Goal: Information Seeking & Learning: Learn about a topic

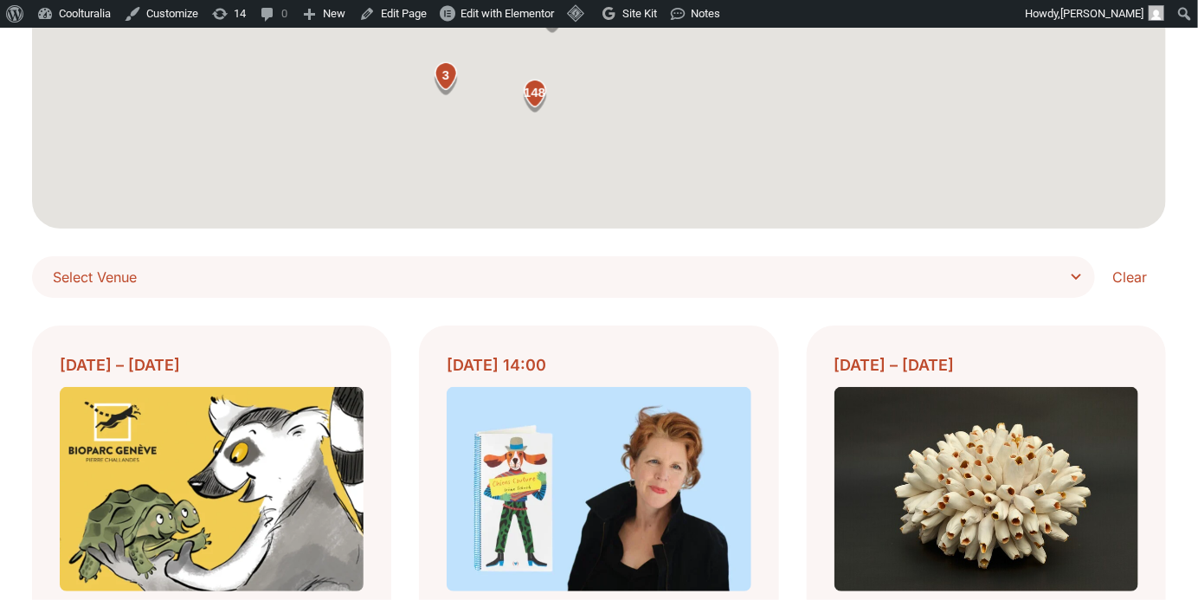
scroll to position [358, 0]
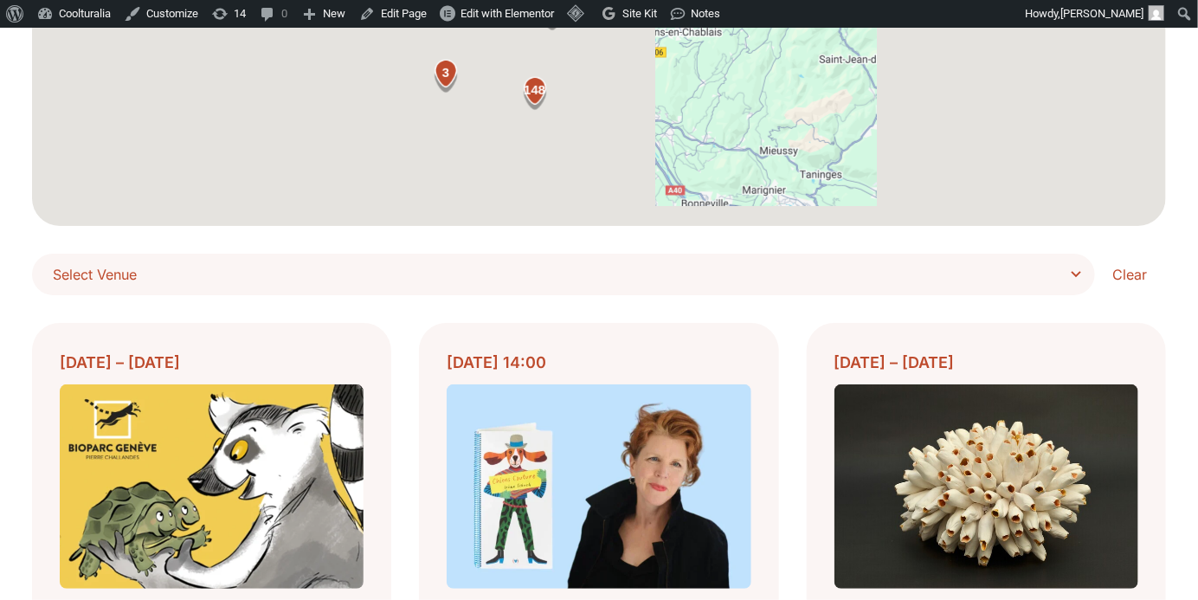
click at [1080, 279] on span "Select Venue" at bounding box center [570, 274] width 1034 height 24
click at [0, 0] on select "**********" at bounding box center [0, 0] width 0 height 0
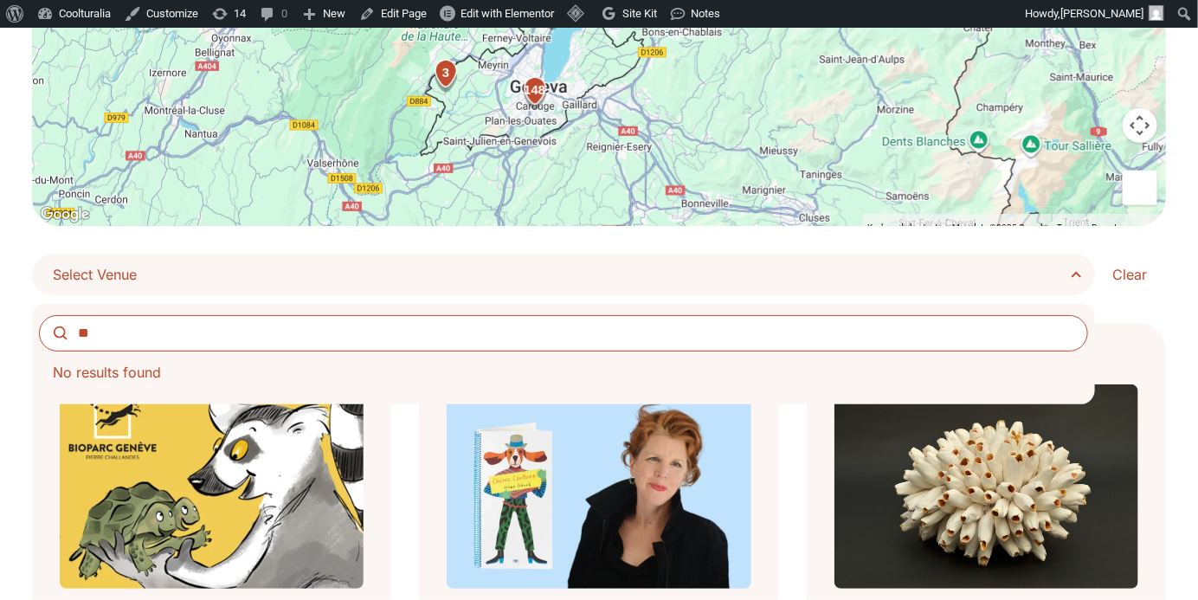
type input "*"
type input "**"
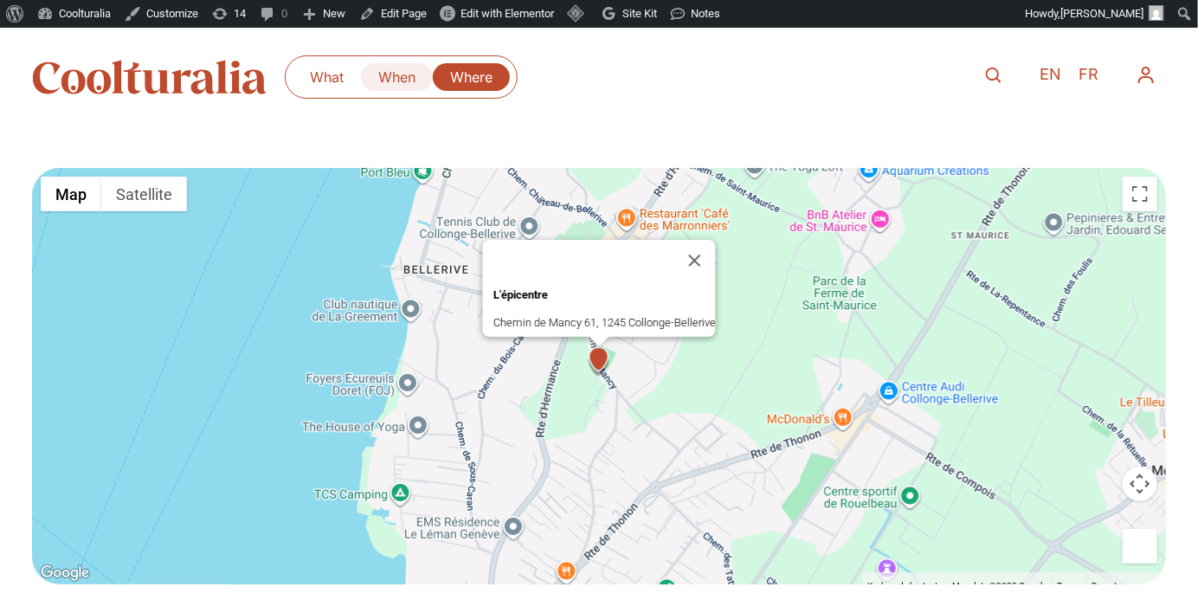
click at [387, 74] on link "When" at bounding box center [397, 77] width 72 height 28
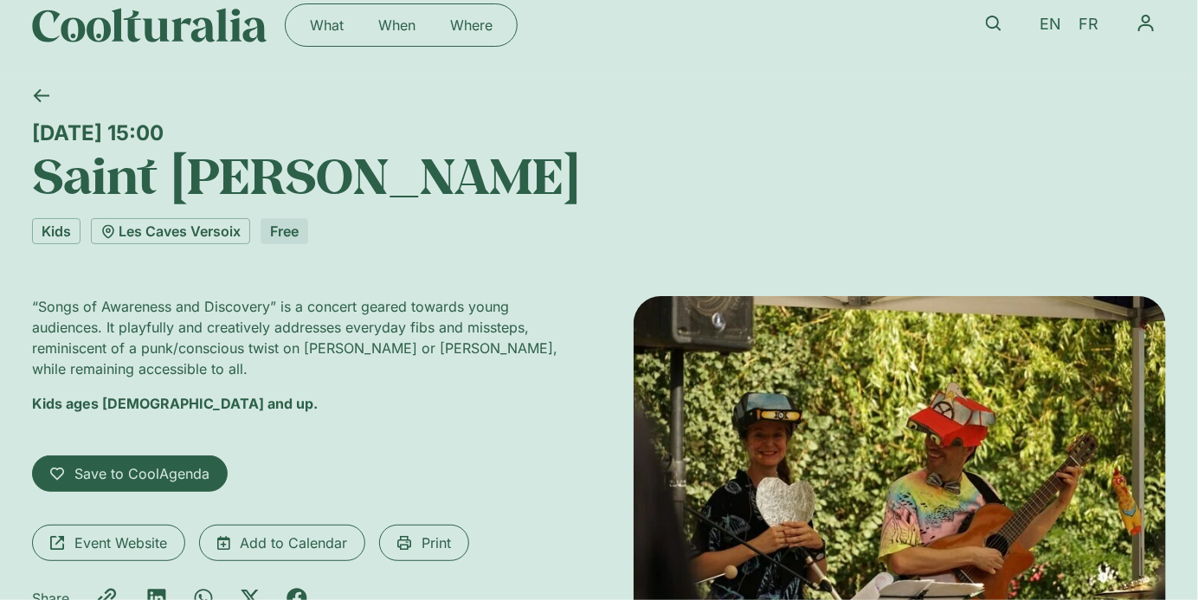
scroll to position [47, 0]
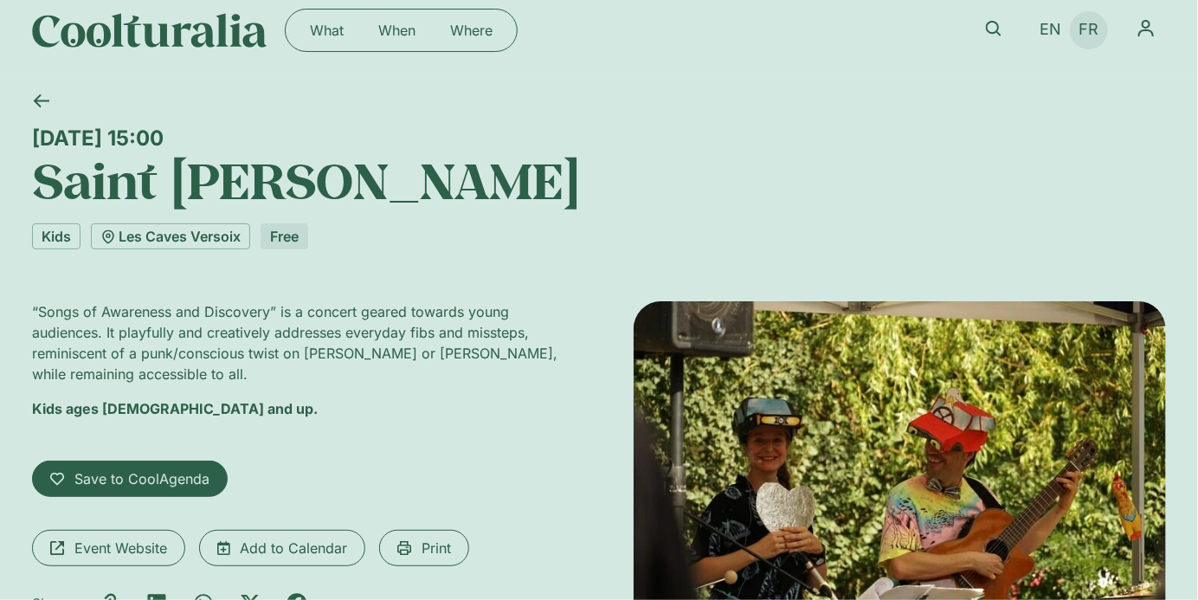
click at [1091, 36] on span "FR" at bounding box center [1090, 30] width 20 height 18
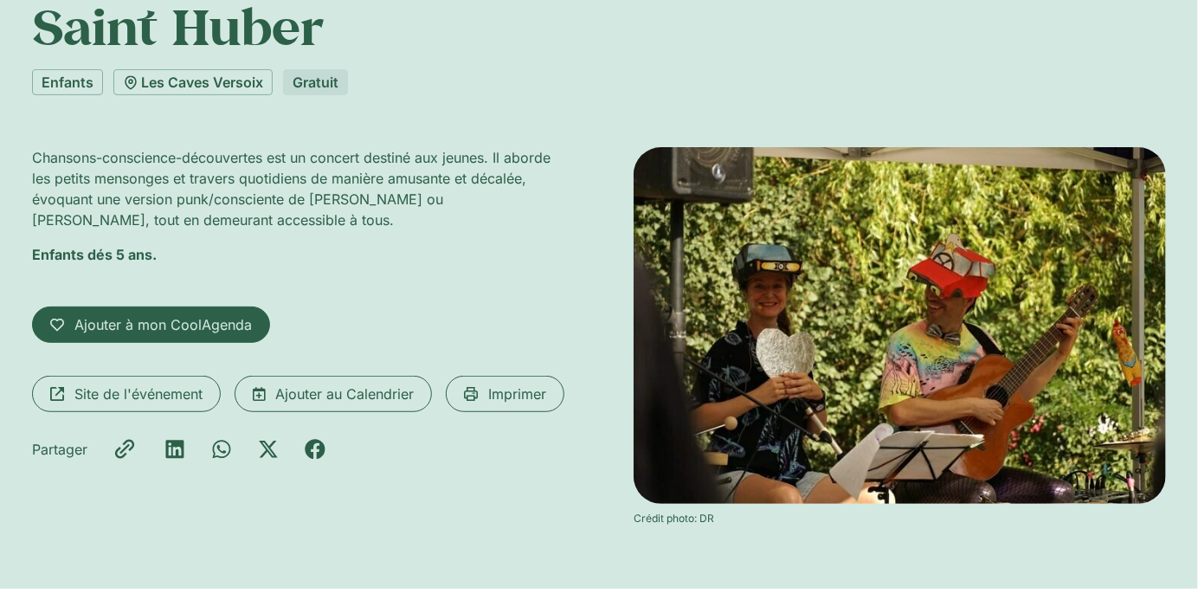
scroll to position [227, 0]
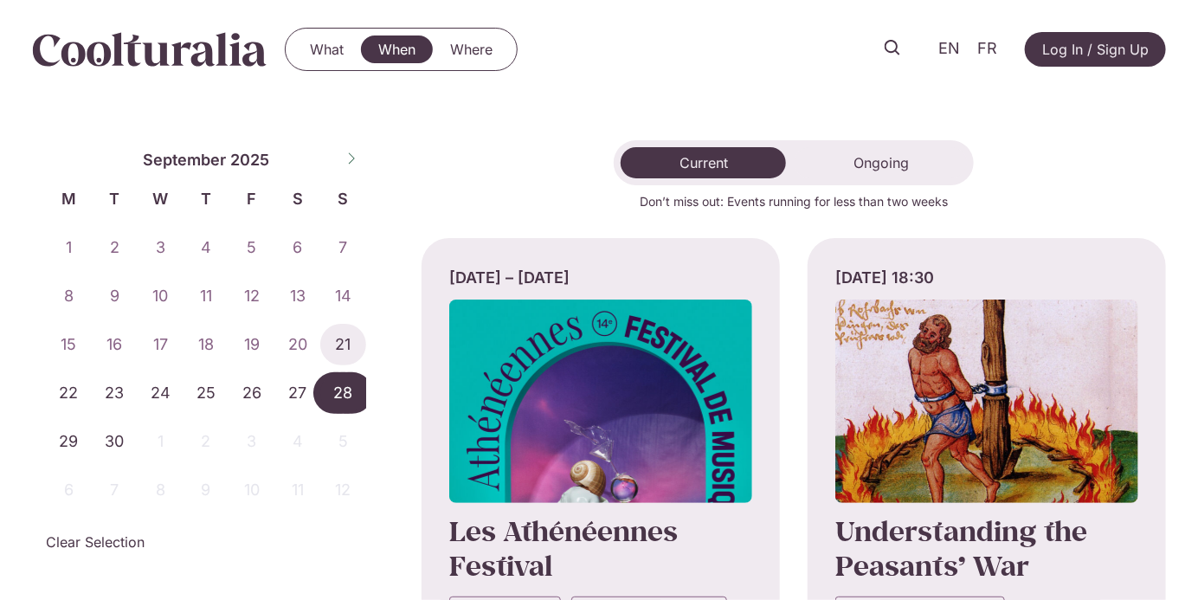
click at [338, 396] on span "28" at bounding box center [343, 393] width 46 height 42
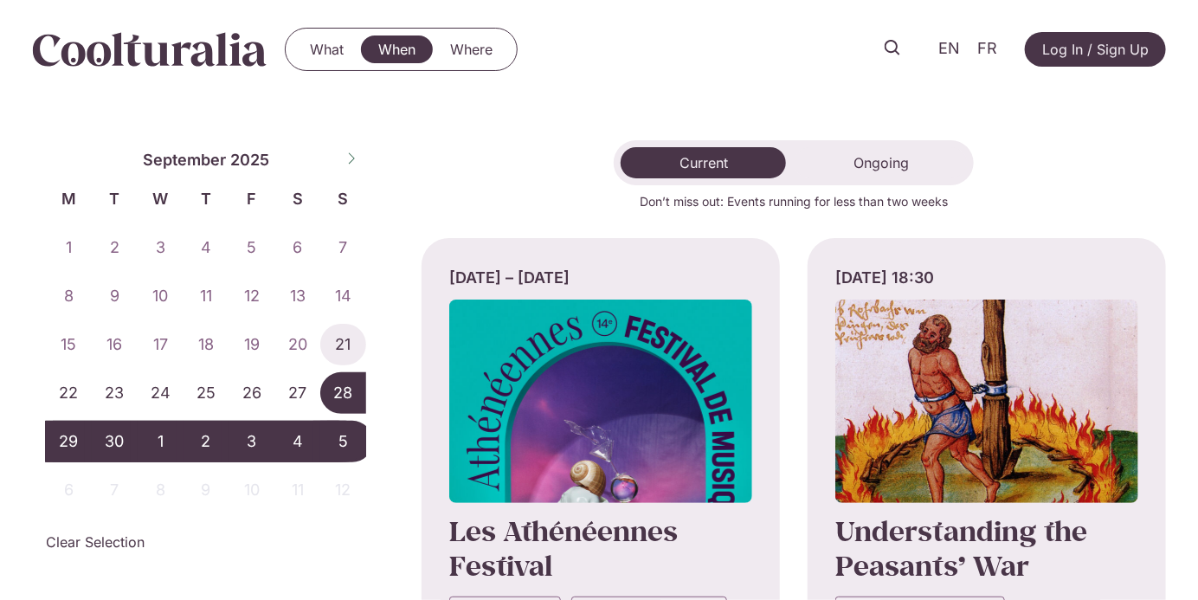
click at [332, 438] on span "5" at bounding box center [343, 442] width 46 height 42
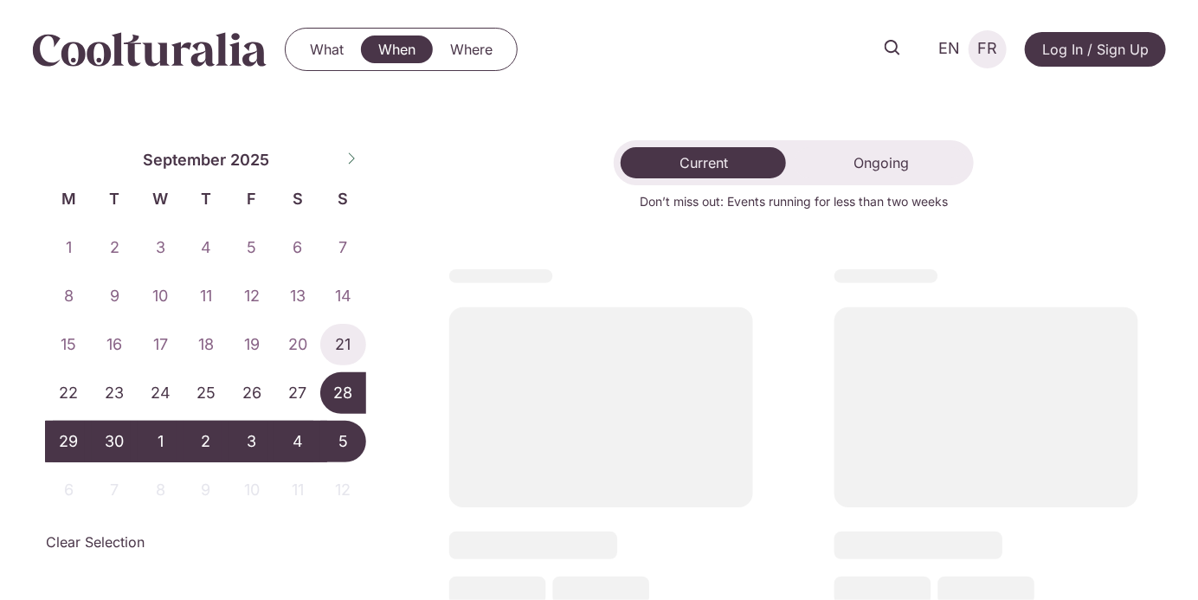
click at [987, 55] on span "FR" at bounding box center [988, 49] width 20 height 18
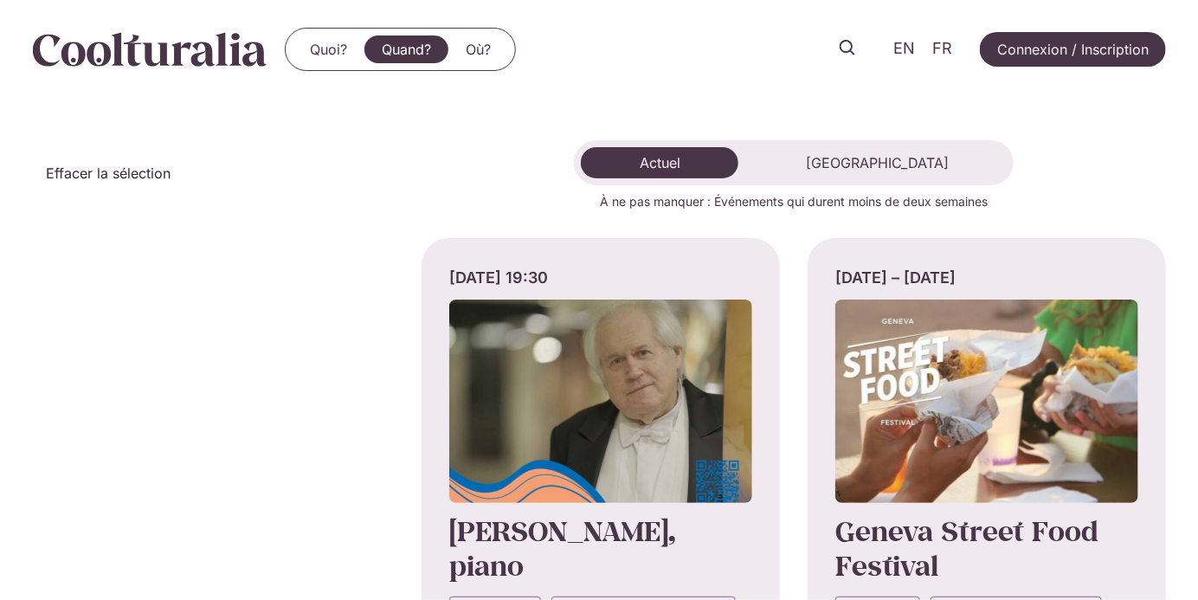
click at [142, 174] on span "Effacer la sélection" at bounding box center [108, 173] width 125 height 21
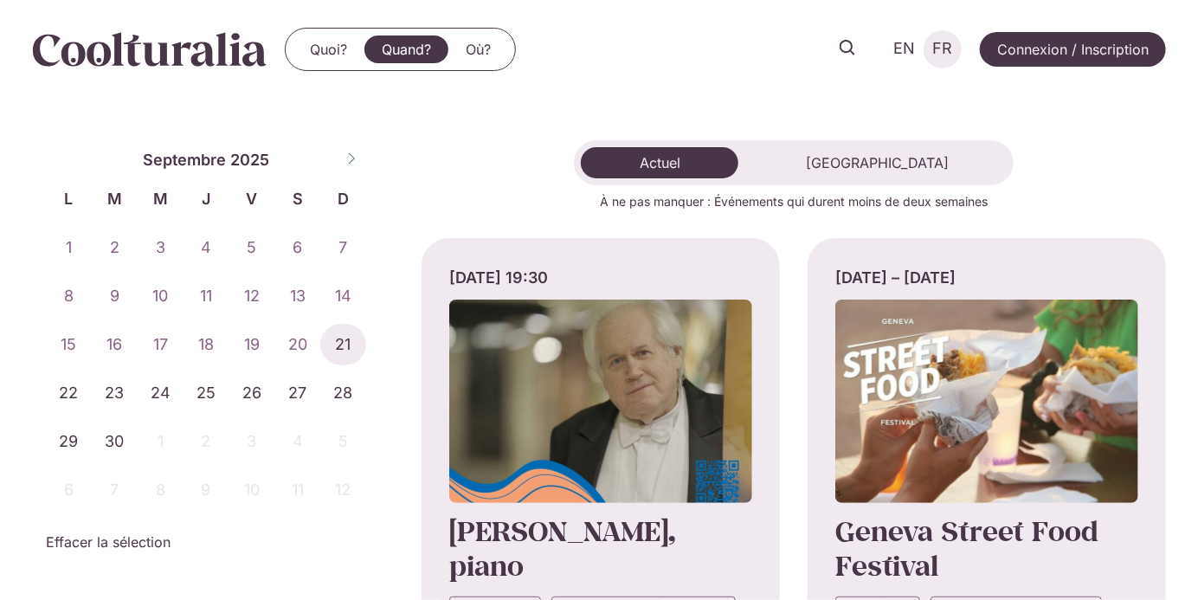
click at [944, 50] on span "FR" at bounding box center [943, 49] width 20 height 18
click at [331, 388] on span "28" at bounding box center [343, 393] width 46 height 42
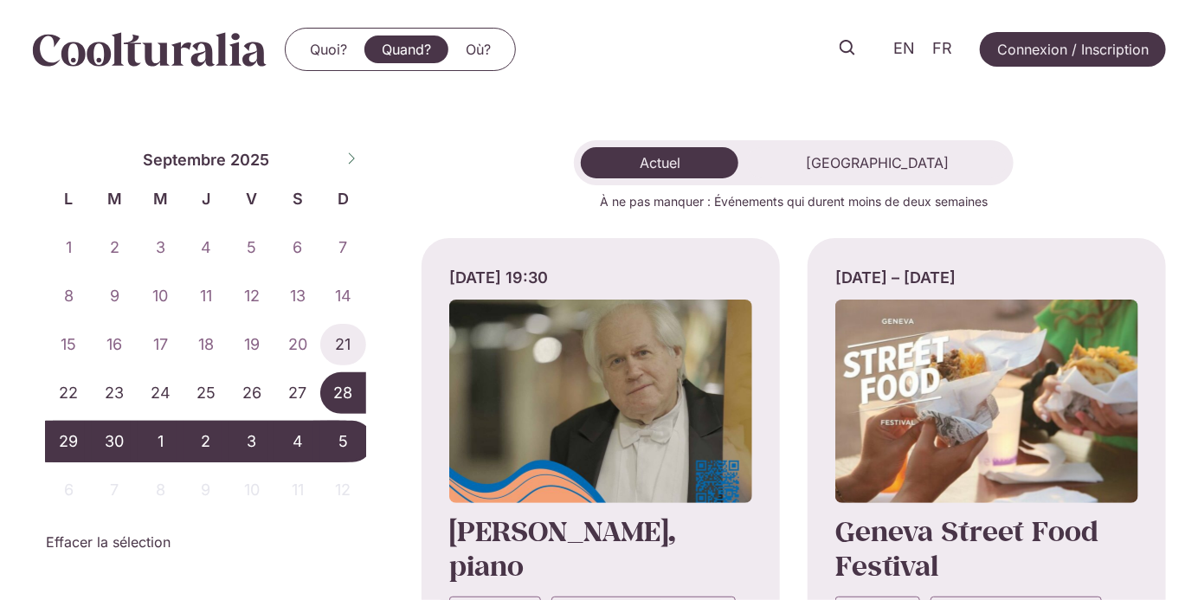
click at [339, 434] on span "5" at bounding box center [343, 442] width 46 height 42
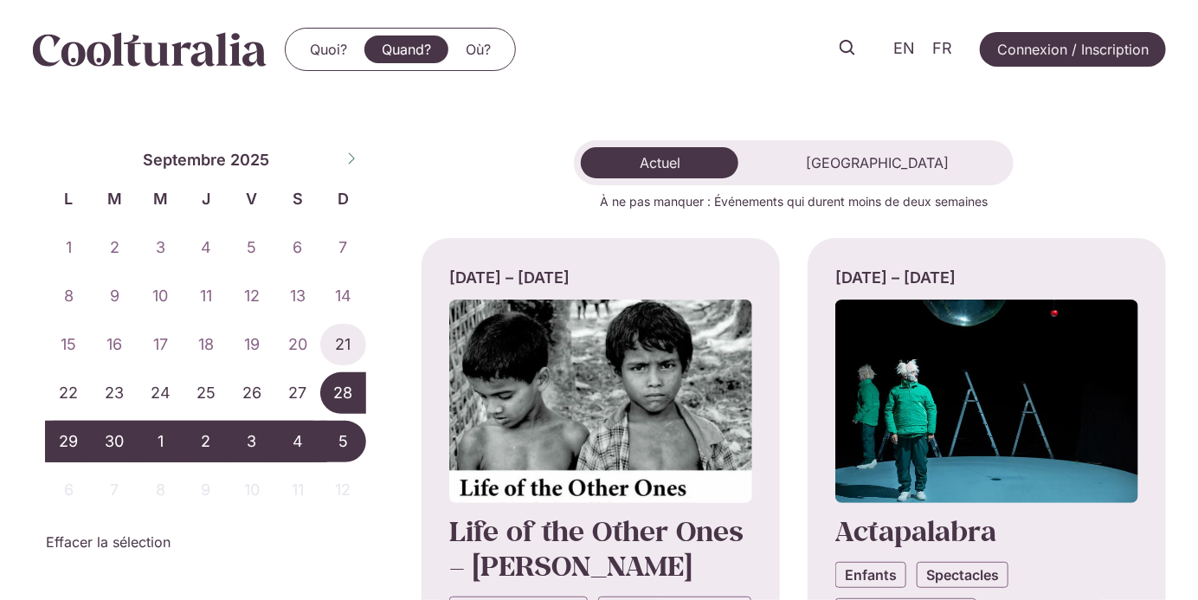
click at [694, 143] on div "Actuel Long Terme" at bounding box center [794, 162] width 440 height 45
click at [681, 156] on span "Actuel" at bounding box center [660, 162] width 41 height 17
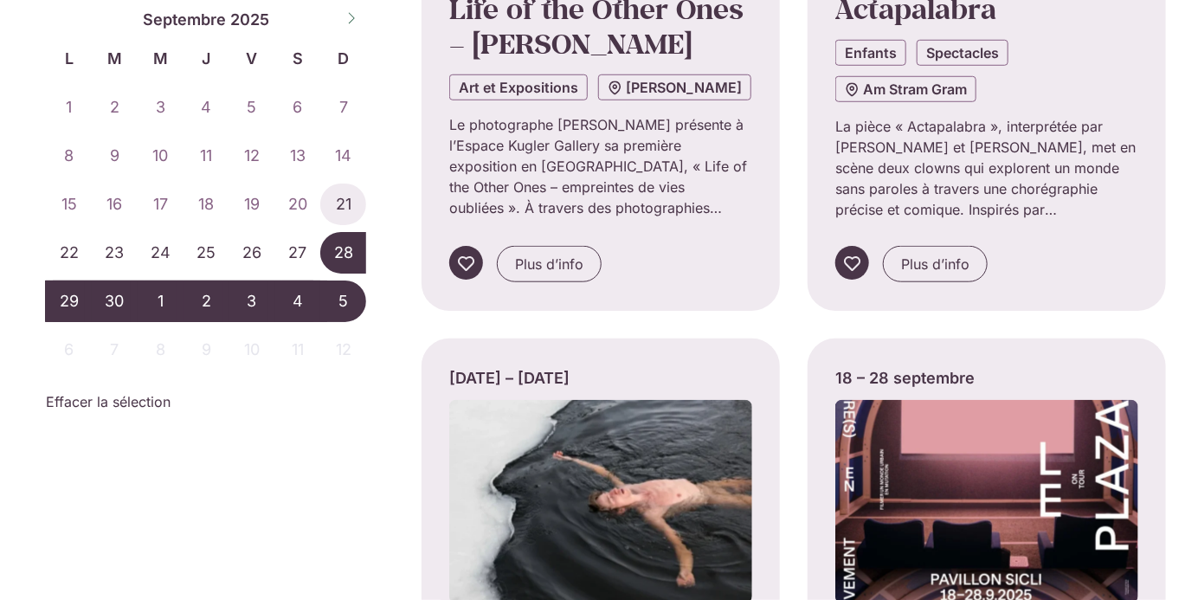
scroll to position [538, 0]
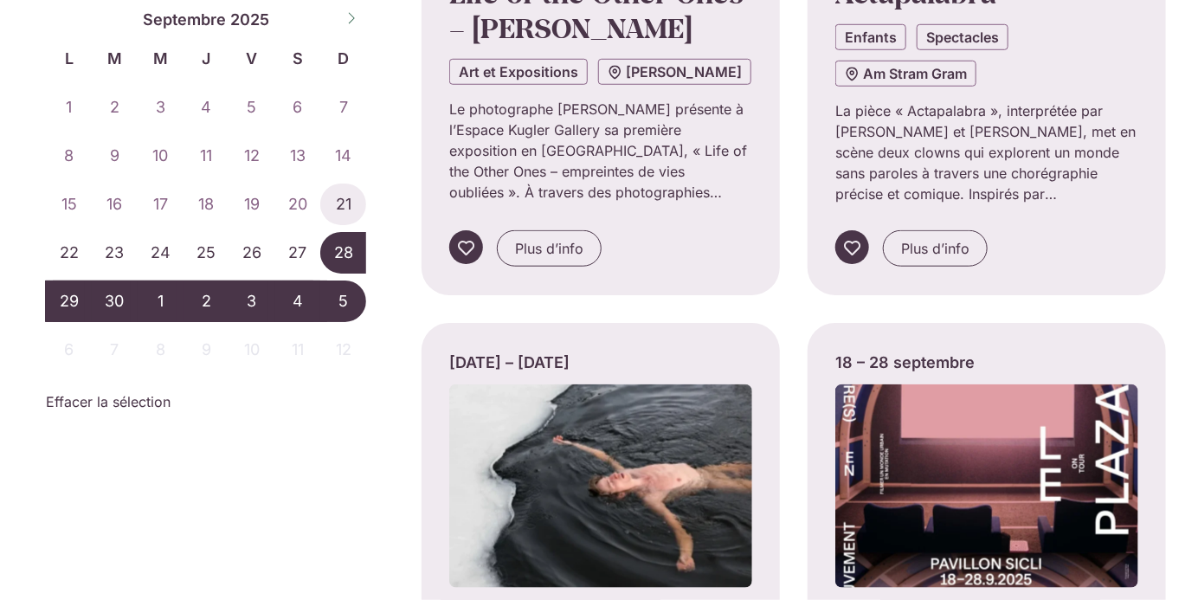
click at [259, 391] on div "Sep 28, 2025 – Oct 5, 2025 ********* ******* ******** ******** **** Septembre 2…" at bounding box center [218, 213] width 372 height 426
click at [61, 302] on span "29" at bounding box center [69, 302] width 46 height 42
click at [345, 312] on span "5" at bounding box center [343, 302] width 46 height 42
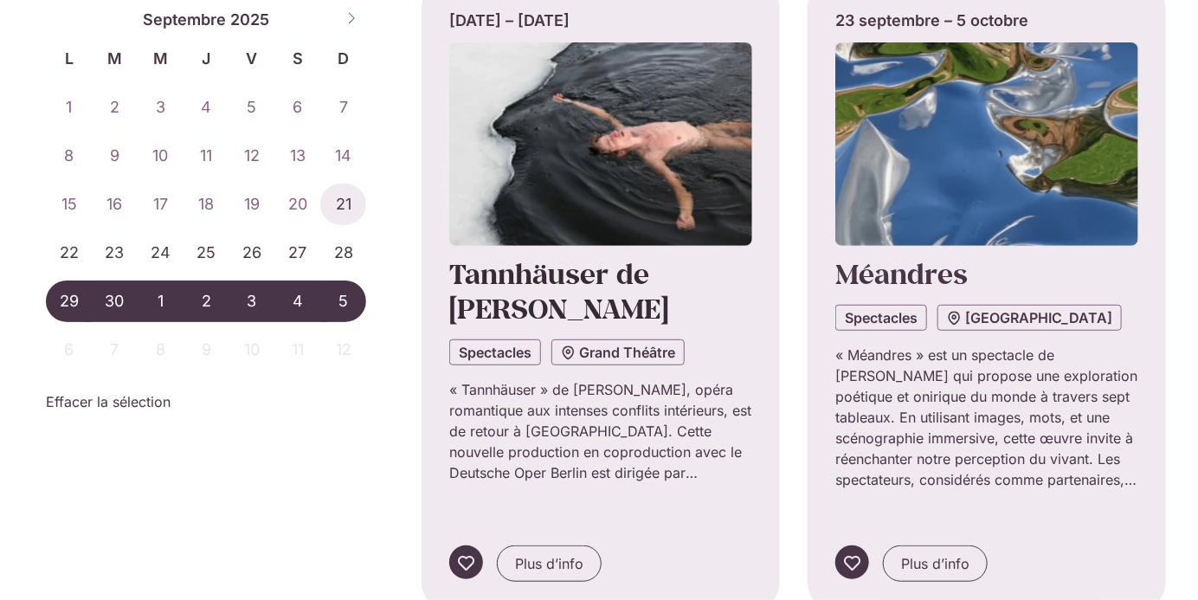
scroll to position [261, 0]
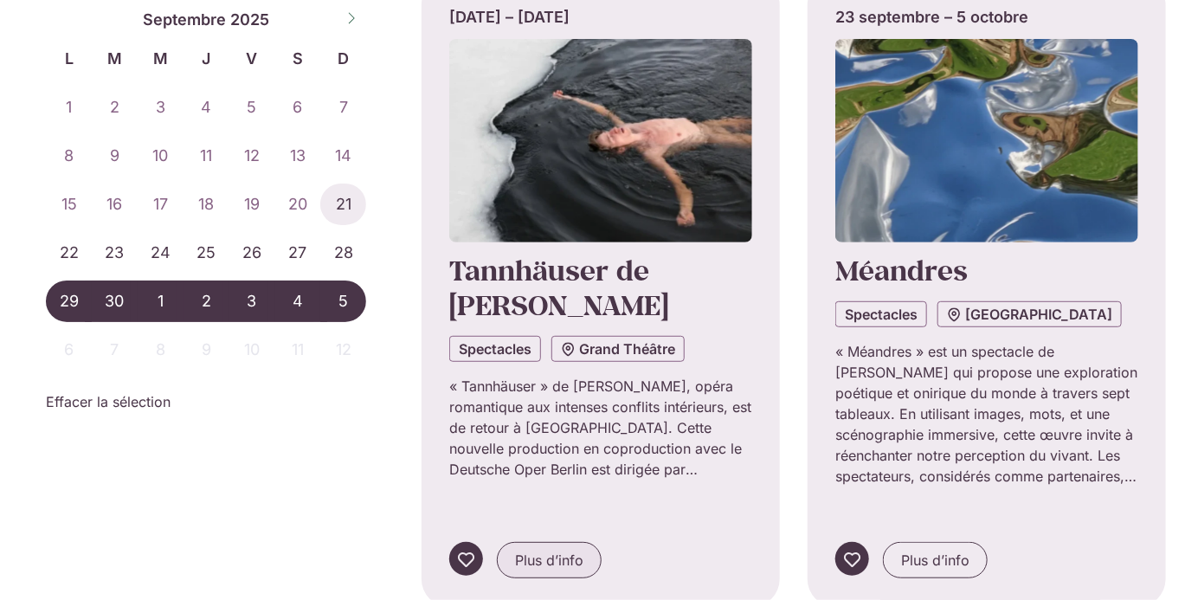
click at [565, 550] on span "Plus d’info" at bounding box center [549, 560] width 68 height 21
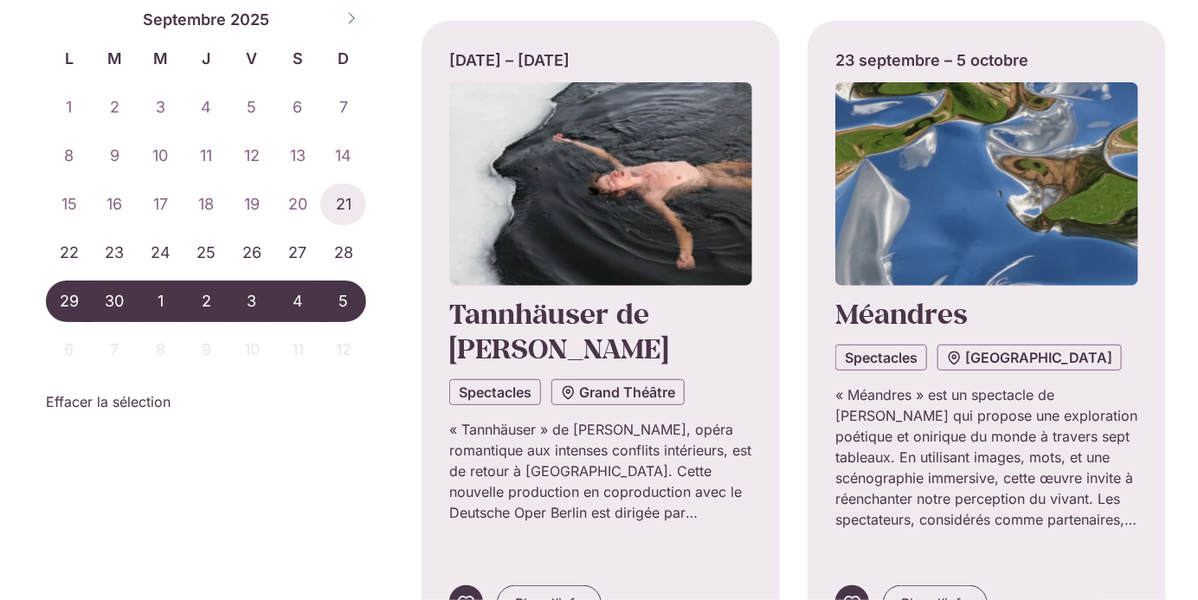
scroll to position [239, 0]
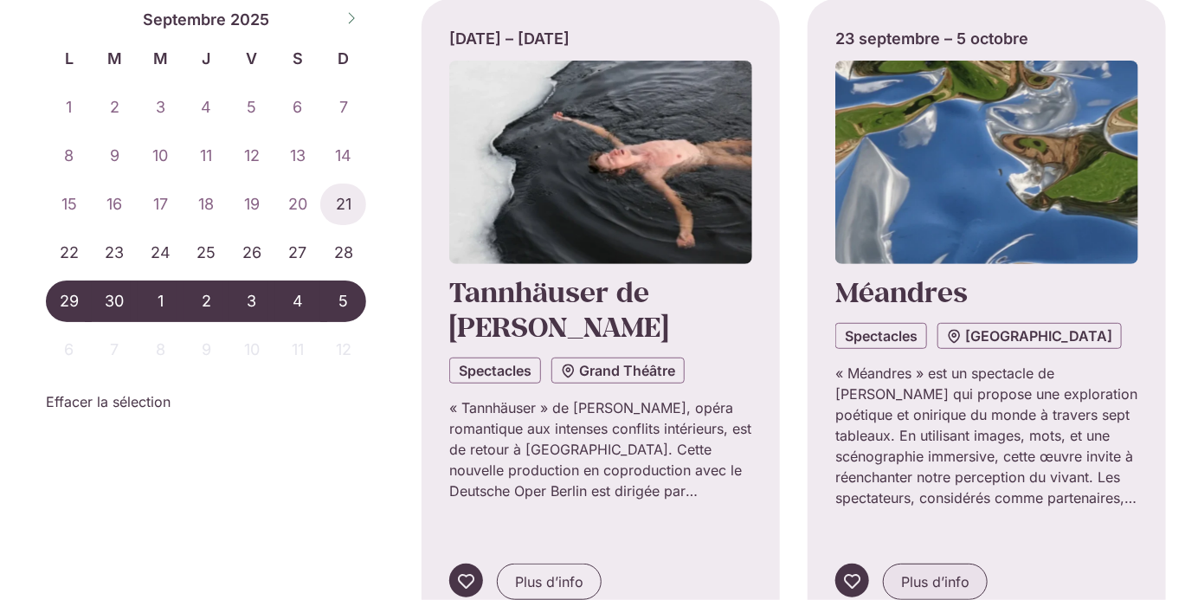
click at [935, 564] on link "Plus d’info" at bounding box center [935, 582] width 105 height 36
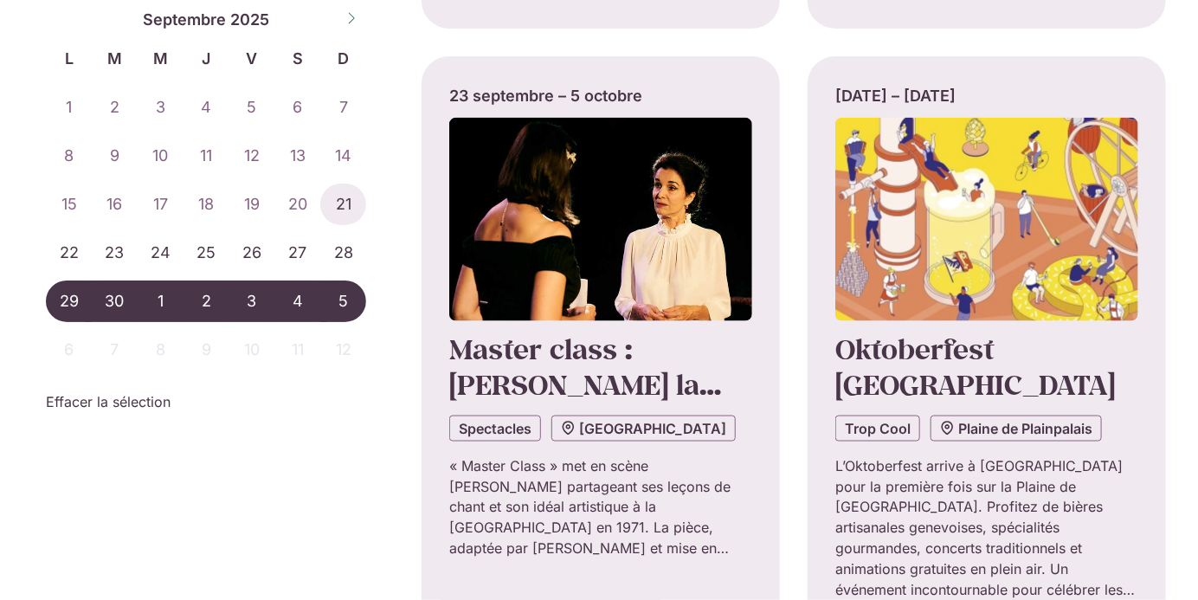
scroll to position [856, 0]
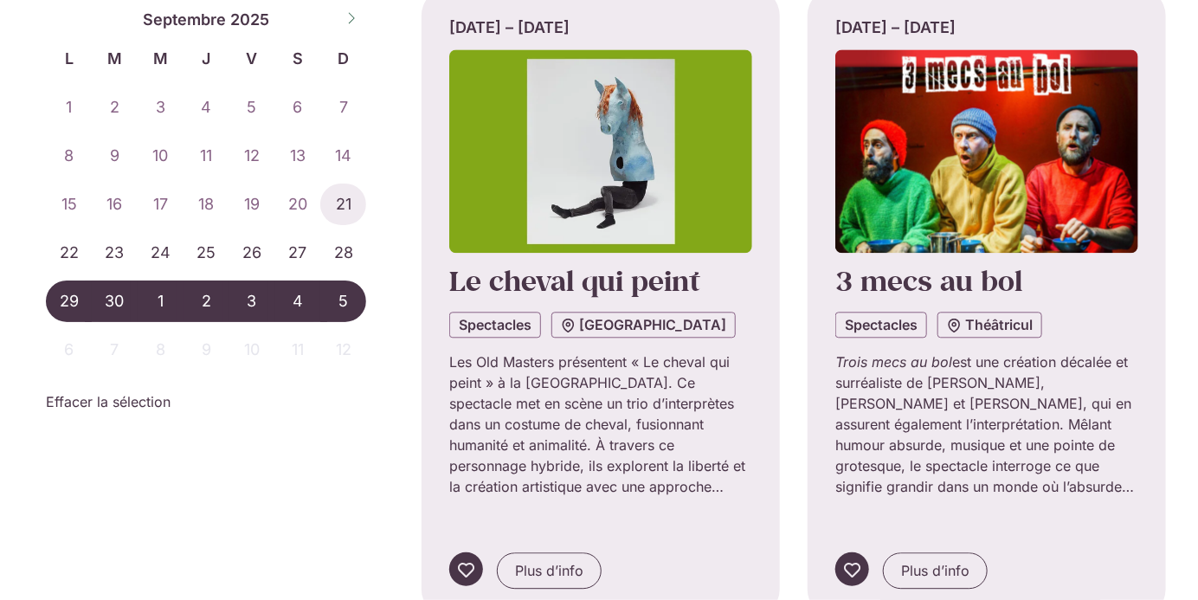
scroll to position [1569, 0]
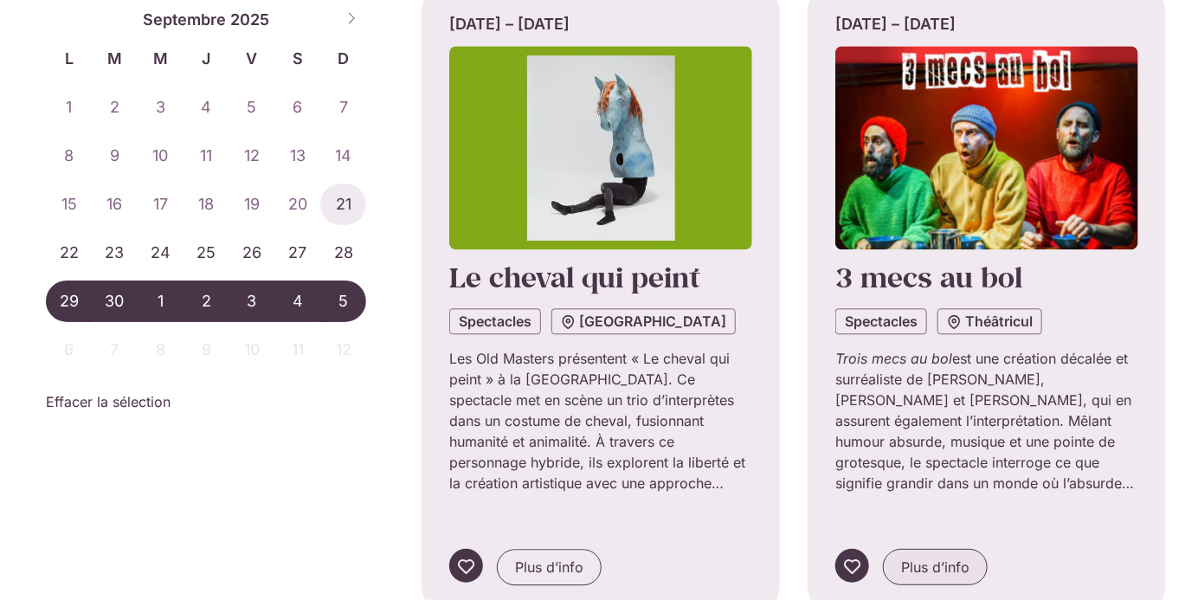
click at [932, 557] on span "Plus d’info" at bounding box center [935, 567] width 68 height 21
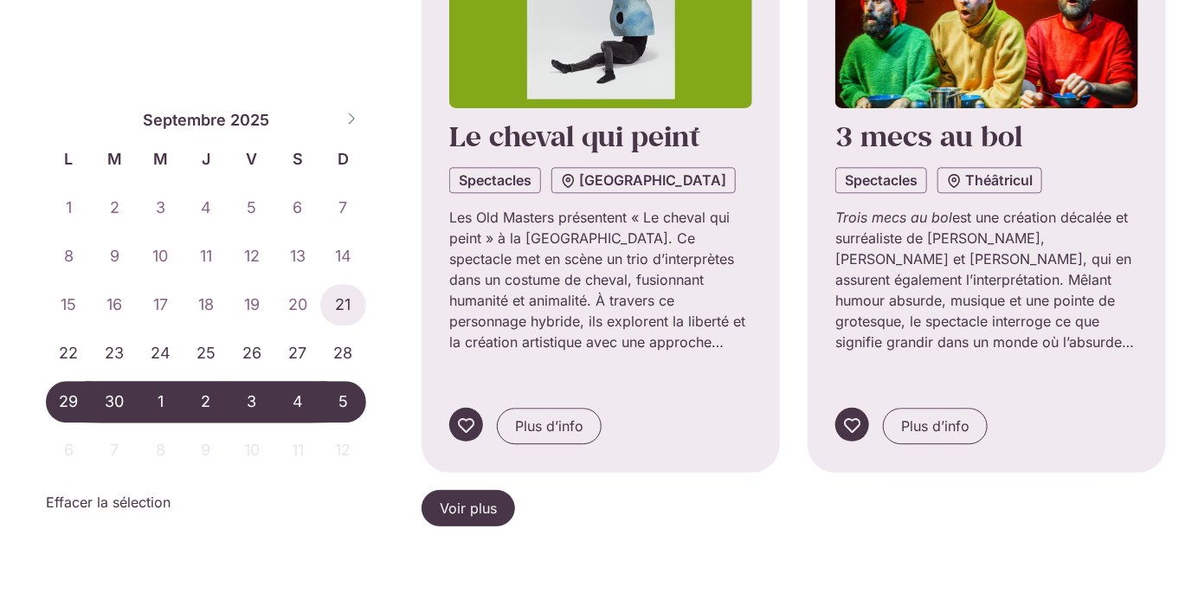
click at [504, 490] on link "Voir plus" at bounding box center [469, 508] width 94 height 36
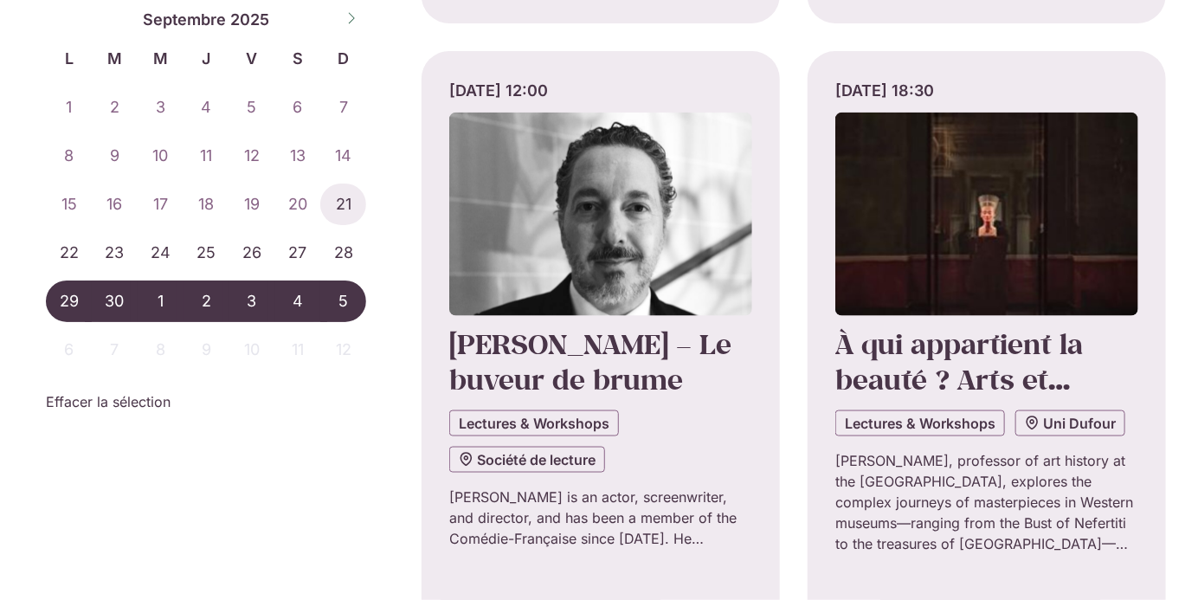
scroll to position [3476, 0]
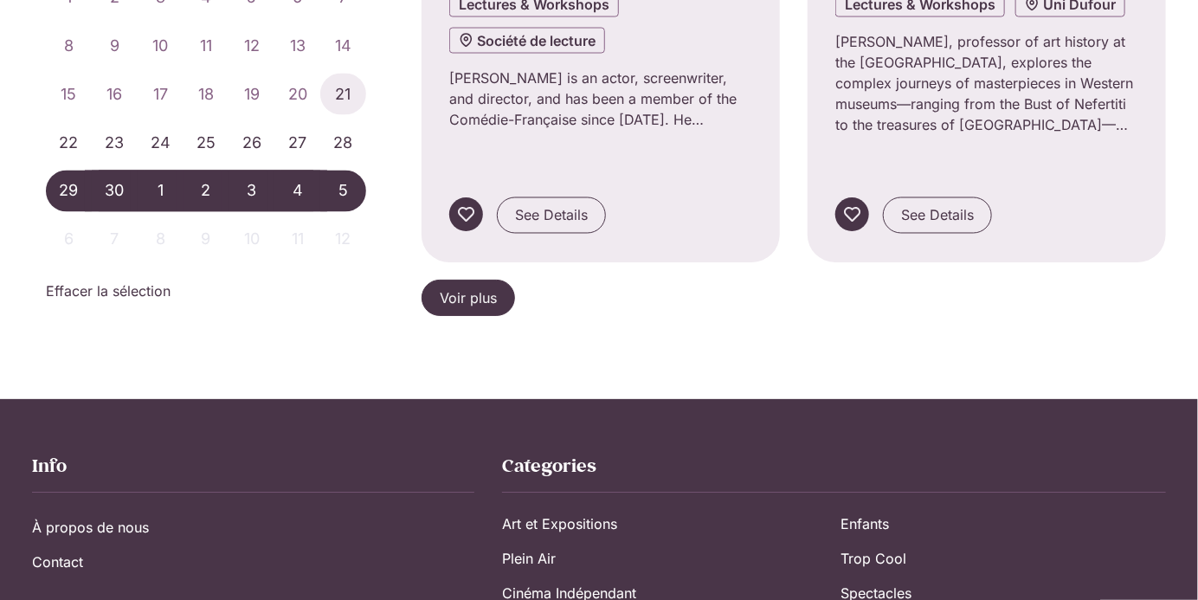
click at [458, 287] on span "Voir plus" at bounding box center [468, 297] width 57 height 21
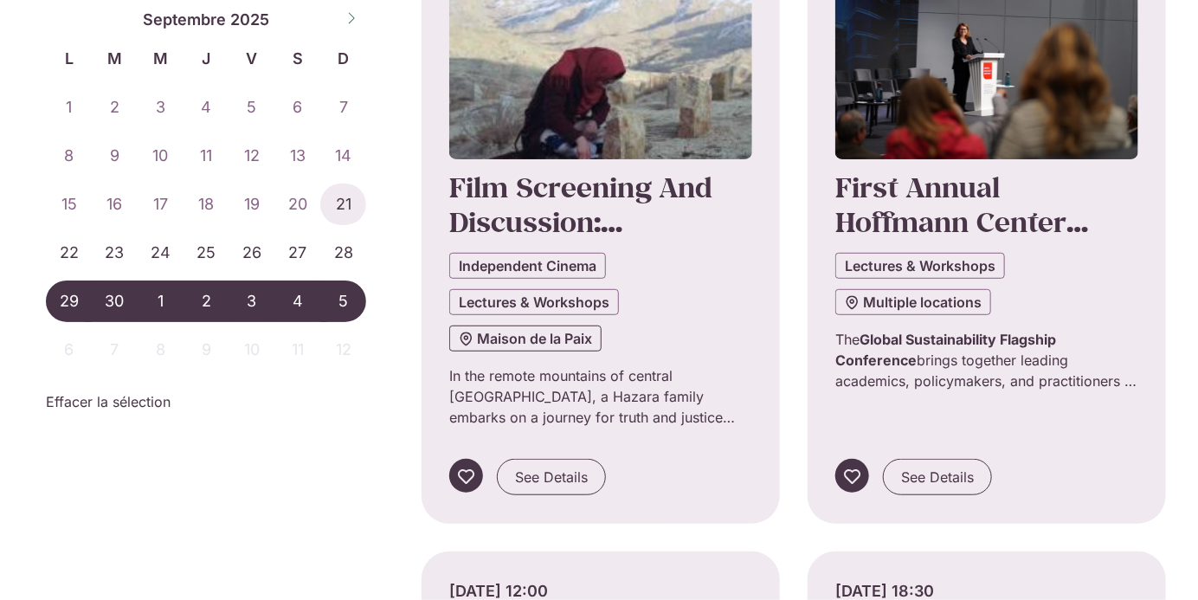
scroll to position [2985, 0]
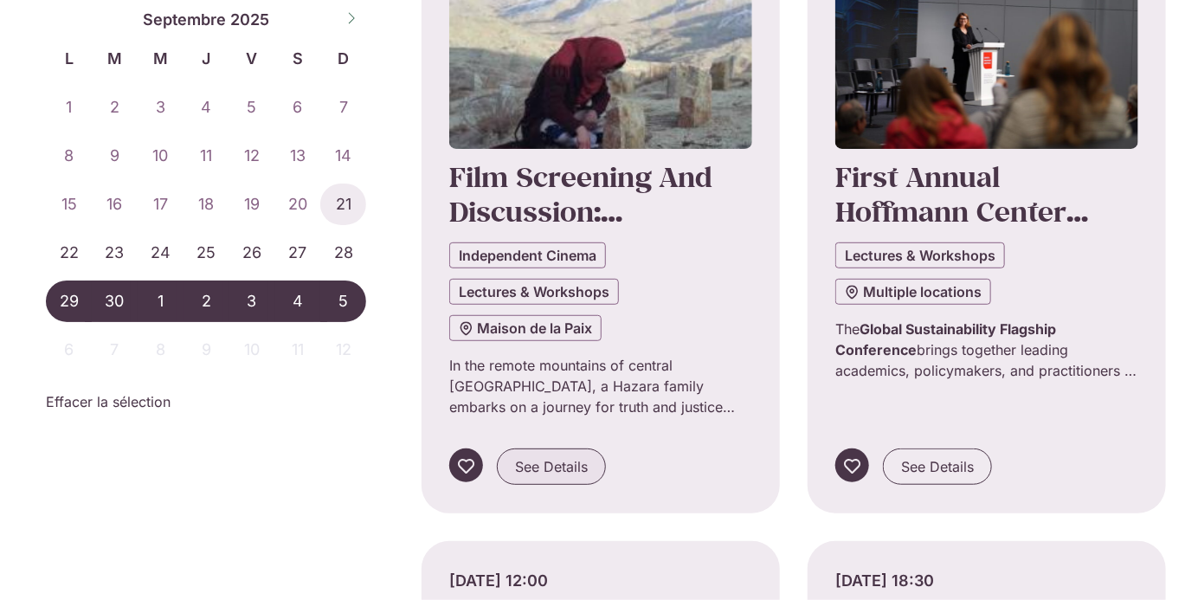
click at [559, 456] on span "See Details" at bounding box center [551, 466] width 73 height 21
click at [944, 456] on span "See Details" at bounding box center [937, 466] width 73 height 21
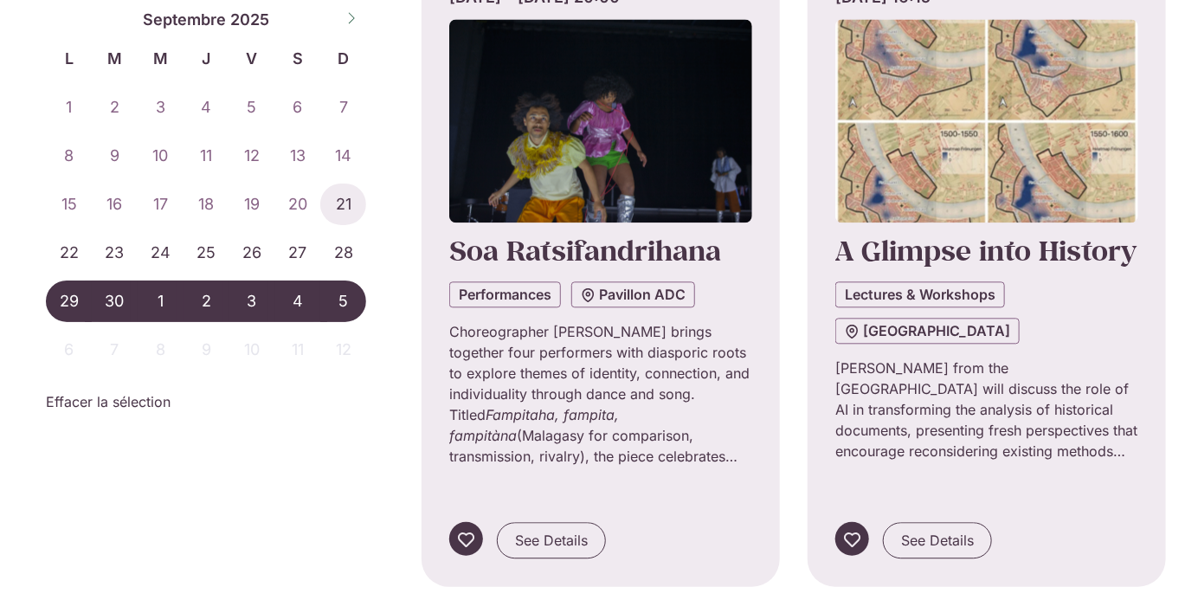
scroll to position [4230, 0]
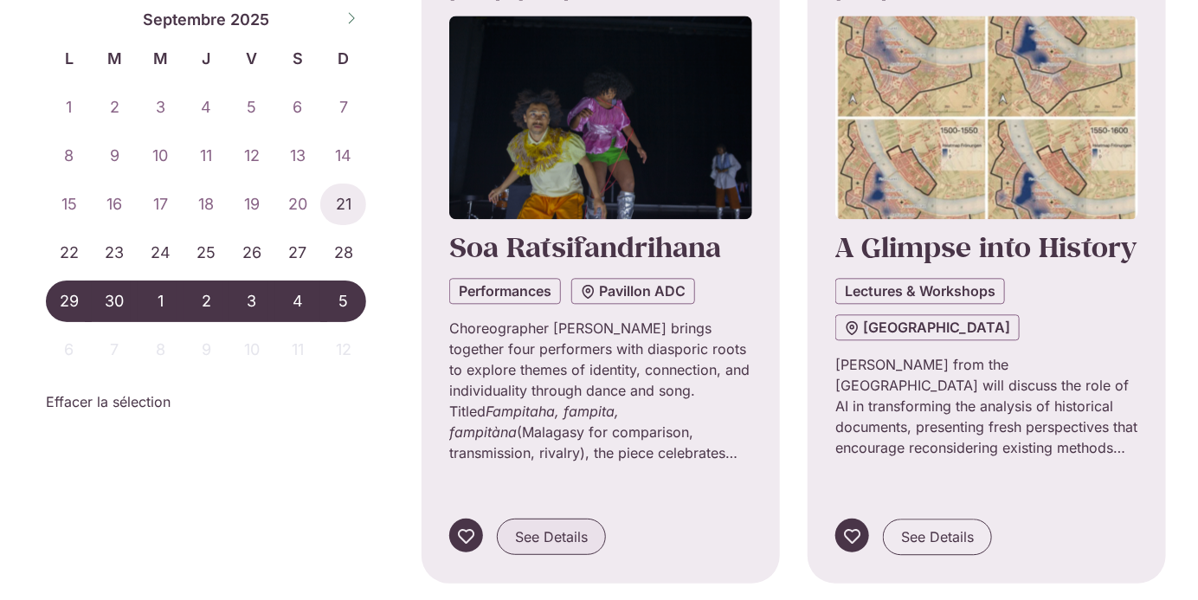
click at [591, 519] on link "See Details" at bounding box center [551, 537] width 109 height 36
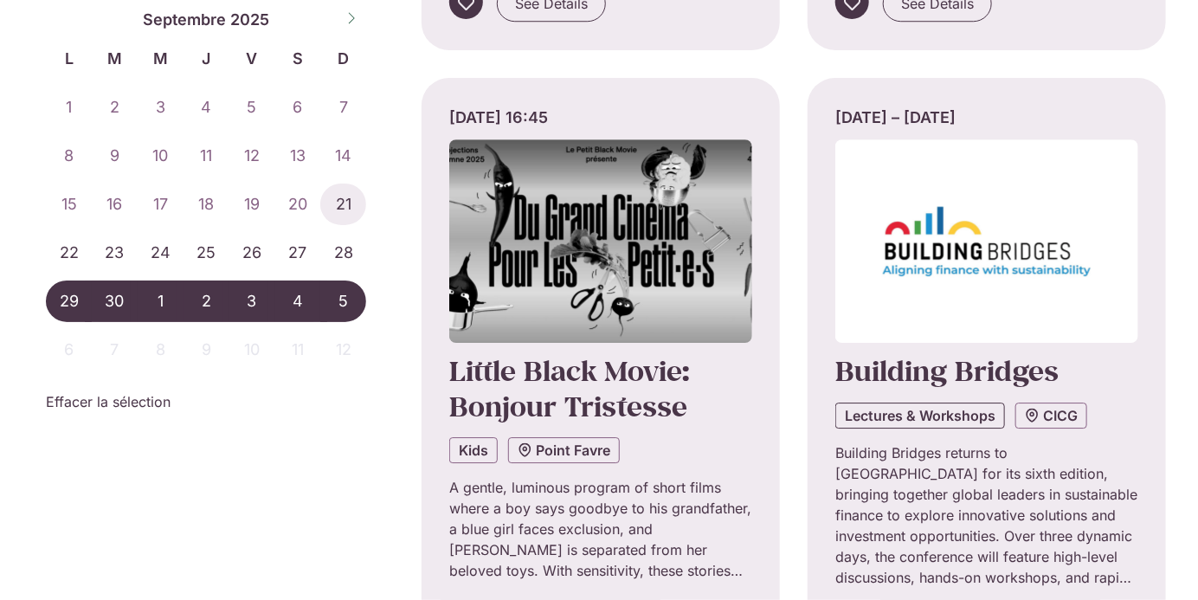
scroll to position [4845, 0]
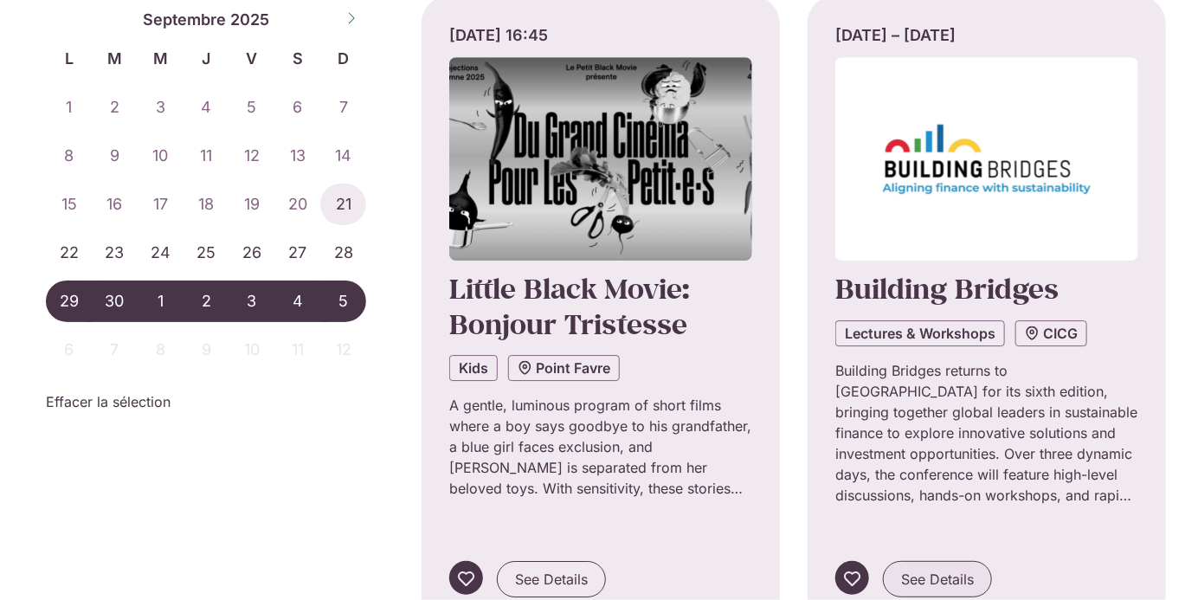
click at [916, 569] on span "See Details" at bounding box center [937, 579] width 73 height 21
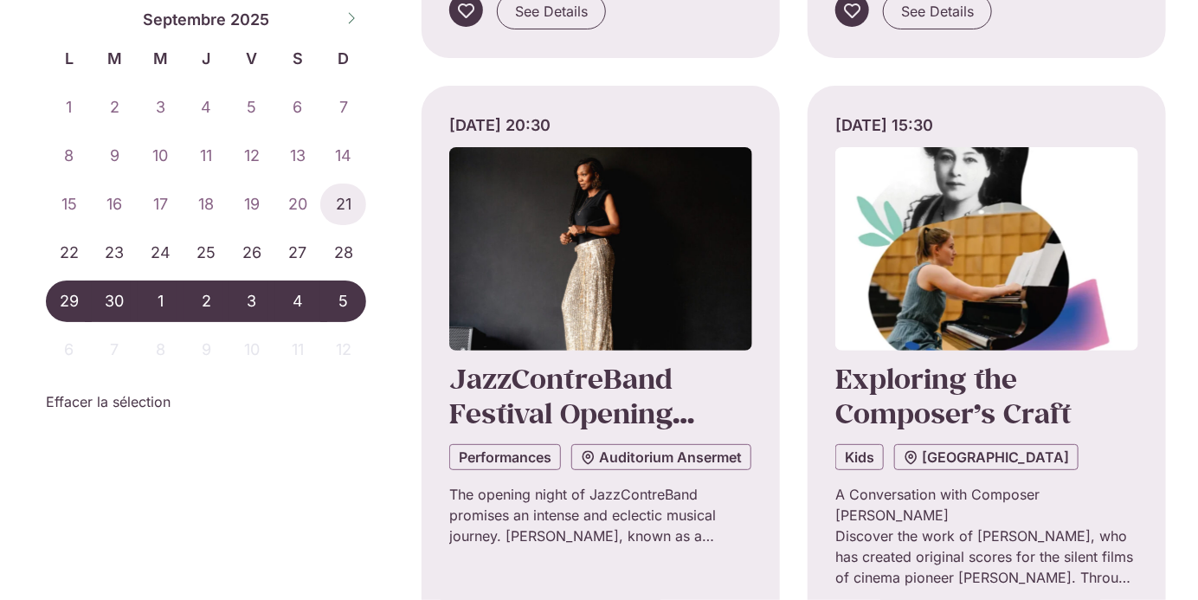
scroll to position [5423, 0]
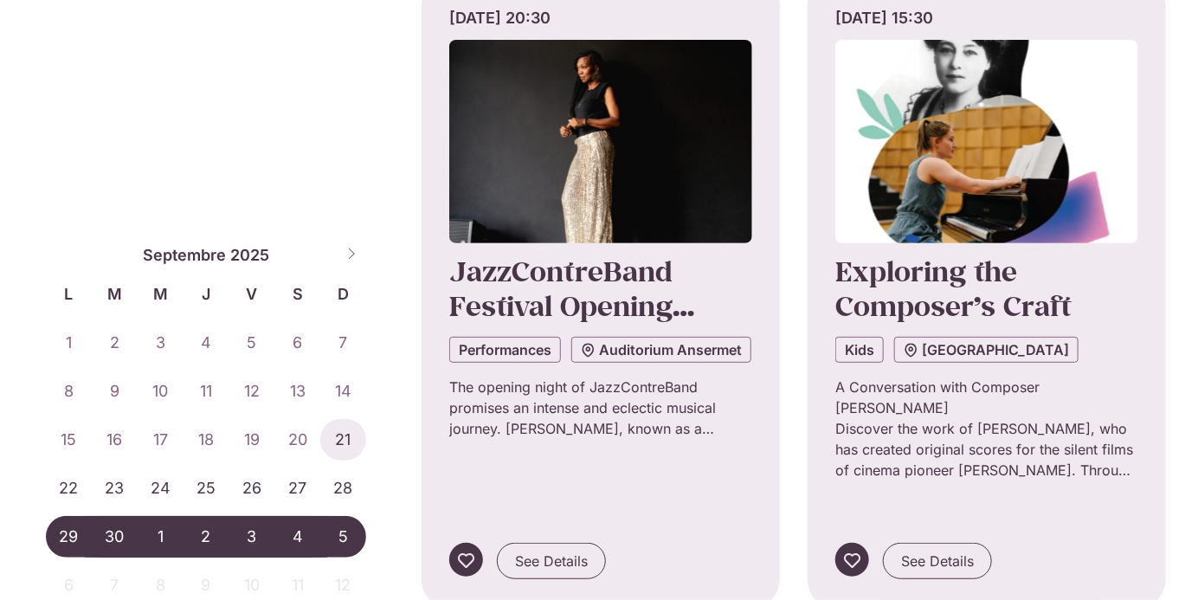
scroll to position [5646, 0]
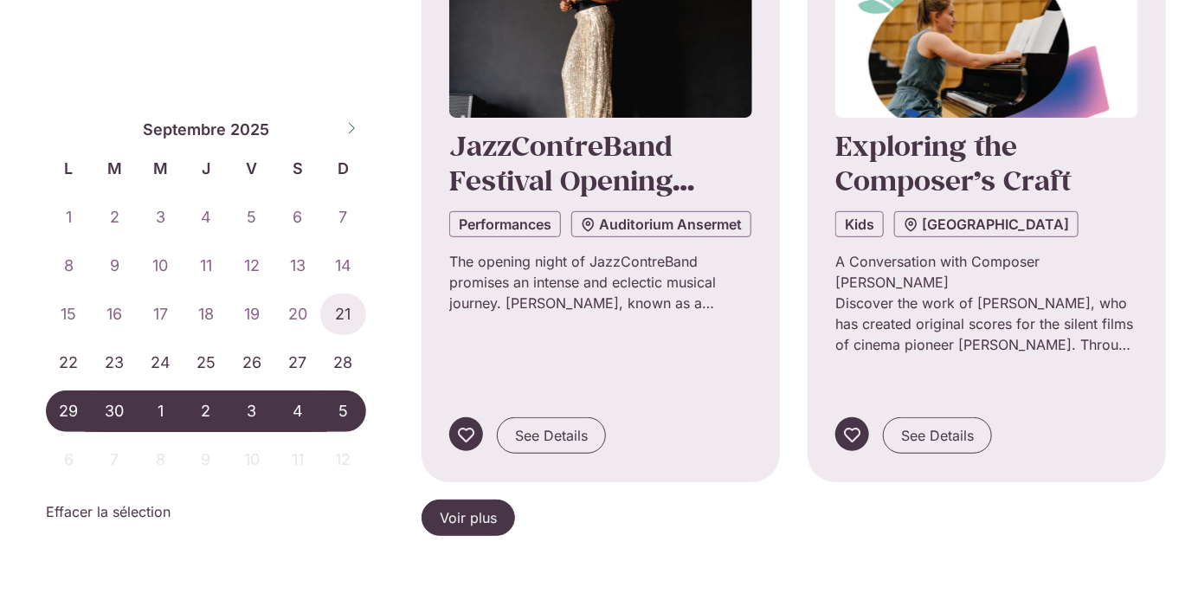
click at [490, 507] on span "Voir plus" at bounding box center [468, 517] width 57 height 21
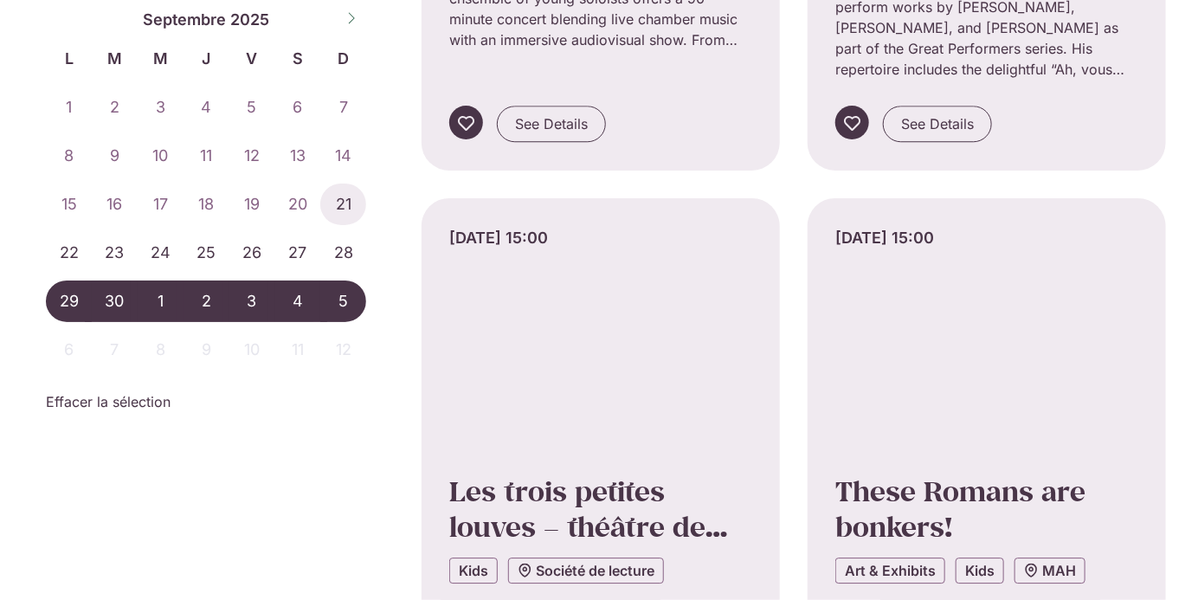
scroll to position [7287, 0]
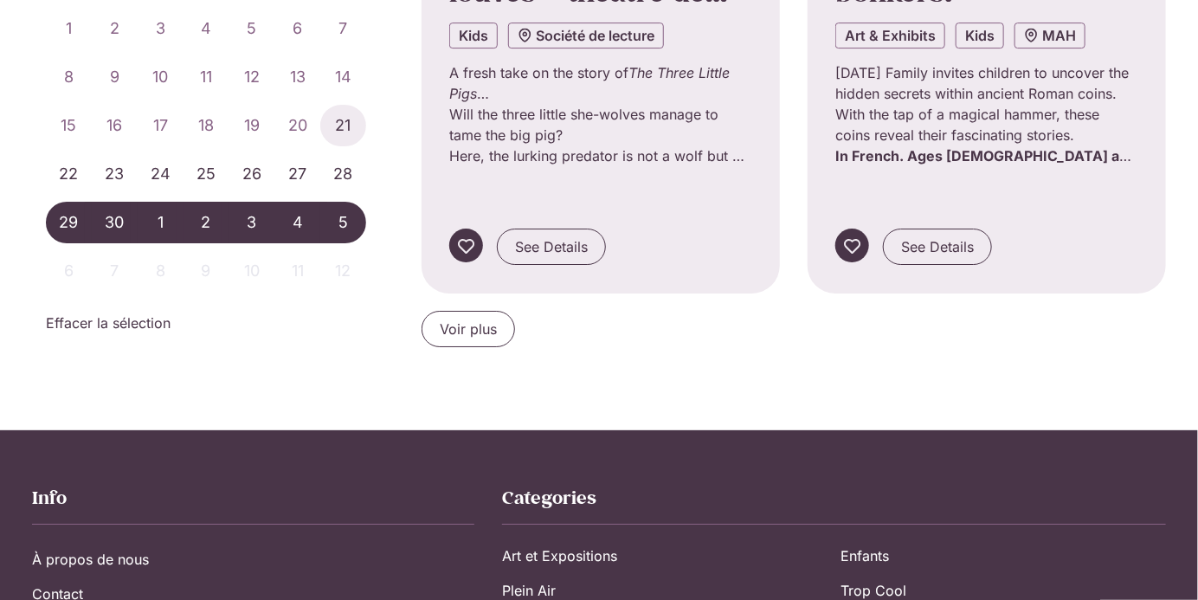
scroll to position [7927, 0]
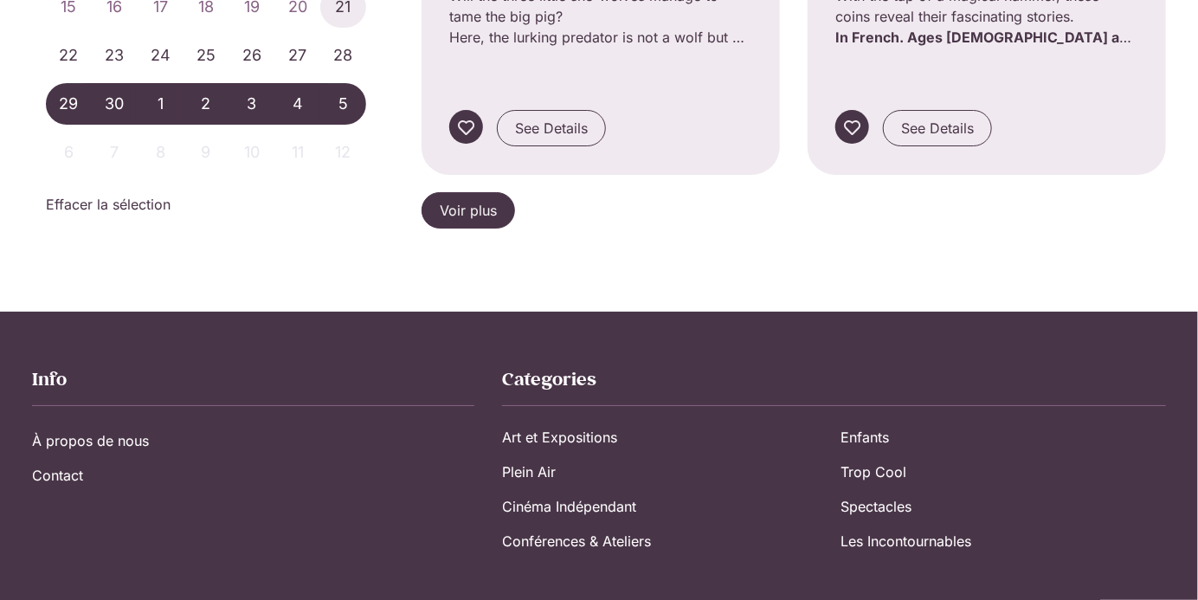
click at [457, 200] on span "Voir plus" at bounding box center [468, 210] width 57 height 21
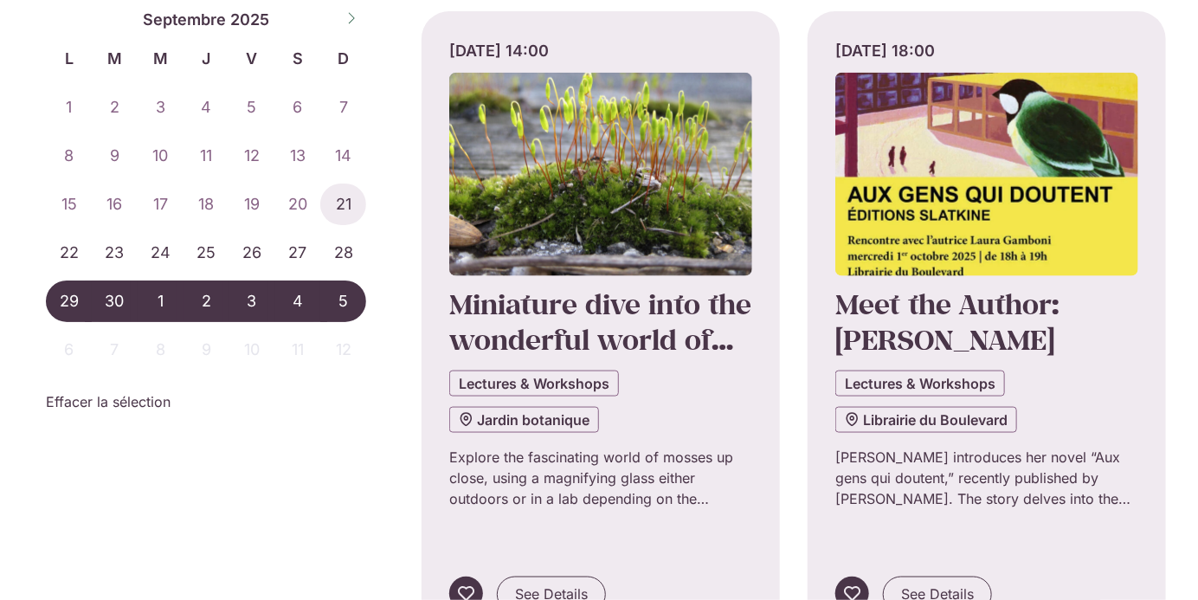
scroll to position [6185, 0]
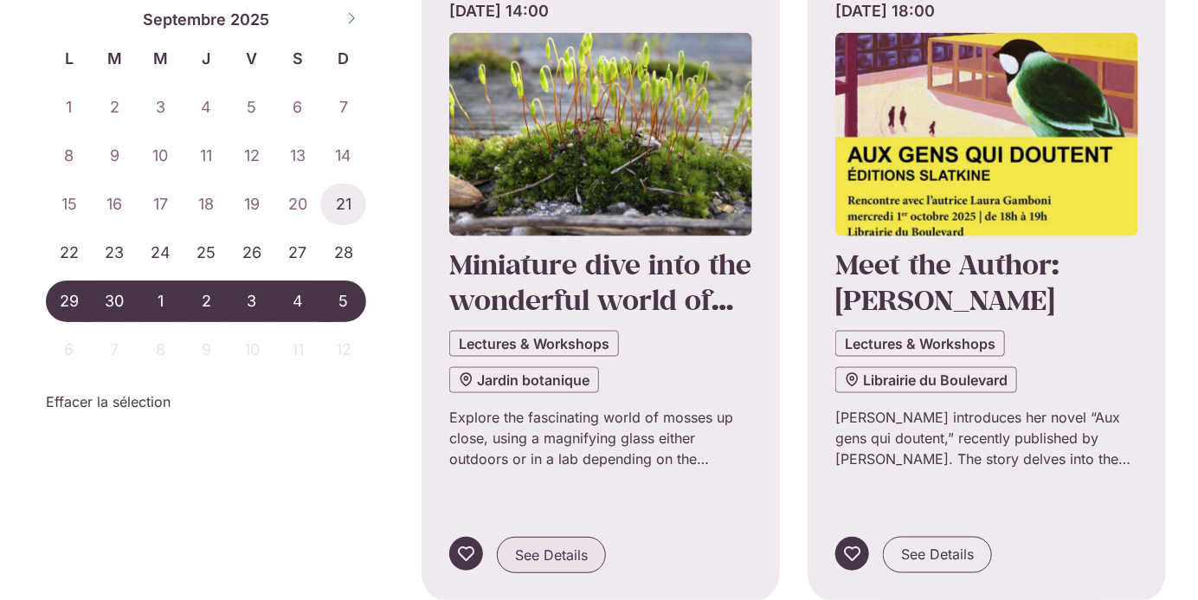
click at [546, 545] on span "See Details" at bounding box center [551, 555] width 73 height 21
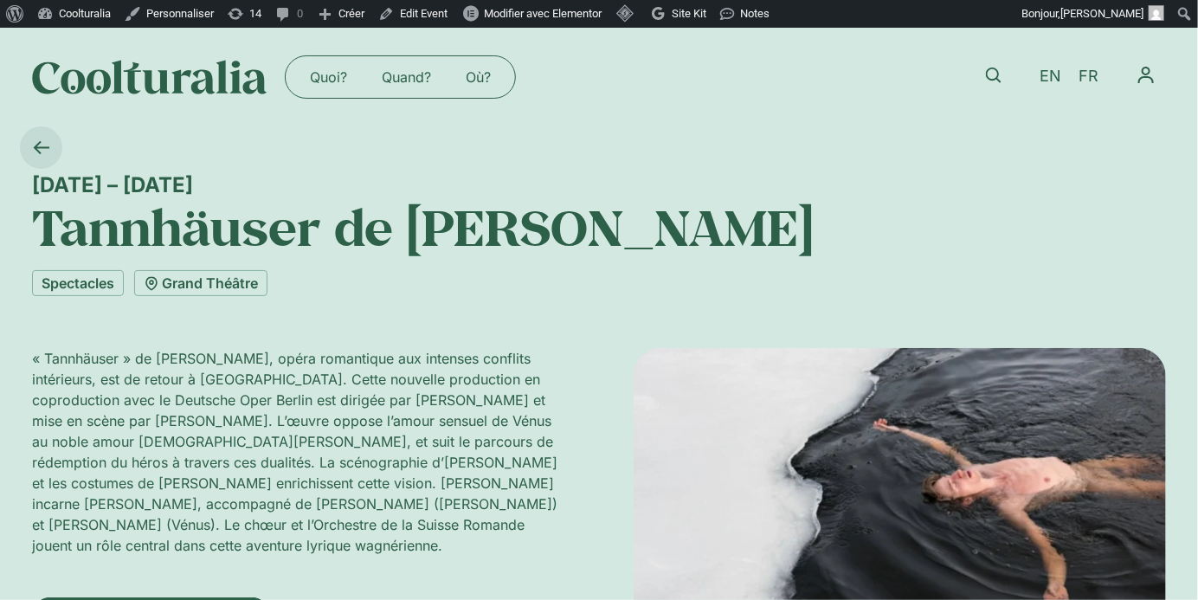
click at [42, 144] on icon at bounding box center [41, 147] width 16 height 16
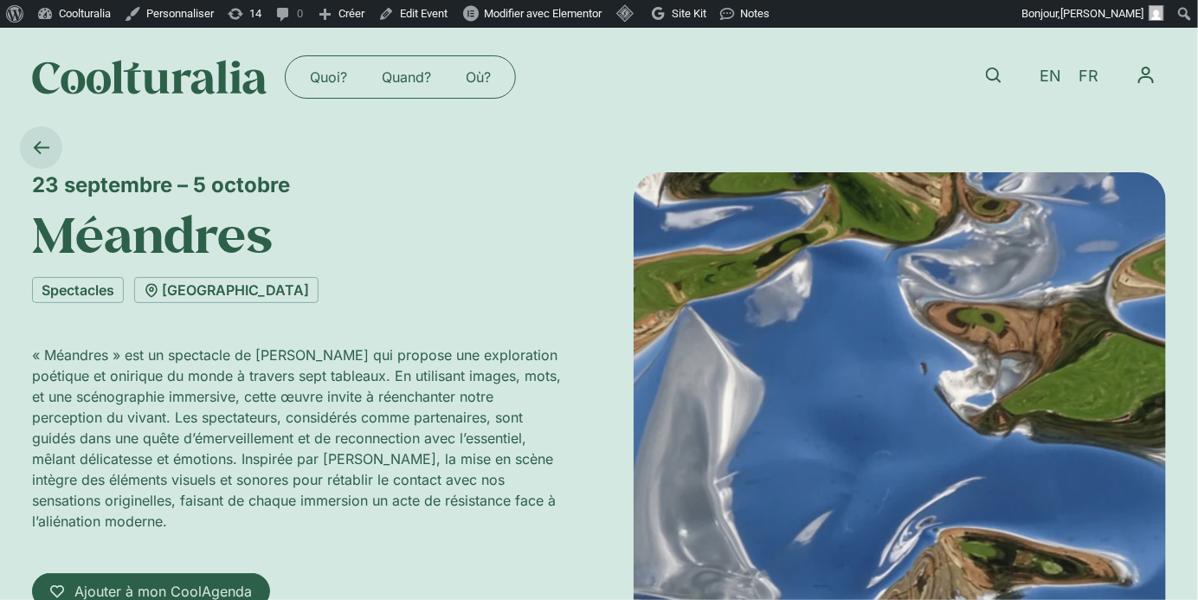
click at [40, 149] on icon at bounding box center [41, 147] width 16 height 16
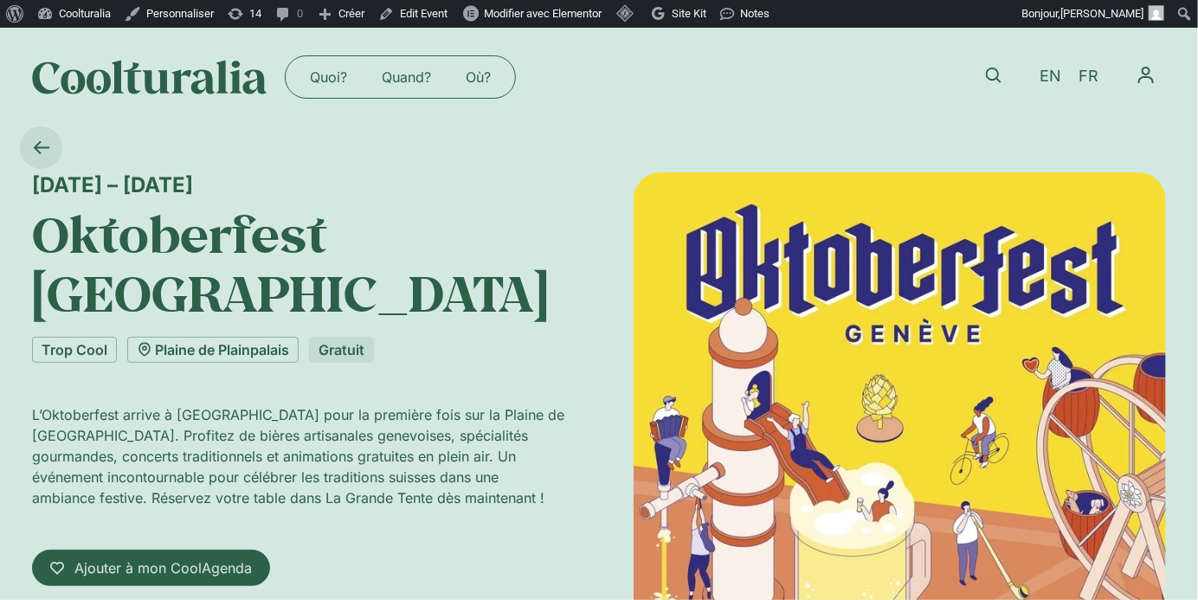
click at [42, 146] on icon at bounding box center [41, 147] width 16 height 16
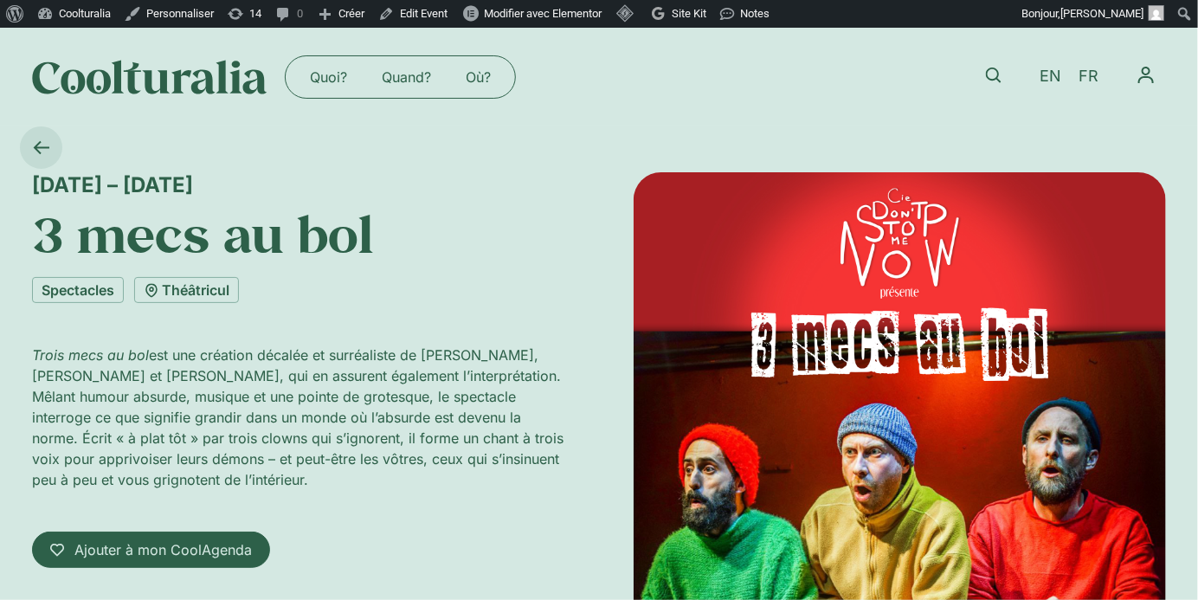
click at [42, 153] on icon at bounding box center [41, 147] width 16 height 16
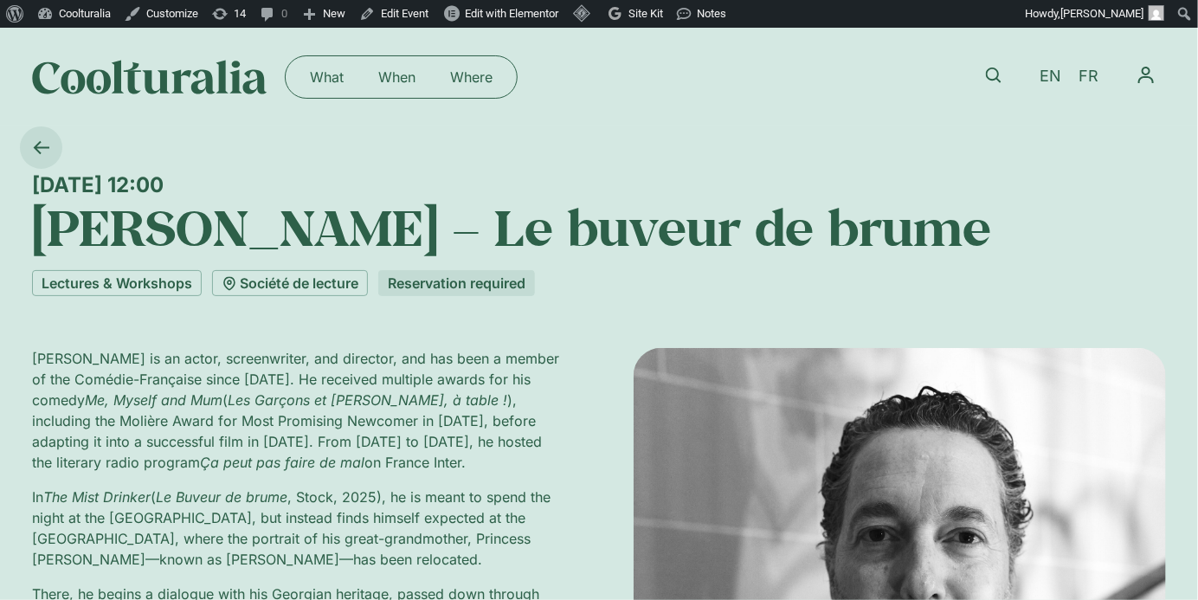
click at [42, 143] on icon at bounding box center [41, 147] width 16 height 16
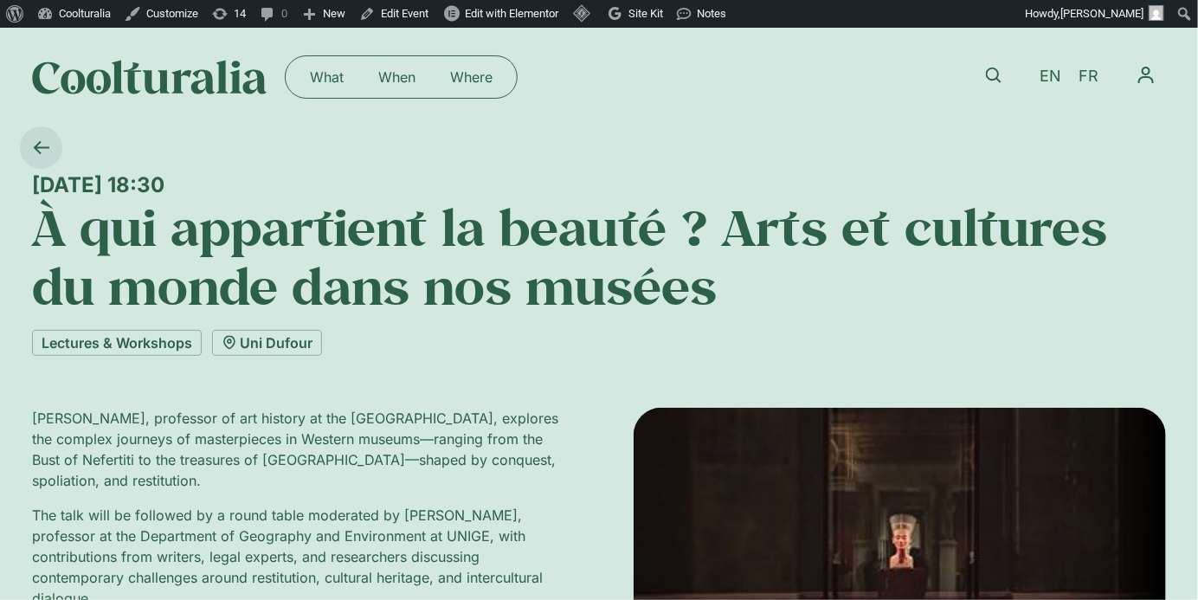
click at [39, 151] on icon at bounding box center [42, 147] width 16 height 13
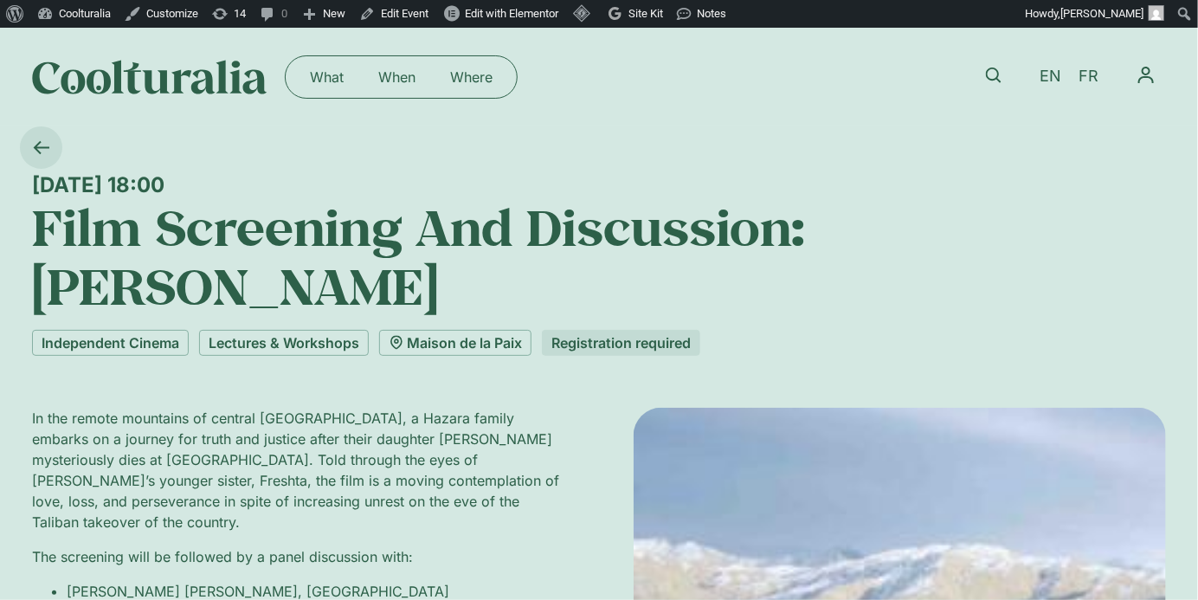
click at [38, 148] on icon at bounding box center [42, 147] width 16 height 13
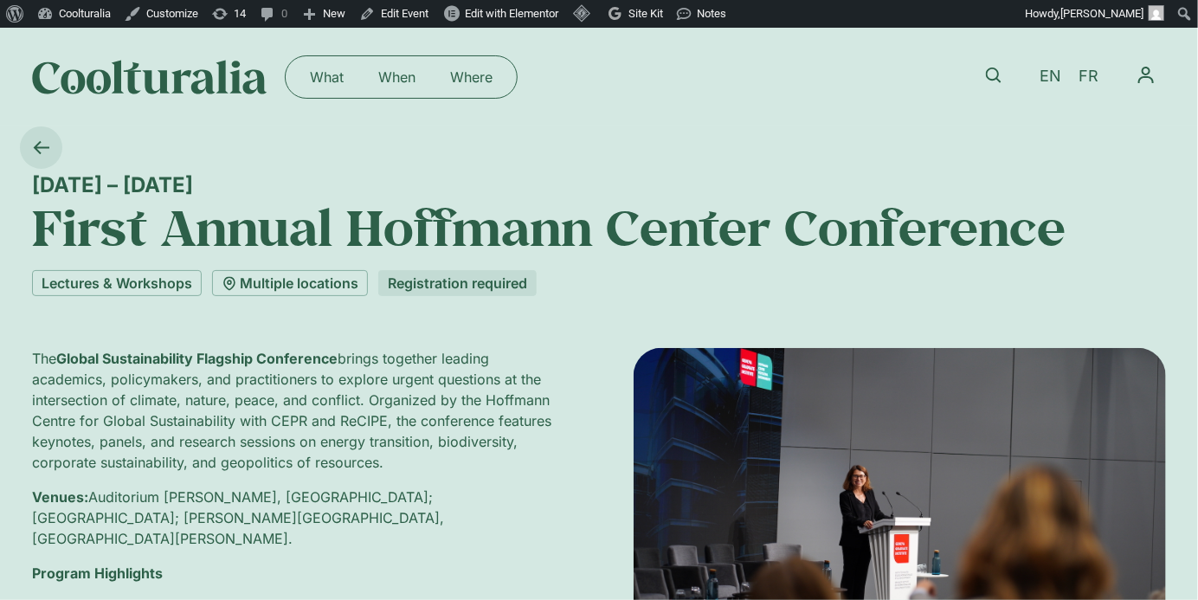
click at [36, 145] on icon at bounding box center [42, 147] width 16 height 13
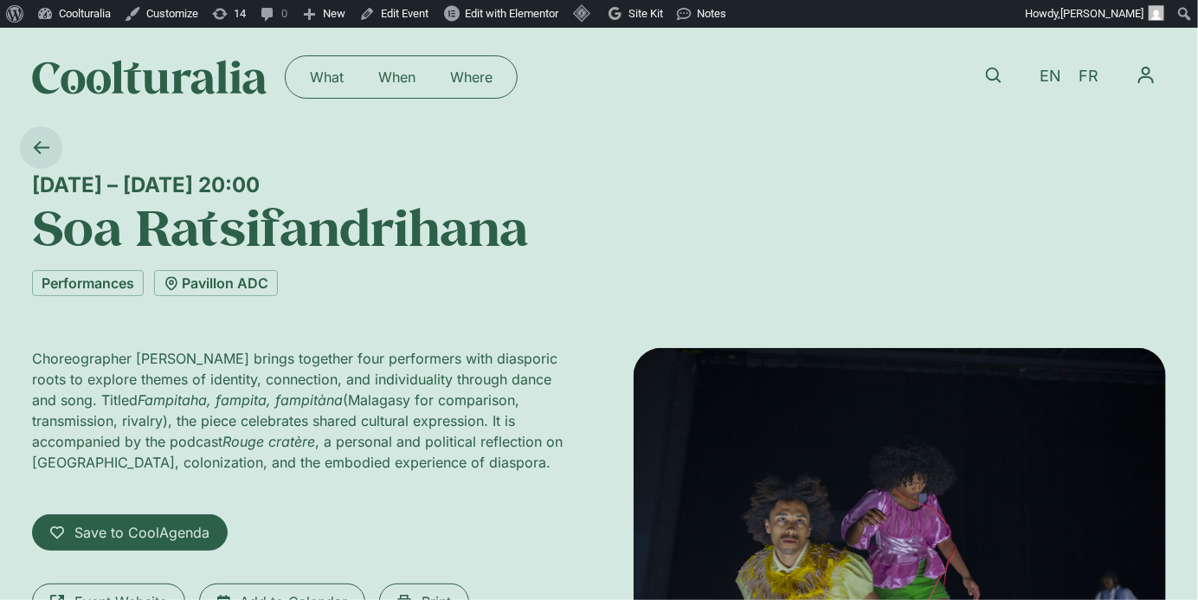
click at [48, 145] on icon at bounding box center [41, 147] width 16 height 16
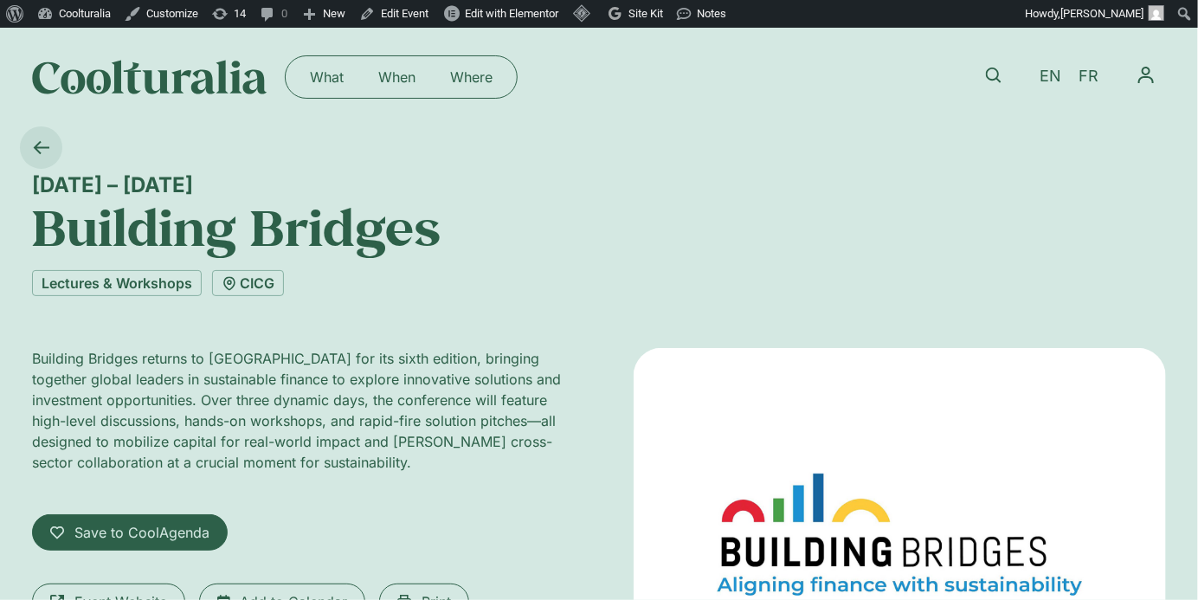
click at [43, 150] on icon at bounding box center [41, 147] width 16 height 16
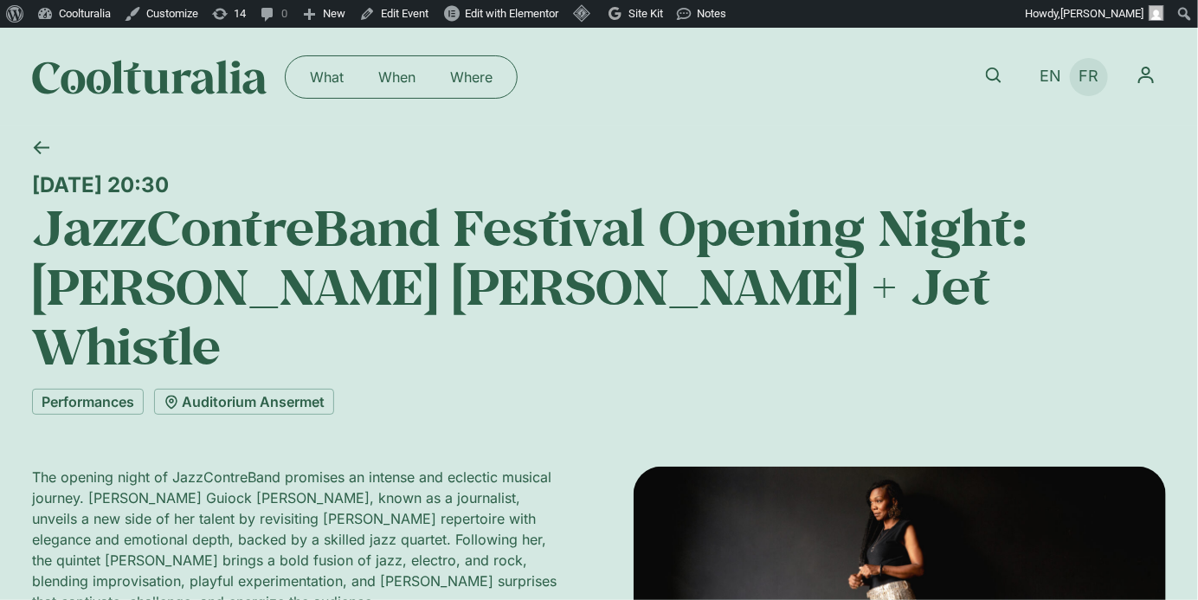
click at [1087, 79] on span "FR" at bounding box center [1090, 77] width 20 height 18
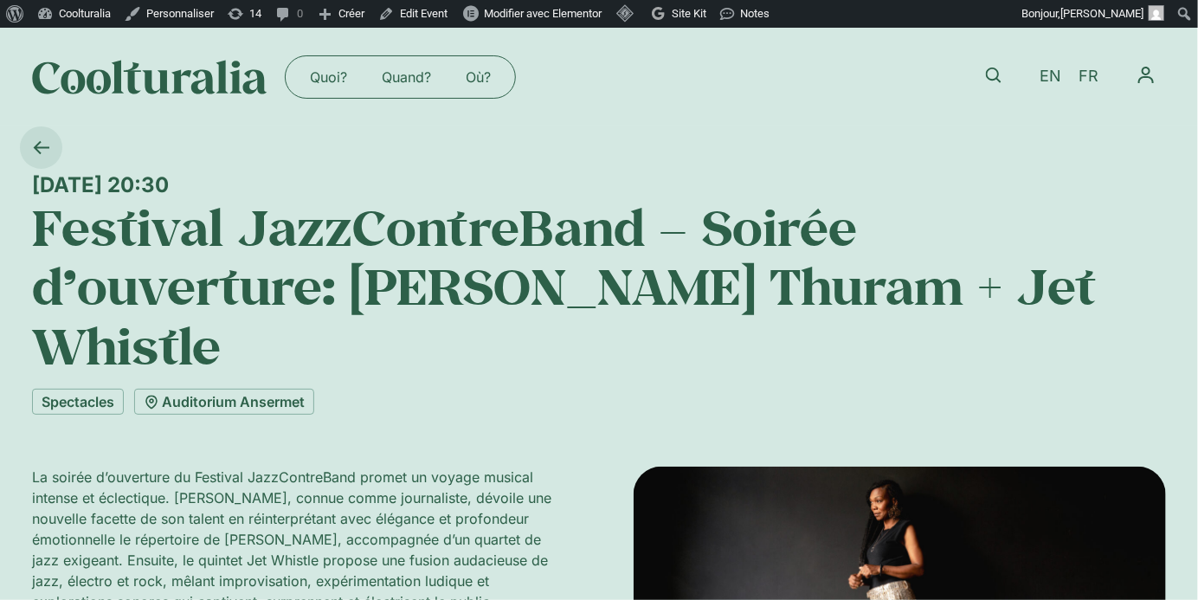
click at [48, 151] on icon at bounding box center [41, 147] width 16 height 16
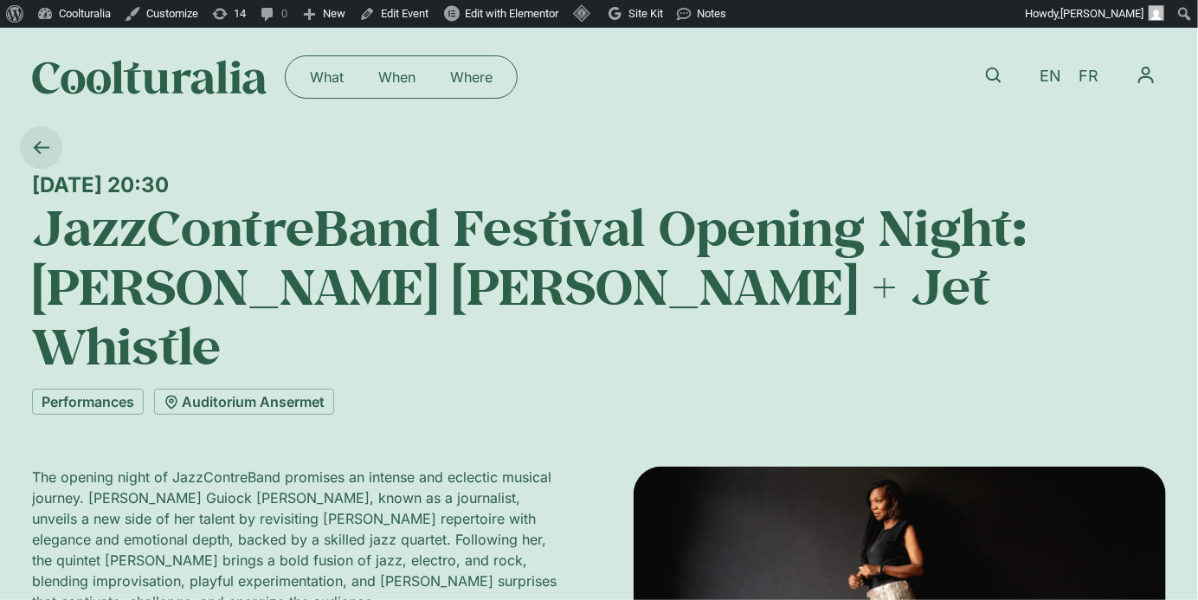
click at [46, 145] on icon at bounding box center [41, 147] width 16 height 16
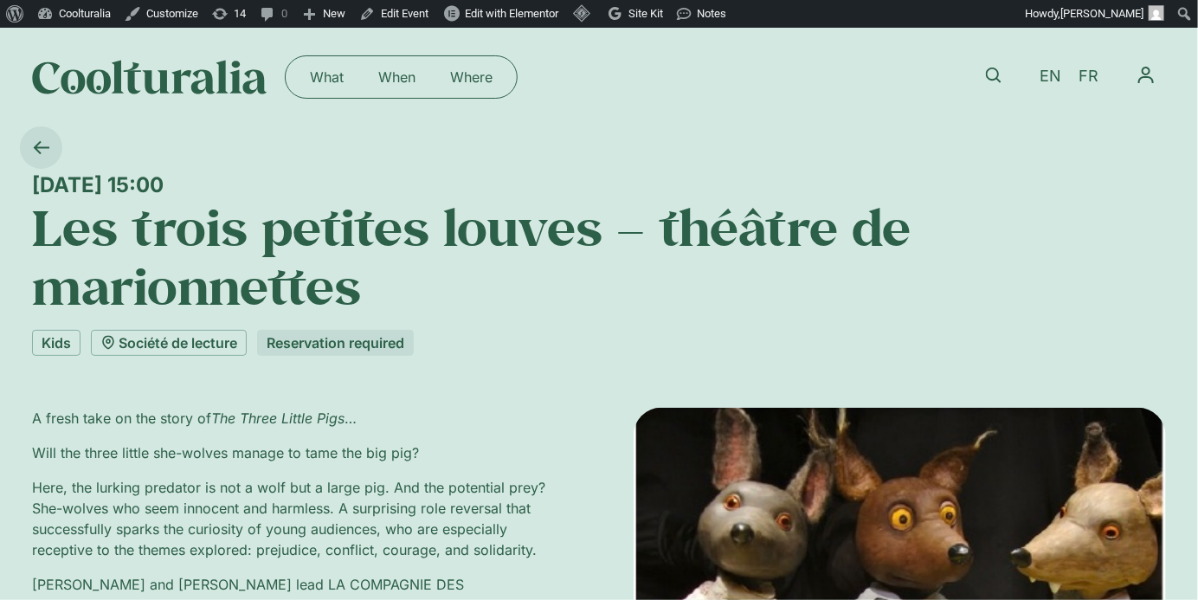
click at [43, 151] on icon at bounding box center [41, 147] width 16 height 16
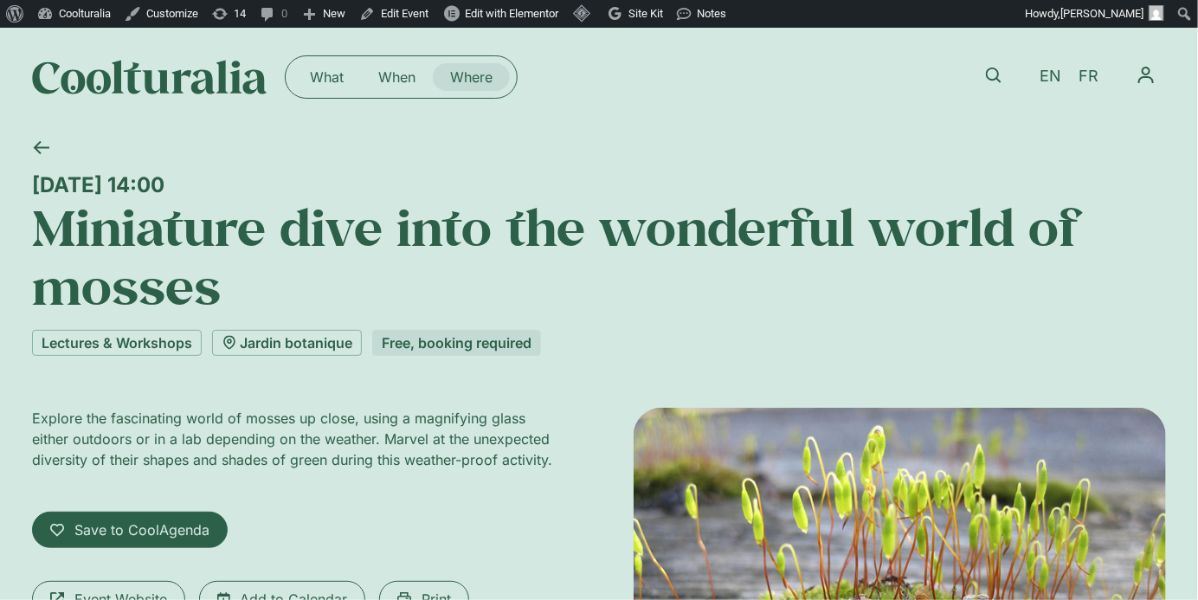
click at [478, 78] on link "Where" at bounding box center [471, 77] width 77 height 28
click at [381, 83] on link "When" at bounding box center [397, 77] width 72 height 28
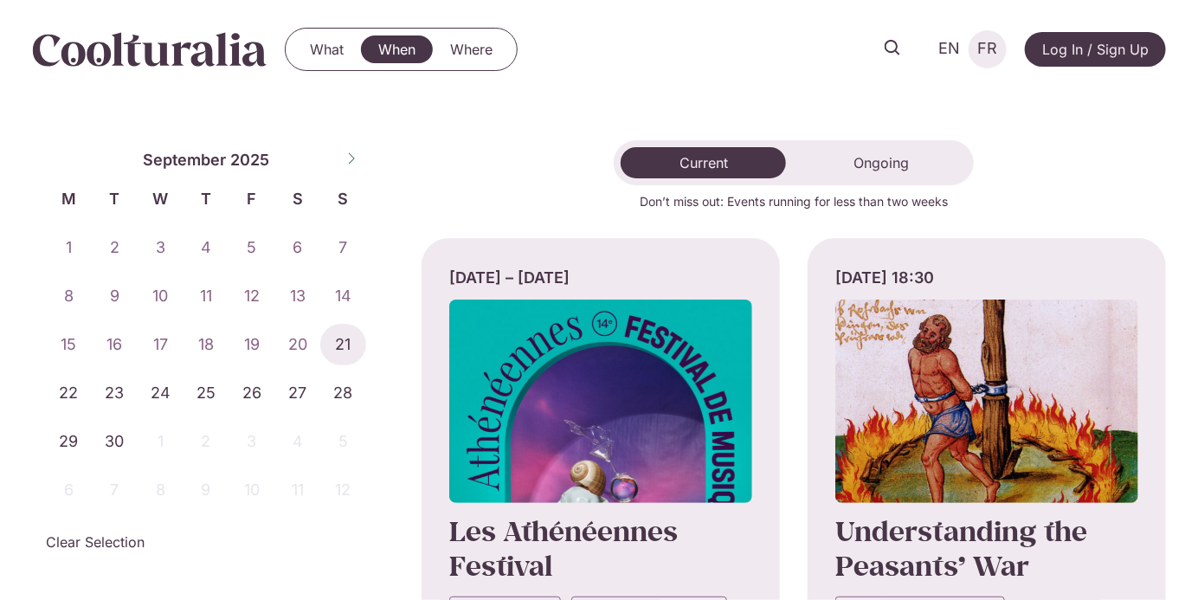
click at [1001, 44] on link "FR" at bounding box center [988, 48] width 37 height 25
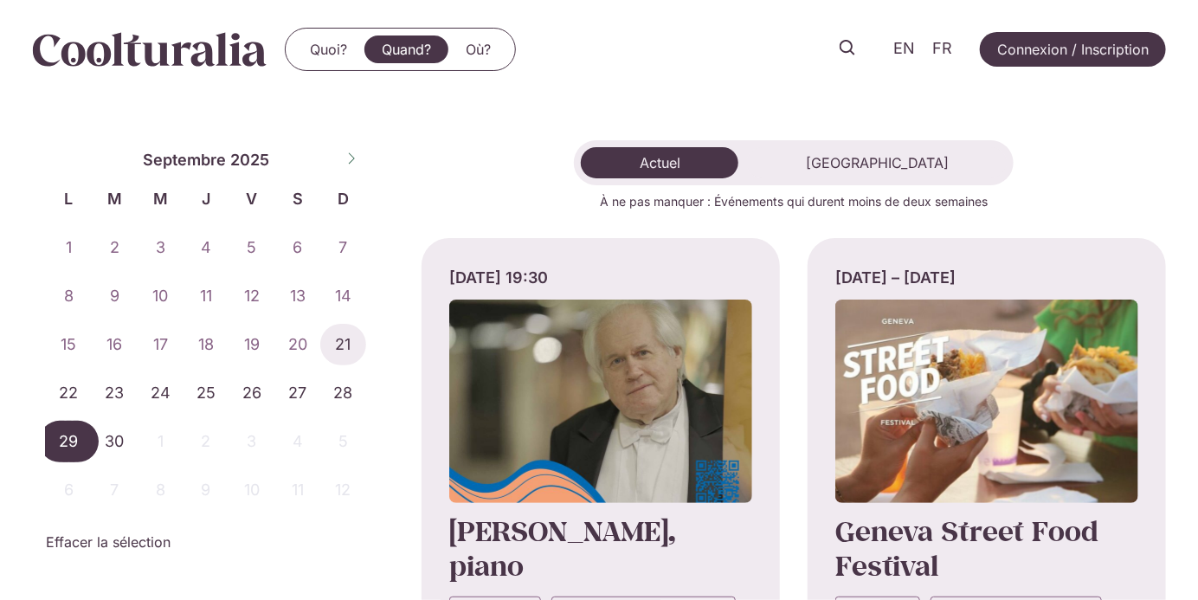
click at [65, 437] on span "29" at bounding box center [69, 442] width 46 height 42
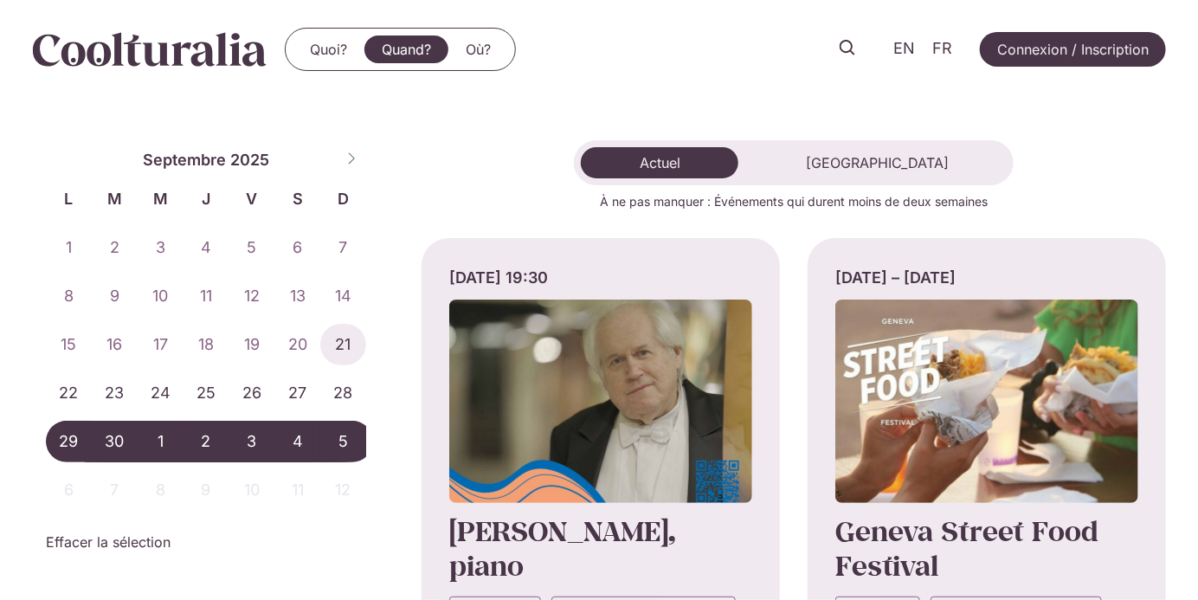
click at [346, 436] on span "5" at bounding box center [343, 442] width 46 height 42
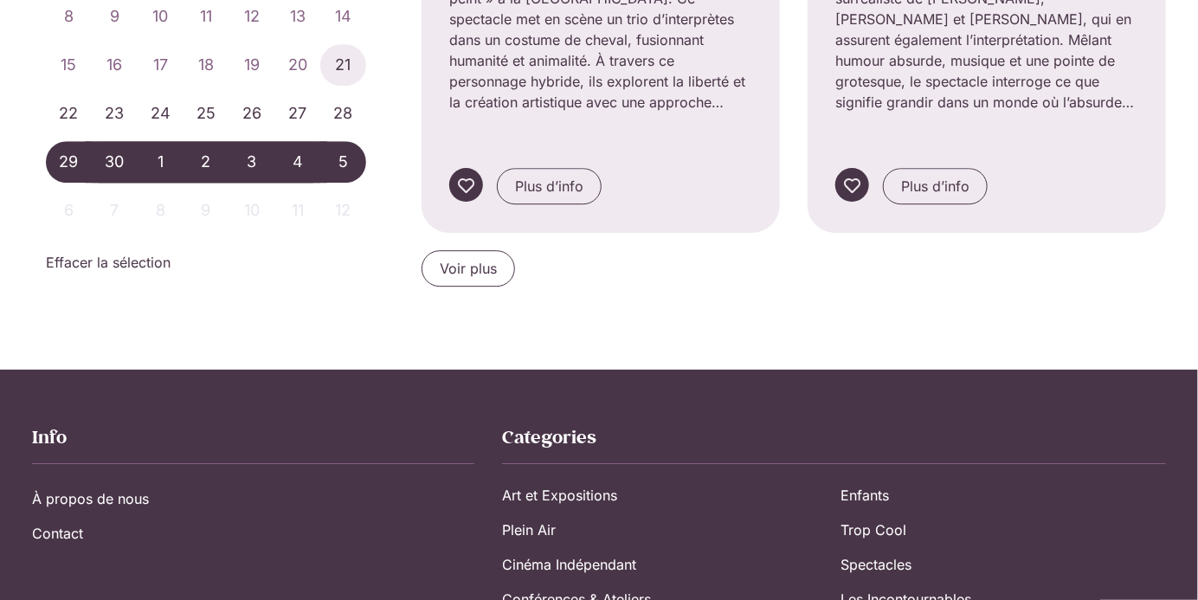
scroll to position [2019, 0]
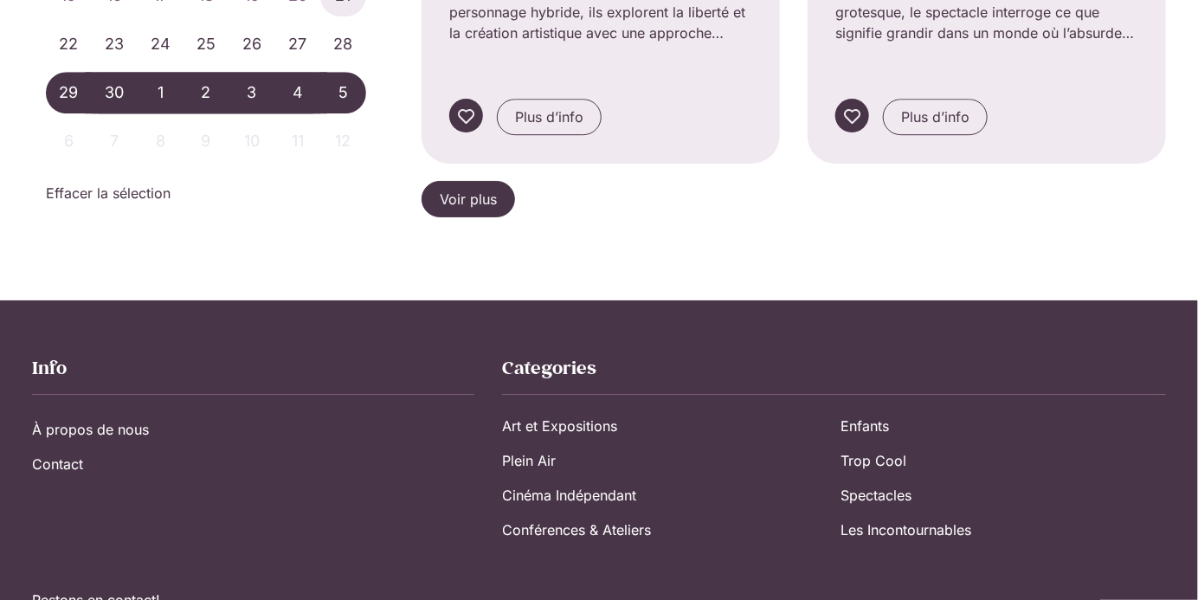
click at [490, 189] on span "Voir plus" at bounding box center [468, 199] width 57 height 21
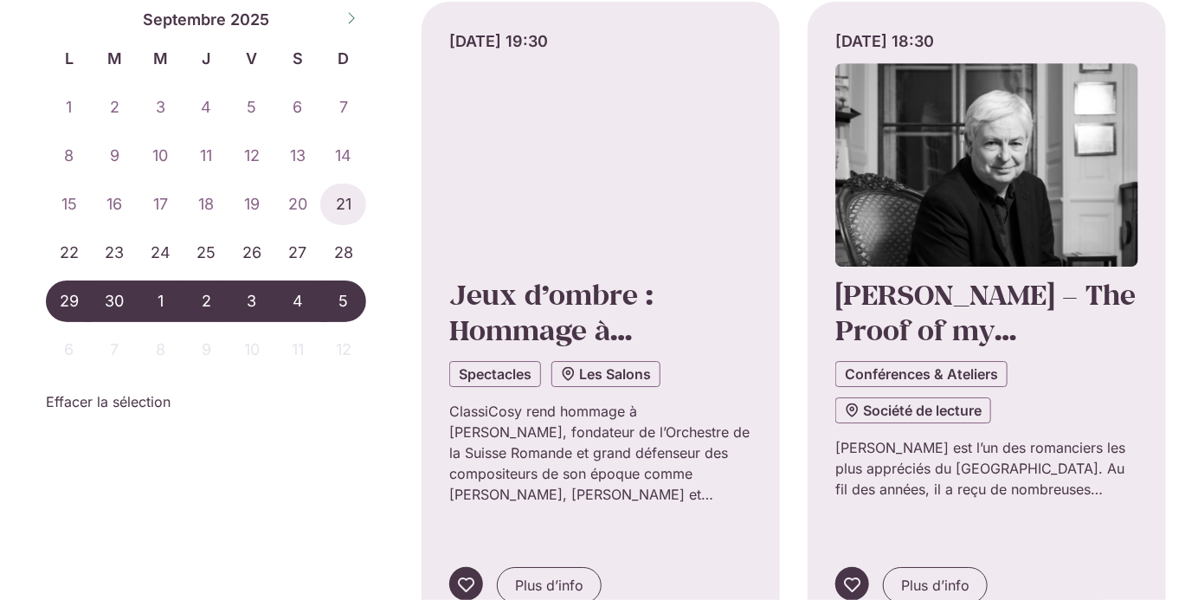
scroll to position [2233, 0]
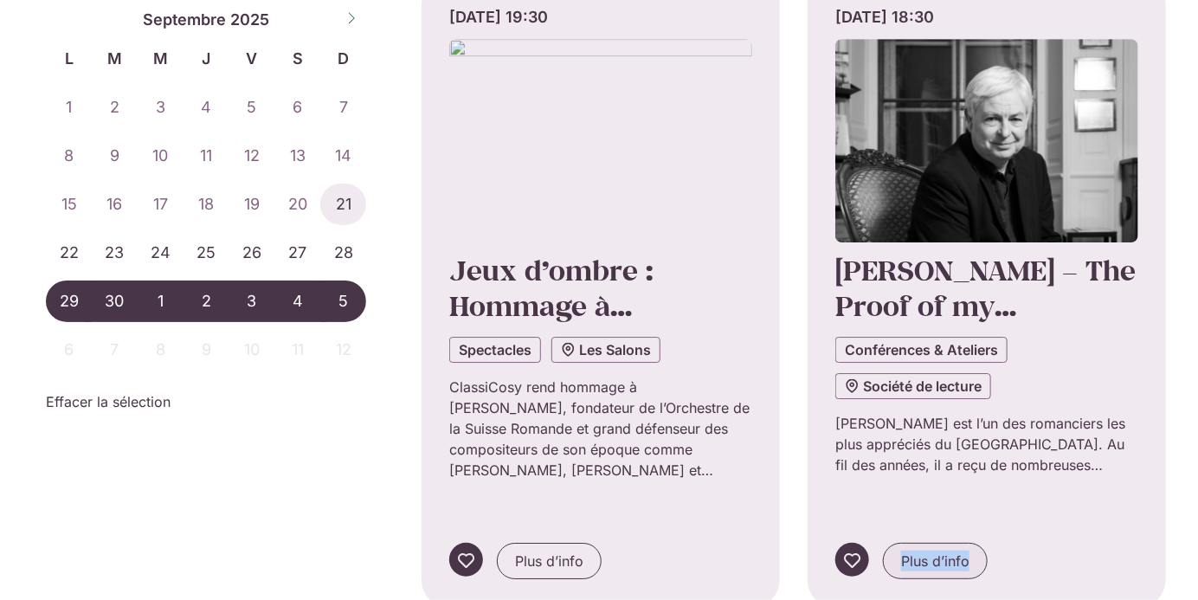
click at [920, 551] on span "Plus d’info" at bounding box center [935, 561] width 68 height 21
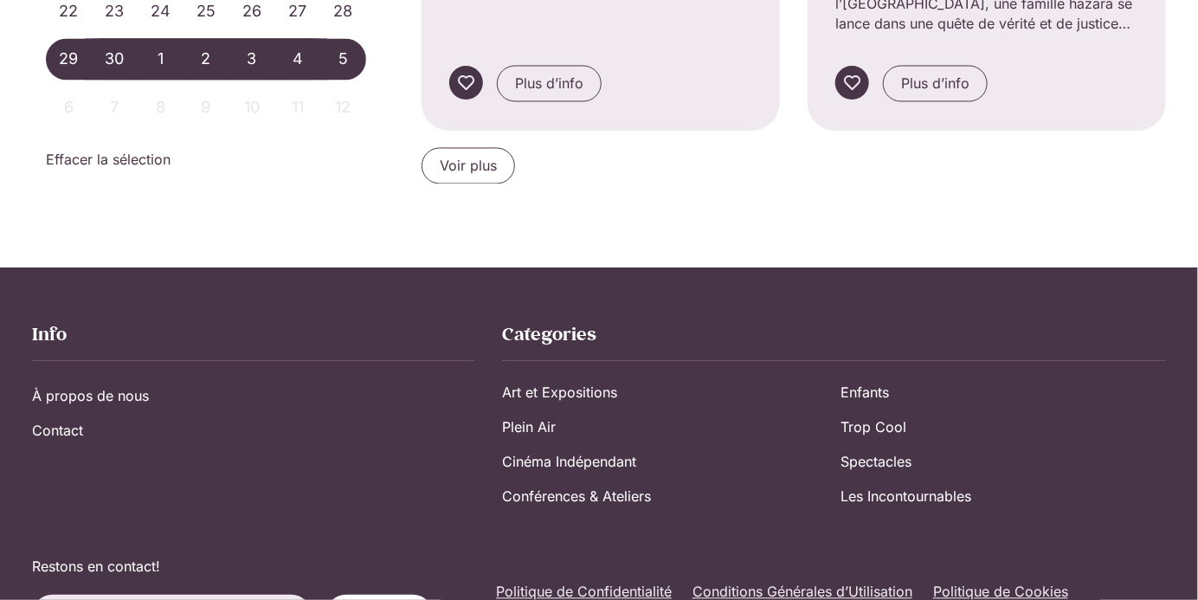
scroll to position [4036, 0]
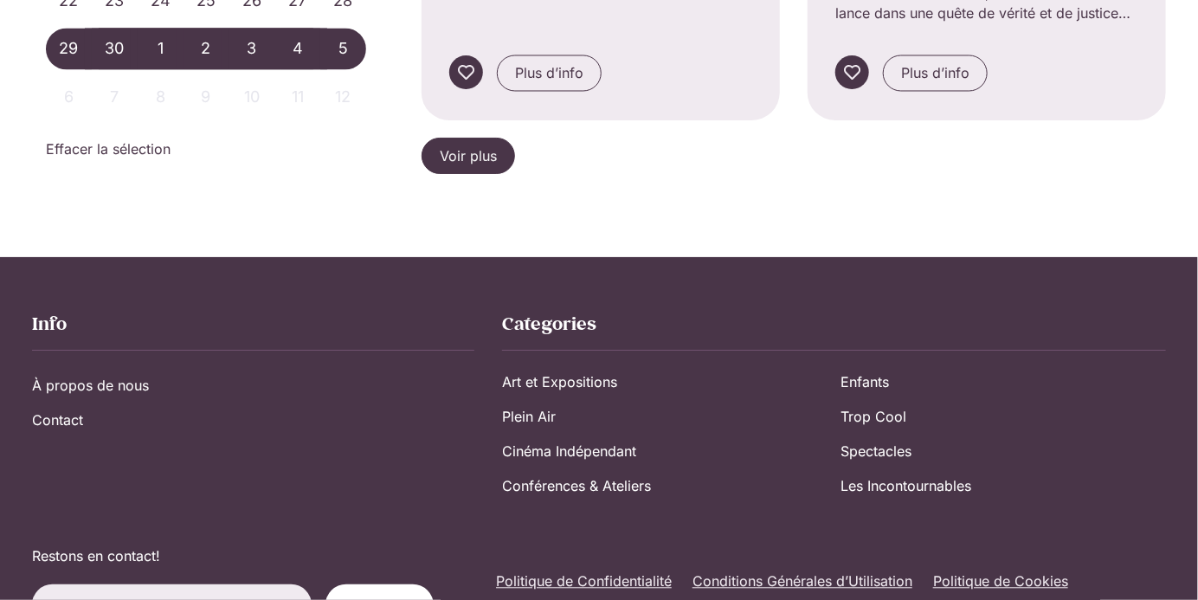
click at [472, 145] on span "Voir plus" at bounding box center [468, 155] width 57 height 21
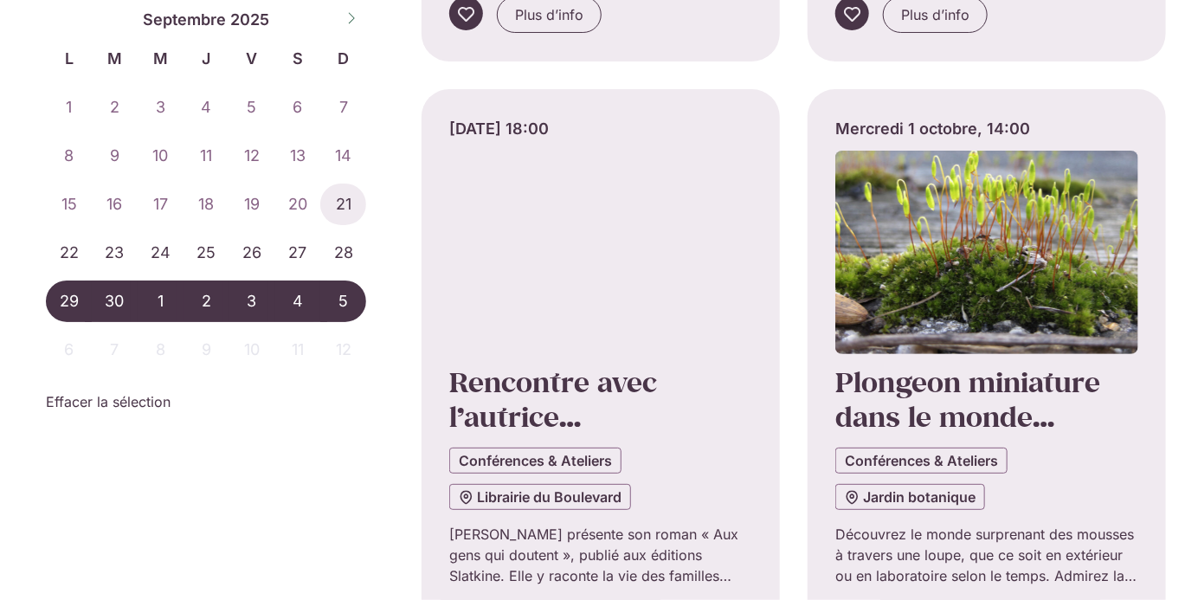
scroll to position [5409, 0]
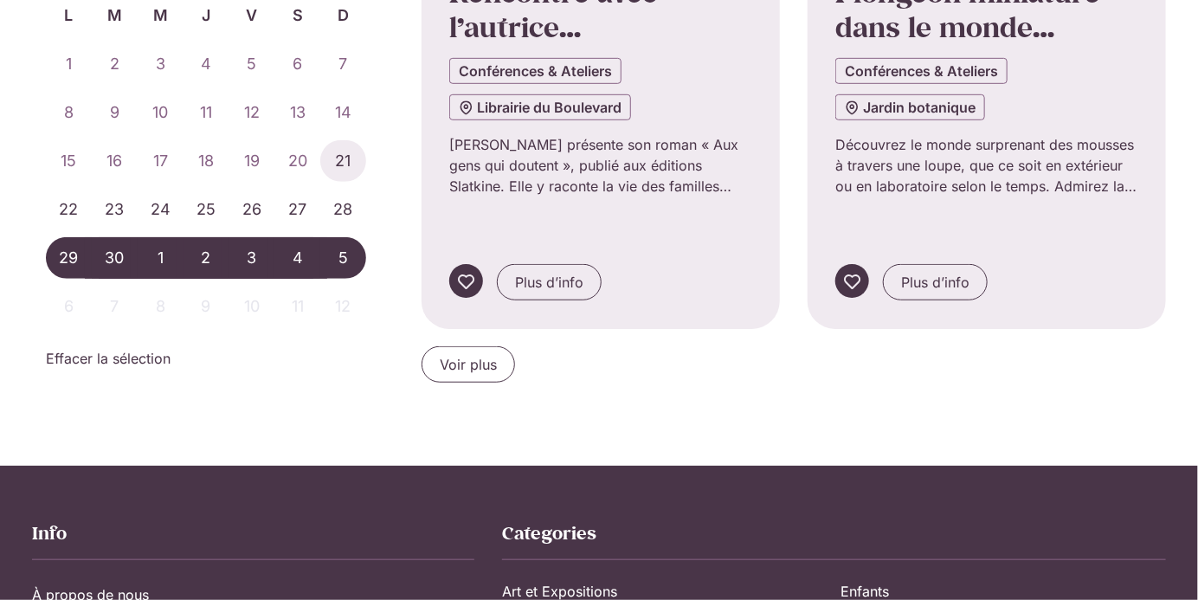
scroll to position [5997, 0]
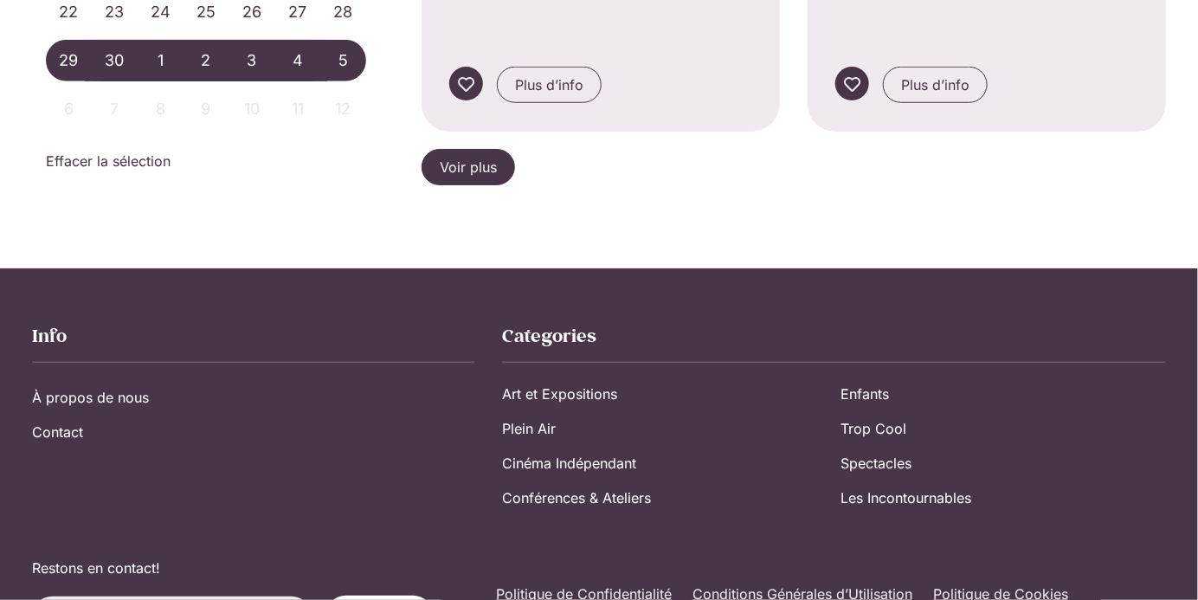
click at [457, 157] on span "Voir plus" at bounding box center [468, 167] width 57 height 21
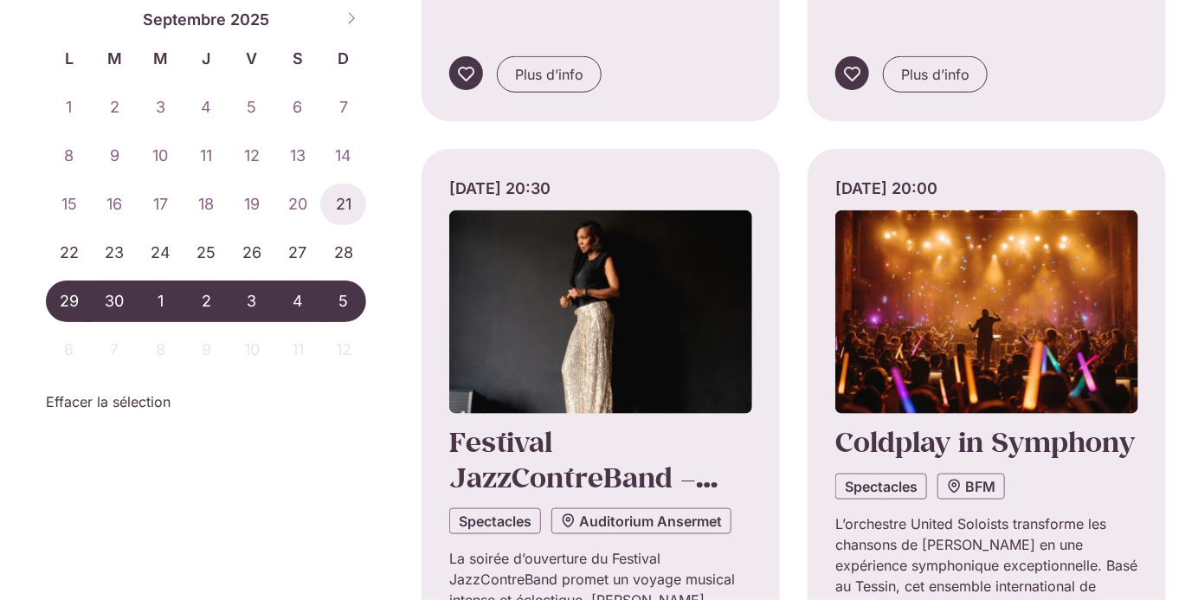
scroll to position [6006, 0]
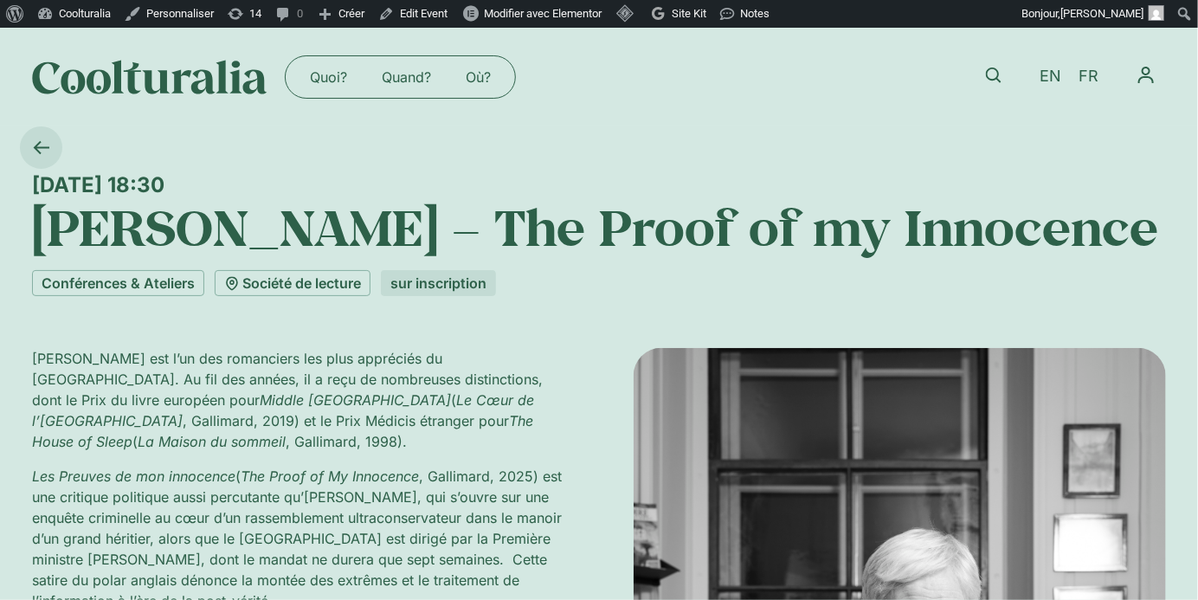
click at [44, 146] on icon at bounding box center [41, 147] width 16 height 16
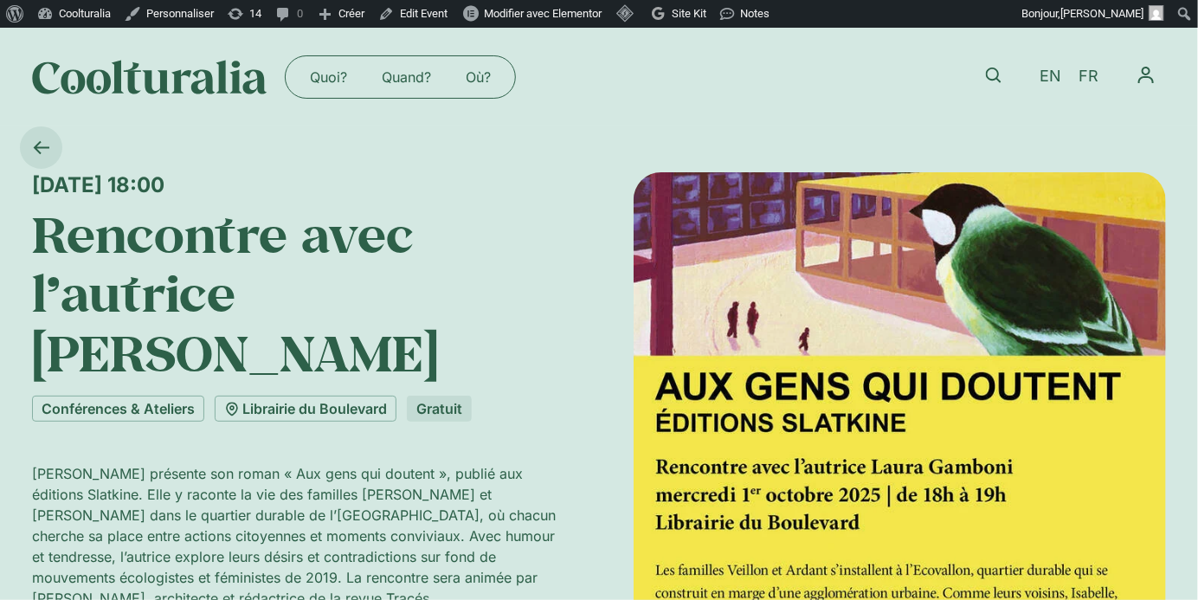
click at [44, 139] on link at bounding box center [41, 147] width 42 height 42
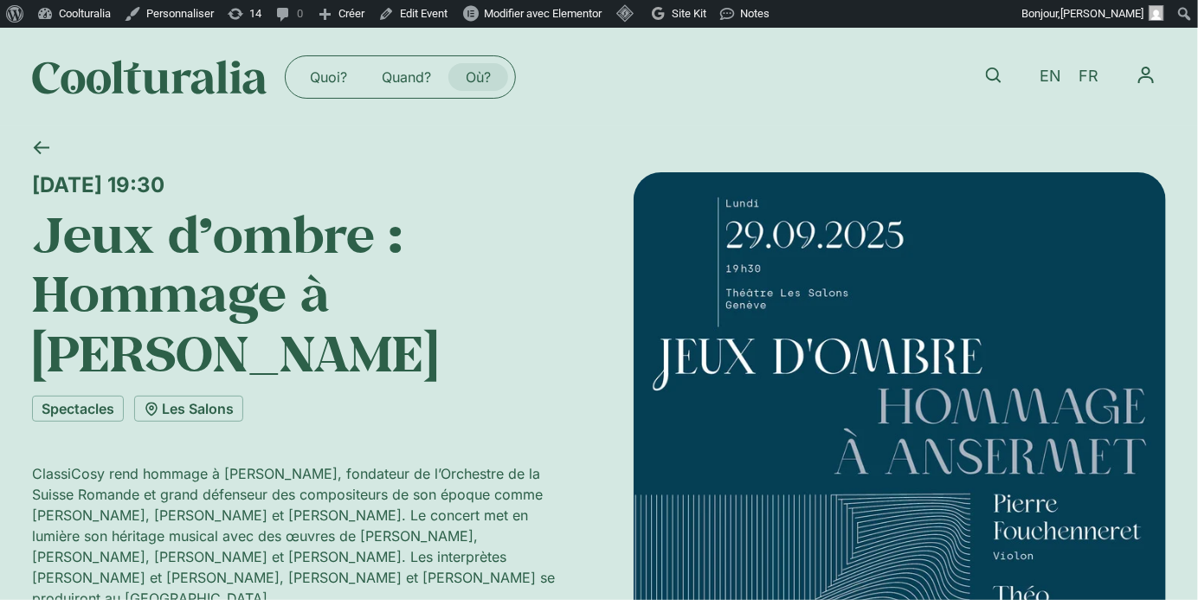
click at [474, 78] on link "Où?" at bounding box center [479, 77] width 60 height 28
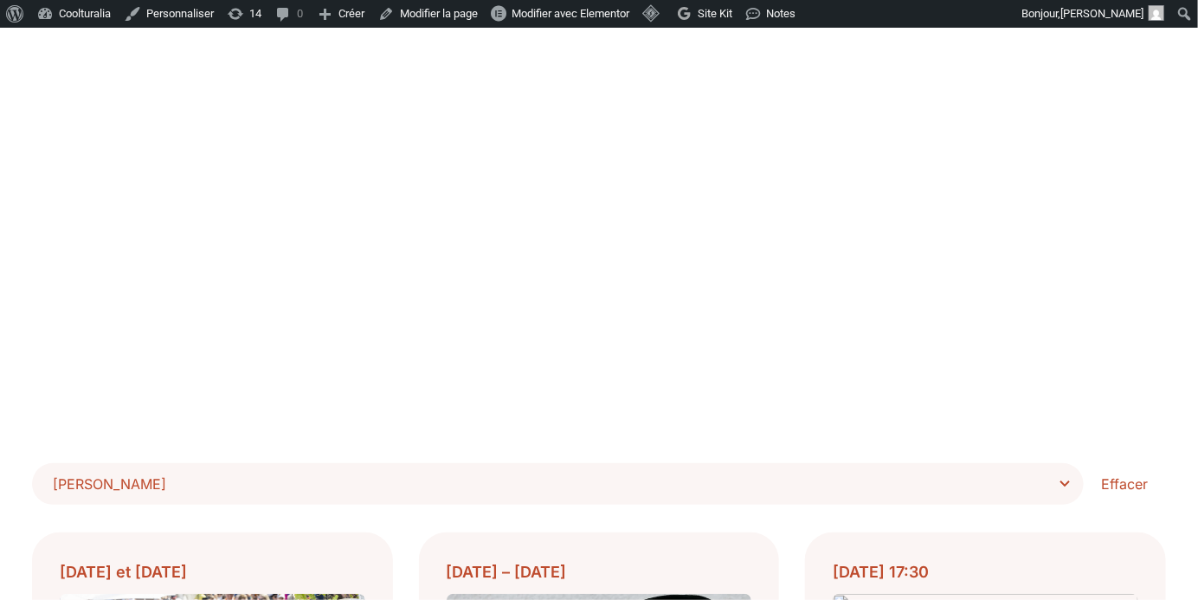
scroll to position [158, 0]
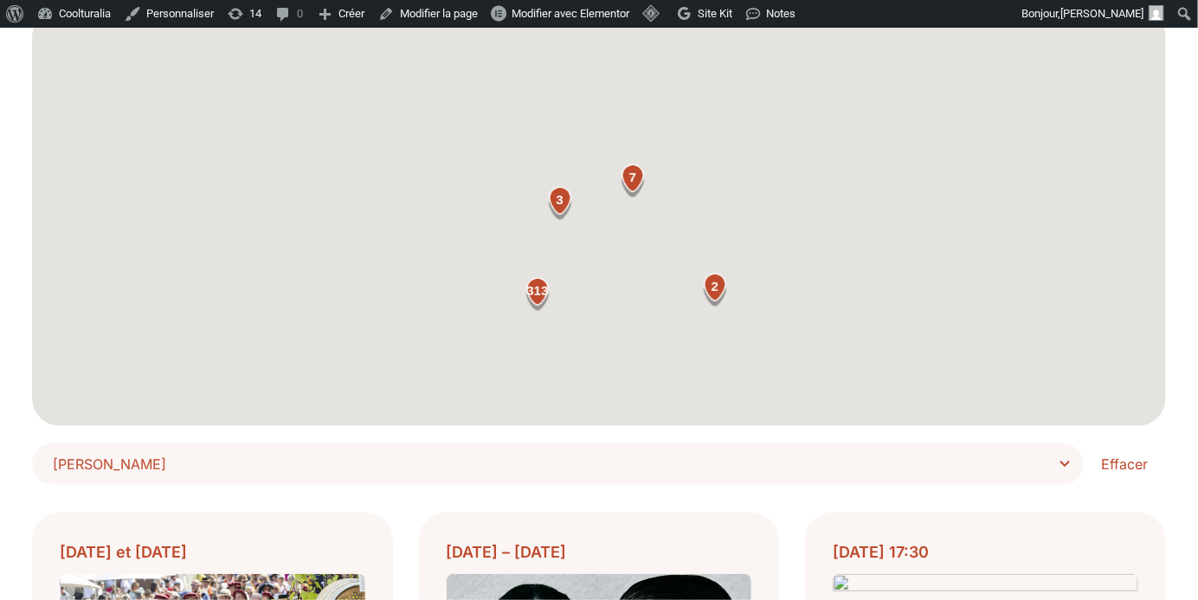
click at [1059, 462] on span "[PERSON_NAME]" at bounding box center [564, 464] width 1023 height 24
click at [0, 0] on select "**********" at bounding box center [0, 0] width 0 height 0
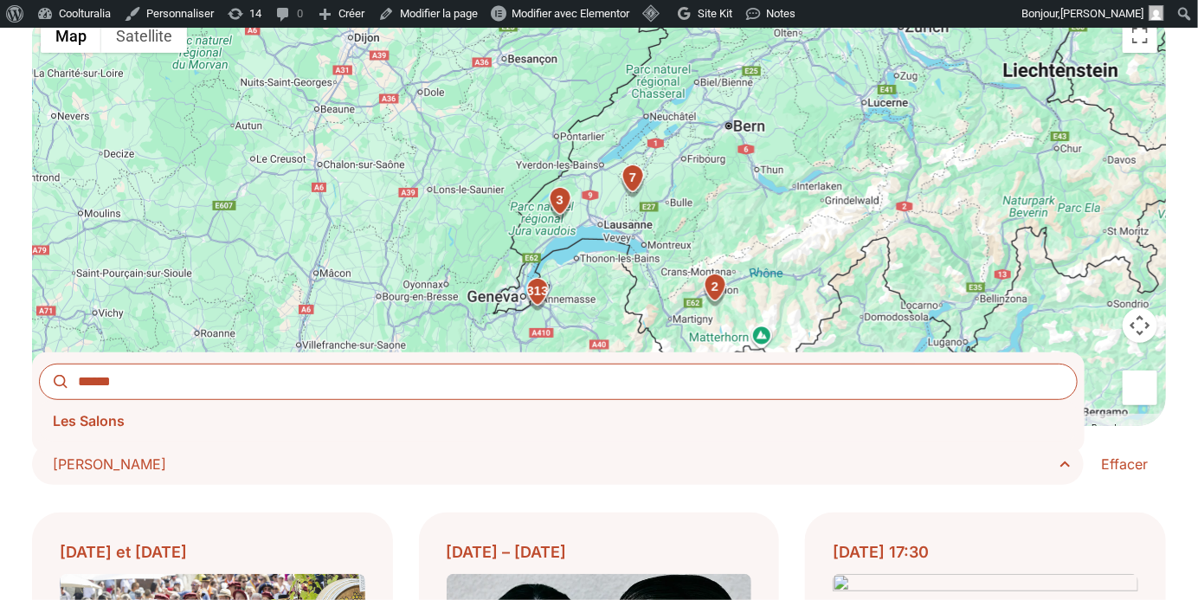
type input "******"
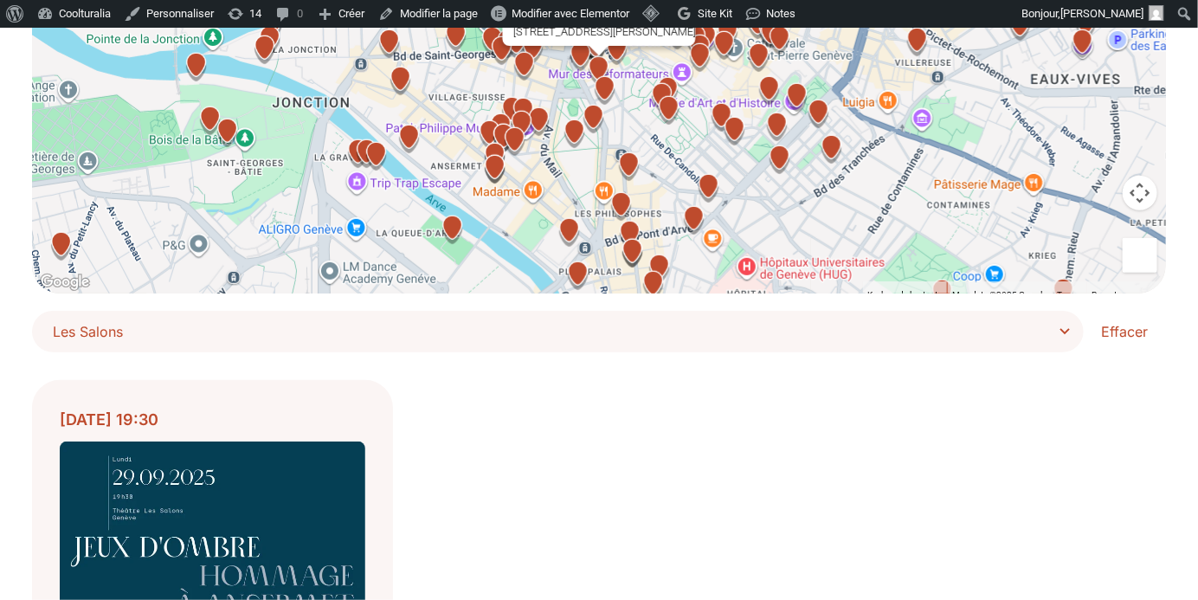
scroll to position [81, 0]
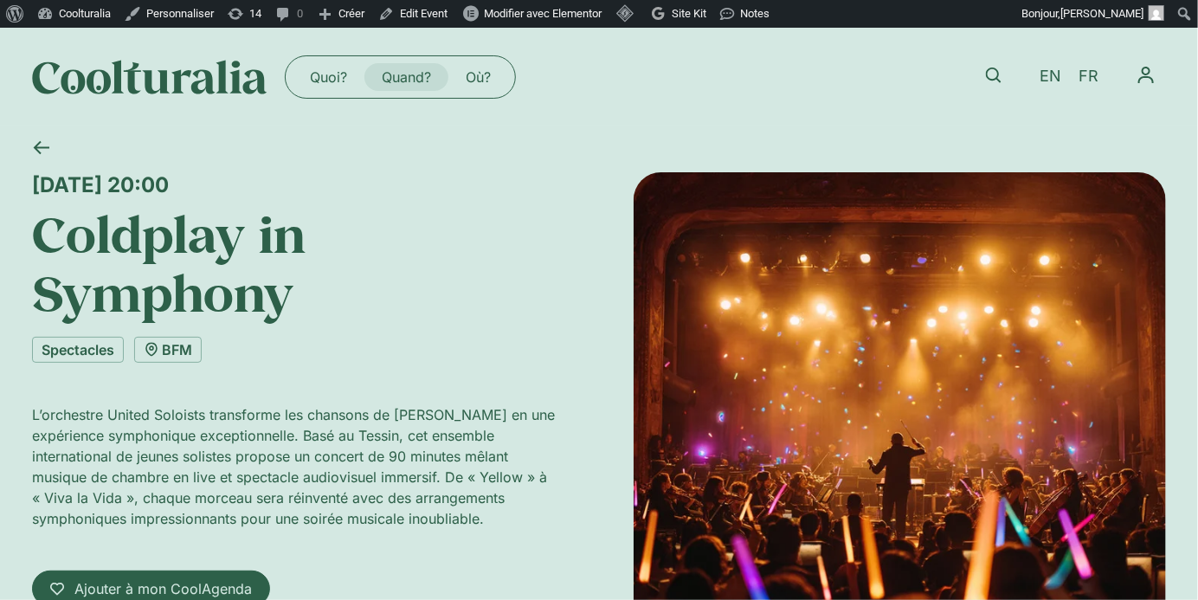
click at [405, 71] on link "Quand?" at bounding box center [407, 77] width 84 height 28
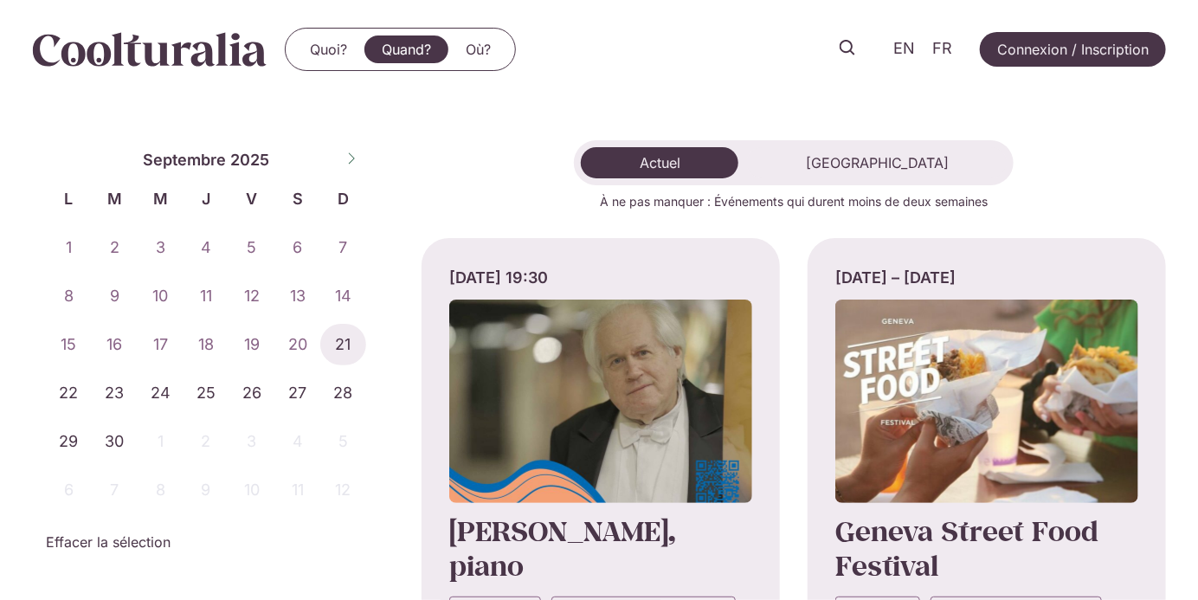
click at [349, 158] on icon at bounding box center [351, 158] width 12 height 12
select select "*"
click at [77, 283] on span "6" at bounding box center [69, 296] width 46 height 42
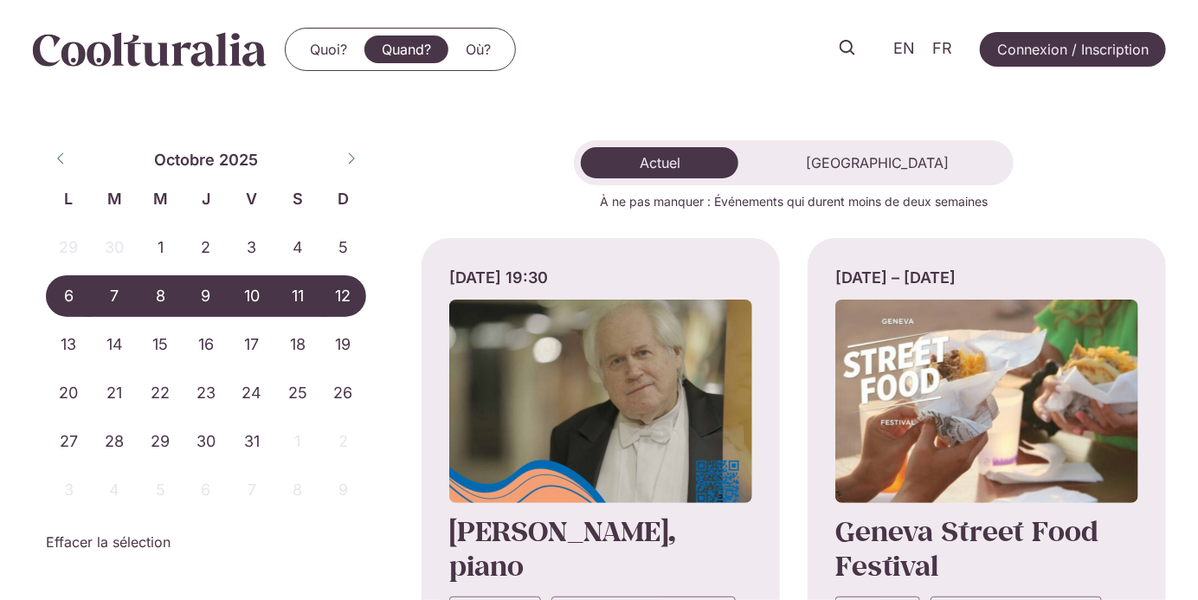
click at [355, 294] on span "12" at bounding box center [343, 296] width 46 height 42
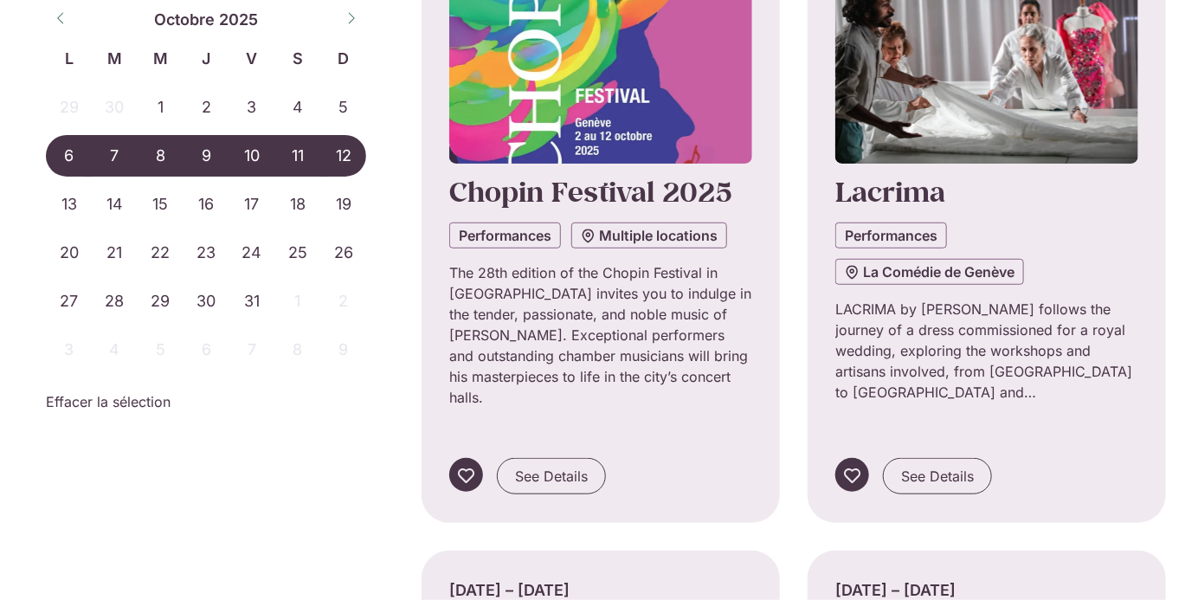
scroll to position [340, 0]
click at [550, 465] on span "See Details" at bounding box center [551, 475] width 73 height 21
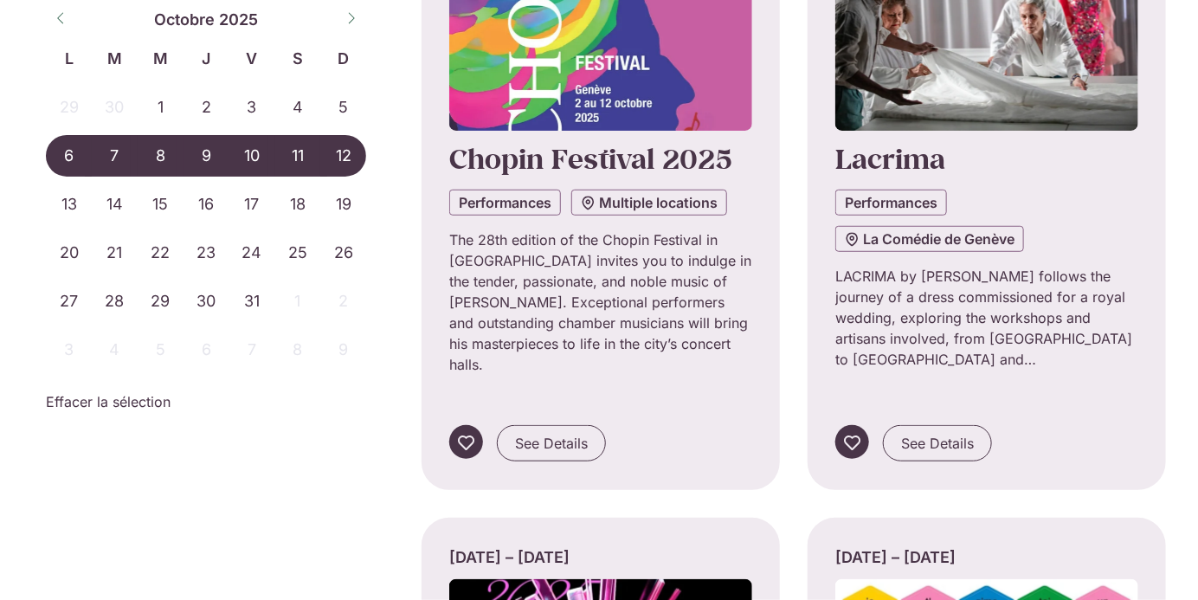
scroll to position [373, 0]
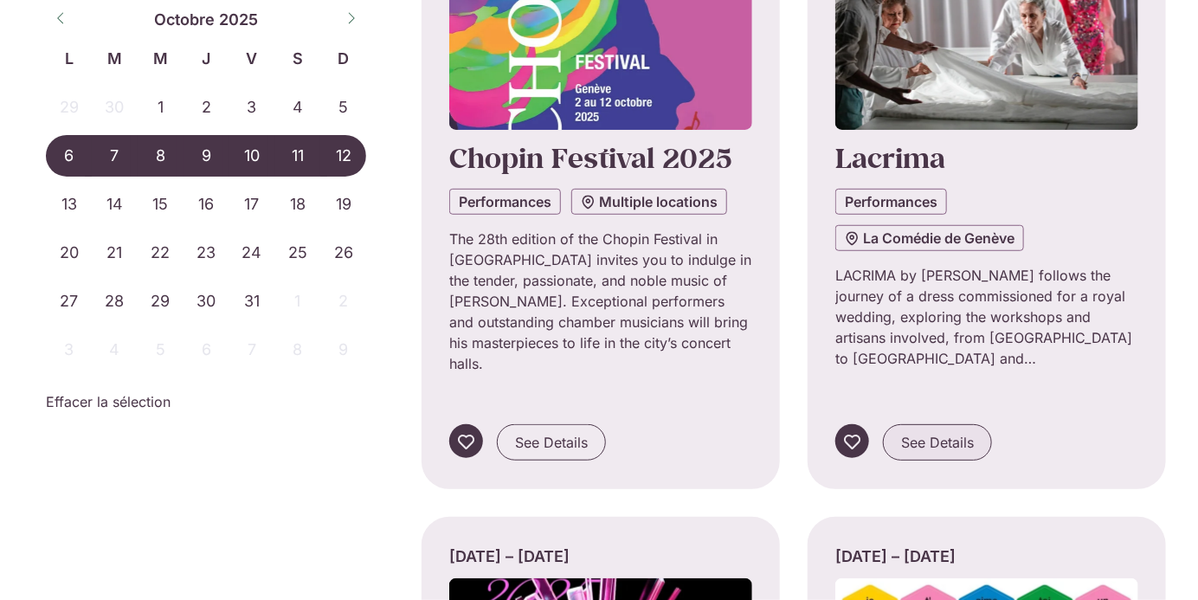
click at [974, 432] on span "See Details" at bounding box center [937, 442] width 73 height 21
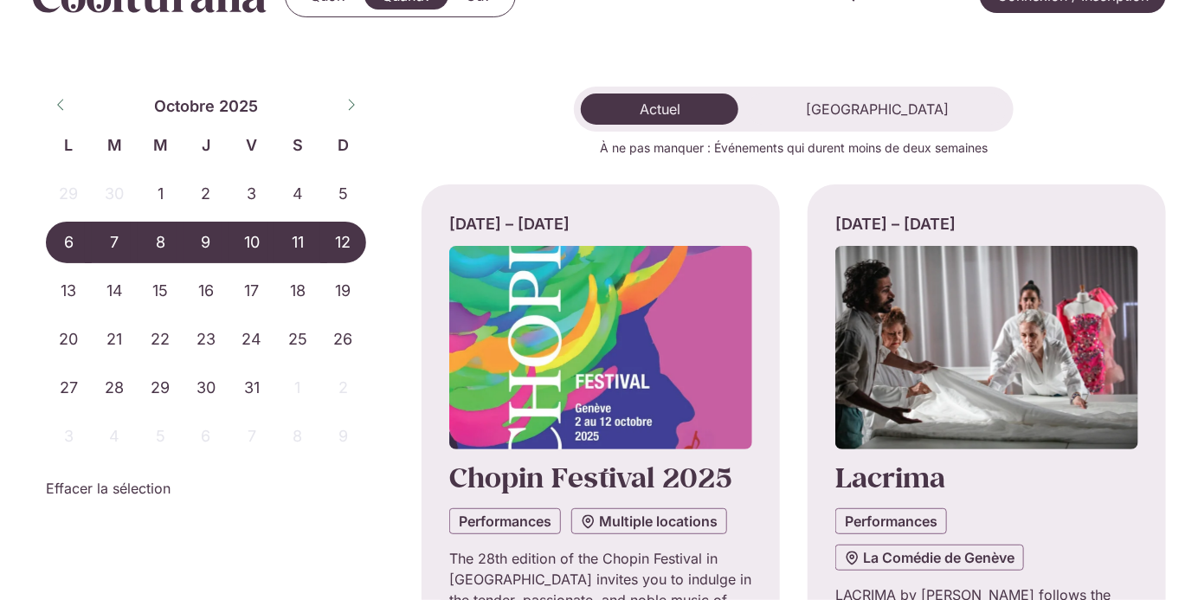
scroll to position [0, 0]
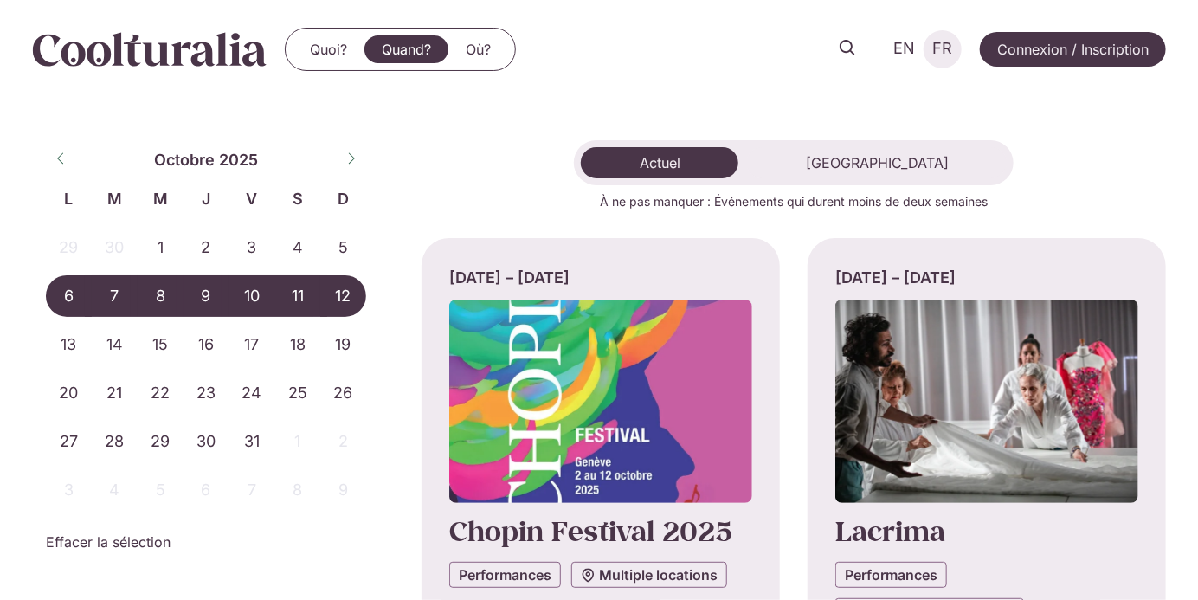
click at [944, 44] on span "FR" at bounding box center [943, 49] width 20 height 18
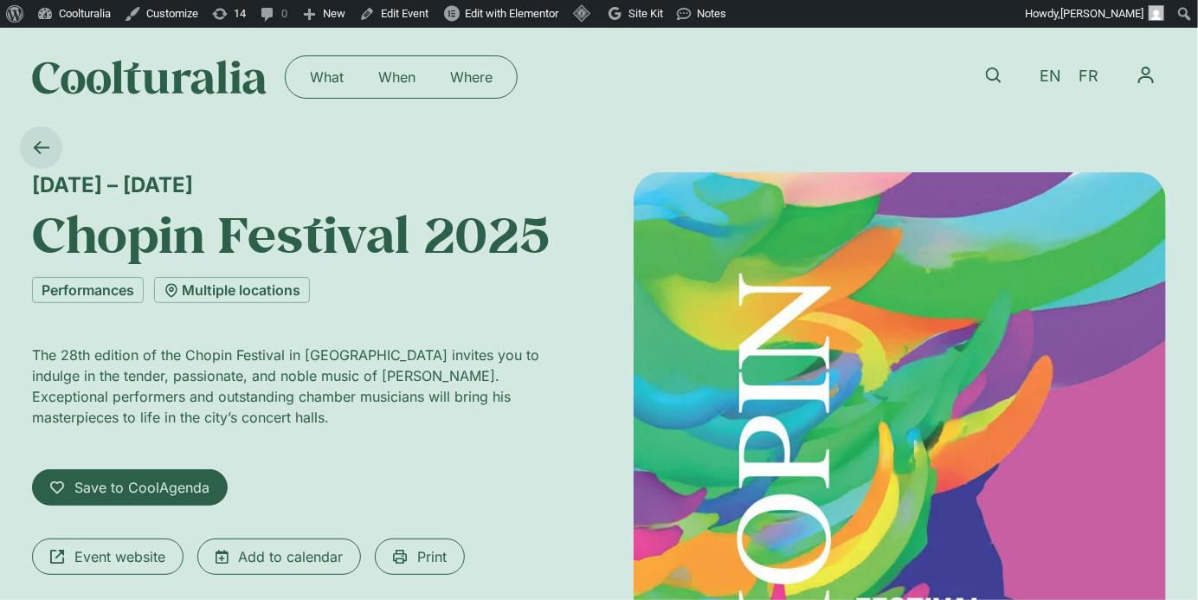
click at [43, 145] on icon at bounding box center [41, 147] width 16 height 16
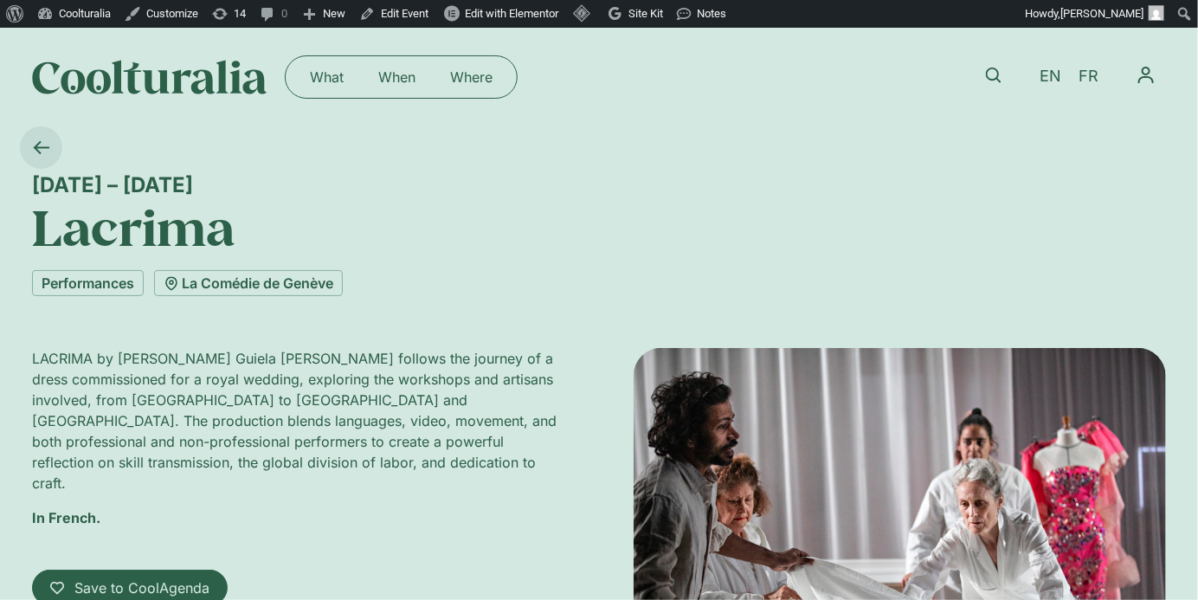
click at [44, 141] on icon at bounding box center [41, 147] width 16 height 16
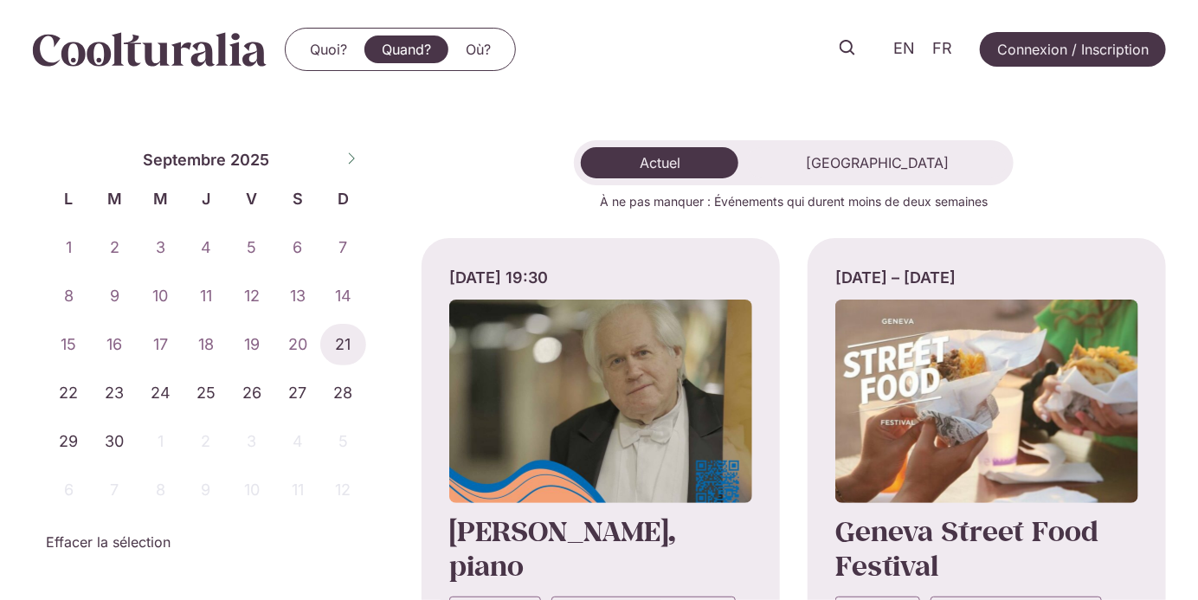
click at [352, 156] on icon at bounding box center [351, 158] width 12 height 12
select select "*"
click at [63, 310] on span "6" at bounding box center [69, 296] width 46 height 42
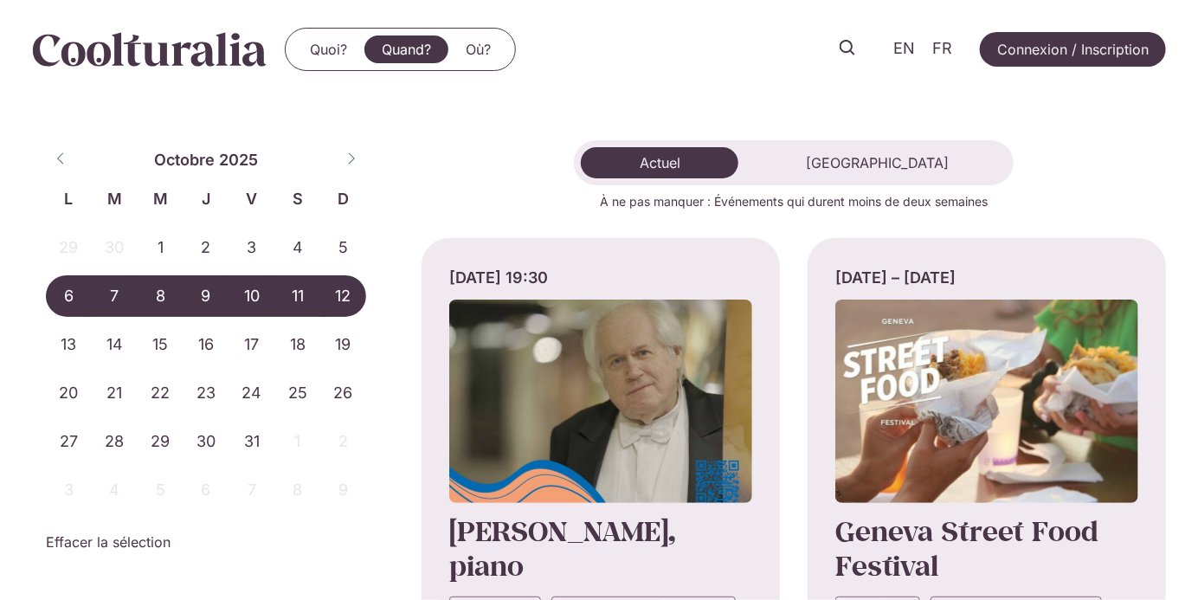
click at [358, 297] on span "12" at bounding box center [343, 296] width 46 height 42
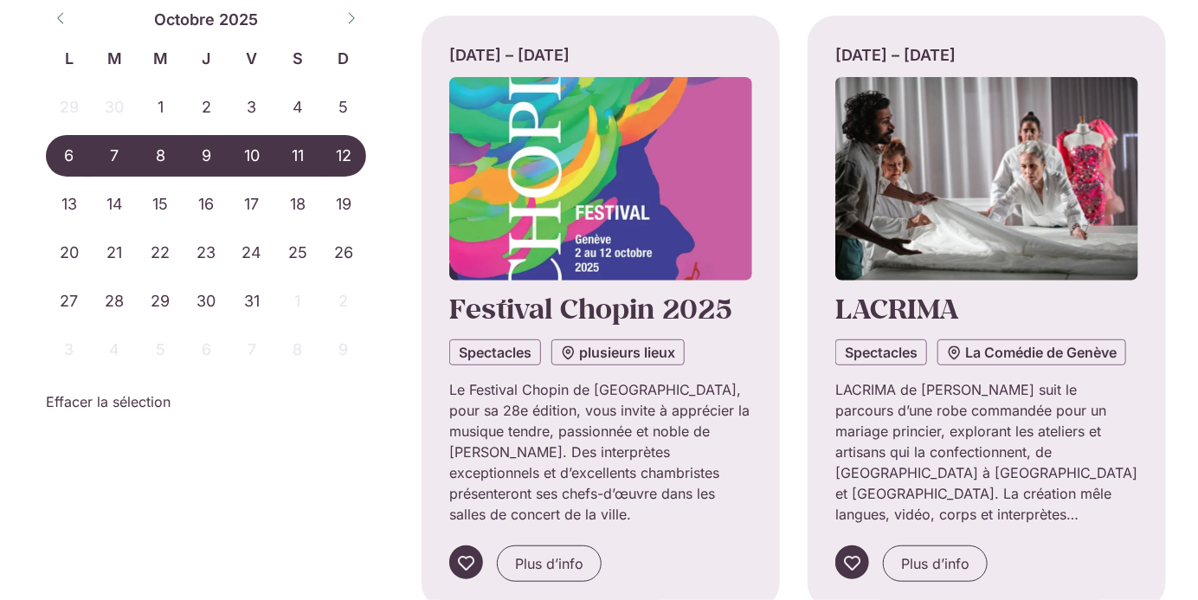
scroll to position [229, 0]
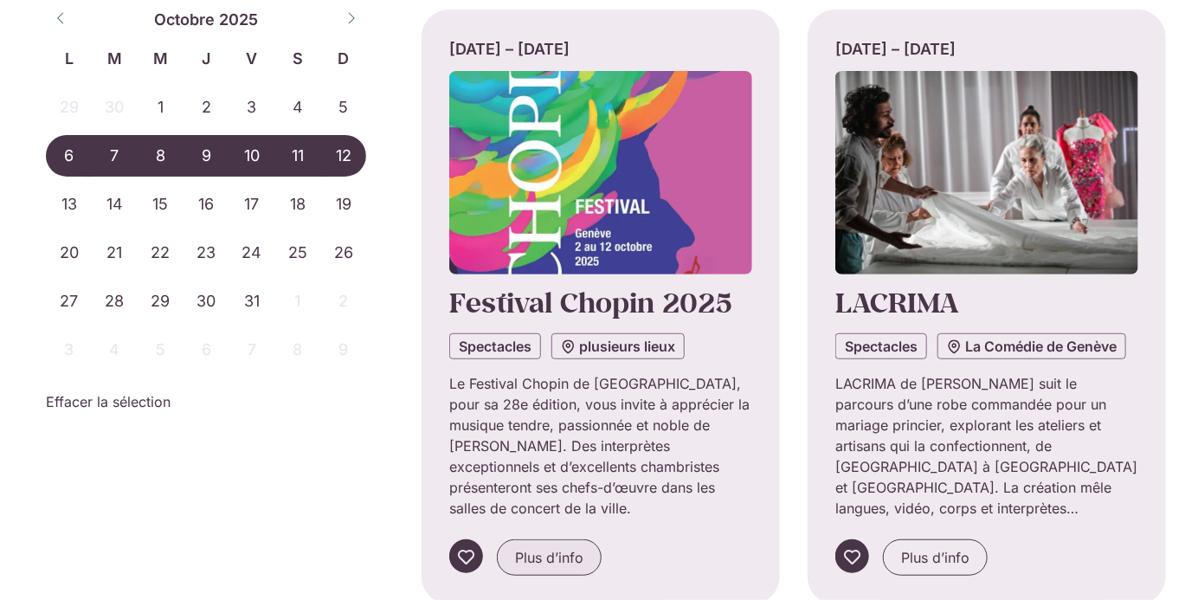
click at [526, 559] on span "Plus d’info" at bounding box center [549, 557] width 68 height 21
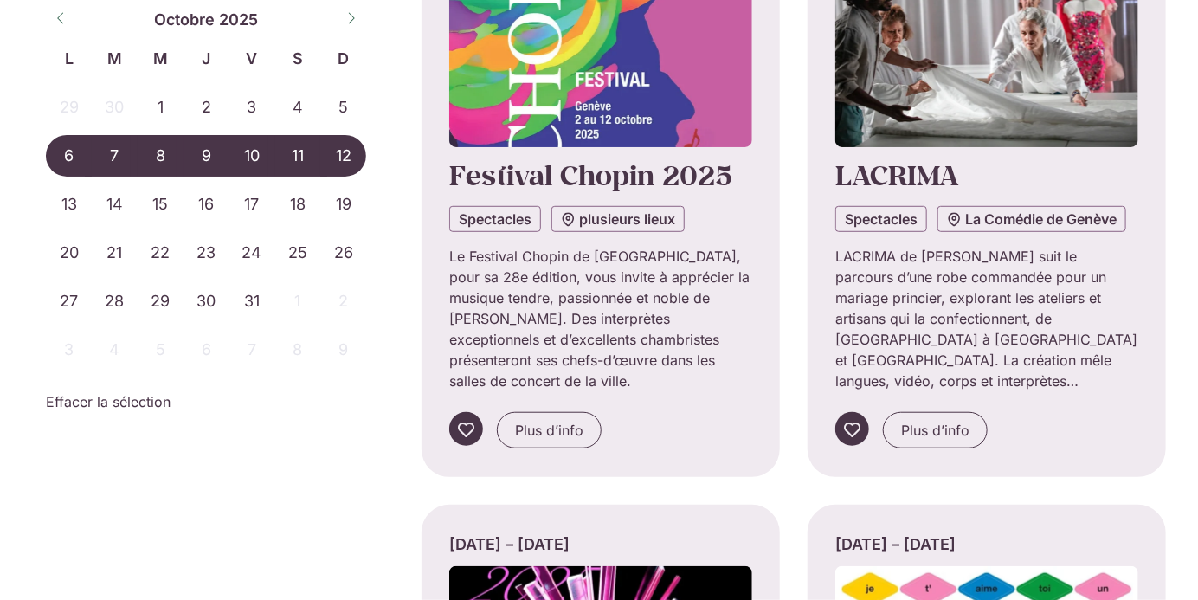
scroll to position [377, 0]
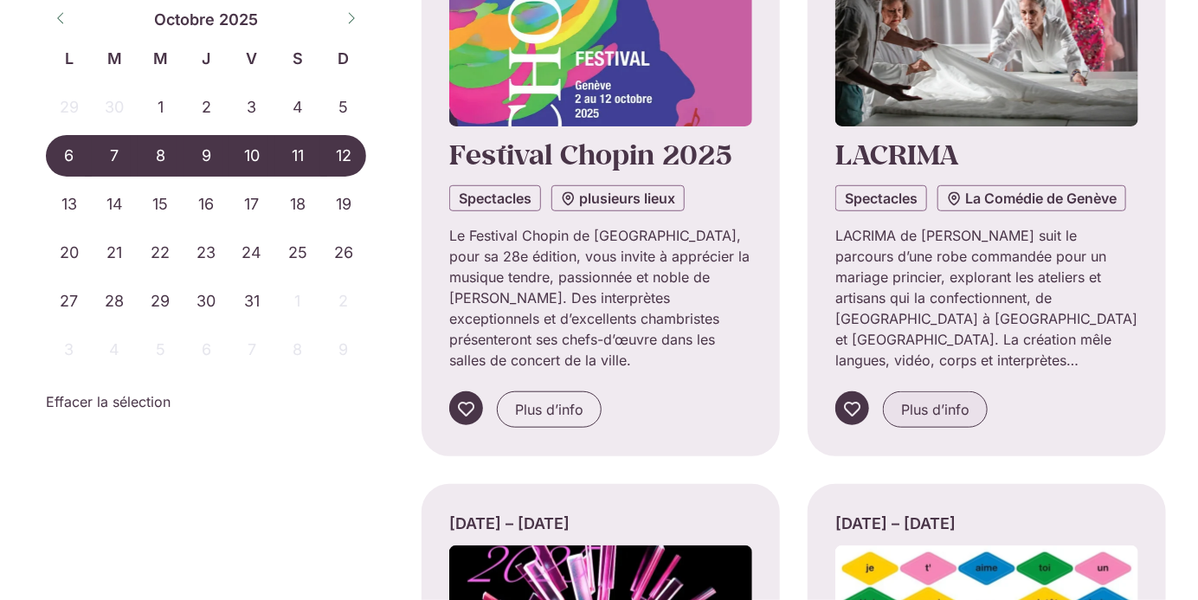
click at [936, 403] on span "Plus d’info" at bounding box center [935, 409] width 68 height 21
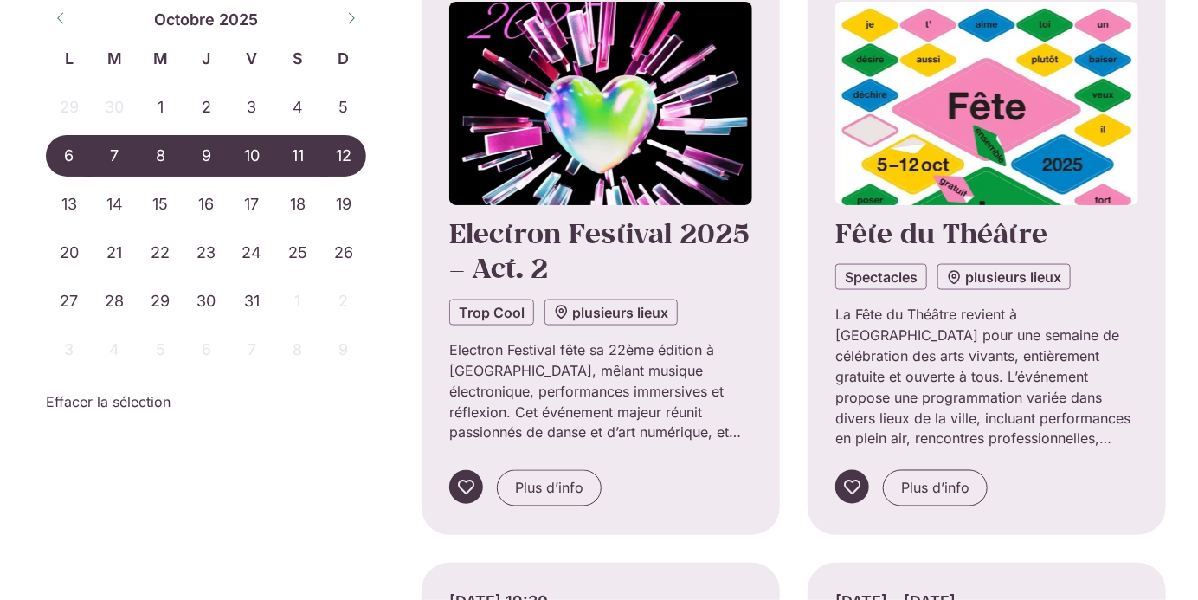
scroll to position [933, 0]
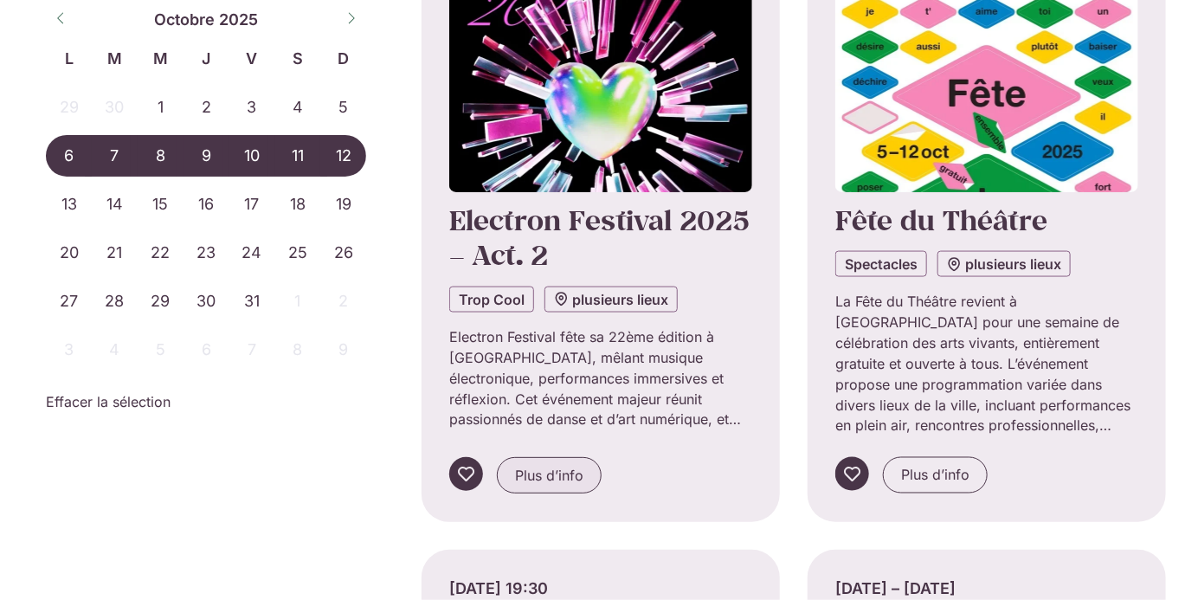
click at [541, 477] on span "Plus d’info" at bounding box center [549, 475] width 68 height 21
click at [952, 474] on span "Plus d’info" at bounding box center [935, 475] width 68 height 21
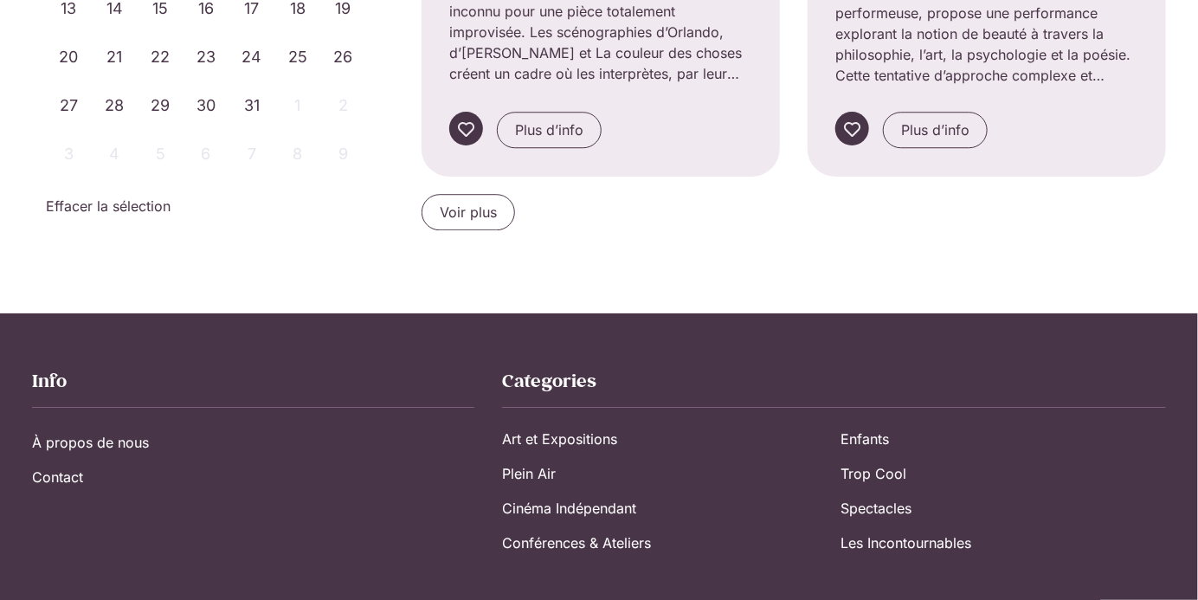
scroll to position [1919, 0]
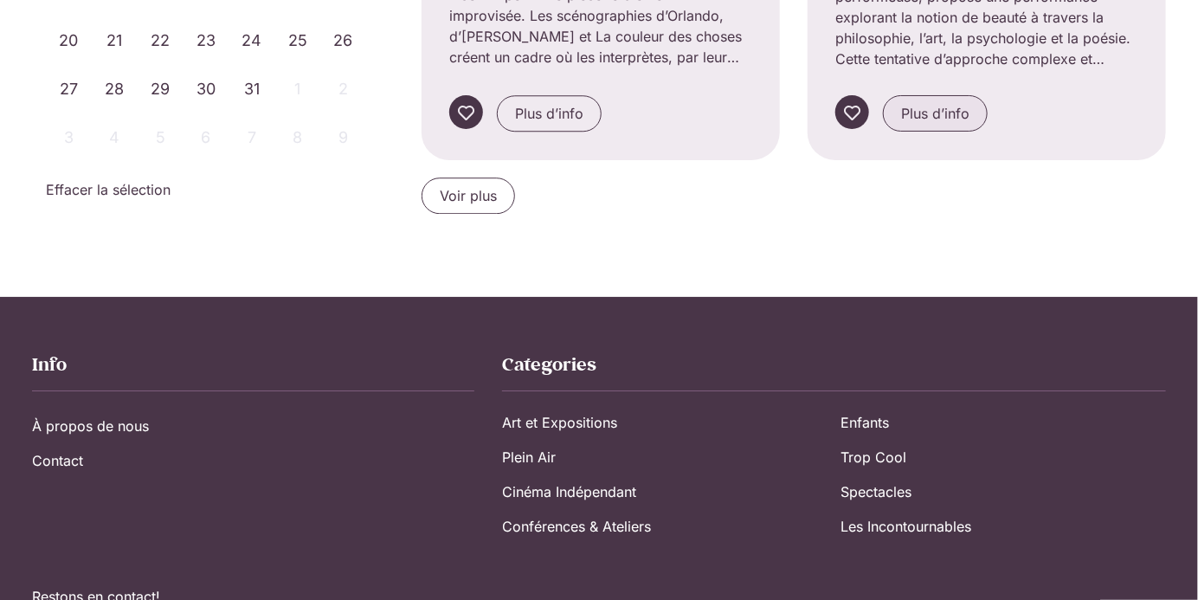
click at [950, 106] on span "Plus d’info" at bounding box center [935, 113] width 68 height 21
click at [493, 186] on span "Voir plus" at bounding box center [468, 195] width 57 height 21
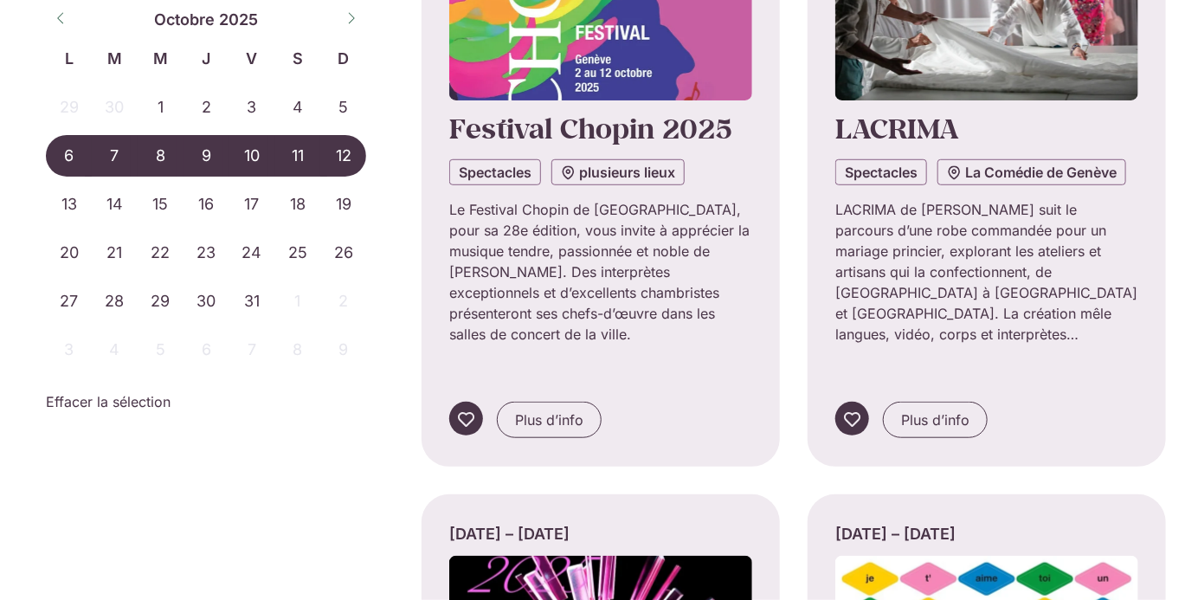
scroll to position [0, 0]
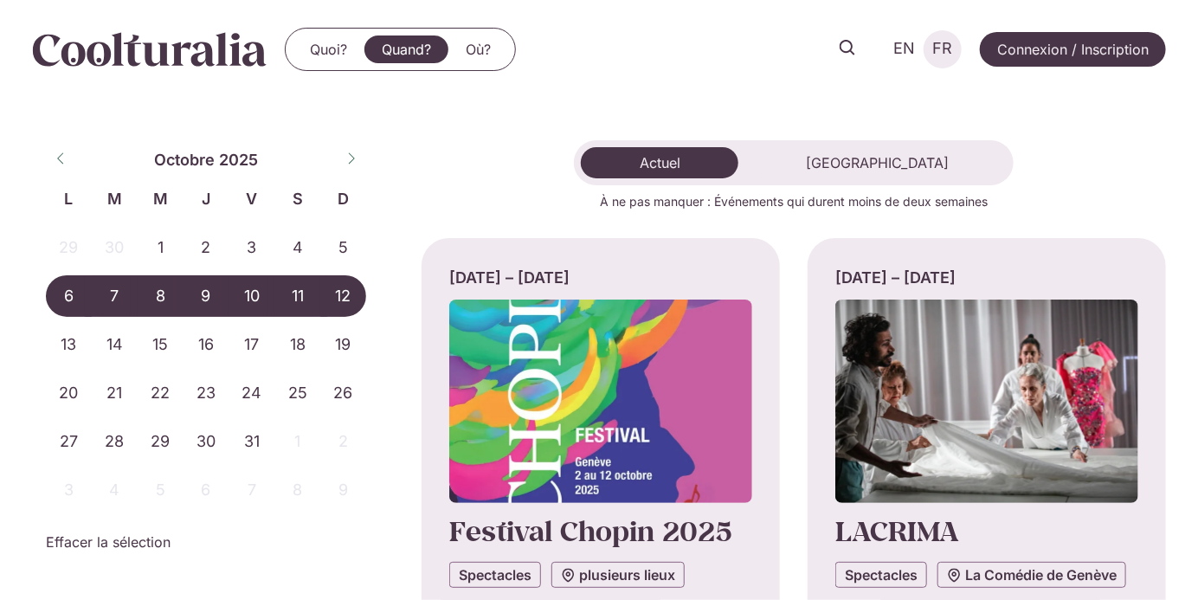
click at [939, 52] on span "FR" at bounding box center [943, 49] width 20 height 18
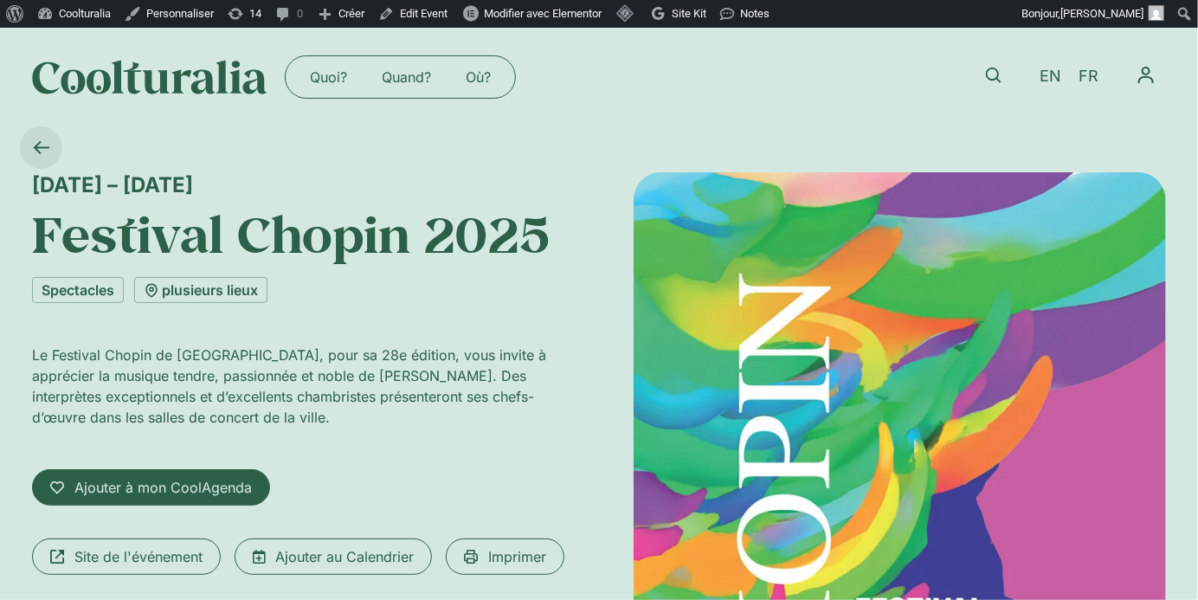
click at [40, 139] on icon at bounding box center [41, 147] width 16 height 16
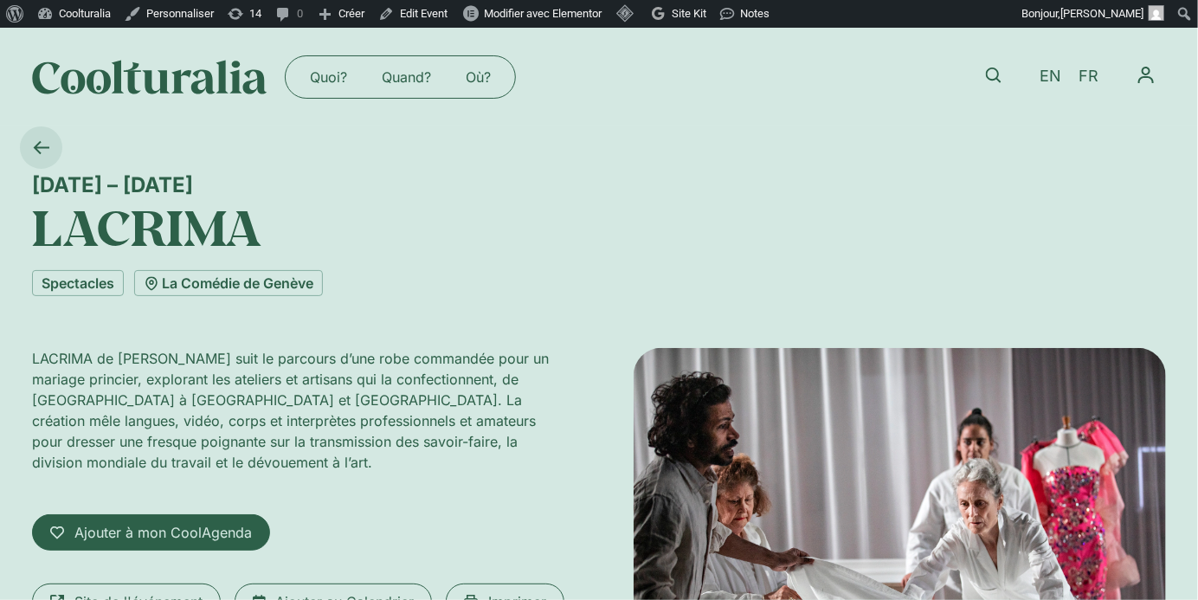
click at [38, 152] on icon at bounding box center [42, 147] width 16 height 13
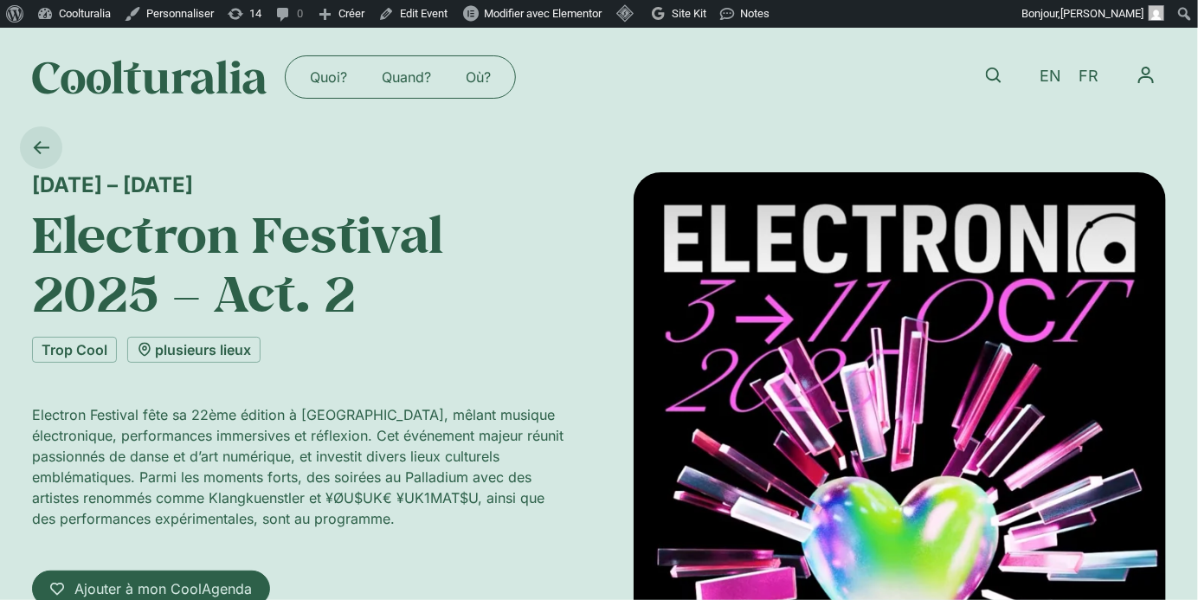
click at [38, 151] on icon at bounding box center [42, 147] width 16 height 13
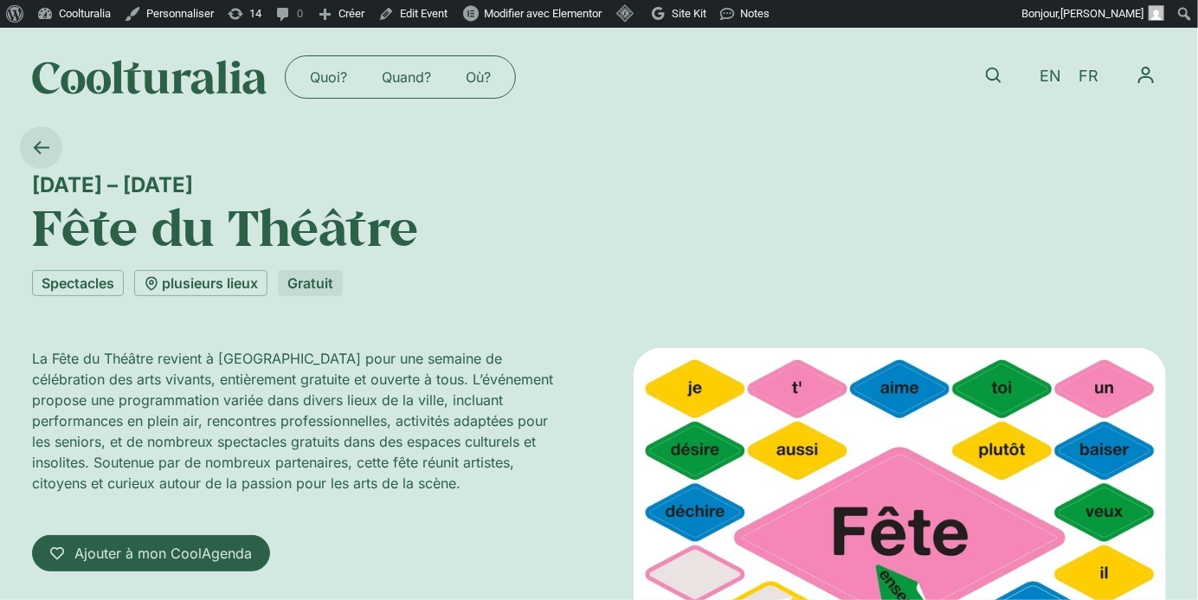
click at [33, 150] on icon at bounding box center [41, 147] width 16 height 16
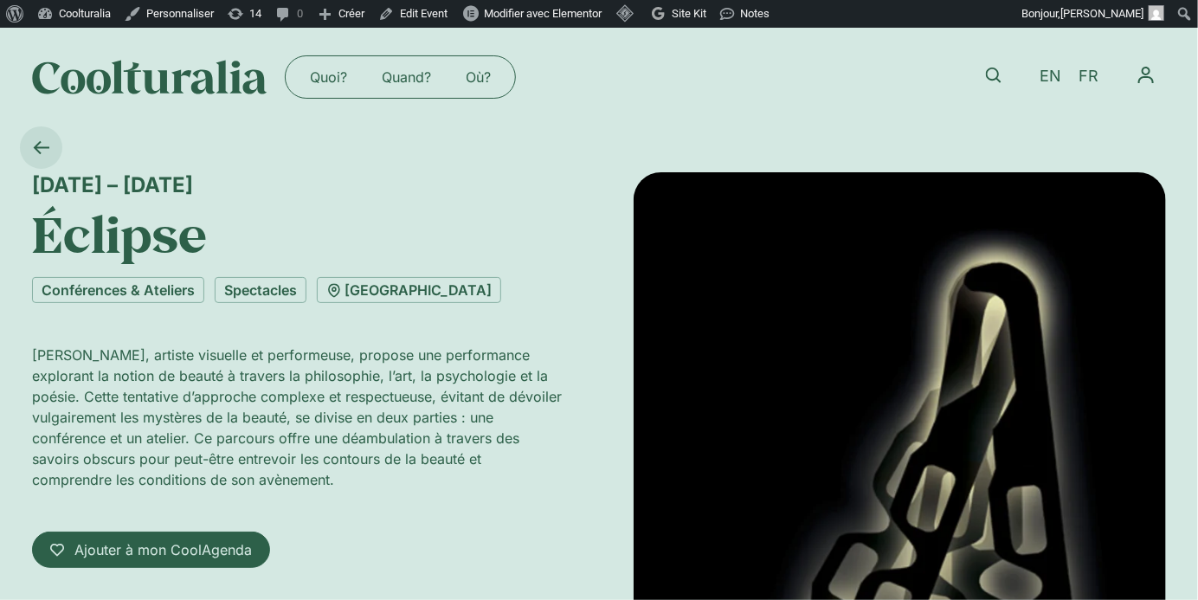
click at [42, 148] on icon at bounding box center [41, 147] width 16 height 16
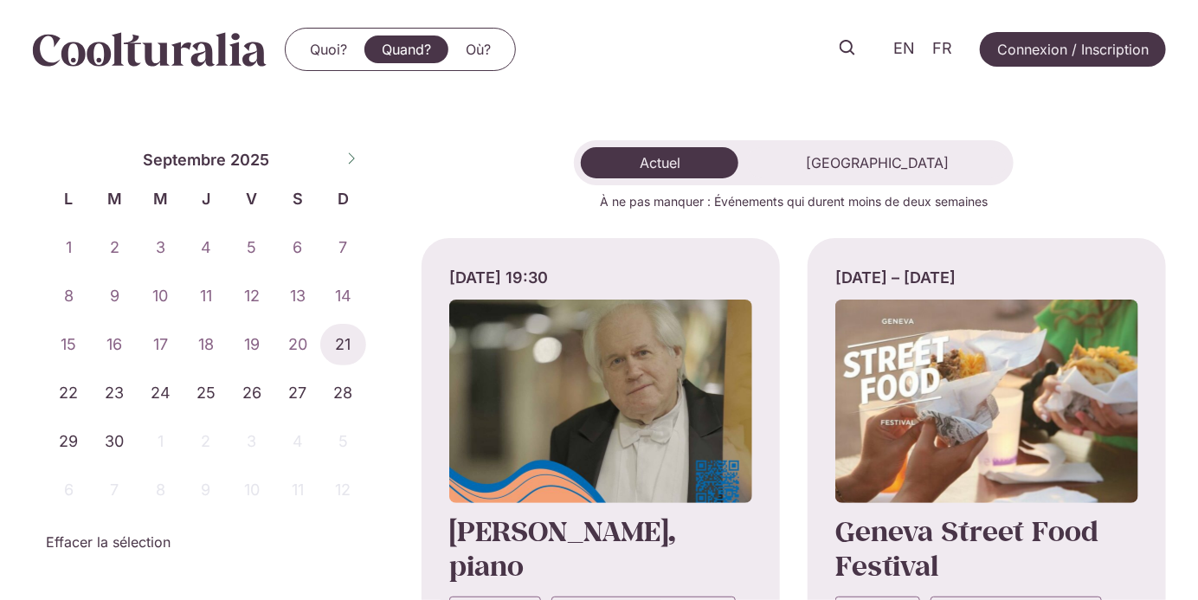
scroll to position [18, 0]
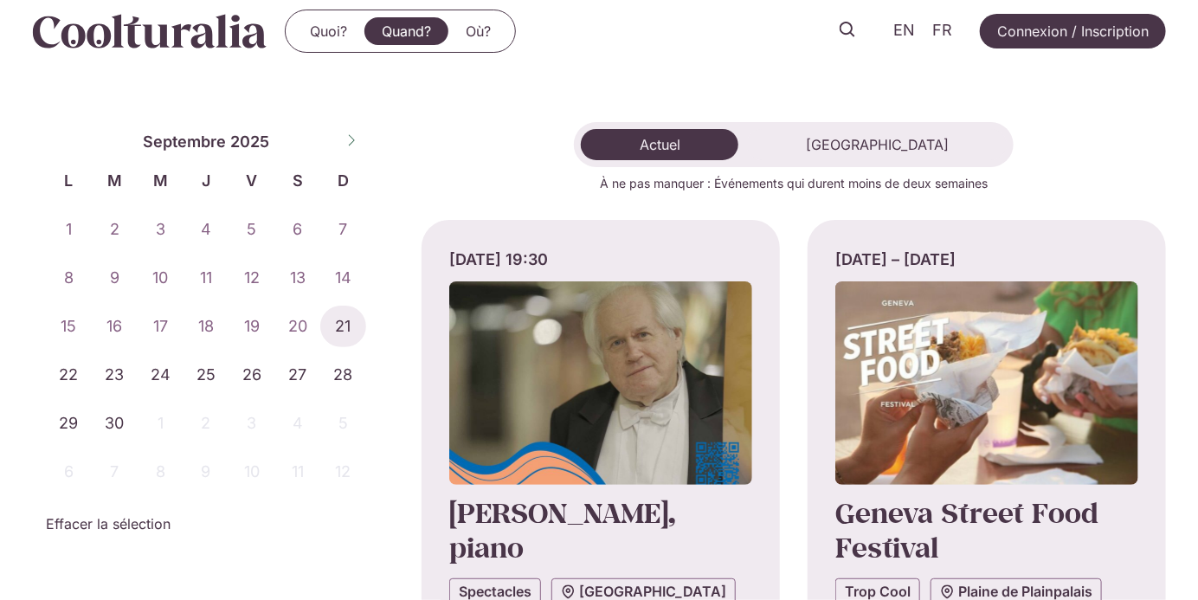
click at [352, 137] on icon at bounding box center [351, 140] width 12 height 12
select select "*"
click at [66, 275] on span "6" at bounding box center [69, 278] width 46 height 42
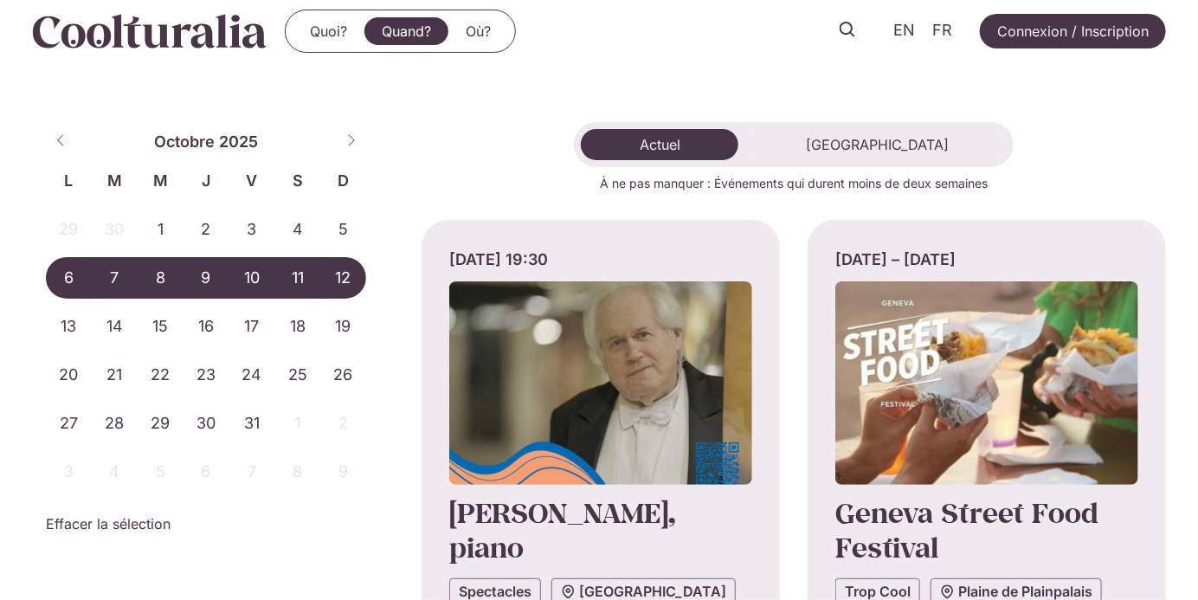
click at [357, 268] on span "12" at bounding box center [343, 278] width 46 height 42
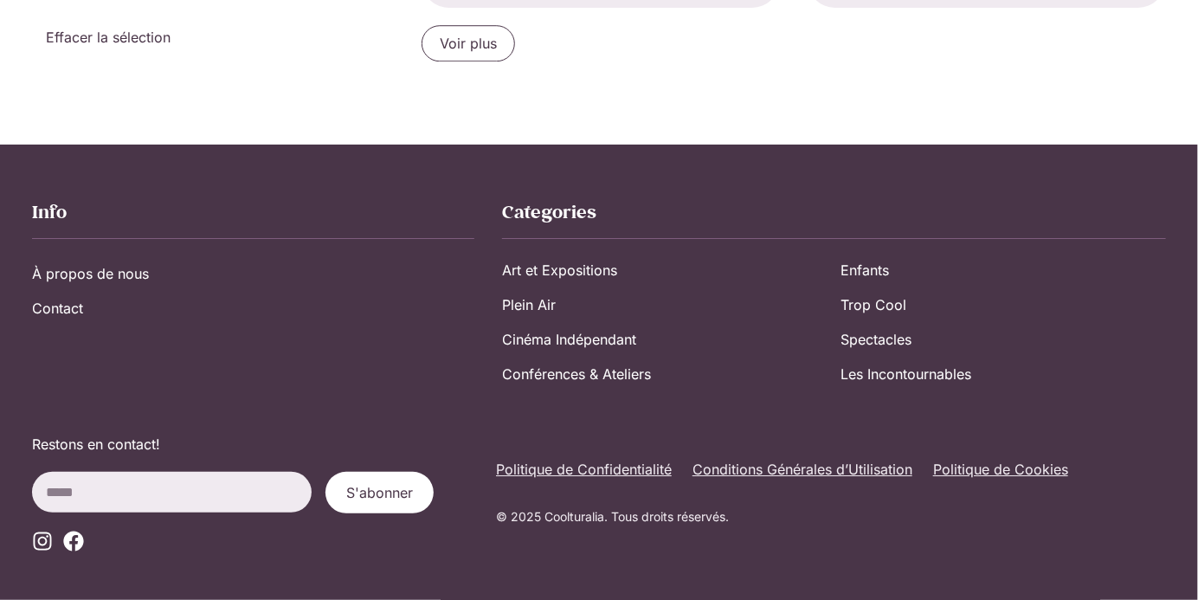
scroll to position [2067, 0]
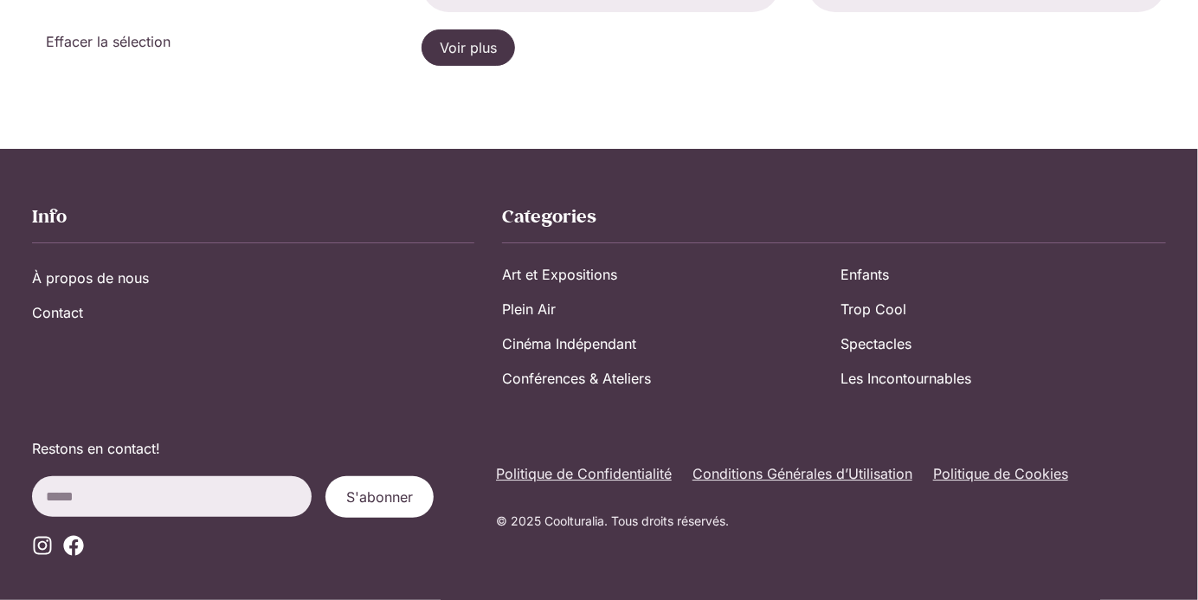
click at [446, 44] on span "Voir plus" at bounding box center [468, 47] width 57 height 21
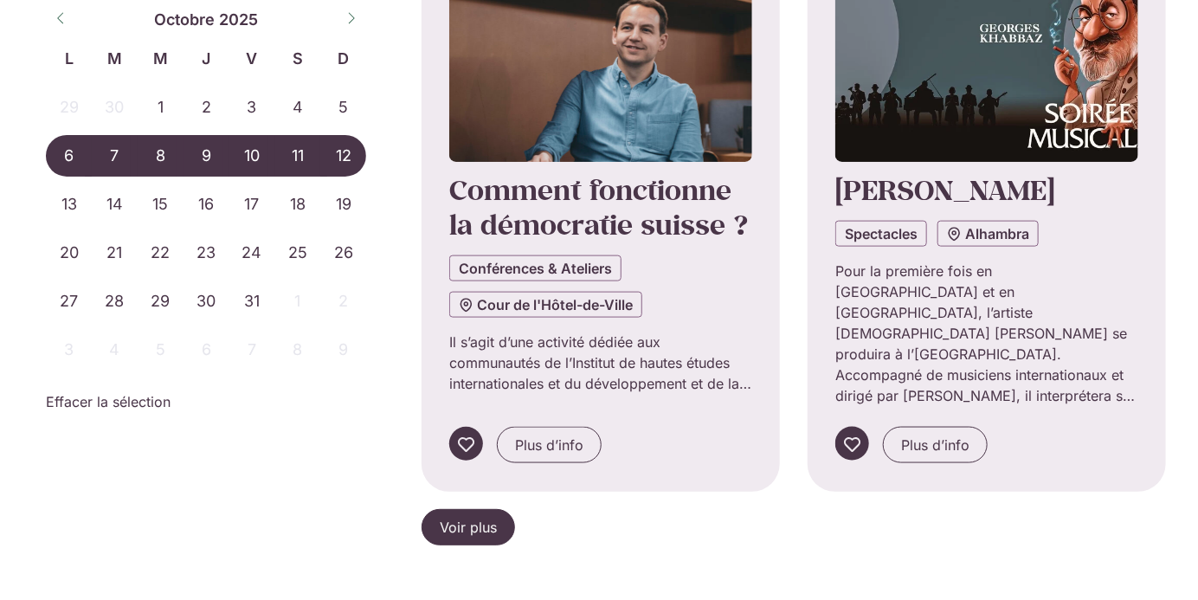
scroll to position [3456, 0]
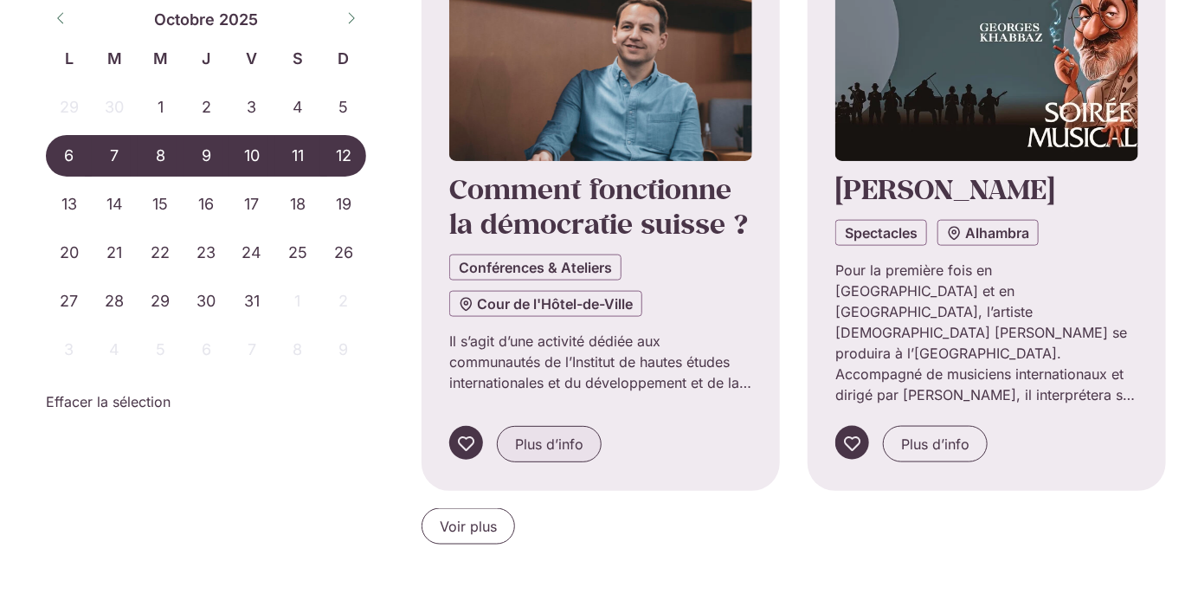
click at [563, 444] on span "Plus d’info" at bounding box center [549, 444] width 68 height 21
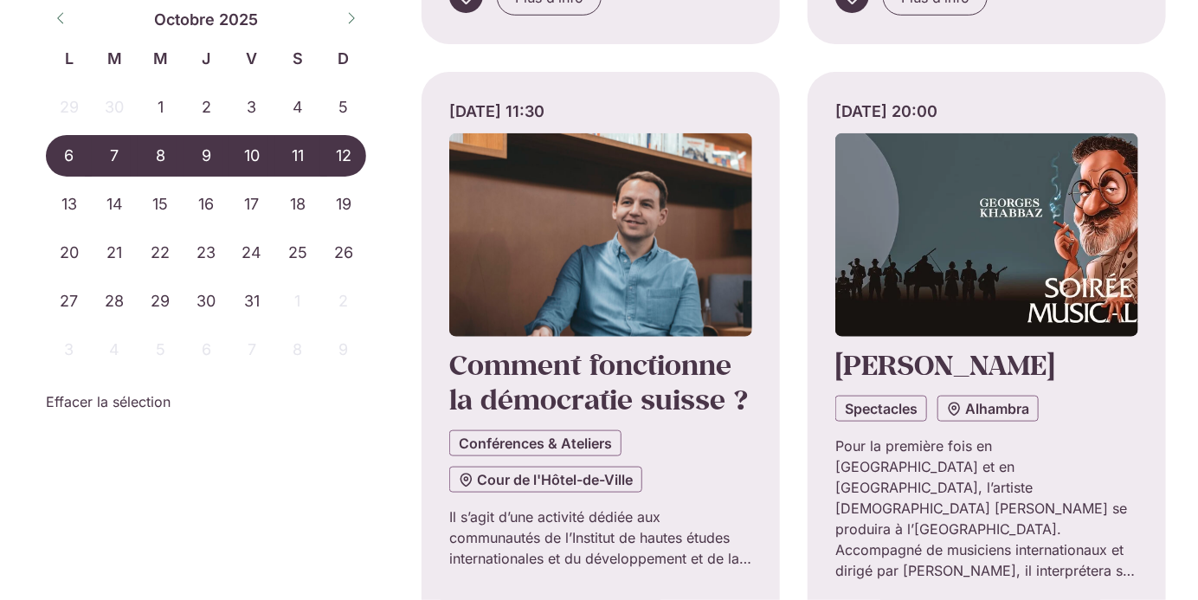
scroll to position [3369, 0]
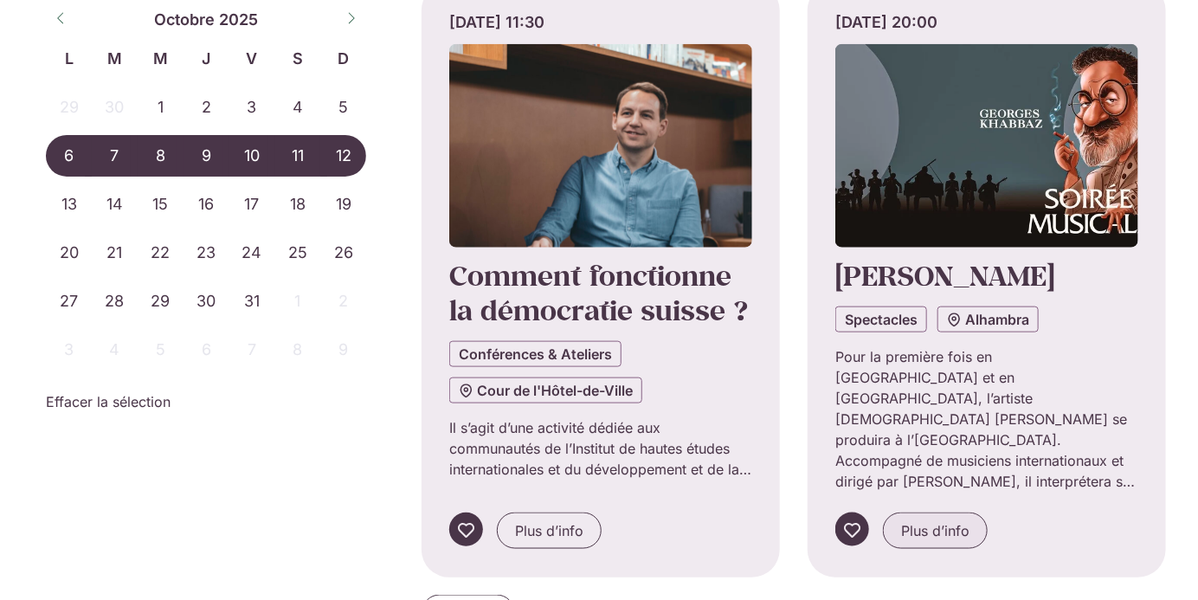
click at [934, 520] on span "Plus d’info" at bounding box center [935, 530] width 68 height 21
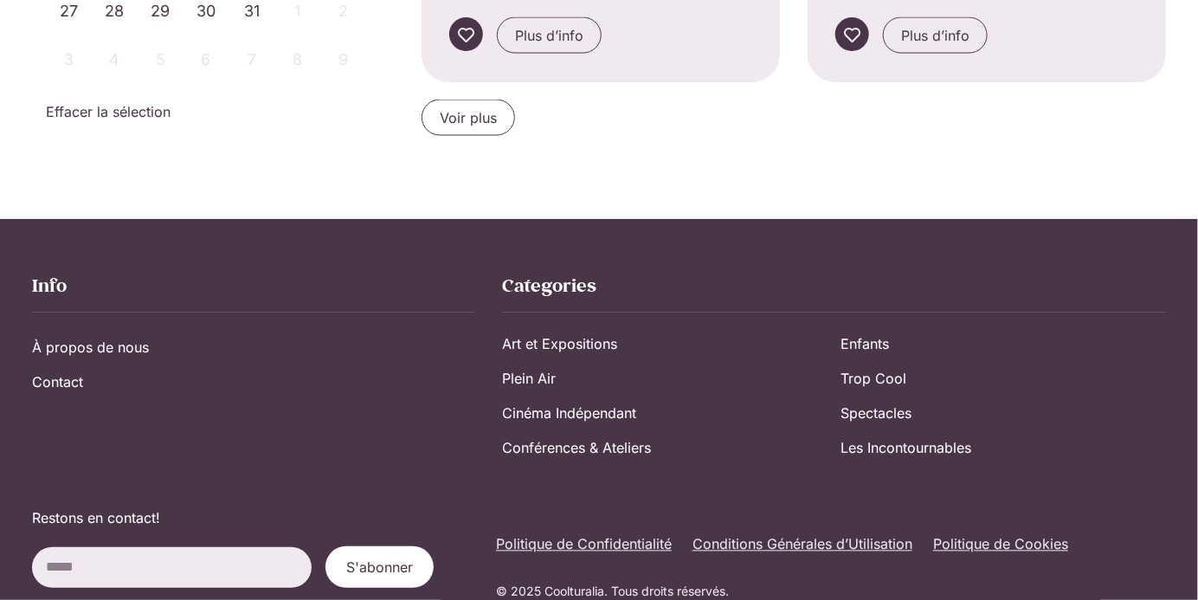
scroll to position [3935, 0]
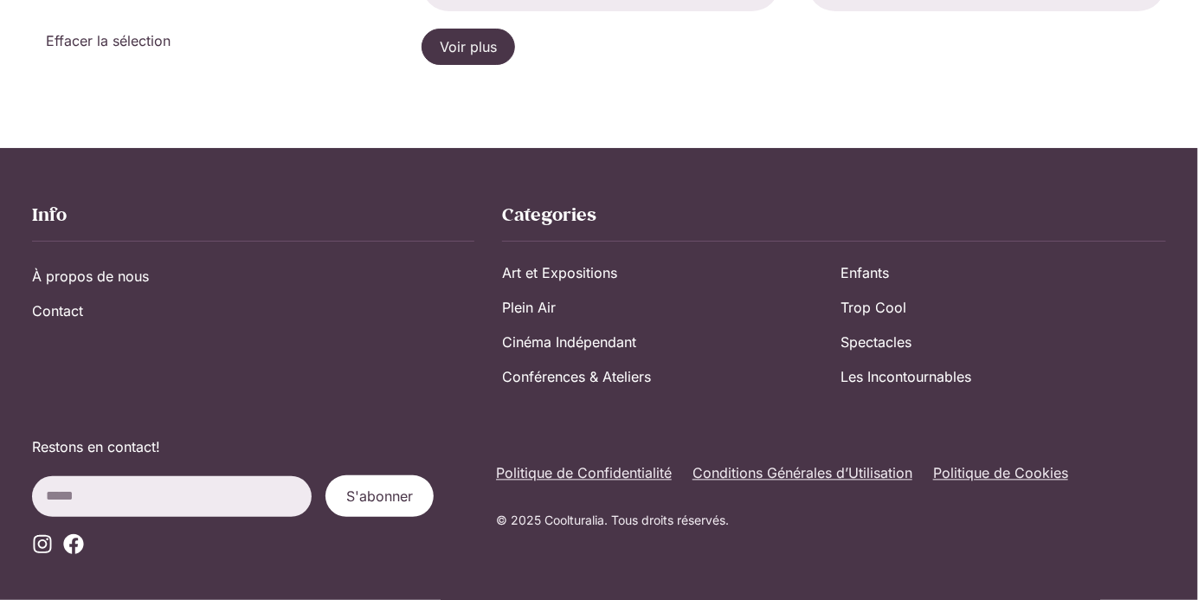
click at [487, 44] on span "Voir plus" at bounding box center [468, 46] width 57 height 21
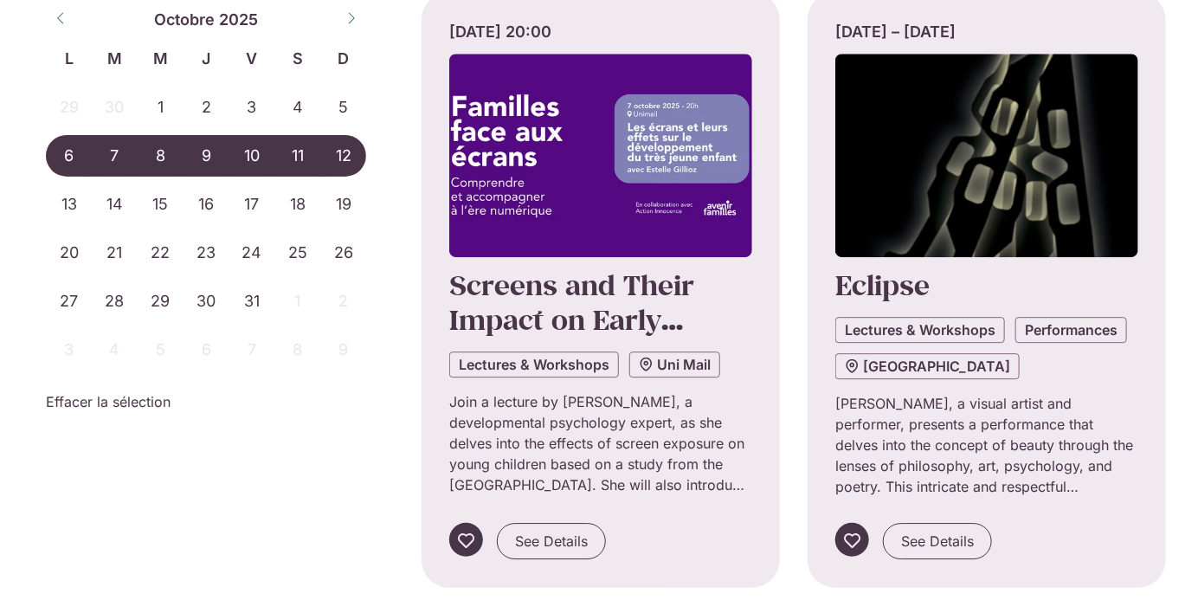
scroll to position [4604, 0]
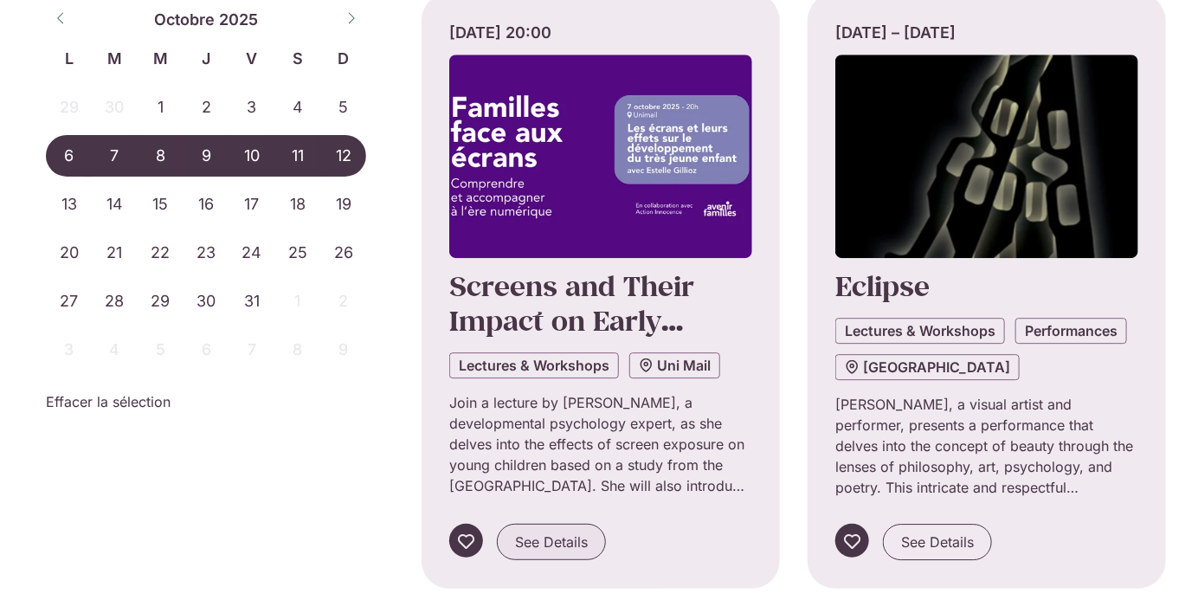
click at [568, 532] on span "See Details" at bounding box center [551, 542] width 73 height 21
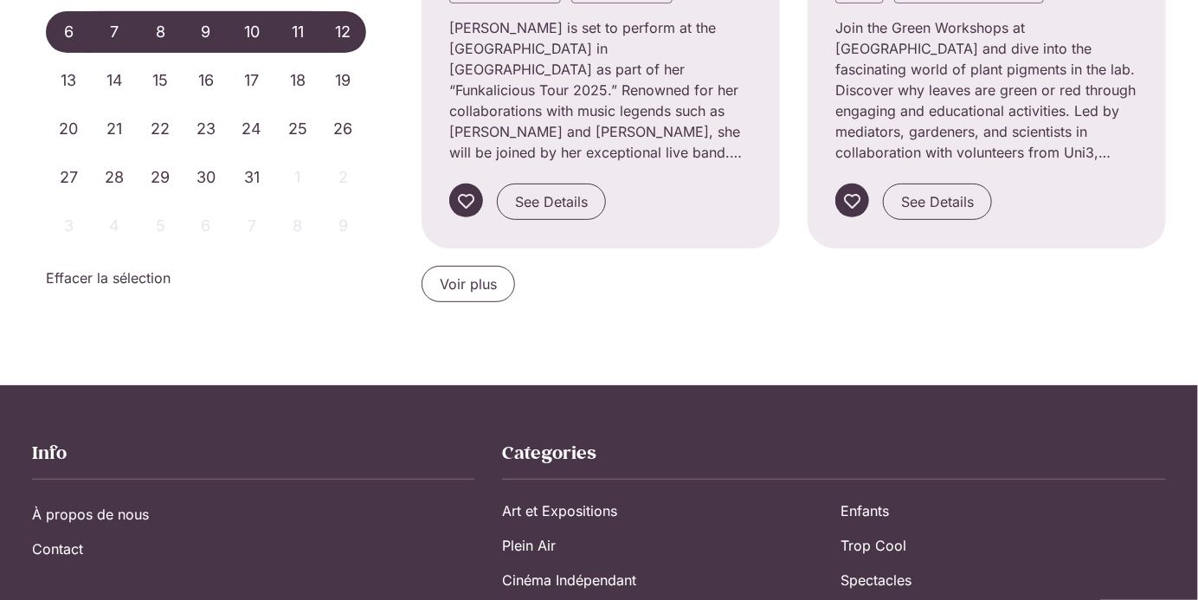
scroll to position [5800, 0]
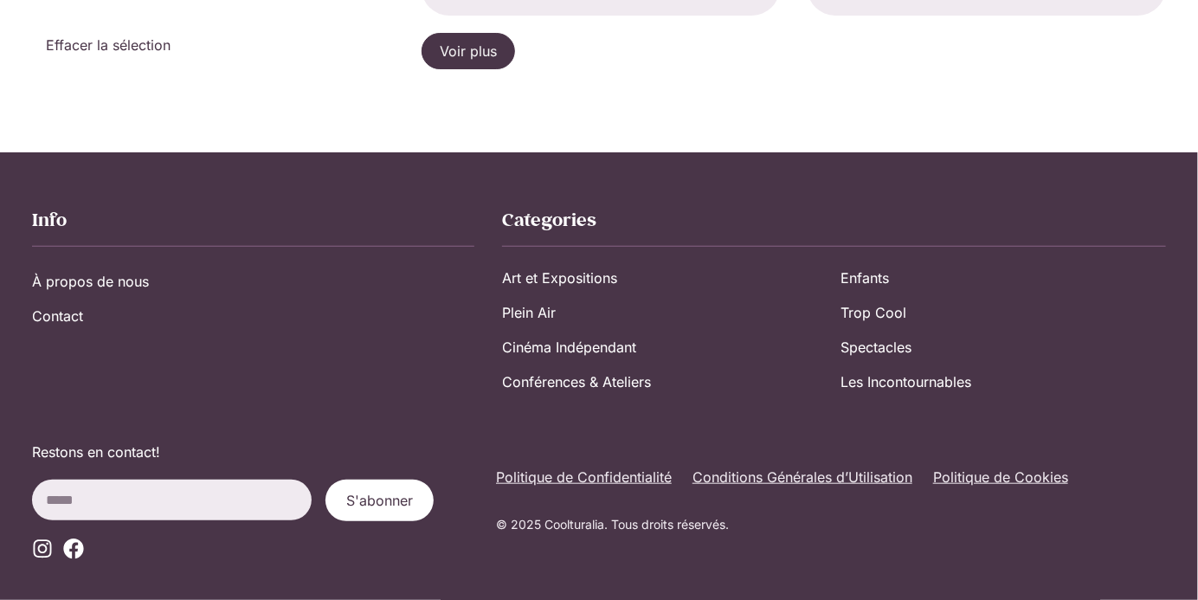
click at [494, 47] on span "Voir plus" at bounding box center [468, 51] width 57 height 21
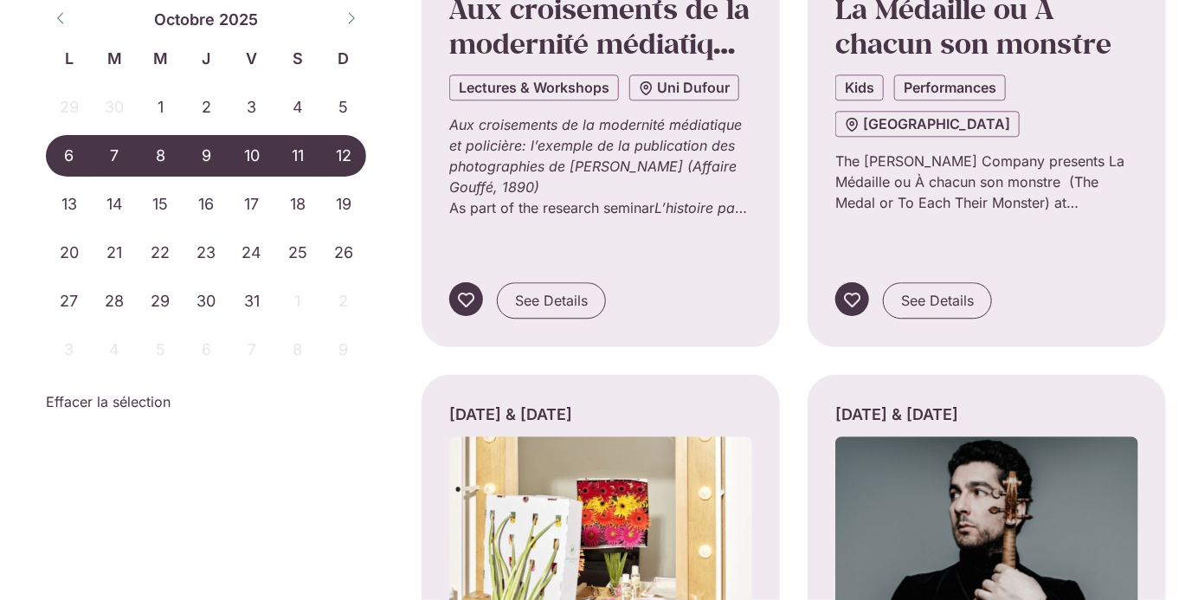
scroll to position [7118, 0]
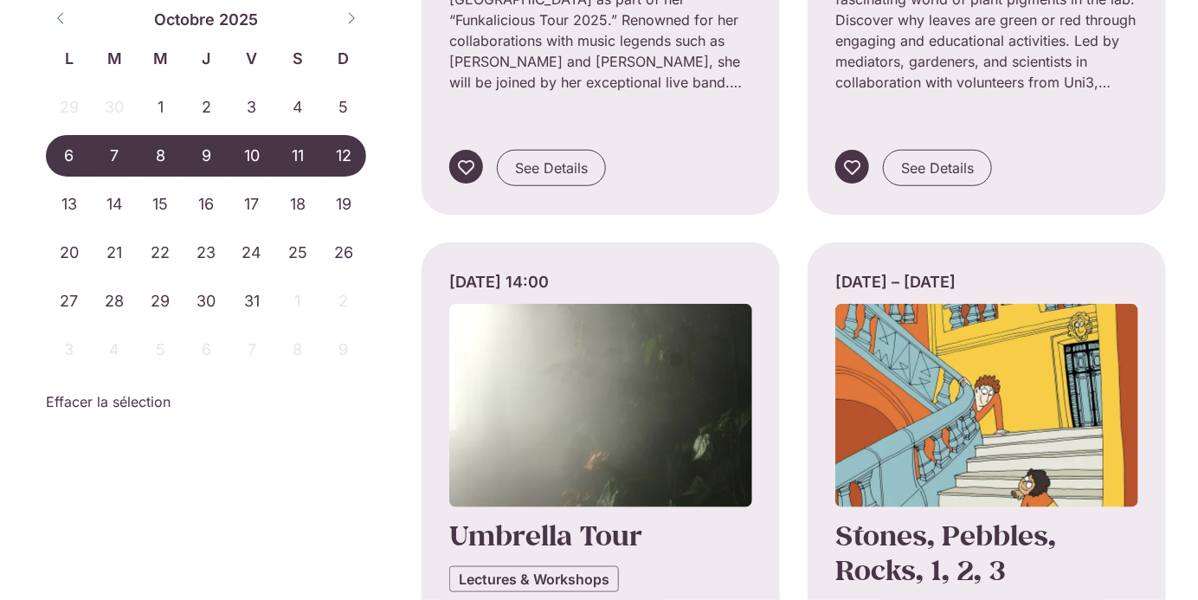
scroll to position [6006, 0]
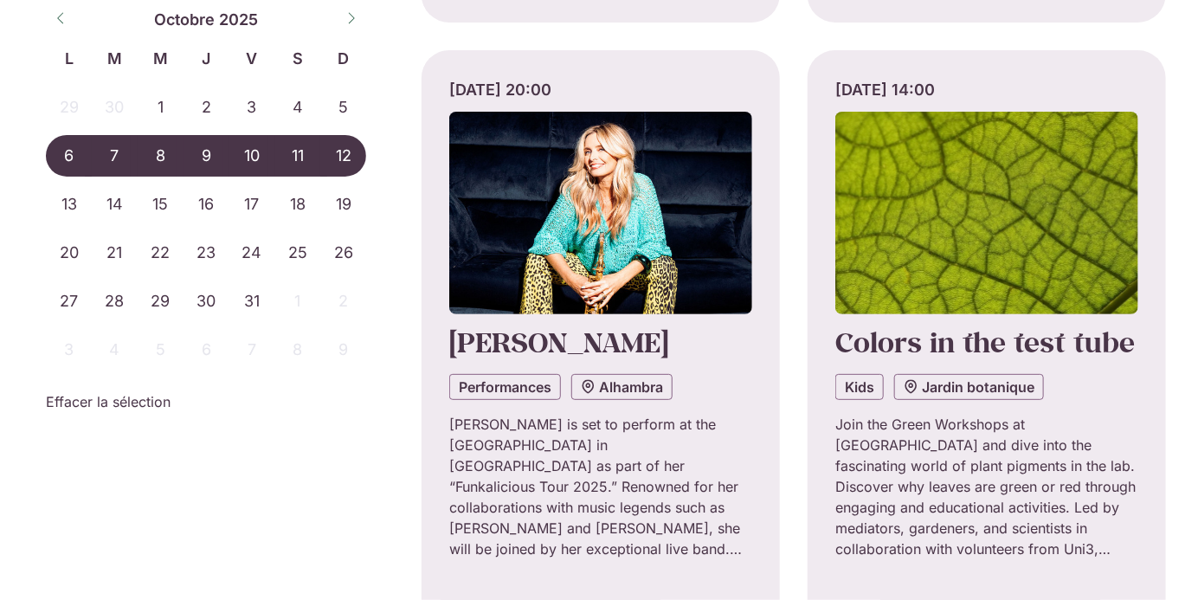
scroll to position [5261, 0]
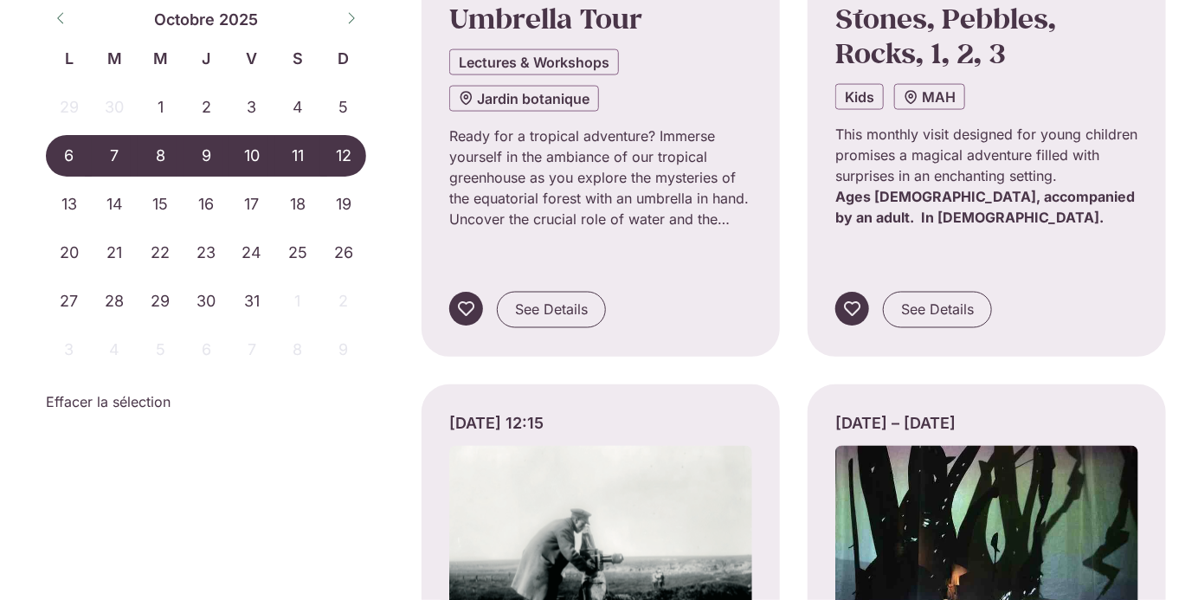
scroll to position [6435, 0]
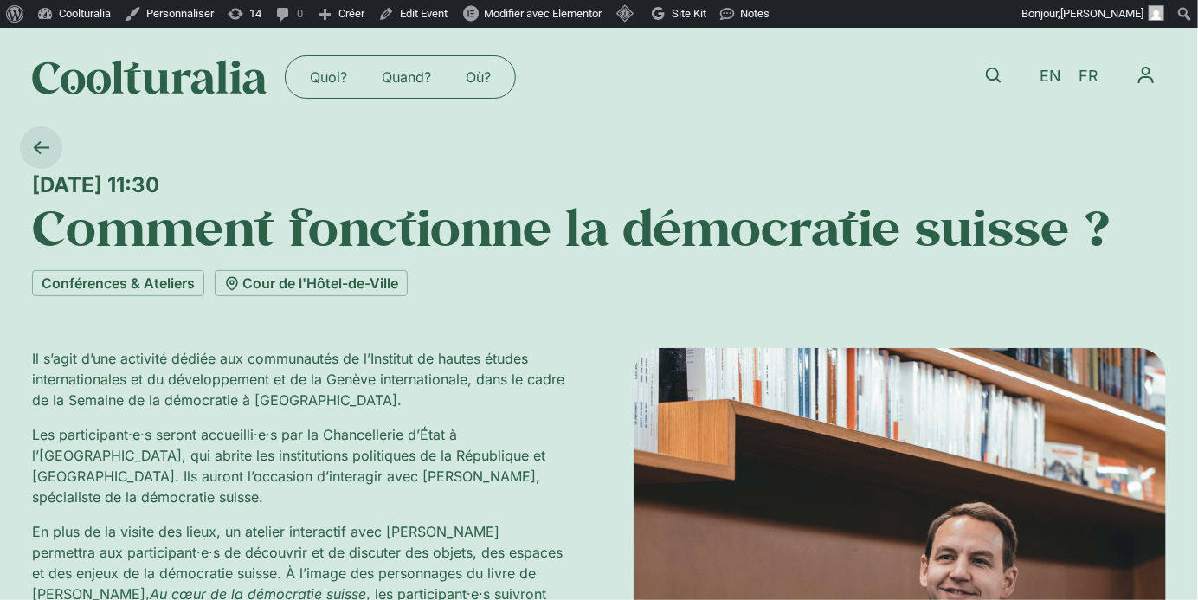
click at [36, 158] on link at bounding box center [41, 147] width 42 height 42
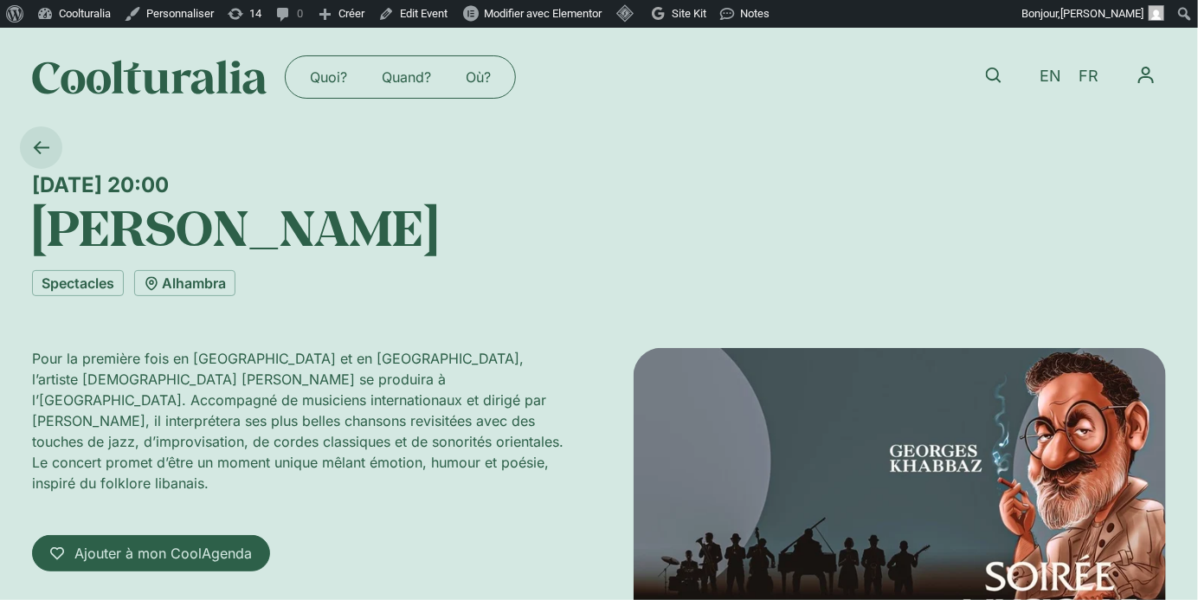
click at [44, 152] on icon at bounding box center [41, 147] width 16 height 16
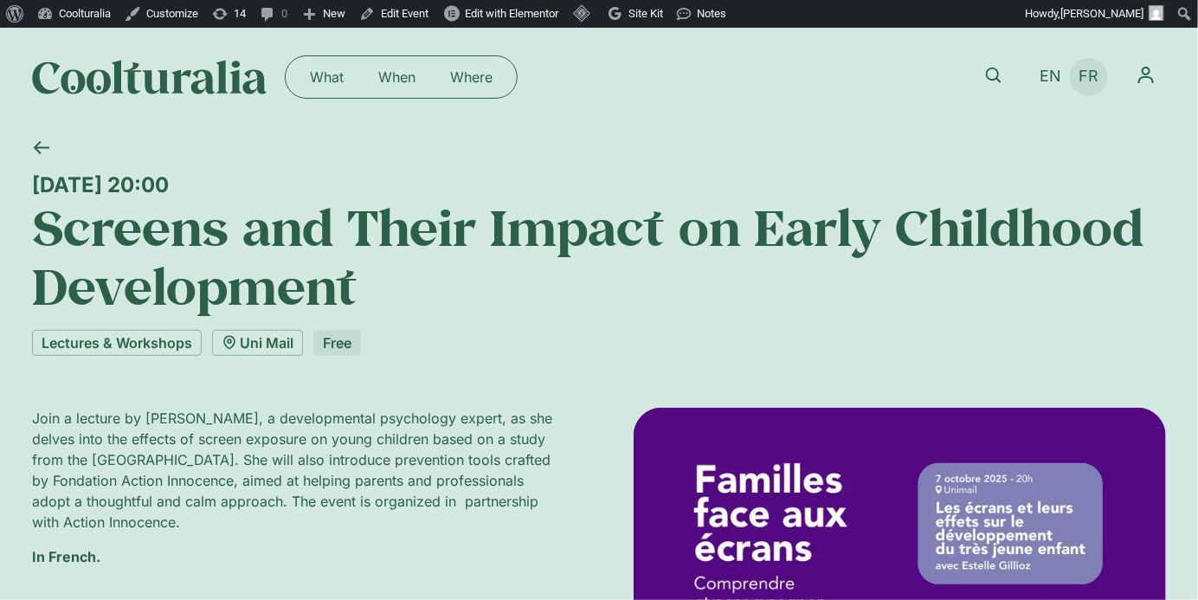
click at [1097, 74] on span "FR" at bounding box center [1090, 77] width 20 height 18
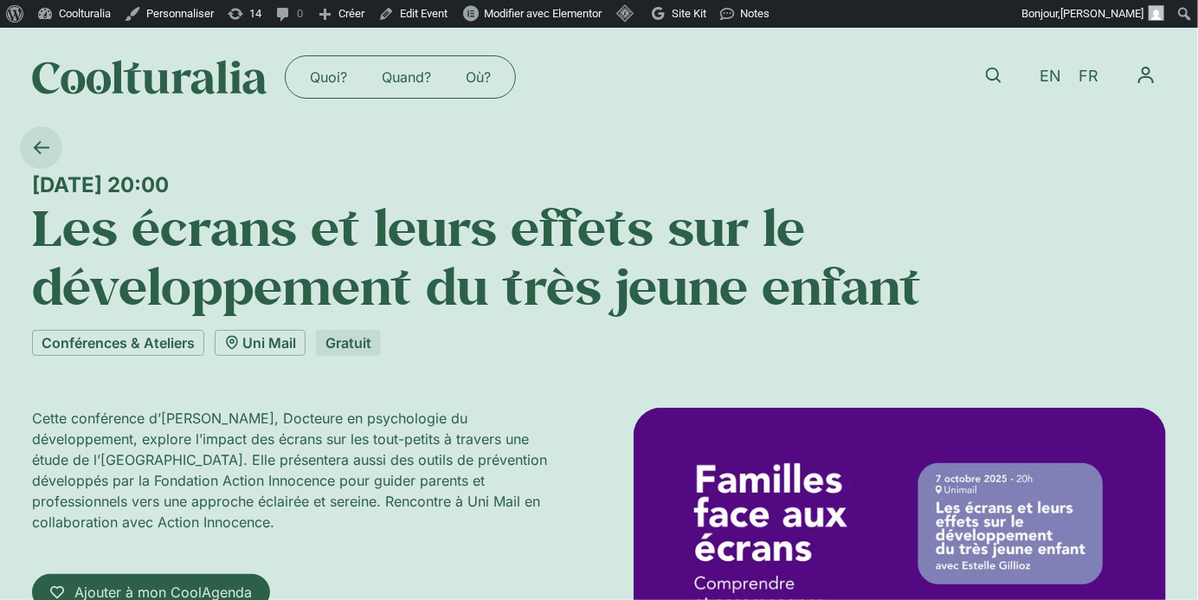
click at [41, 152] on icon at bounding box center [41, 147] width 16 height 16
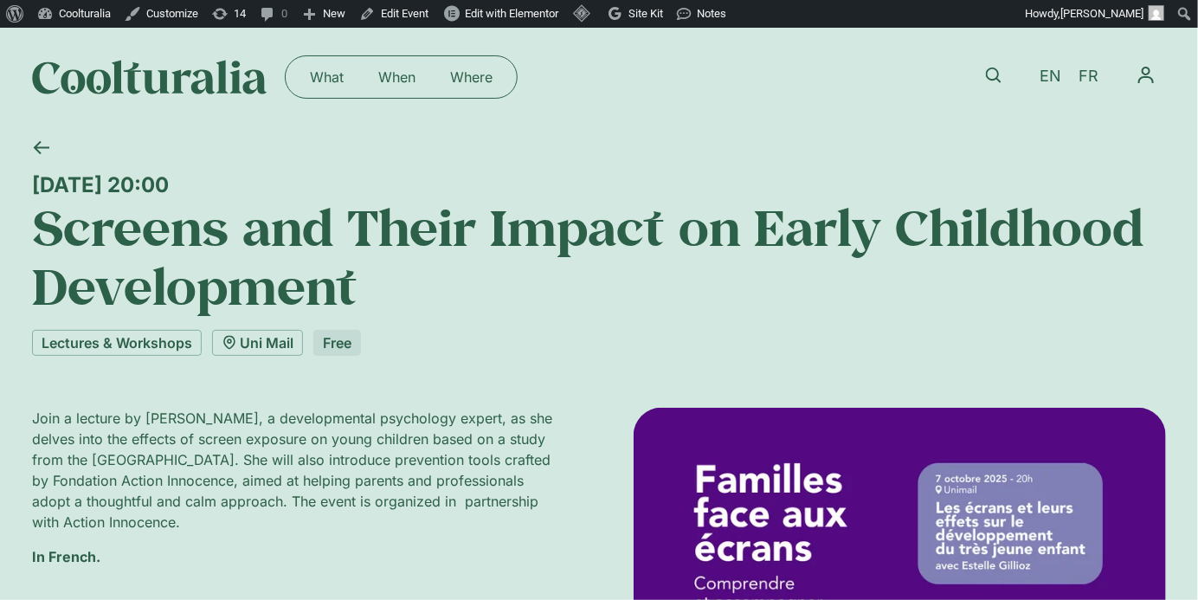
click at [41, 152] on icon at bounding box center [41, 147] width 16 height 16
click at [36, 152] on icon at bounding box center [41, 147] width 16 height 16
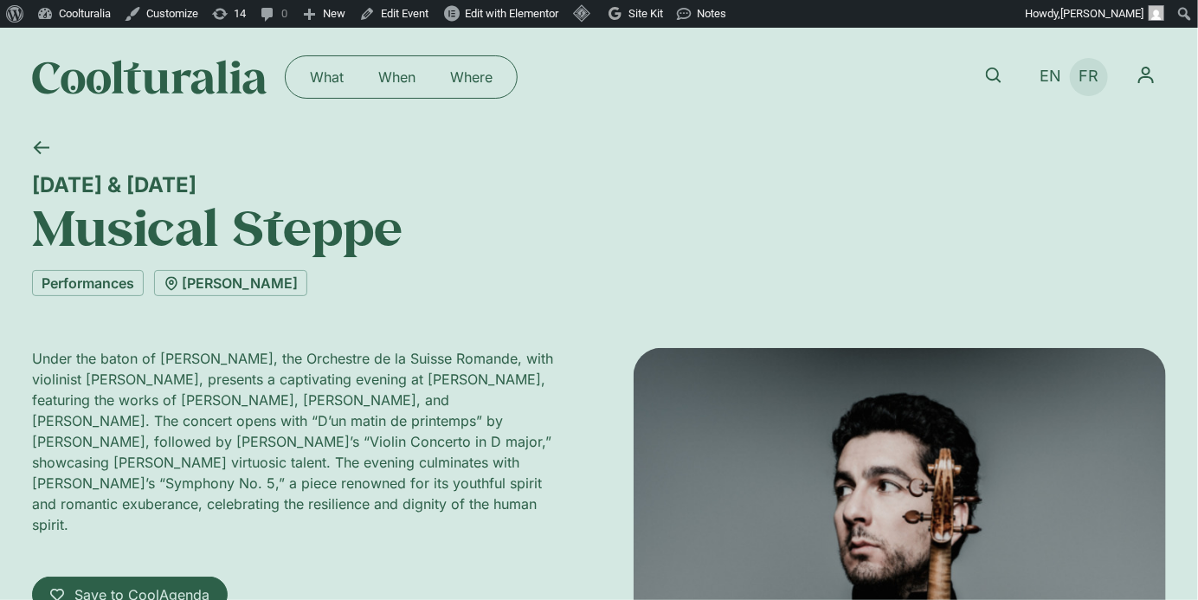
click at [1097, 72] on span "FR" at bounding box center [1090, 77] width 20 height 18
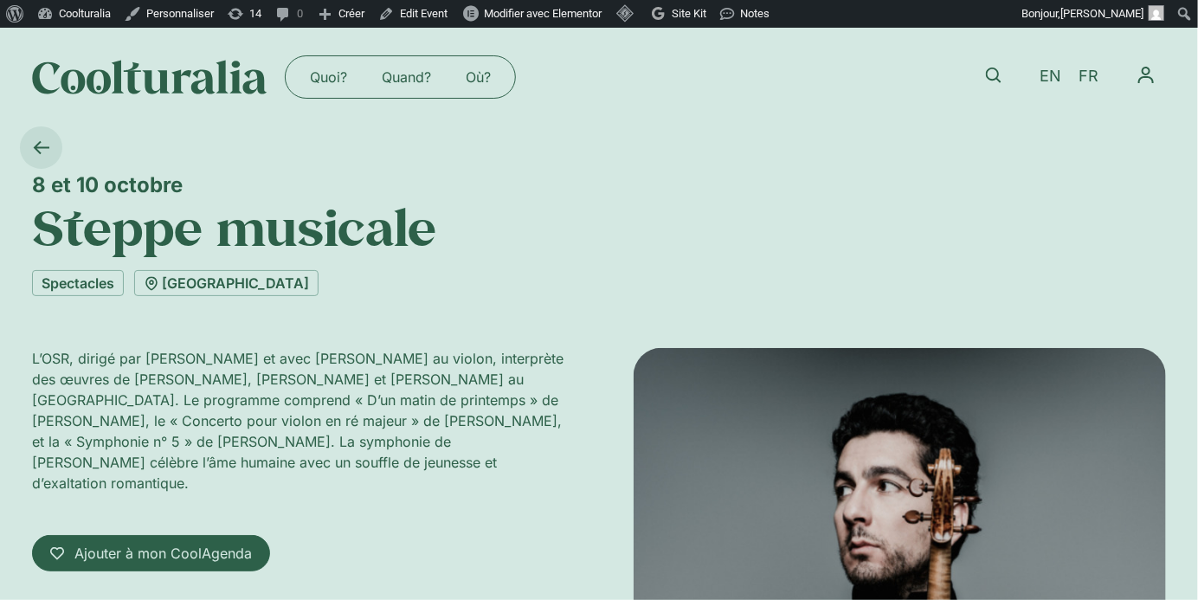
click at [38, 140] on icon at bounding box center [41, 147] width 16 height 16
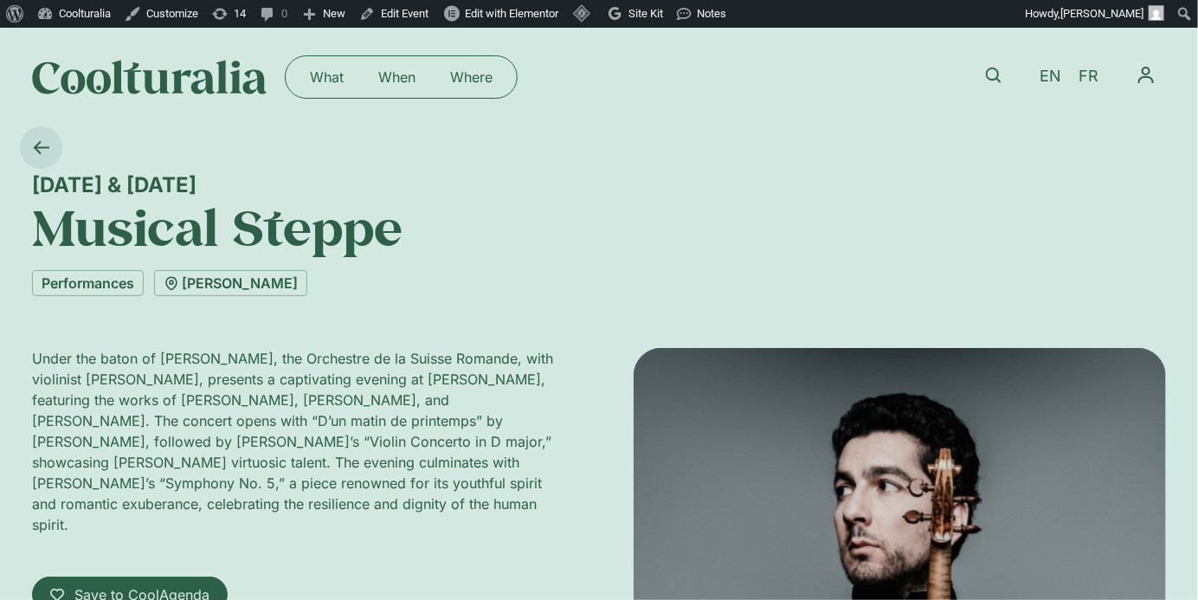
click at [37, 149] on icon at bounding box center [42, 147] width 16 height 13
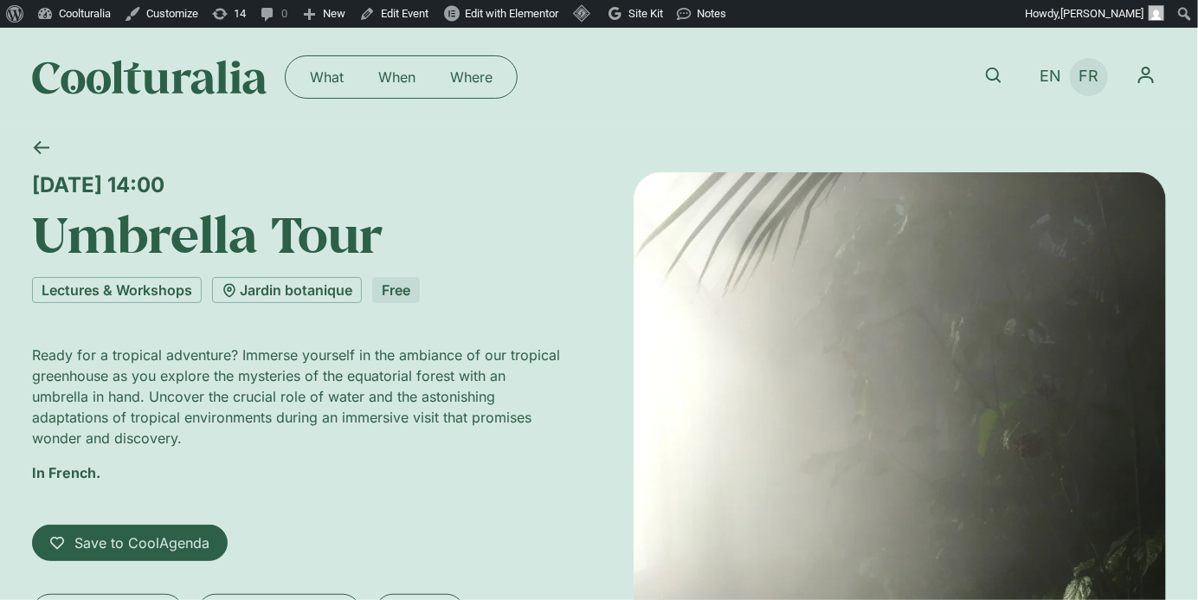
click at [1088, 73] on span "FR" at bounding box center [1090, 77] width 20 height 18
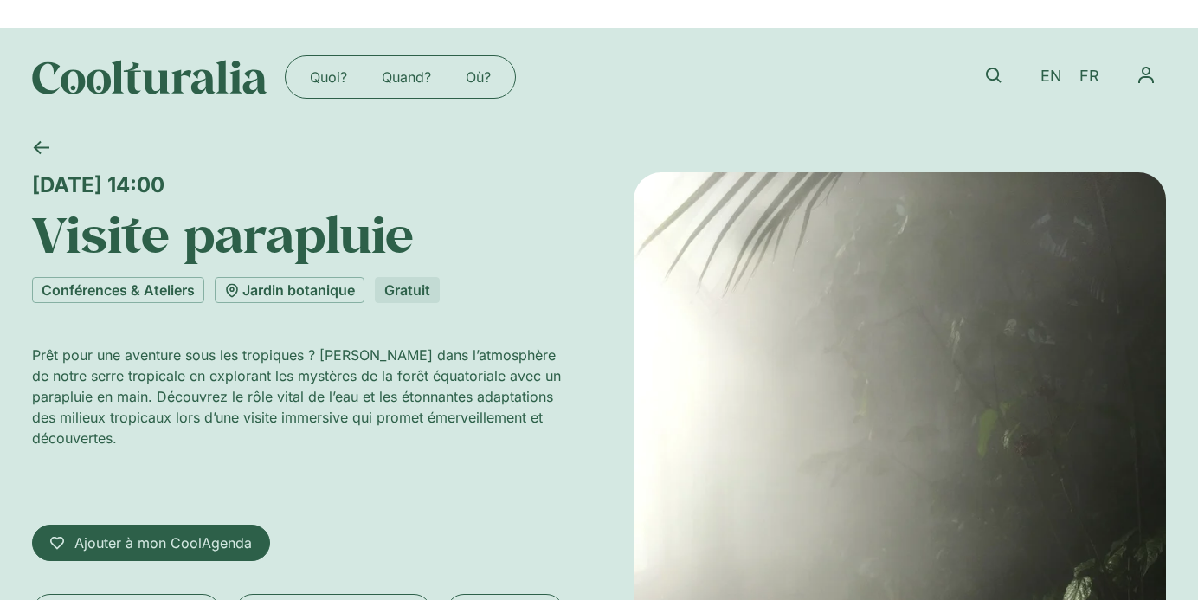
click at [48, 155] on icon at bounding box center [41, 147] width 16 height 16
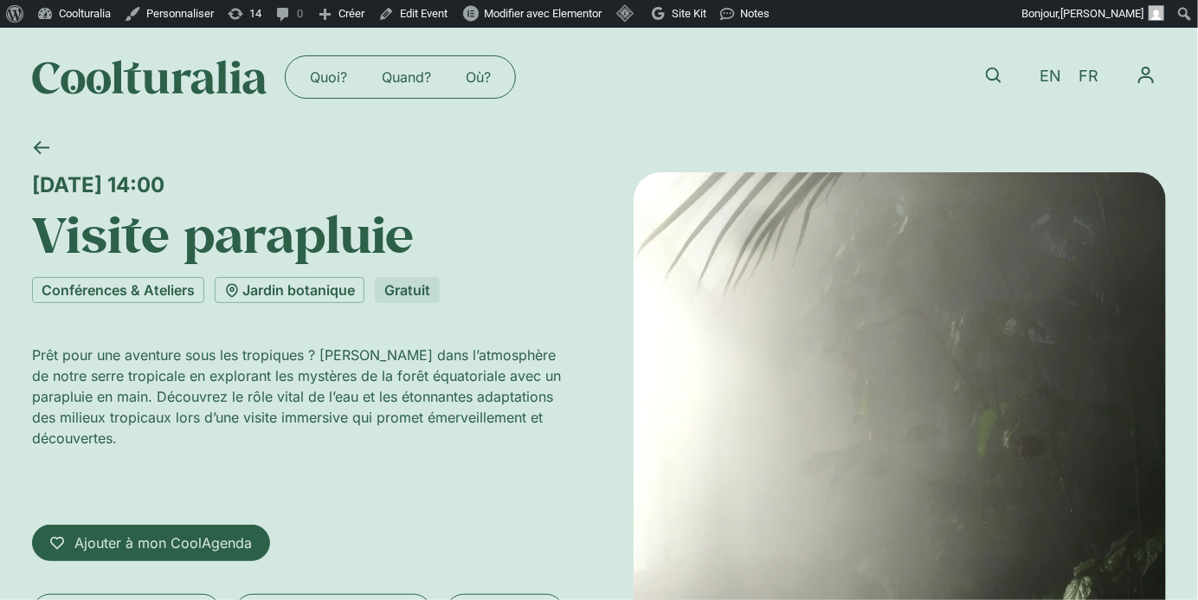
click at [48, 155] on icon at bounding box center [41, 147] width 16 height 16
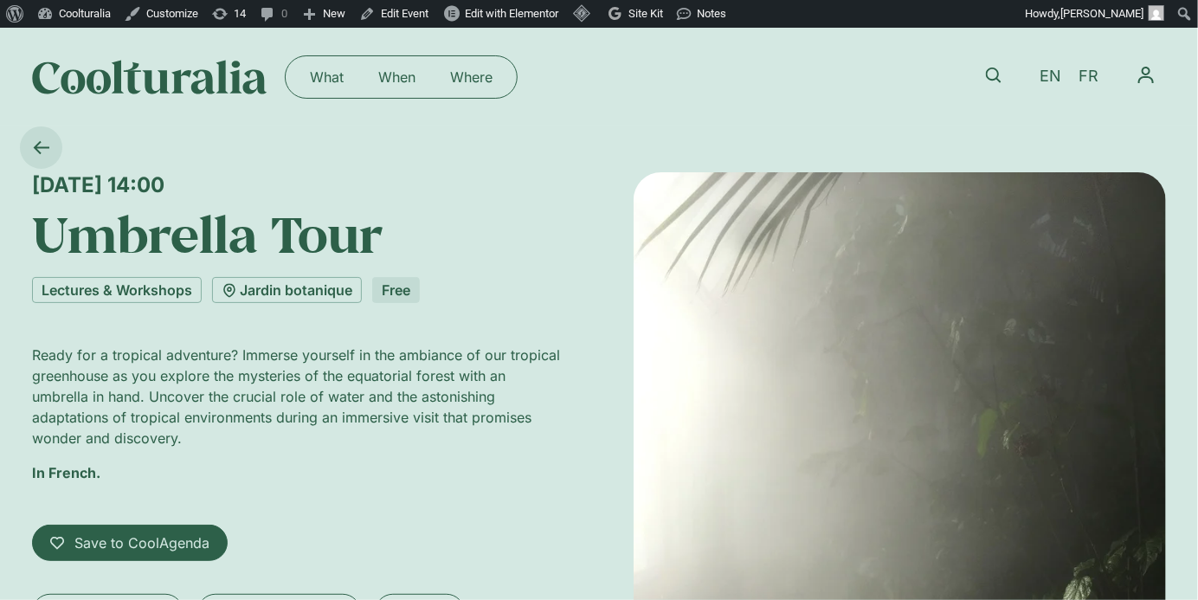
click at [43, 145] on icon at bounding box center [41, 147] width 16 height 16
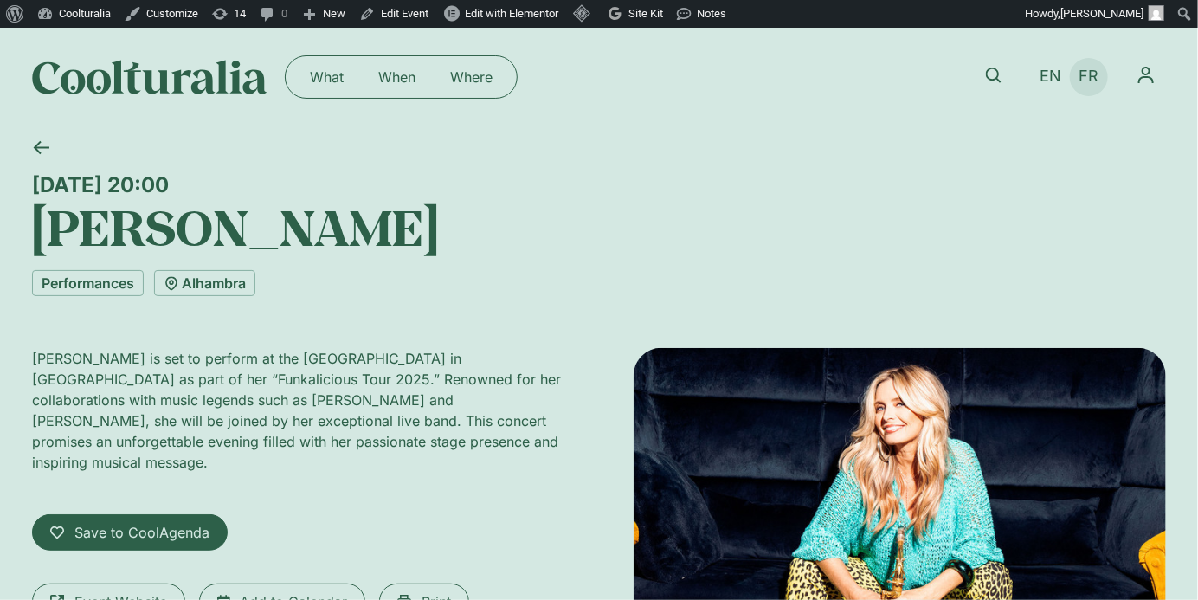
click at [1095, 74] on span "FR" at bounding box center [1090, 77] width 20 height 18
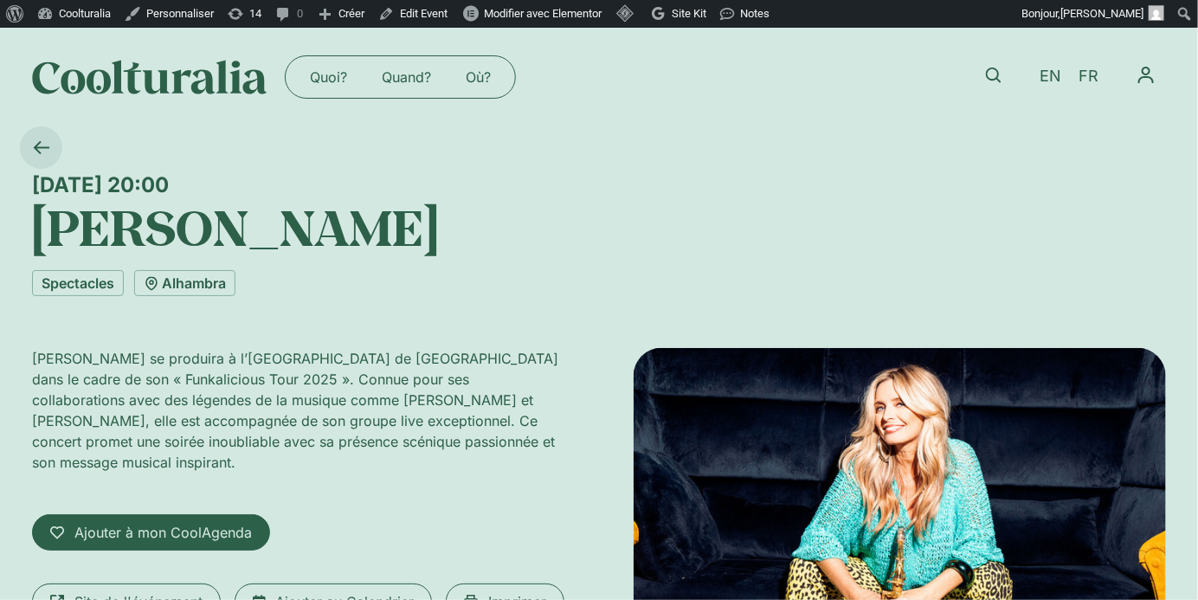
click at [42, 146] on icon at bounding box center [42, 147] width 16 height 13
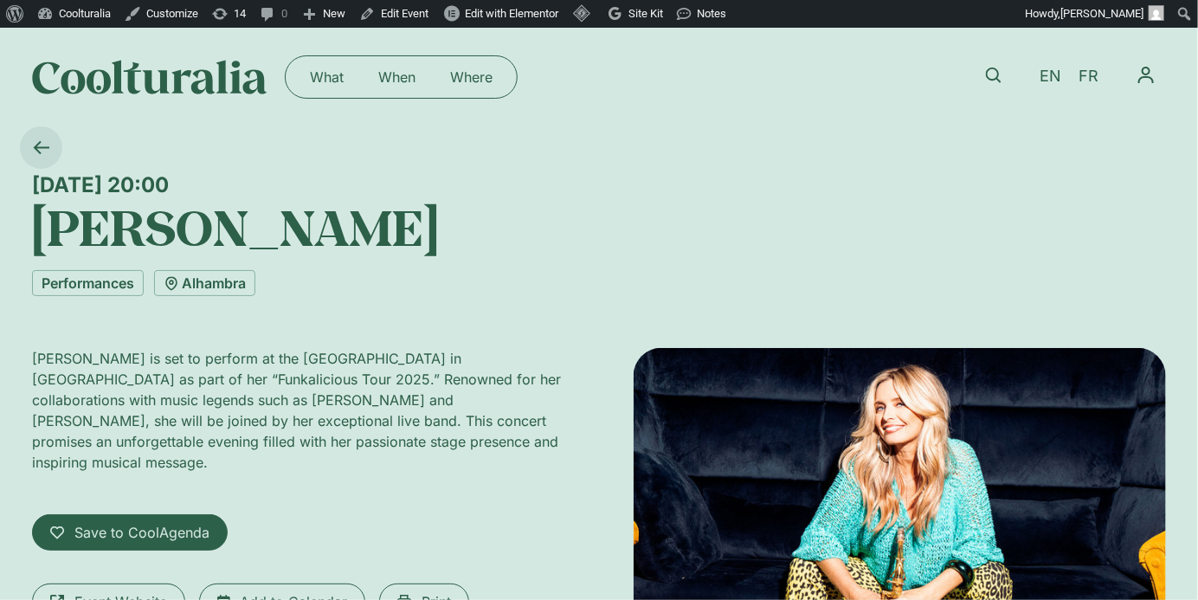
click at [46, 154] on icon at bounding box center [41, 147] width 16 height 16
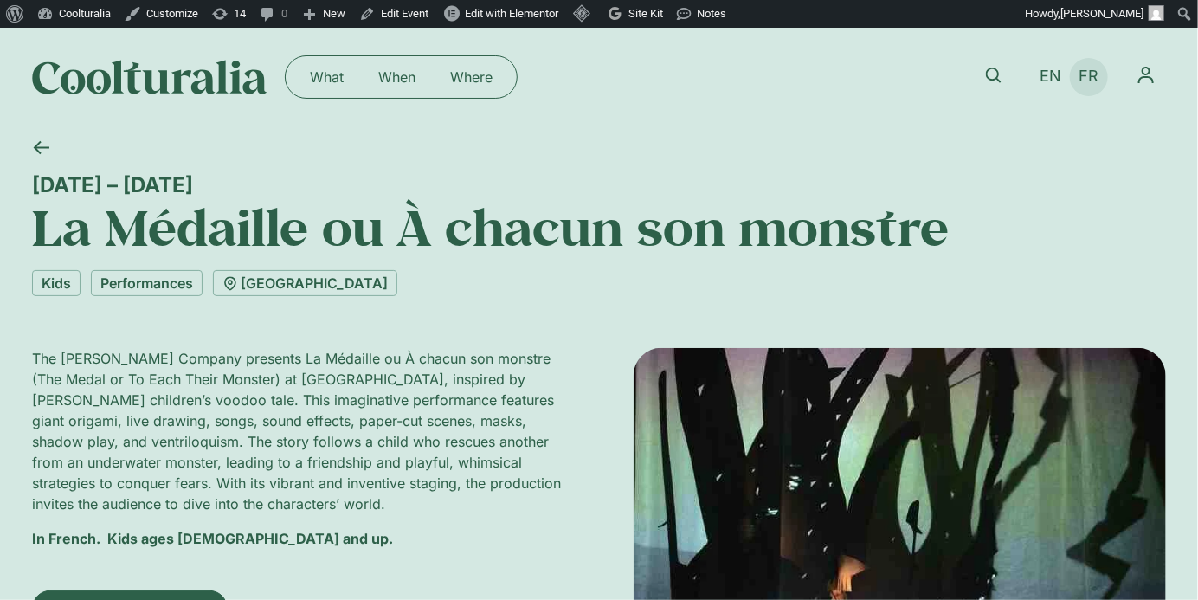
click at [1093, 78] on span "FR" at bounding box center [1090, 77] width 20 height 18
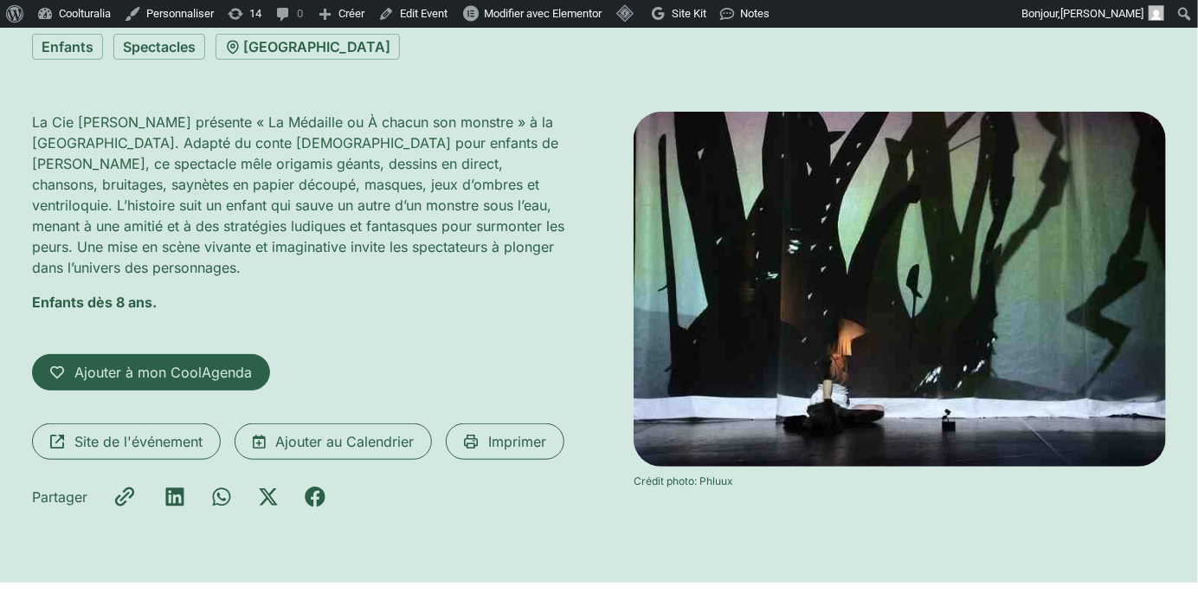
scroll to position [238, 0]
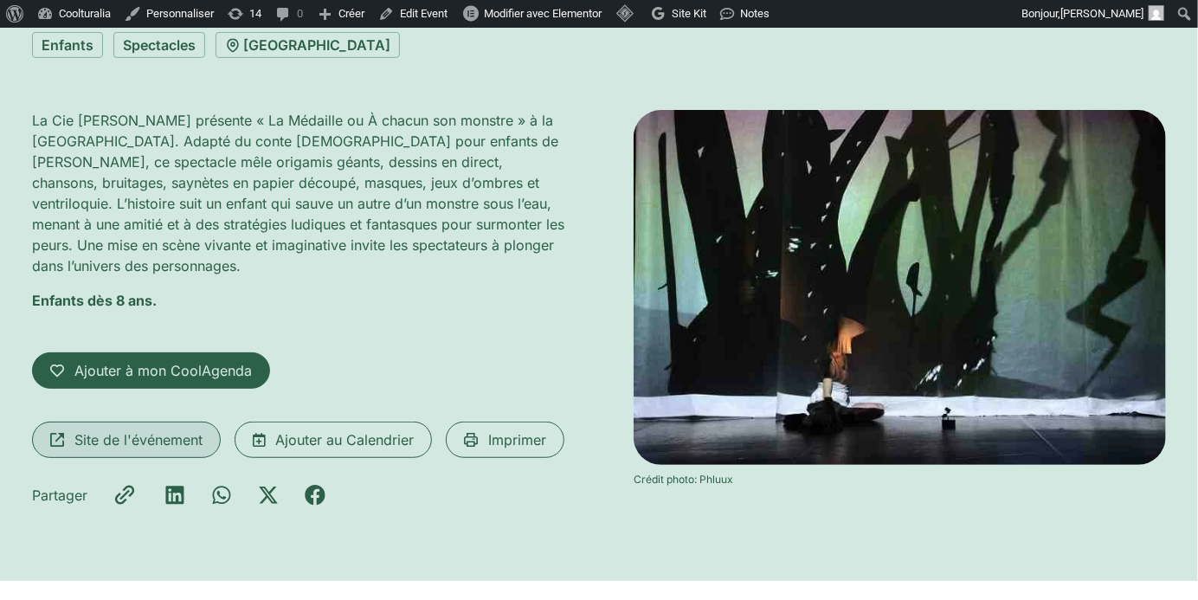
click at [115, 449] on link "Site de l'événement" at bounding box center [126, 440] width 189 height 36
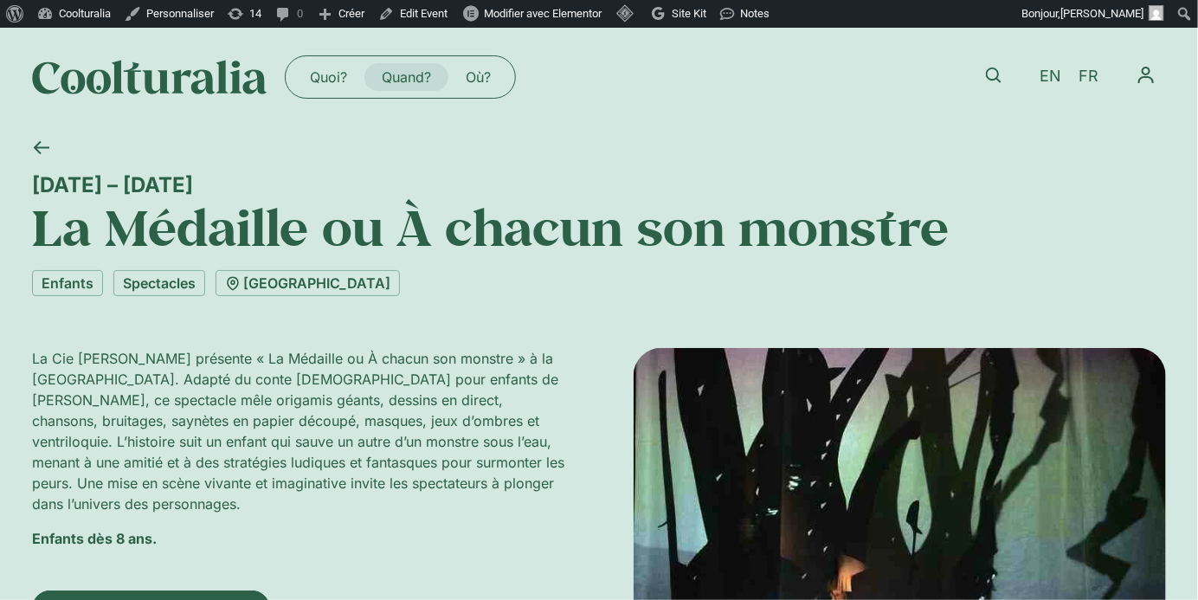
click at [413, 68] on link "Quand?" at bounding box center [407, 77] width 84 height 28
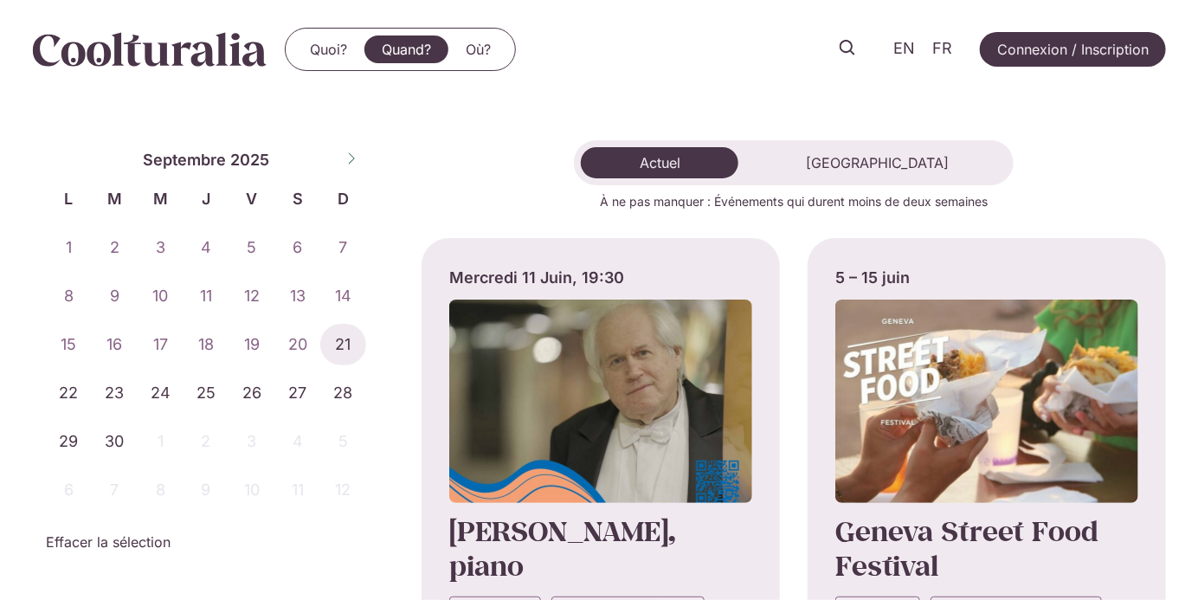
scroll to position [90, 0]
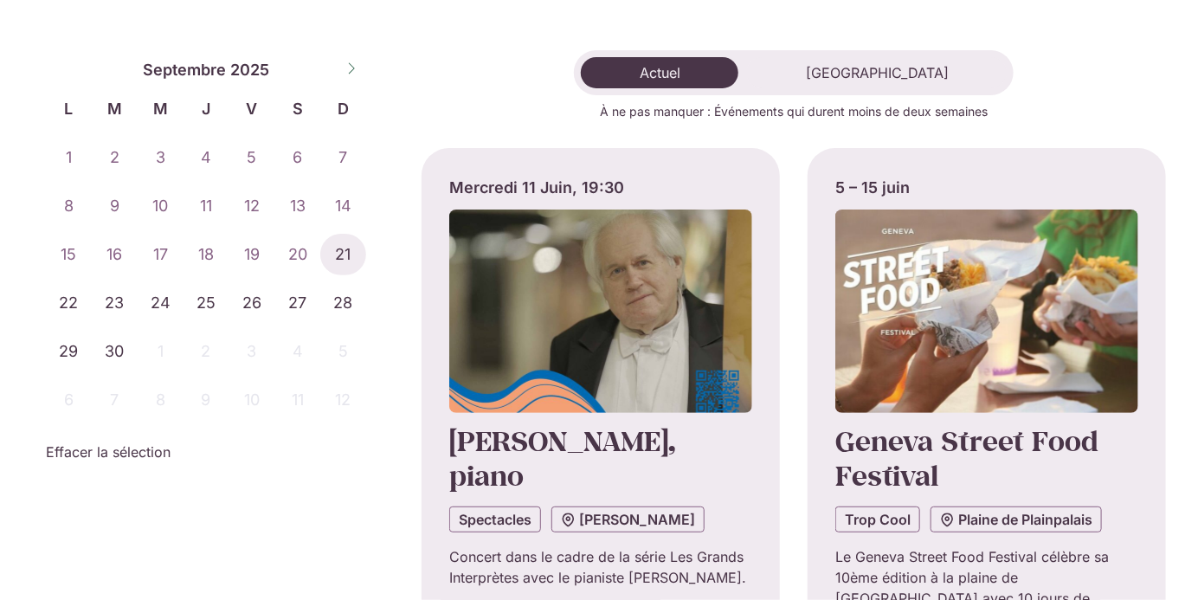
click at [348, 61] on span at bounding box center [351, 66] width 29 height 29
select select "*"
click at [70, 252] on span "13" at bounding box center [69, 255] width 46 height 42
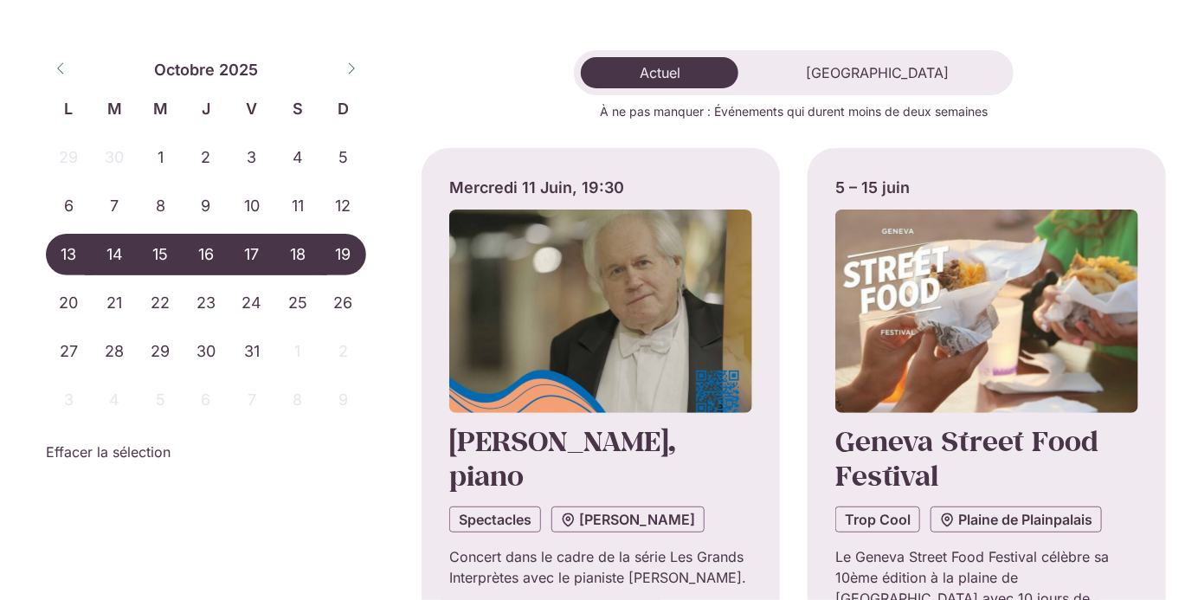
click at [358, 249] on span "19" at bounding box center [343, 255] width 46 height 42
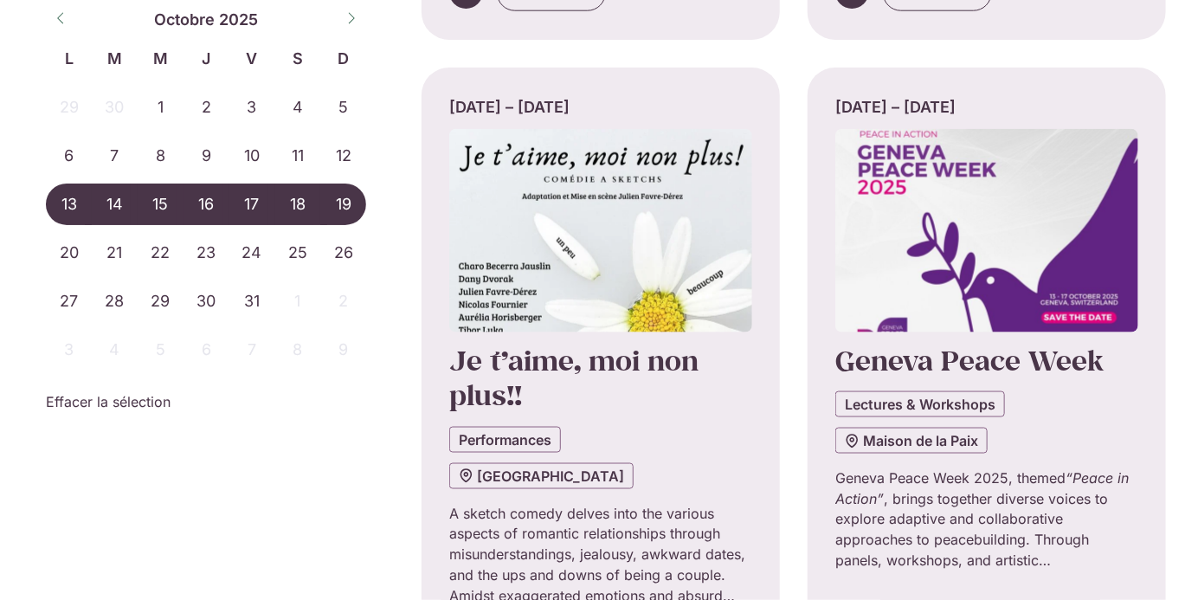
scroll to position [832, 0]
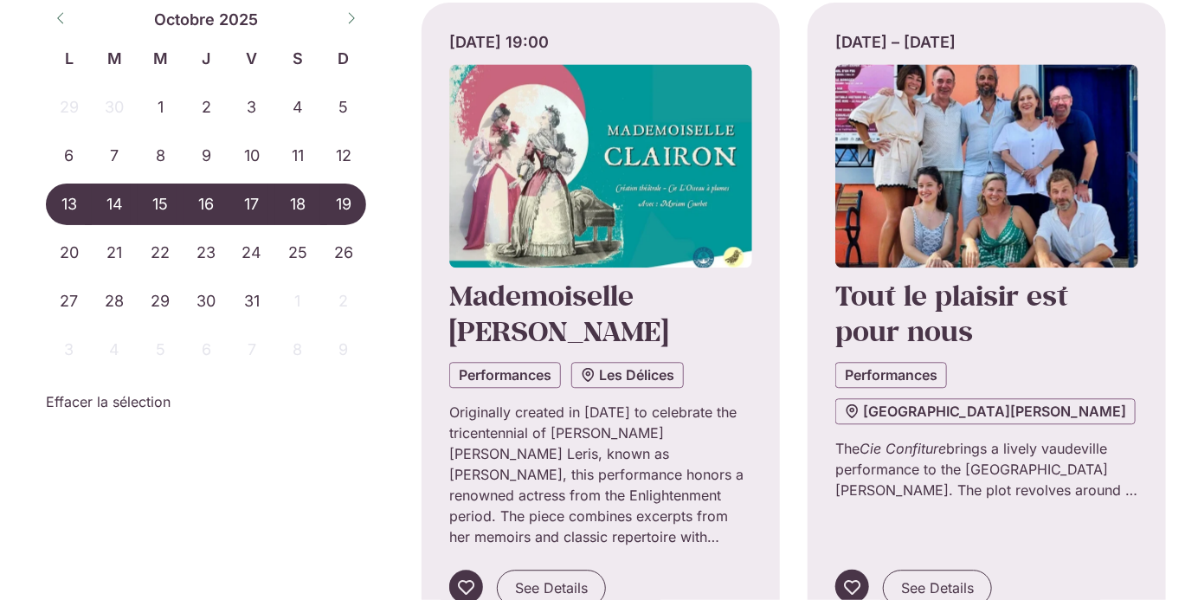
scroll to position [1554, 0]
click at [538, 577] on span "See Details" at bounding box center [551, 587] width 73 height 21
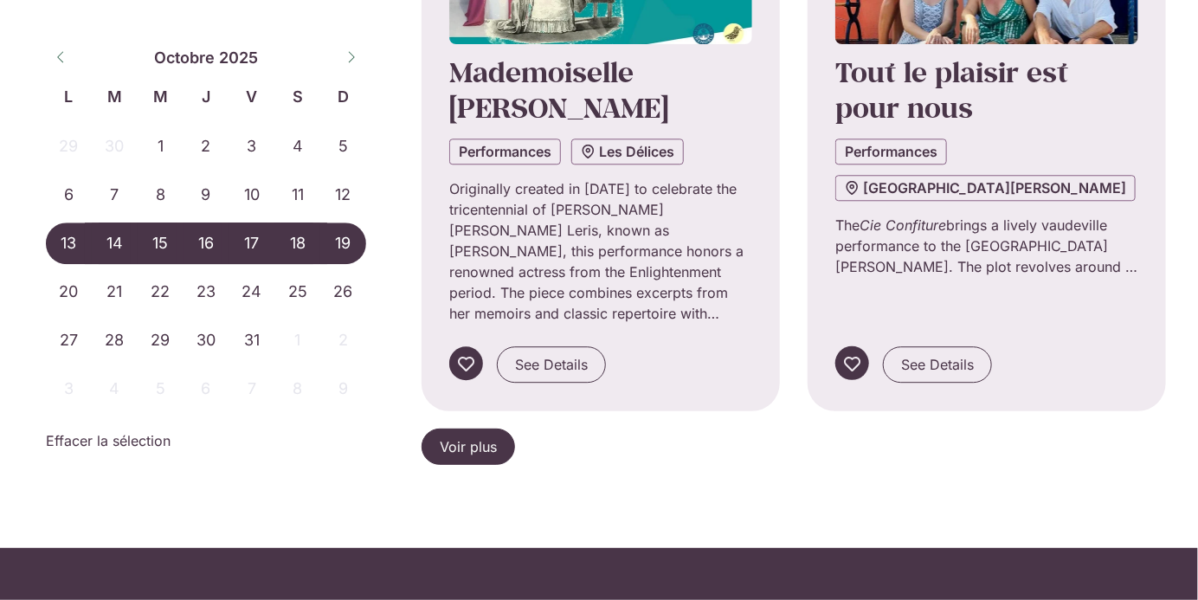
click at [481, 436] on span "Voir plus" at bounding box center [468, 446] width 57 height 21
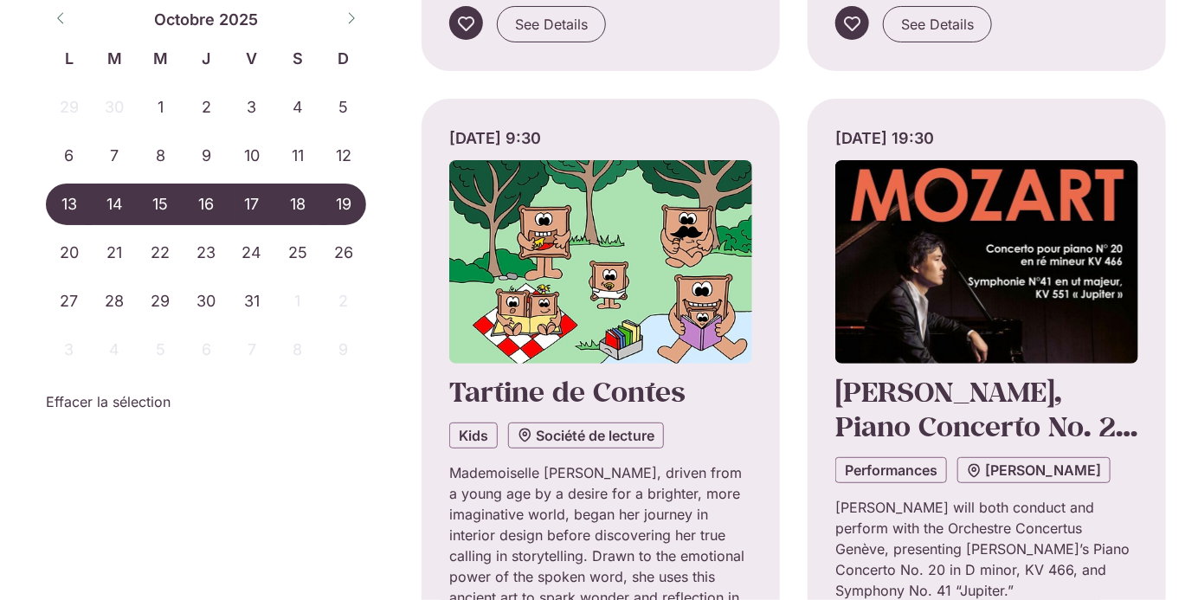
scroll to position [2846, 0]
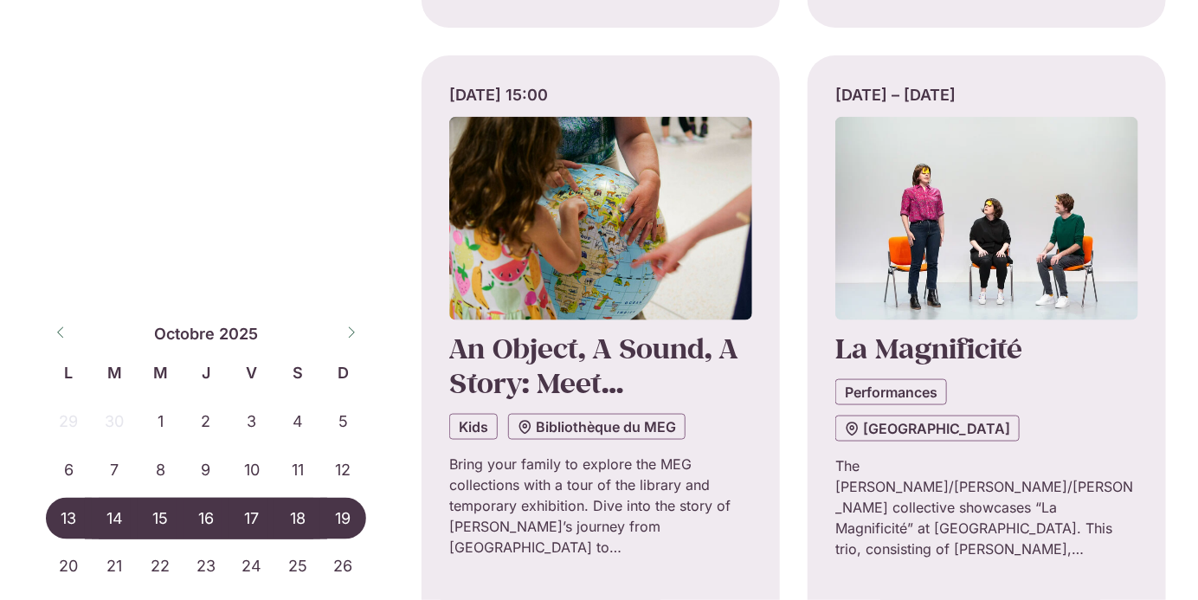
scroll to position [3680, 0]
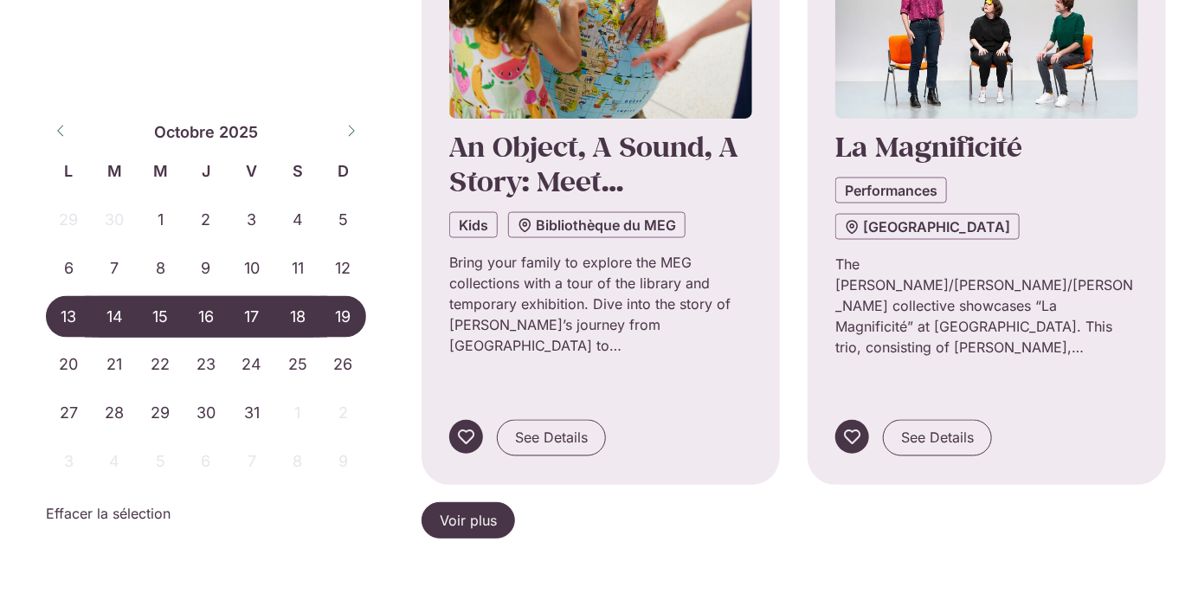
click at [455, 510] on span "Voir plus" at bounding box center [468, 520] width 57 height 21
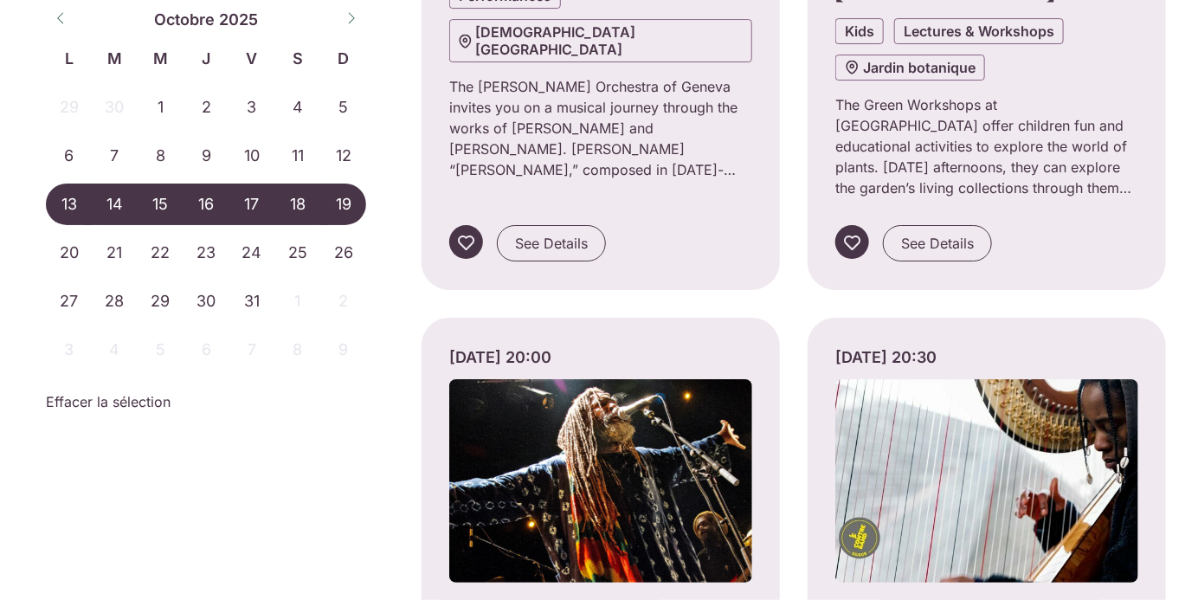
scroll to position [5199, 0]
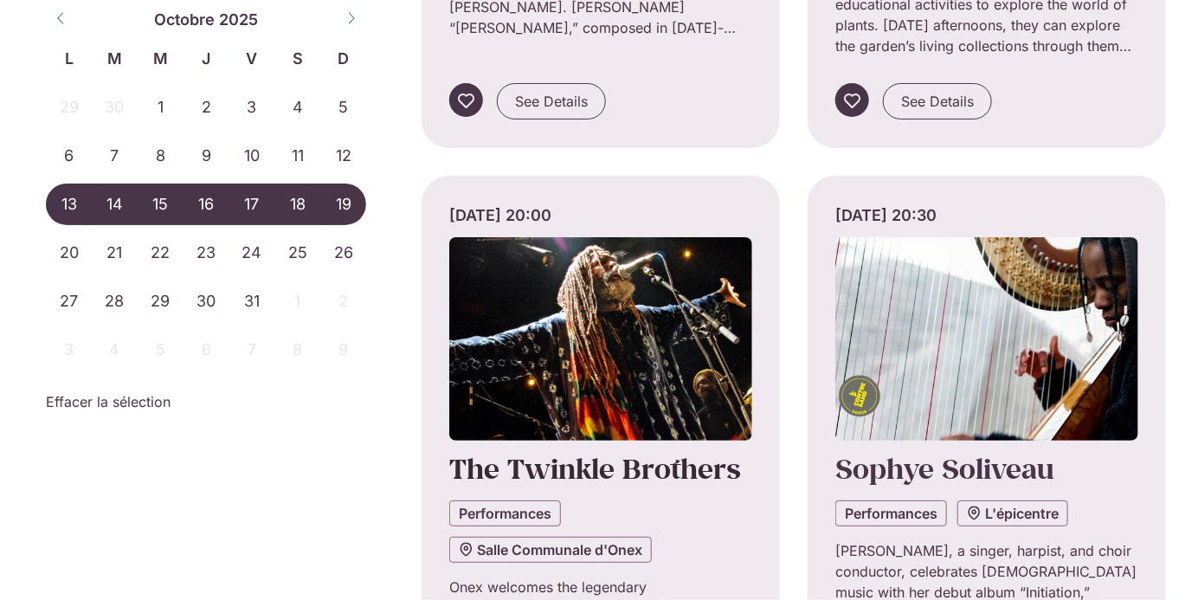
scroll to position [5335, 0]
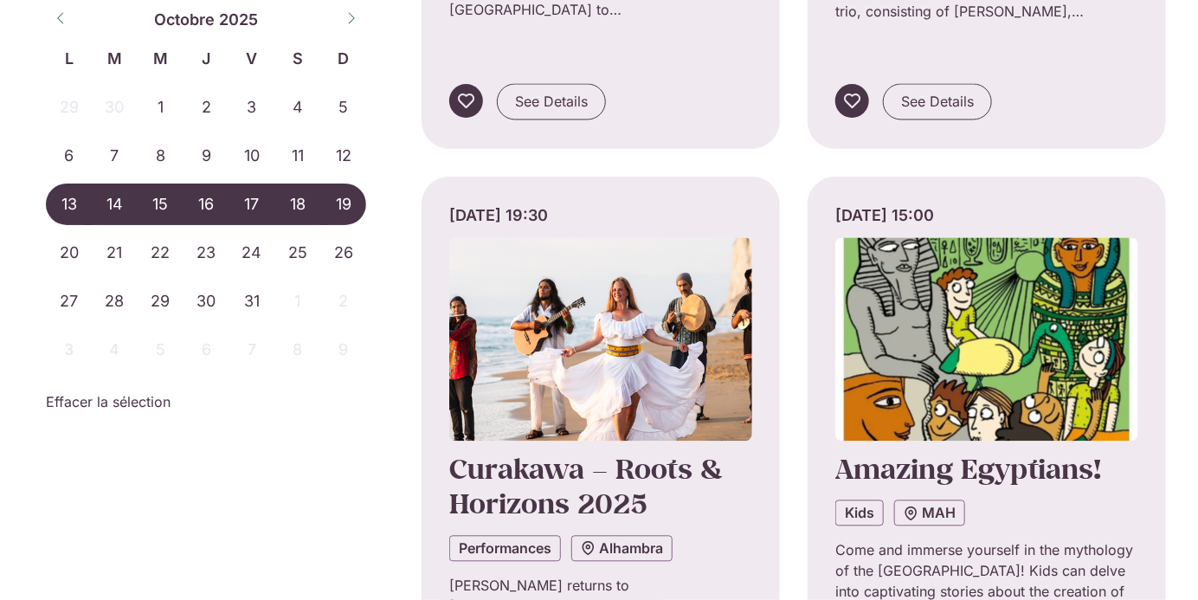
scroll to position [4004, 0]
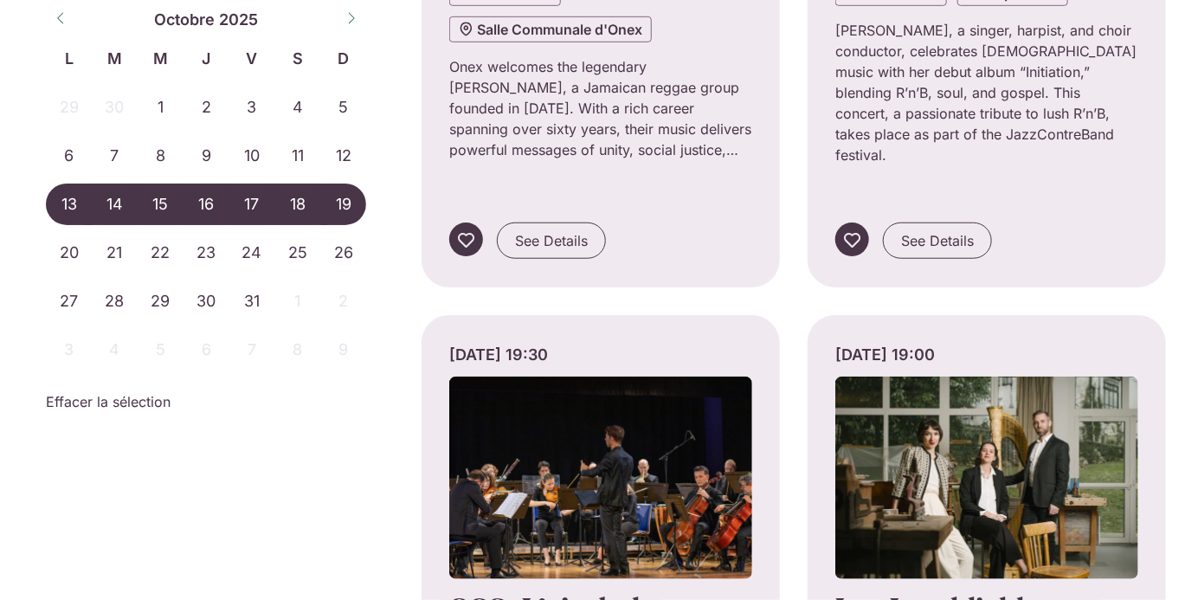
scroll to position [5973, 0]
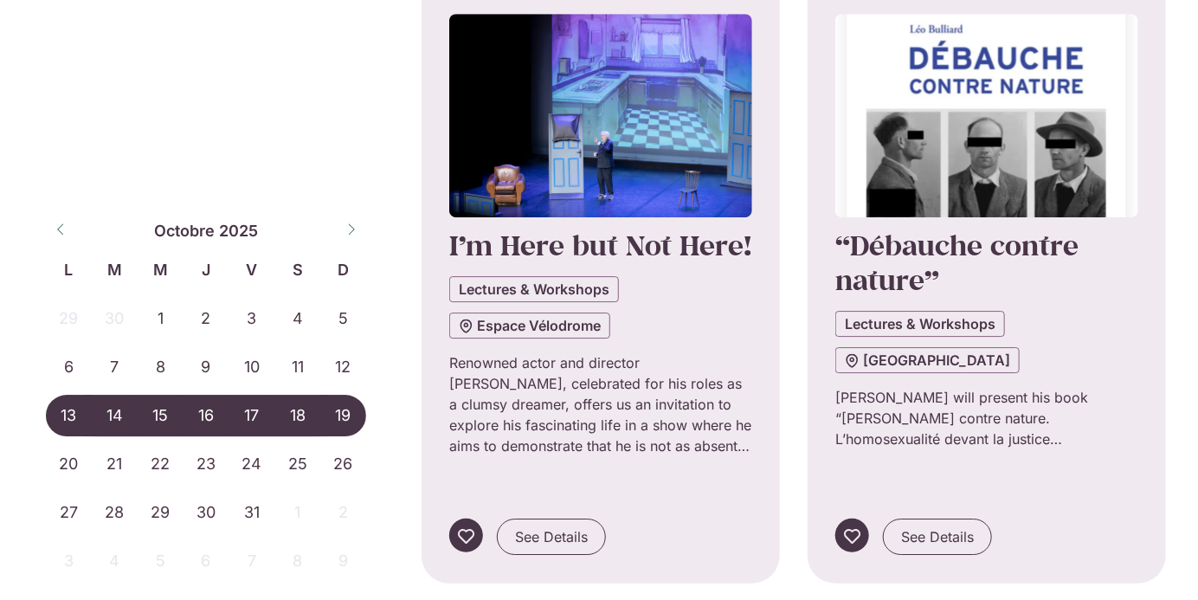
scroll to position [7568, 0]
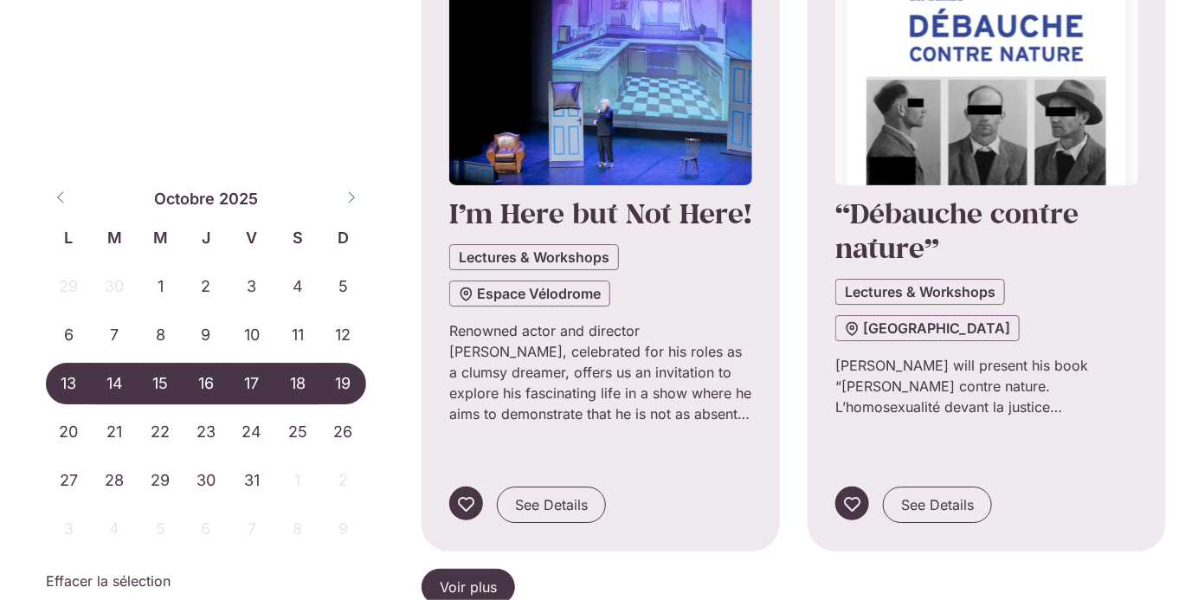
click at [496, 577] on span "Voir plus" at bounding box center [468, 587] width 57 height 21
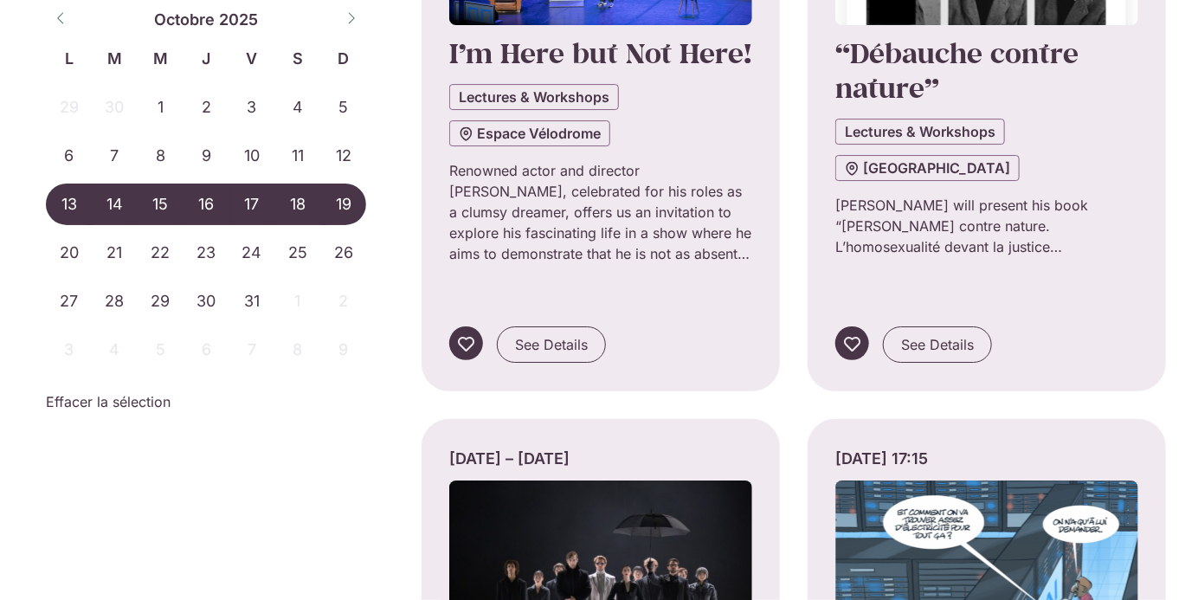
scroll to position [7724, 0]
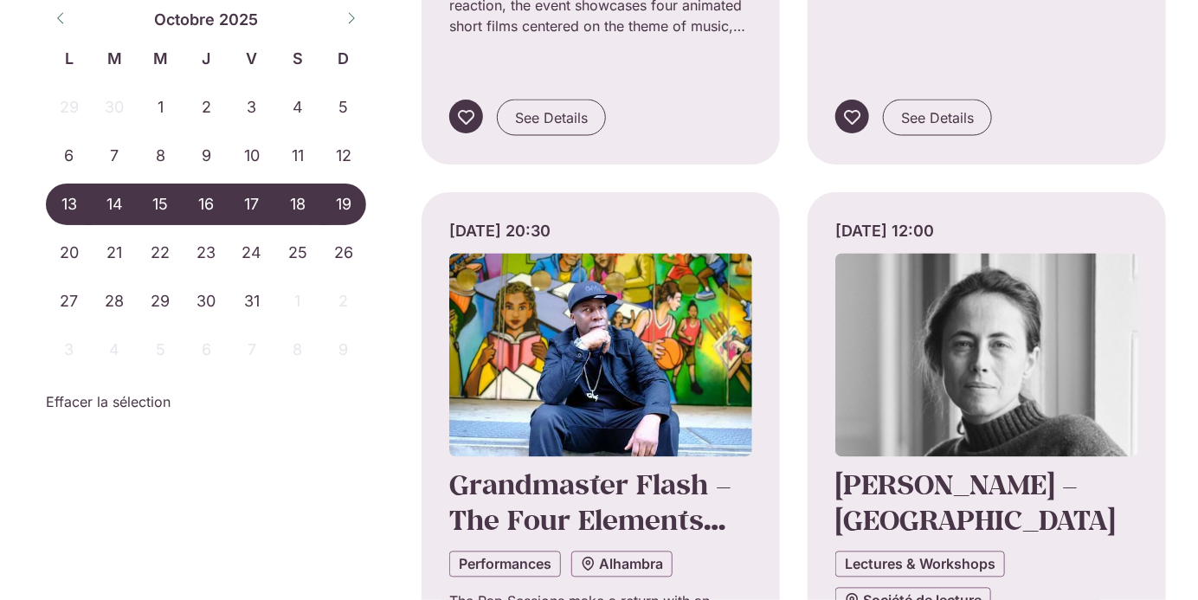
scroll to position [9373, 0]
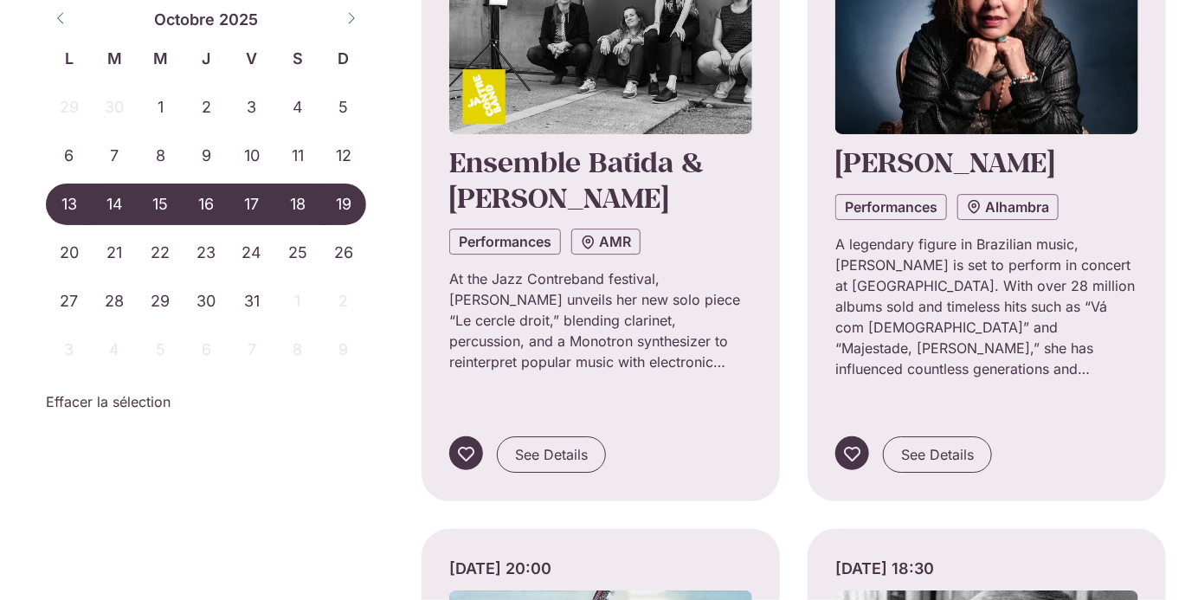
scroll to position [10246, 0]
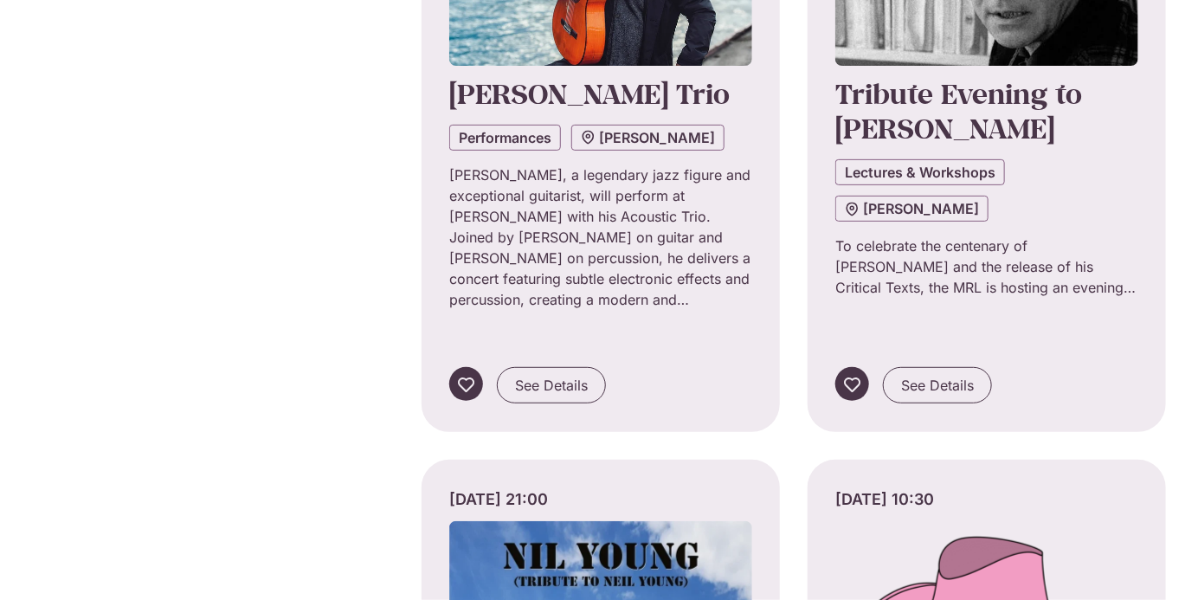
scroll to position [11032, 0]
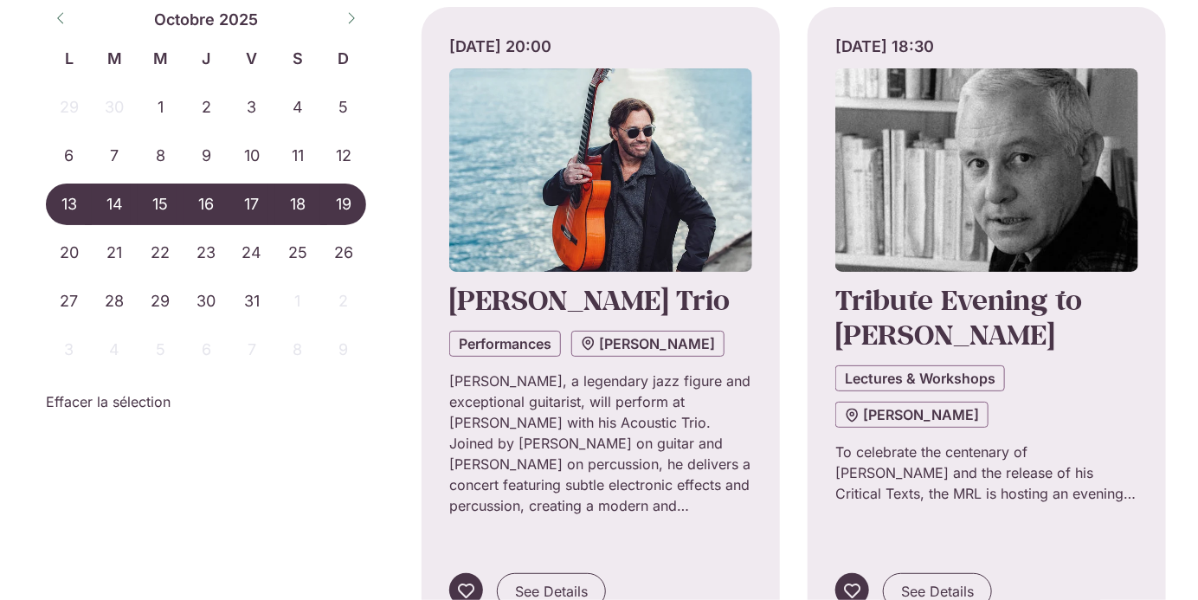
scroll to position [10775, 0]
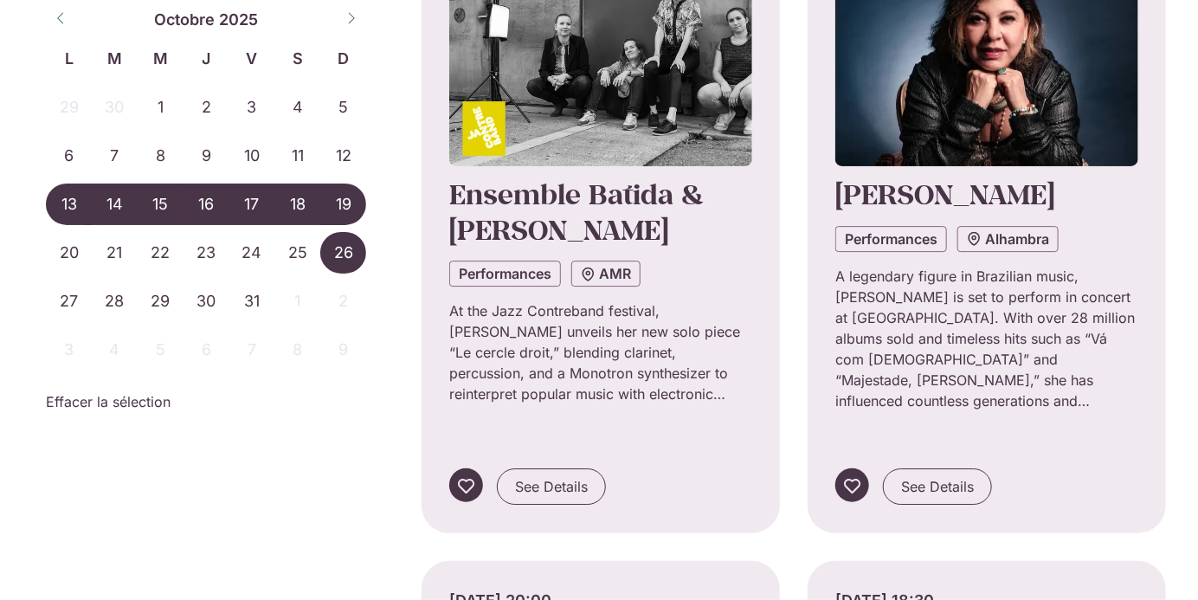
scroll to position [10227, 0]
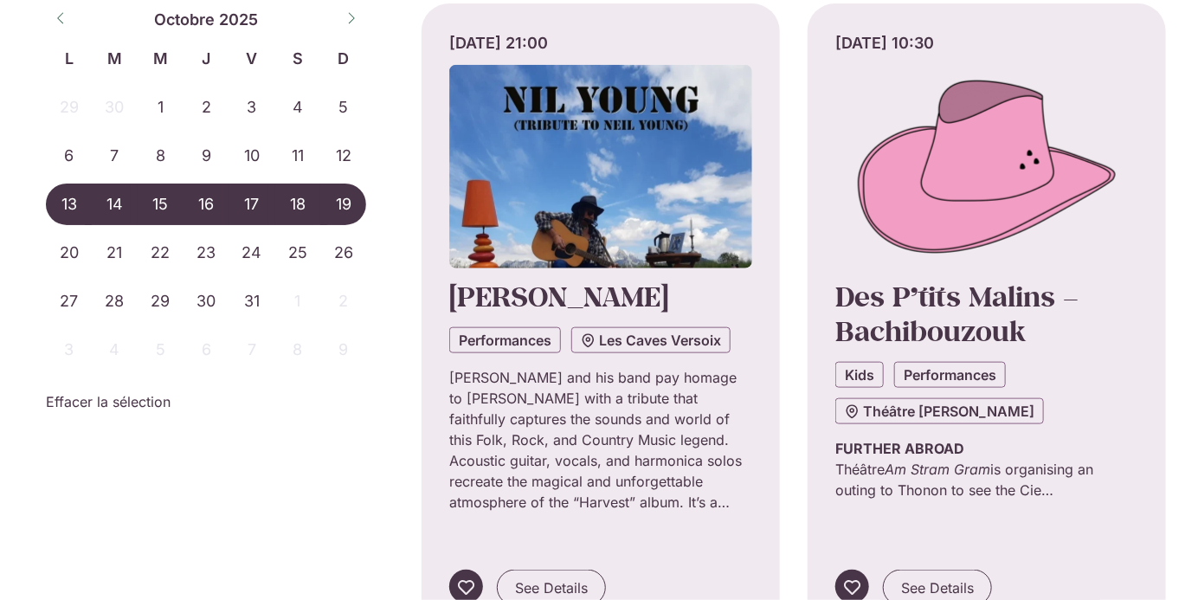
scroll to position [11387, 0]
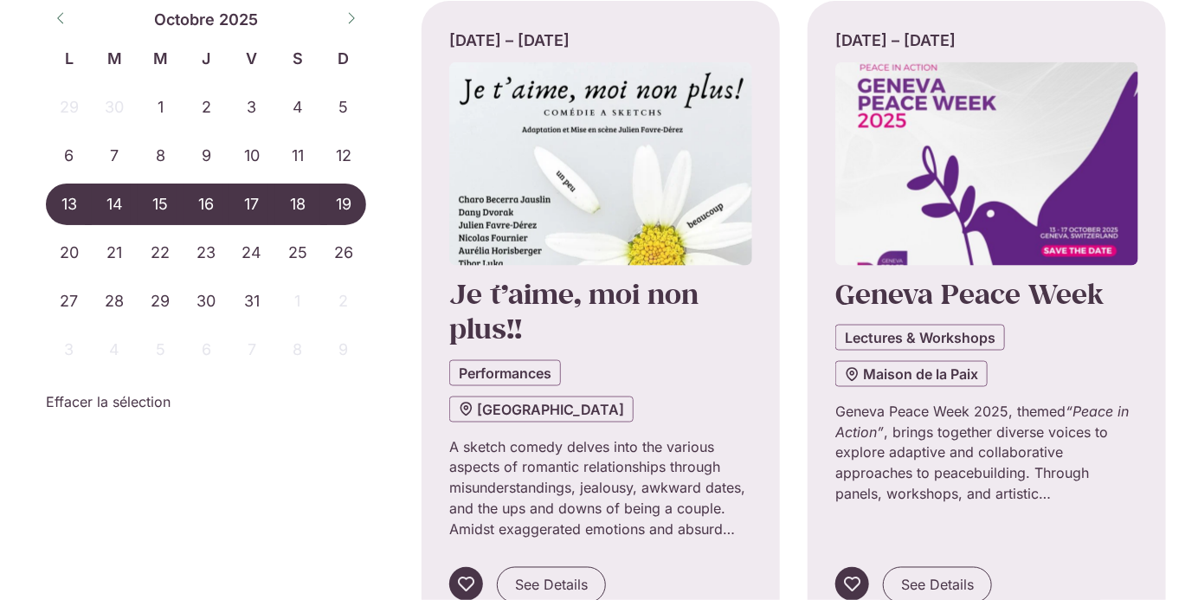
scroll to position [924, 0]
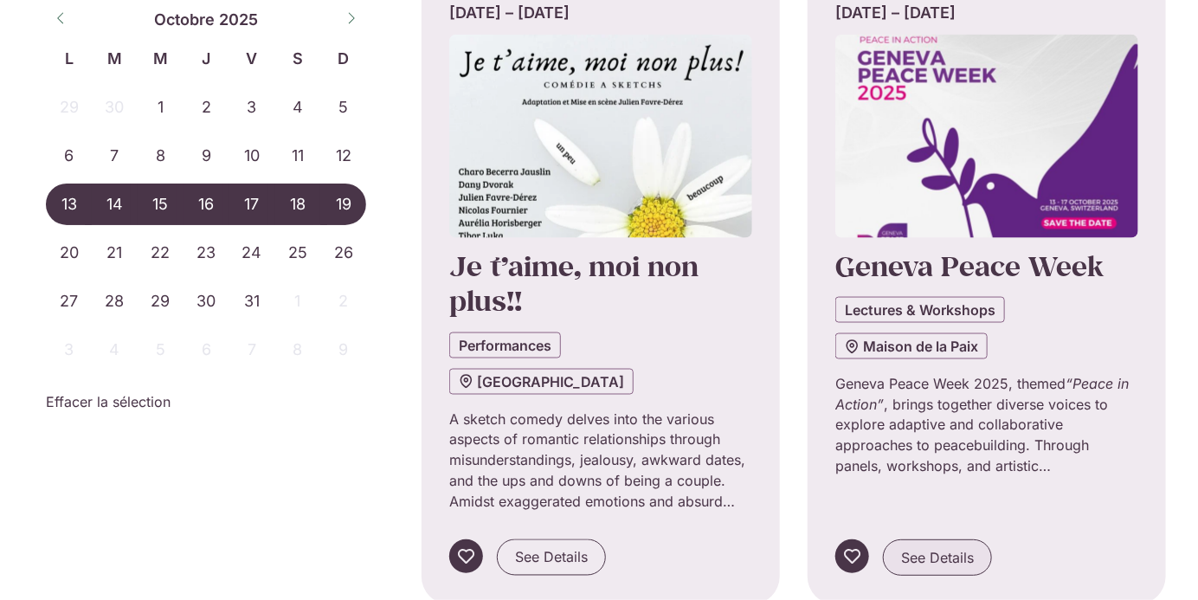
click at [907, 547] on span "See Details" at bounding box center [937, 557] width 73 height 21
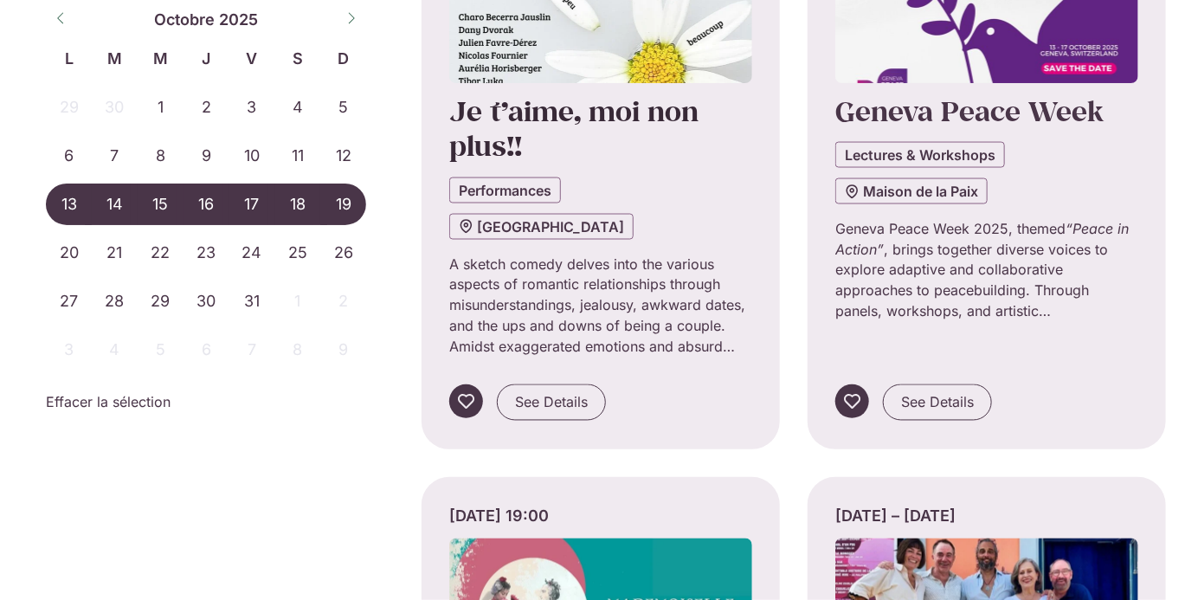
scroll to position [1218, 0]
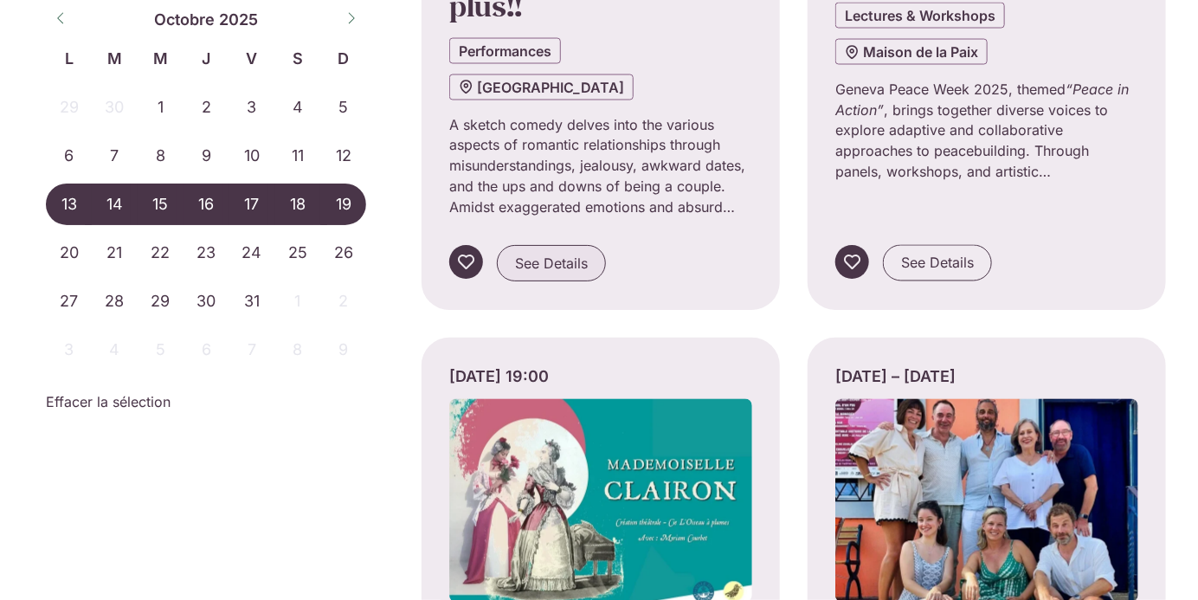
click at [582, 253] on span "See Details" at bounding box center [551, 263] width 73 height 21
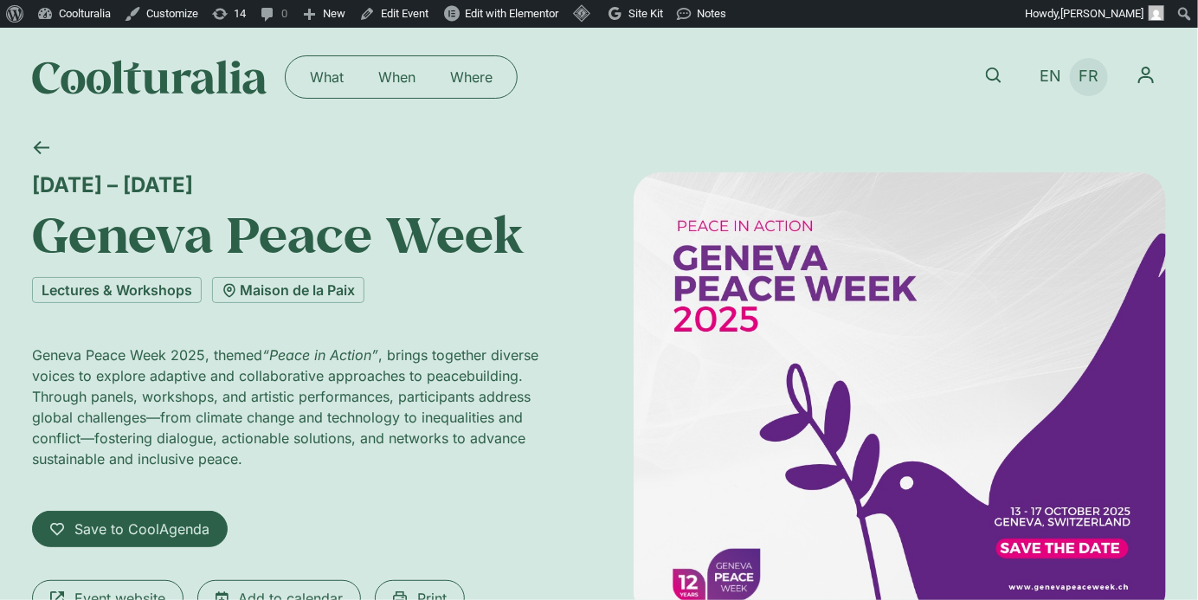
click at [1079, 79] on link "FR" at bounding box center [1089, 76] width 37 height 25
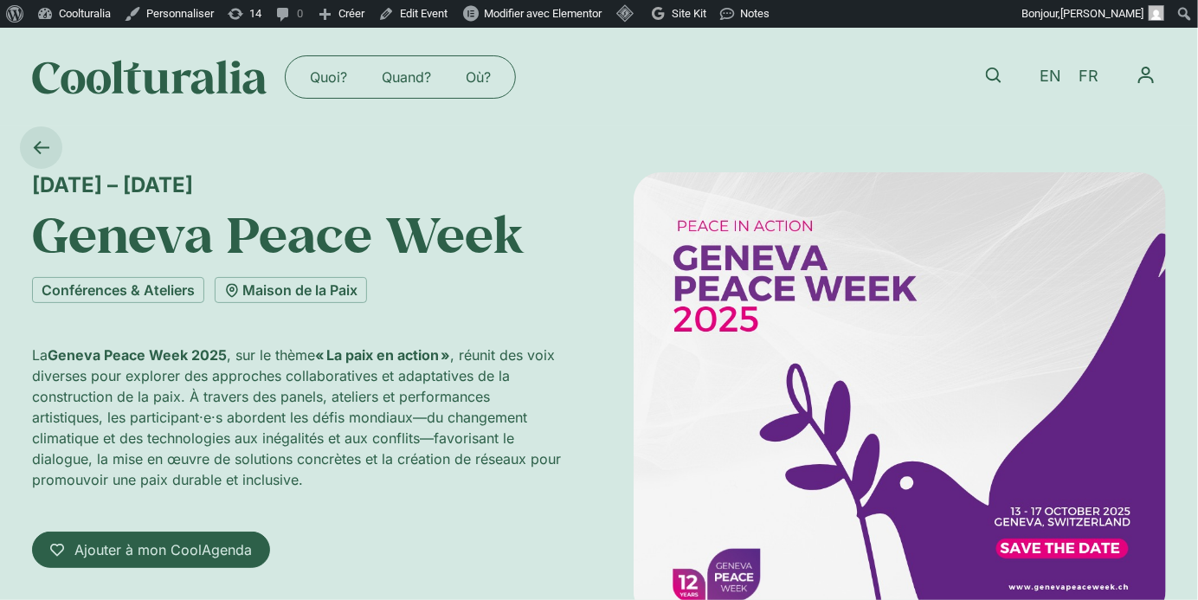
click at [47, 150] on icon at bounding box center [41, 147] width 16 height 16
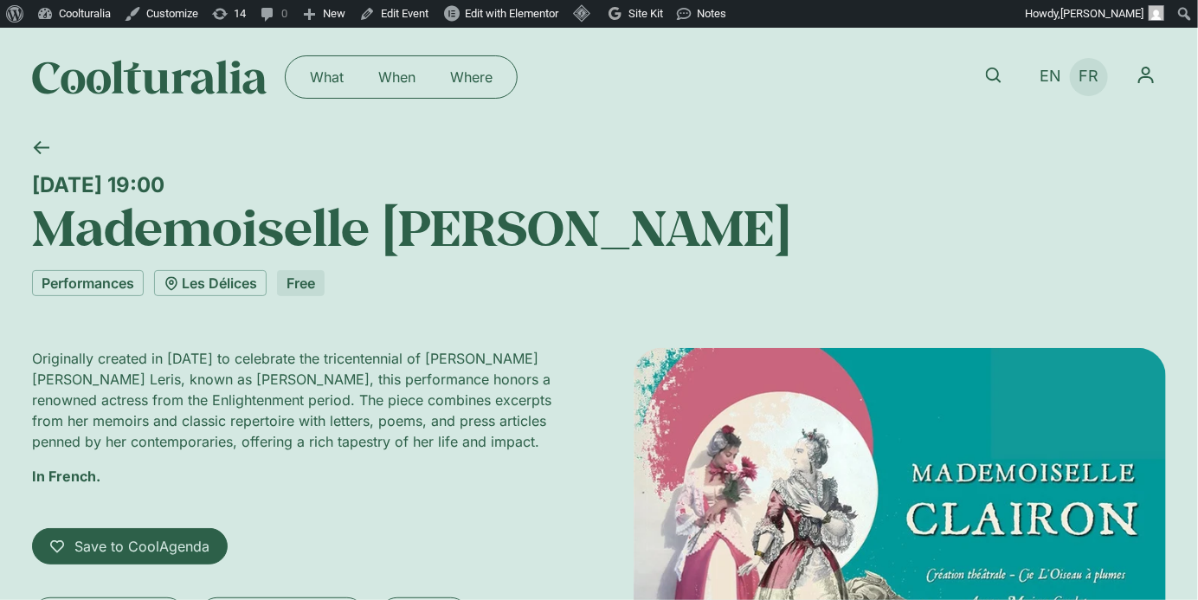
click at [1094, 78] on span "FR" at bounding box center [1090, 77] width 20 height 18
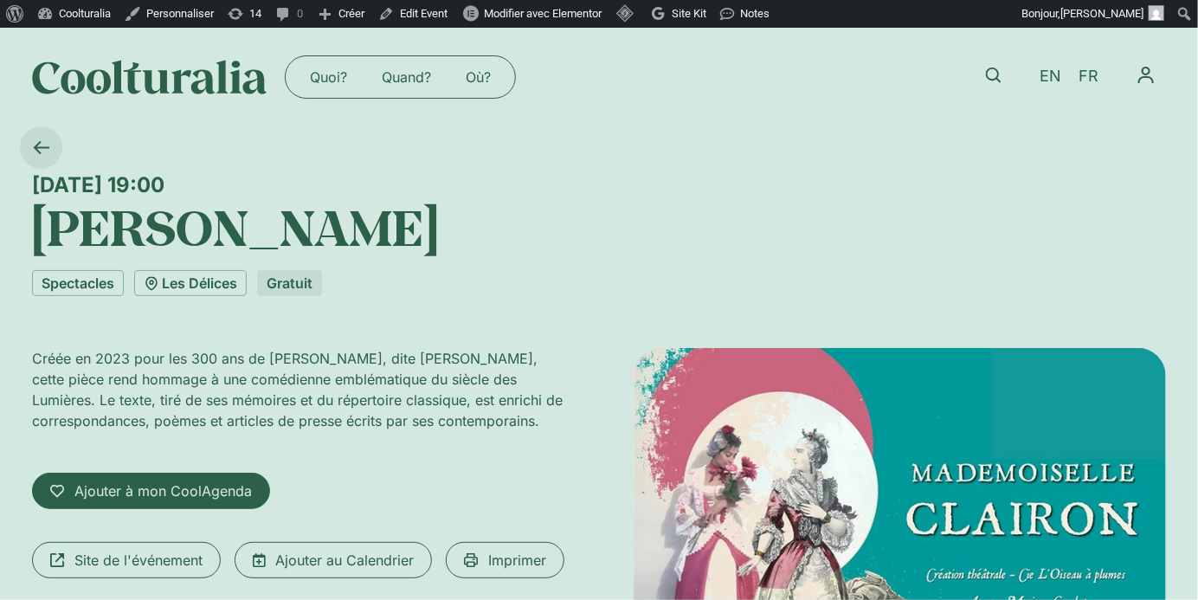
click at [38, 142] on icon at bounding box center [41, 147] width 16 height 16
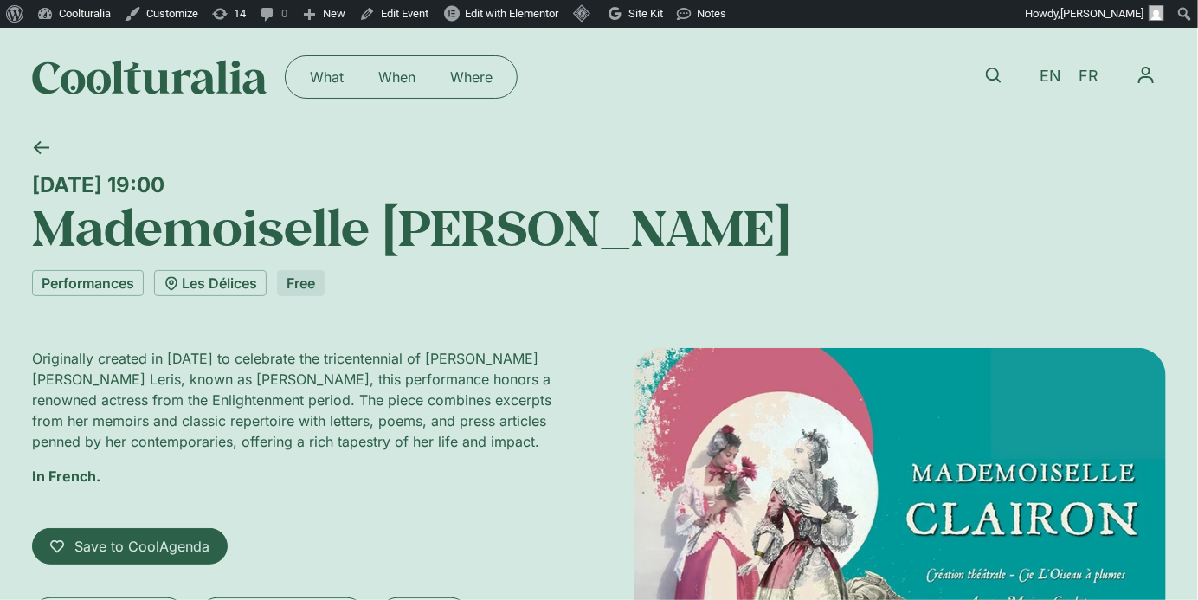
click at [38, 142] on icon at bounding box center [41, 147] width 16 height 16
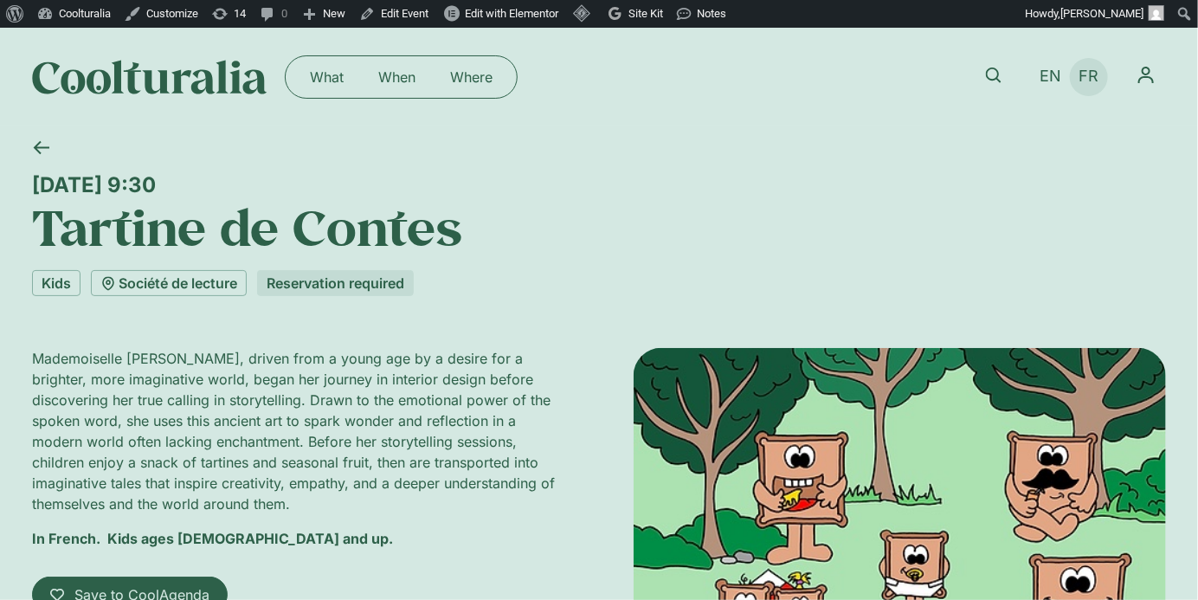
click at [1098, 76] on span "FR" at bounding box center [1090, 77] width 20 height 18
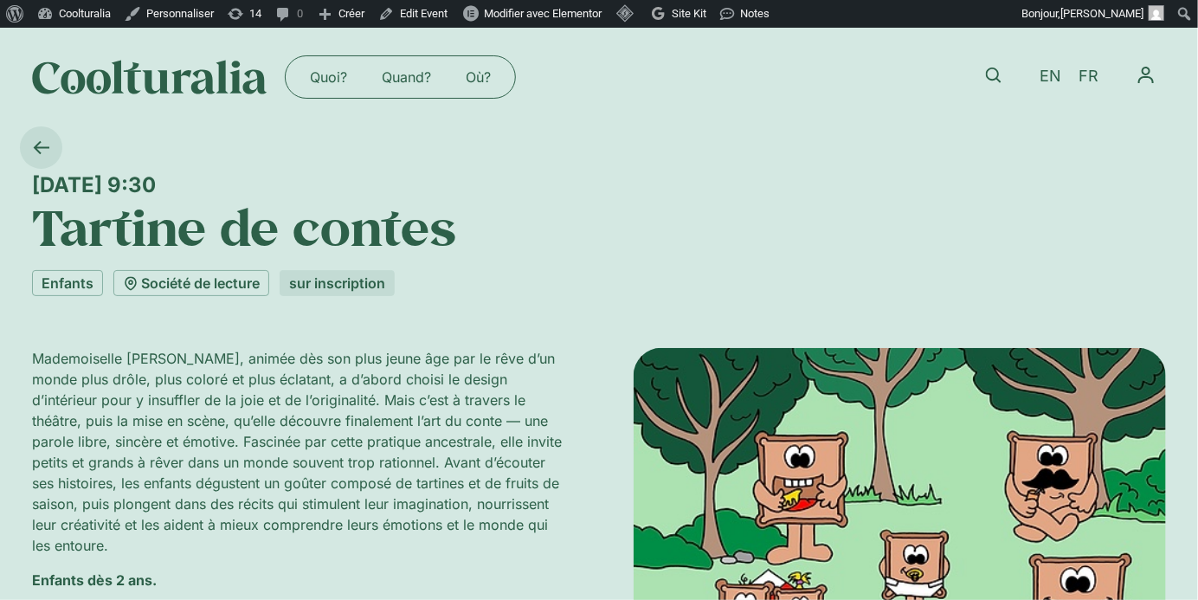
click at [39, 149] on icon at bounding box center [41, 147] width 16 height 16
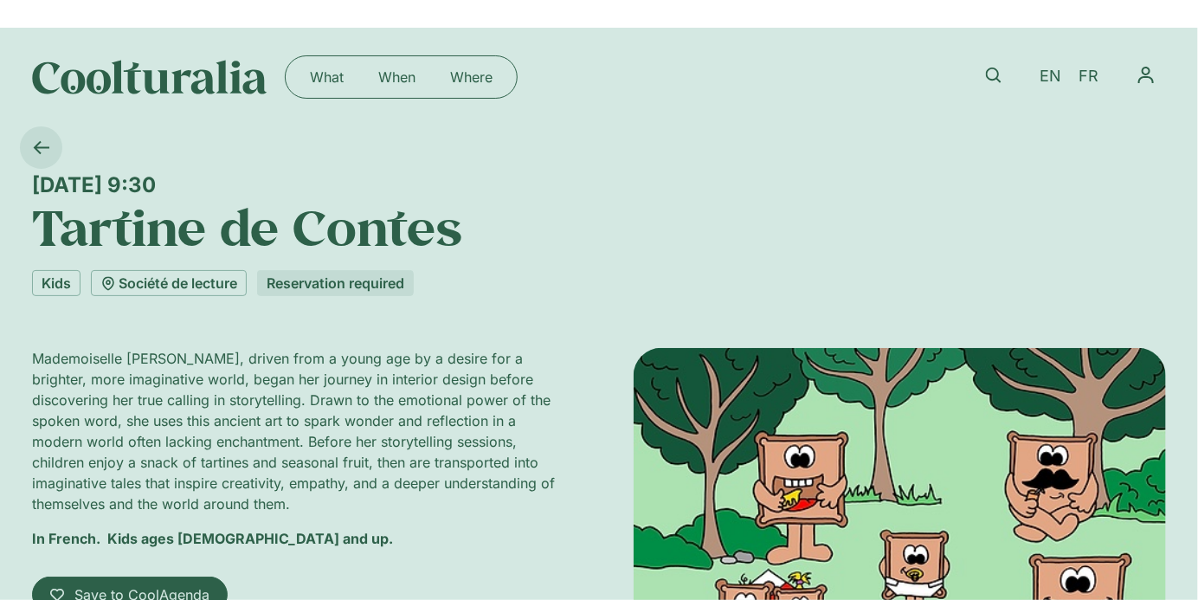
click at [39, 149] on icon at bounding box center [41, 147] width 16 height 16
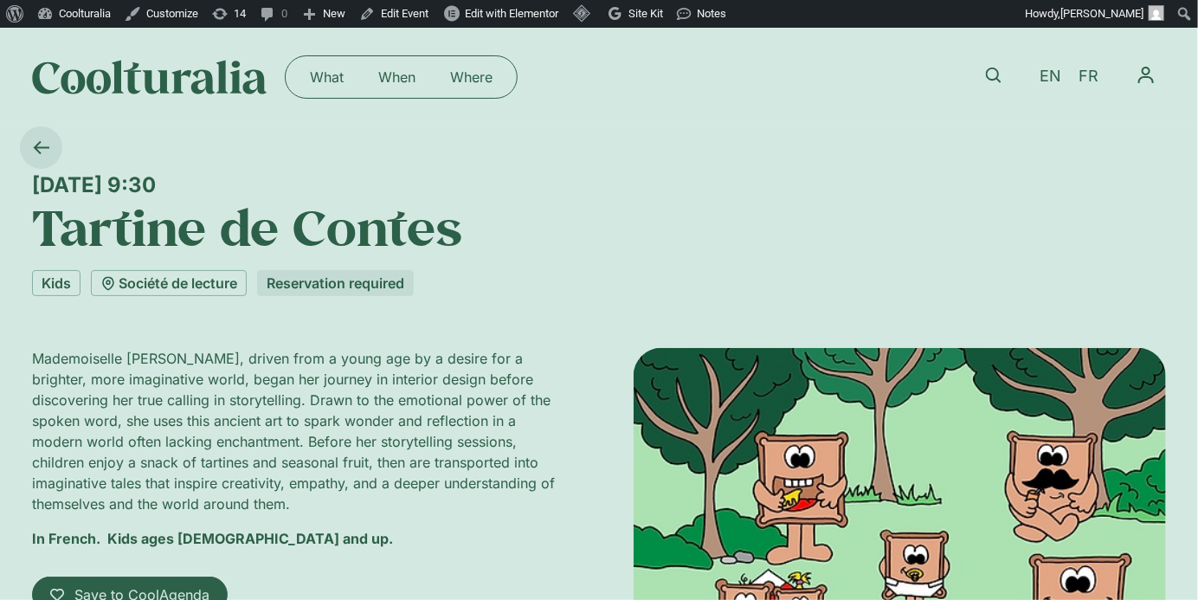
click at [39, 149] on icon at bounding box center [41, 147] width 16 height 16
click at [34, 146] on icon at bounding box center [42, 147] width 16 height 13
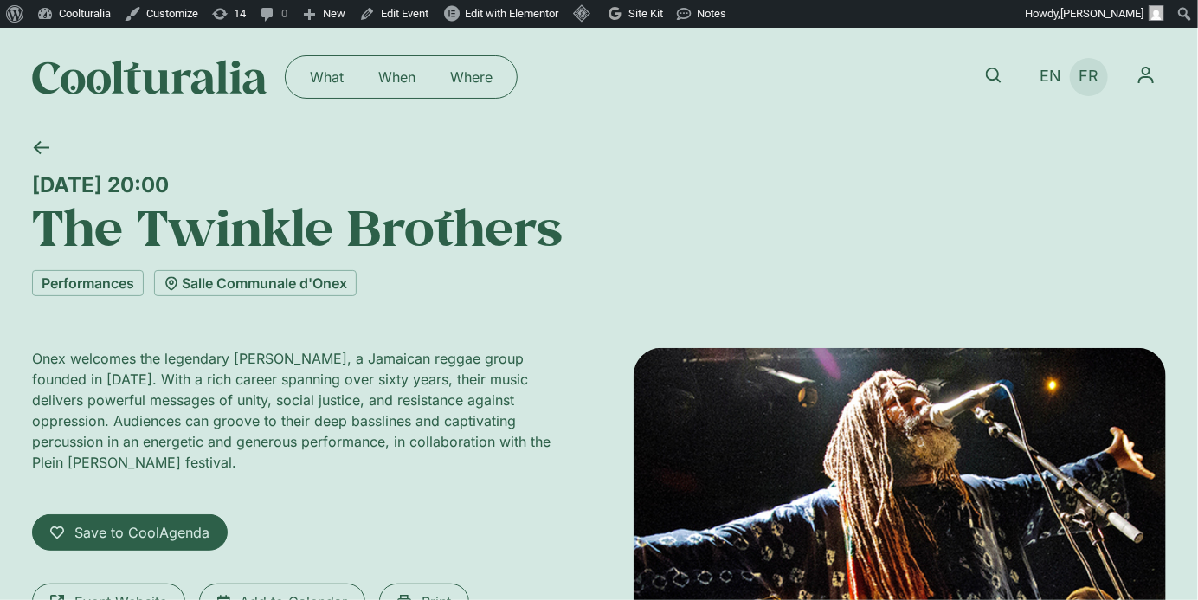
click at [1084, 74] on span "FR" at bounding box center [1090, 77] width 20 height 18
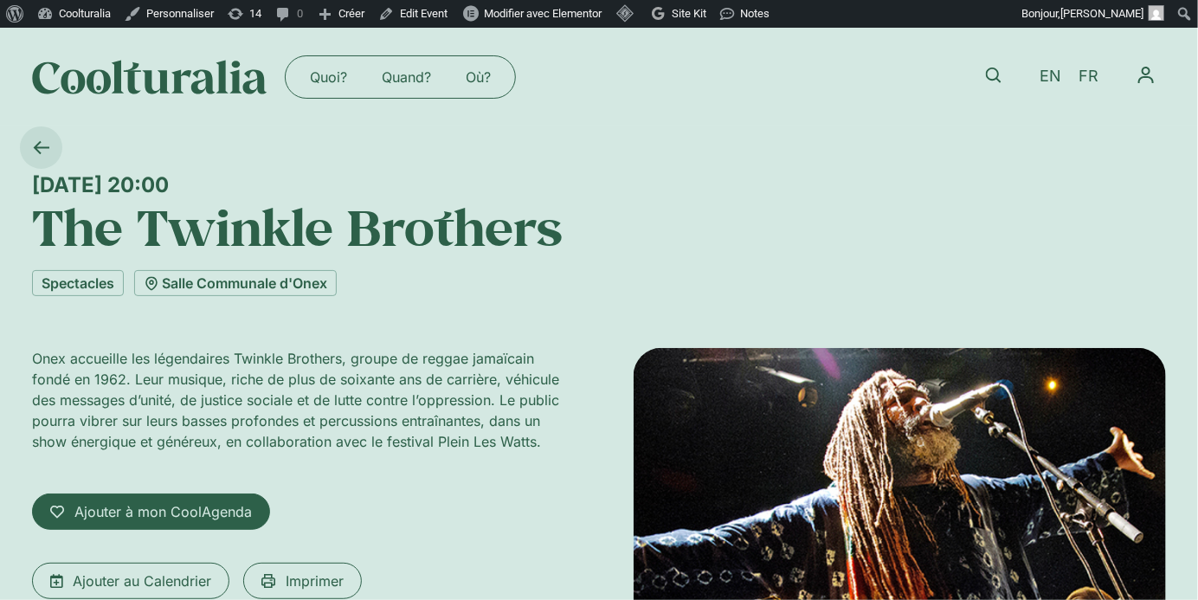
click at [40, 145] on icon at bounding box center [41, 147] width 16 height 16
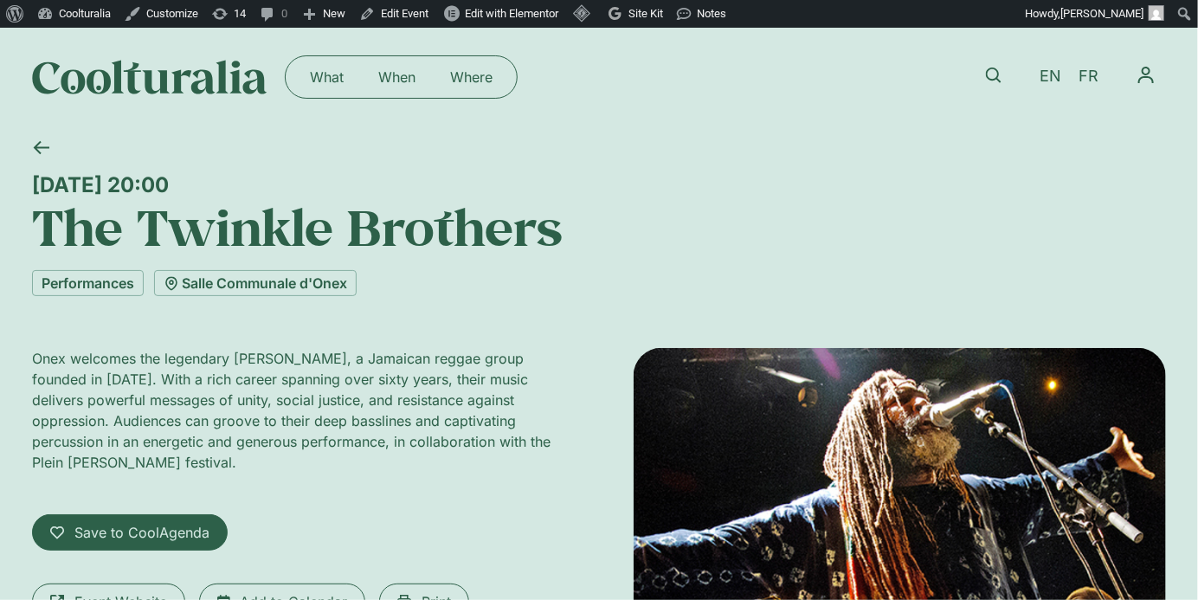
click at [40, 145] on icon at bounding box center [41, 147] width 16 height 16
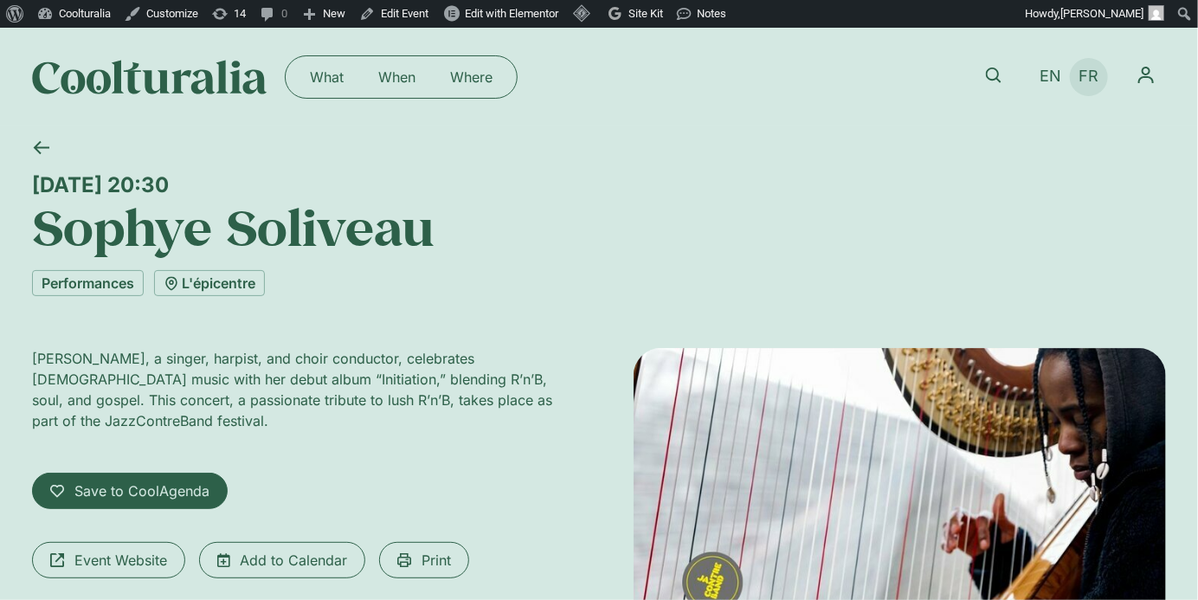
click at [1094, 71] on span "FR" at bounding box center [1090, 77] width 20 height 18
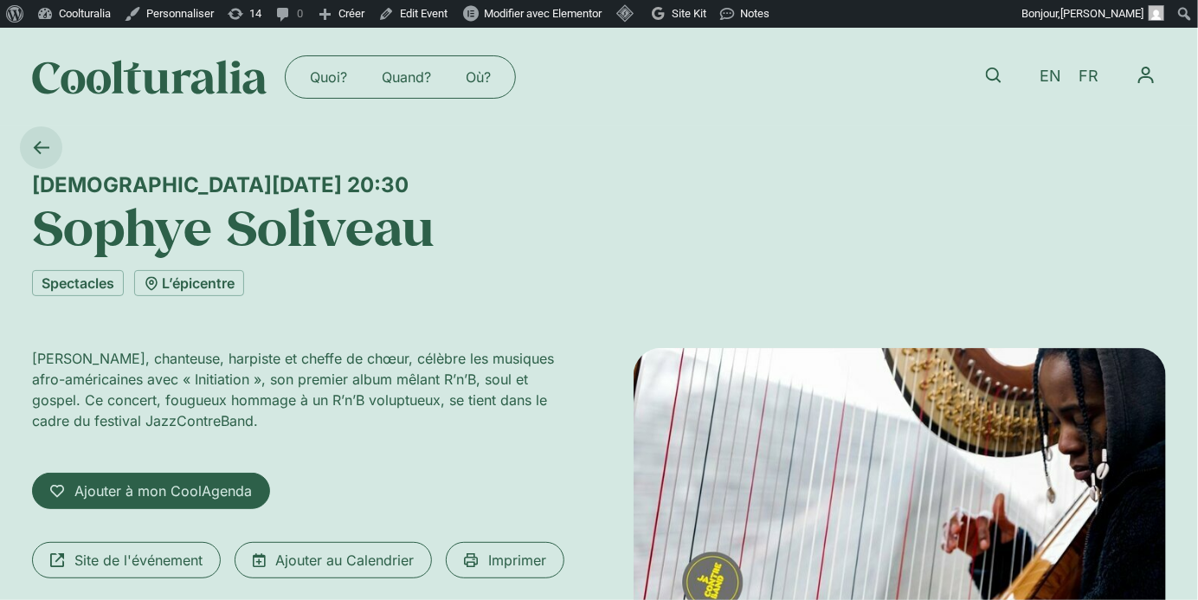
click at [42, 147] on icon at bounding box center [42, 147] width 16 height 13
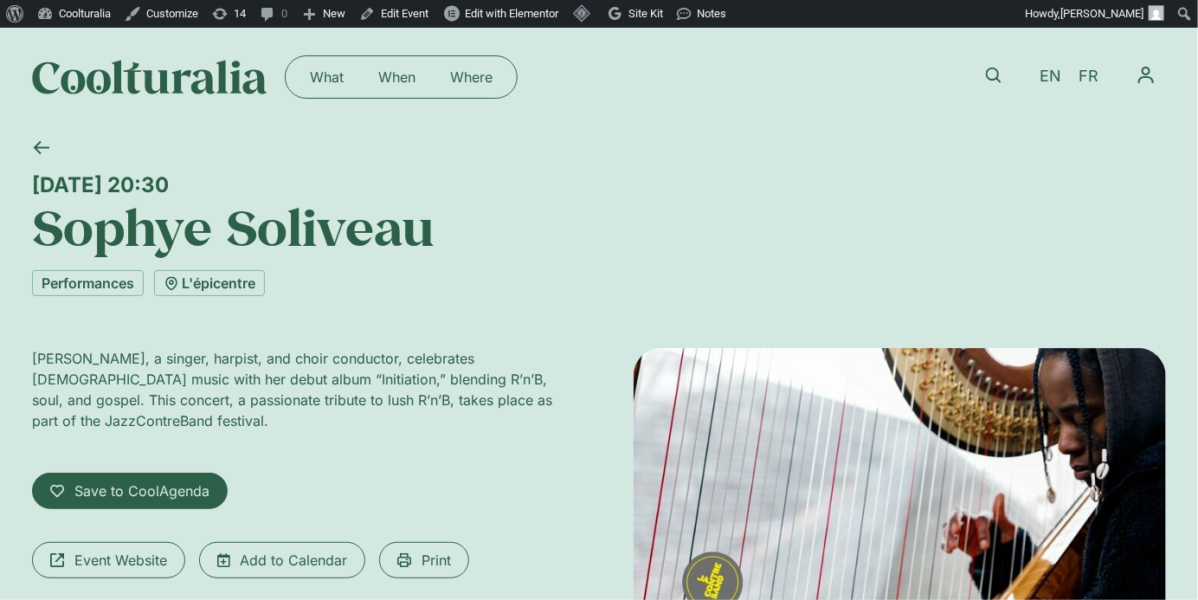
click at [42, 147] on icon at bounding box center [42, 147] width 16 height 13
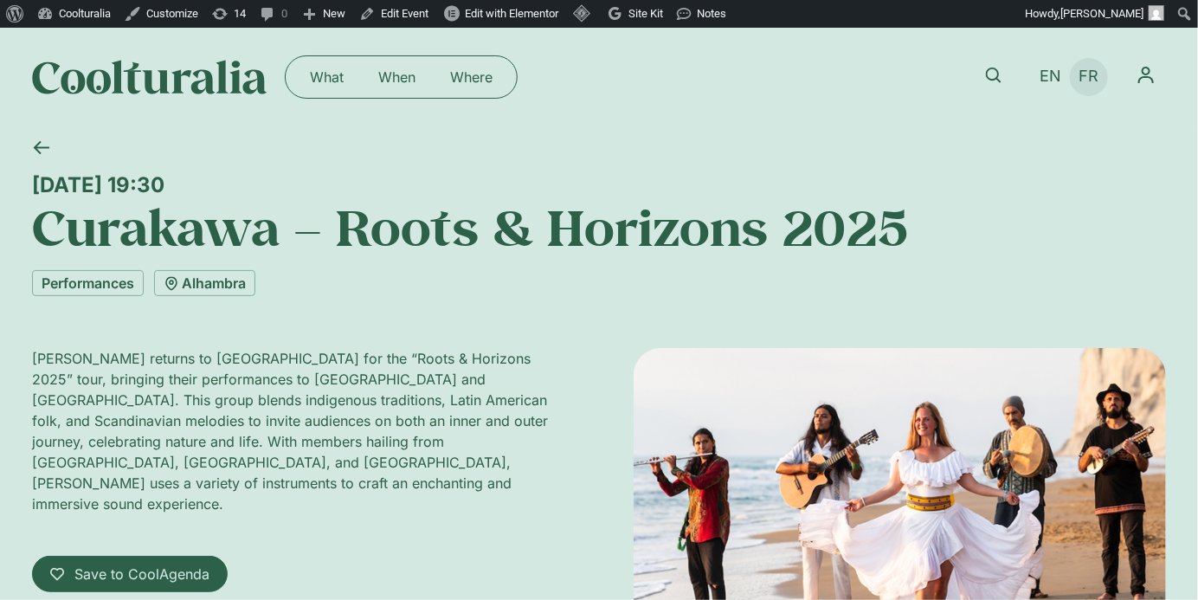
click at [1089, 73] on span "FR" at bounding box center [1090, 77] width 20 height 18
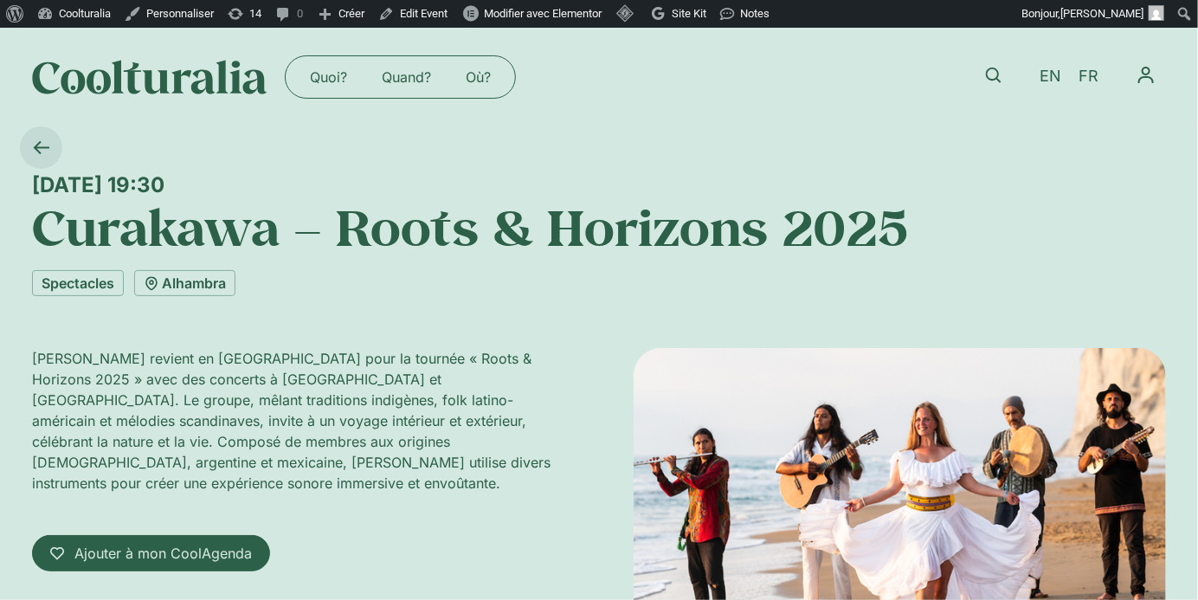
click at [39, 142] on icon at bounding box center [42, 147] width 16 height 13
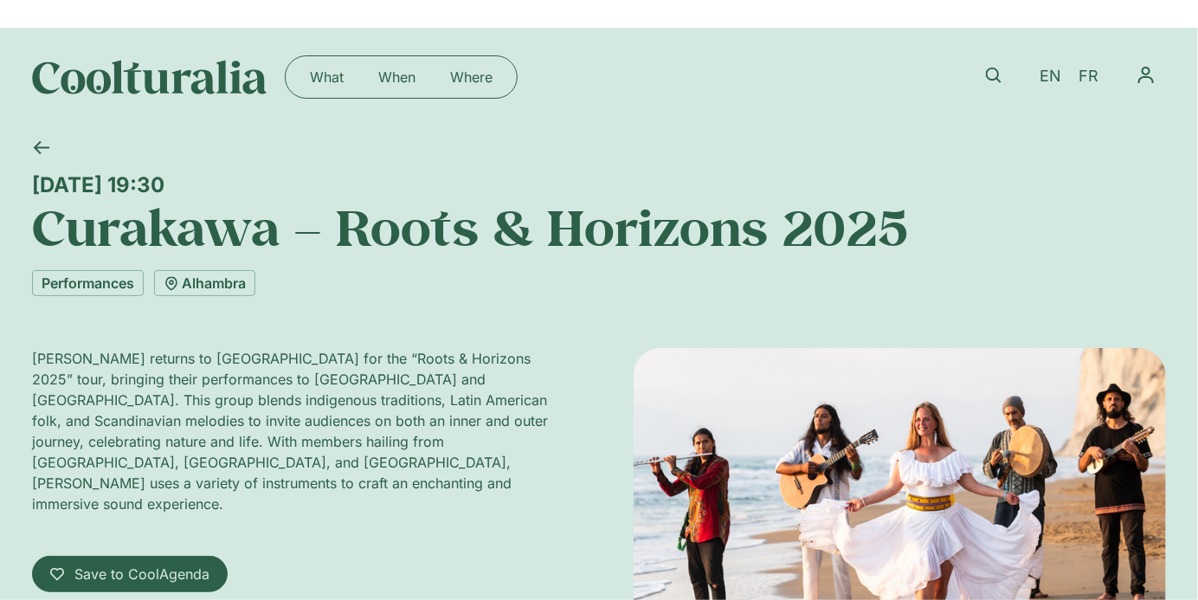
click at [39, 142] on icon at bounding box center [42, 147] width 16 height 13
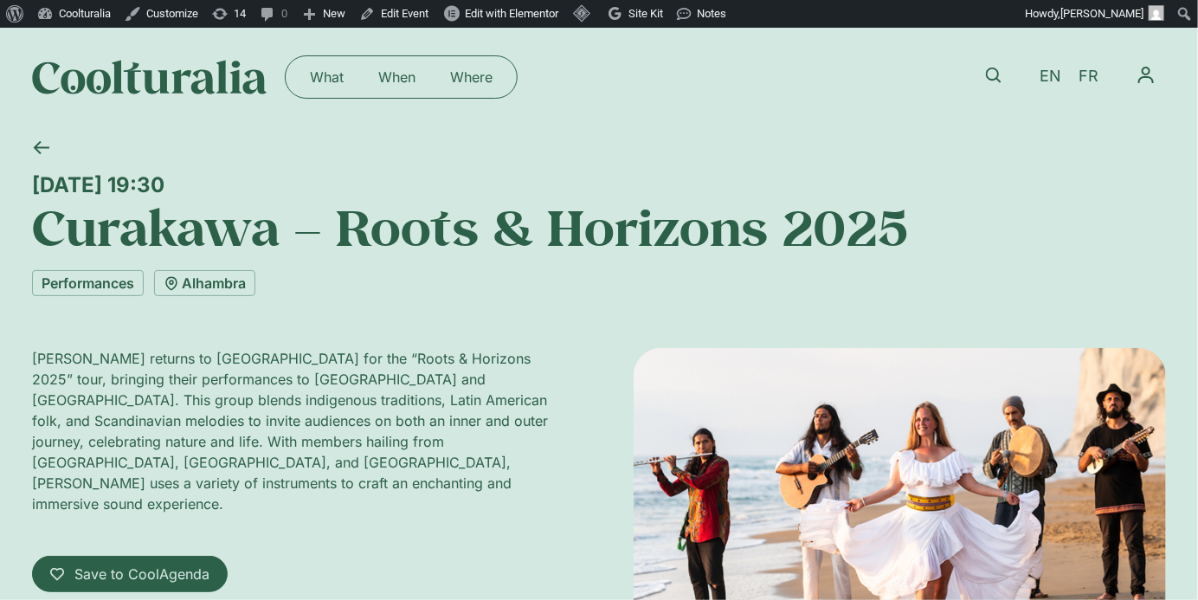
click at [39, 142] on icon at bounding box center [42, 147] width 16 height 13
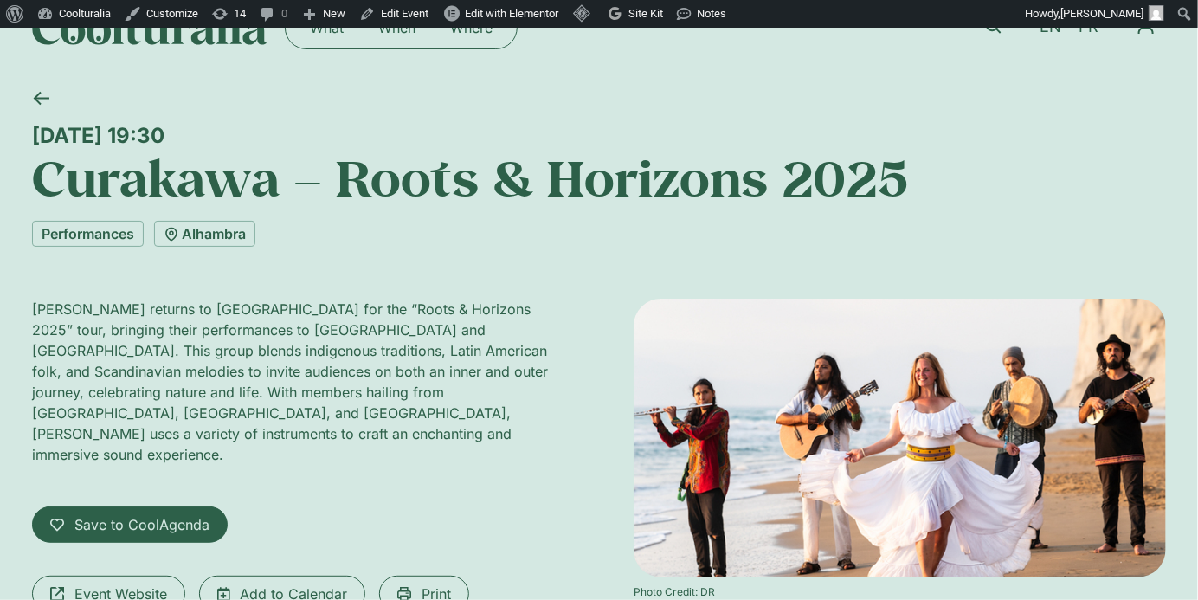
scroll to position [47, 0]
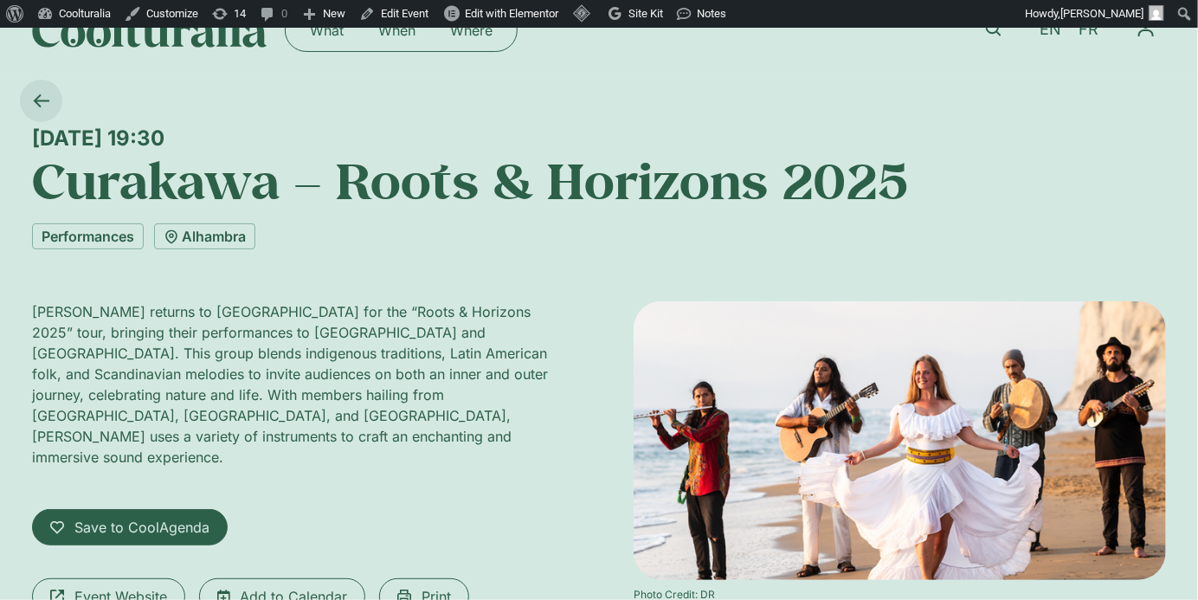
click at [43, 97] on icon at bounding box center [41, 101] width 16 height 16
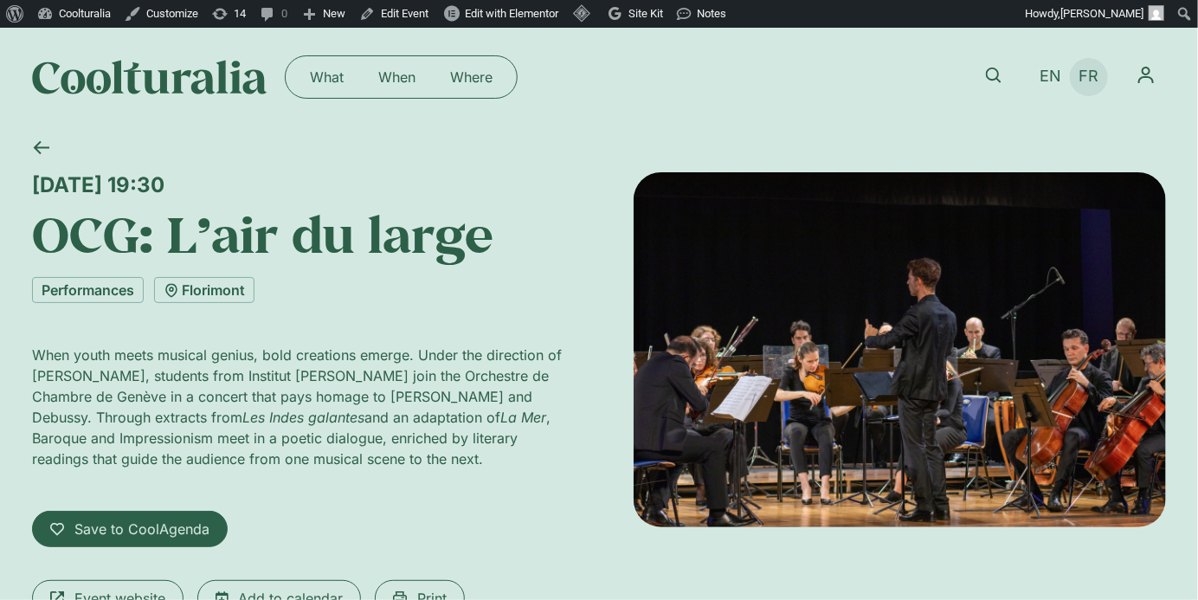
click at [1088, 81] on span "FR" at bounding box center [1090, 77] width 20 height 18
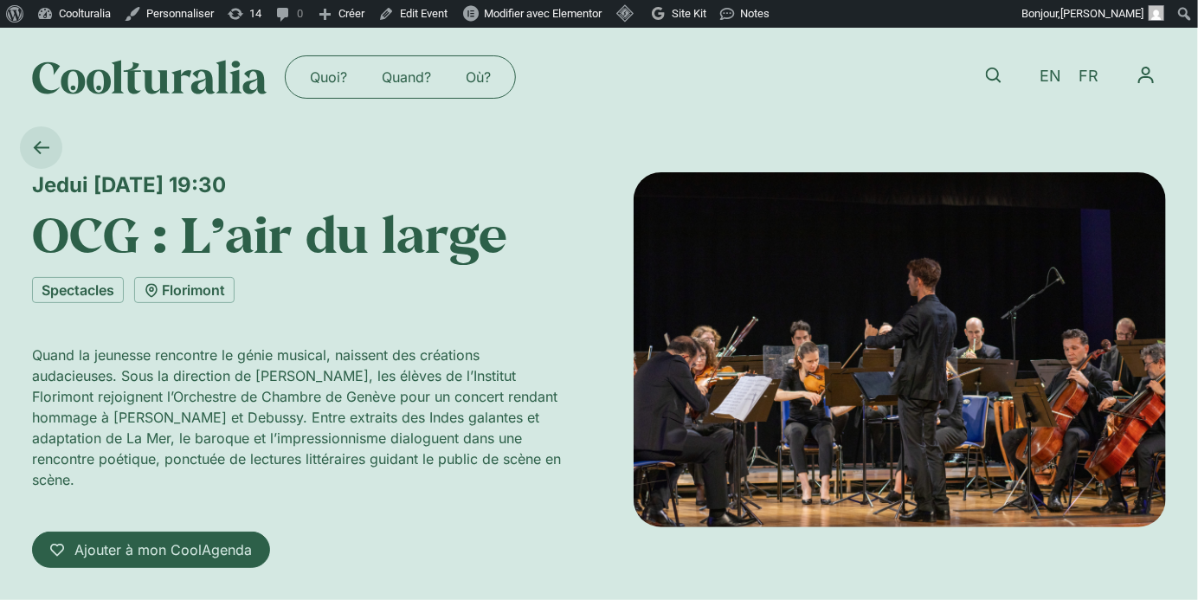
click at [43, 152] on icon at bounding box center [41, 147] width 16 height 16
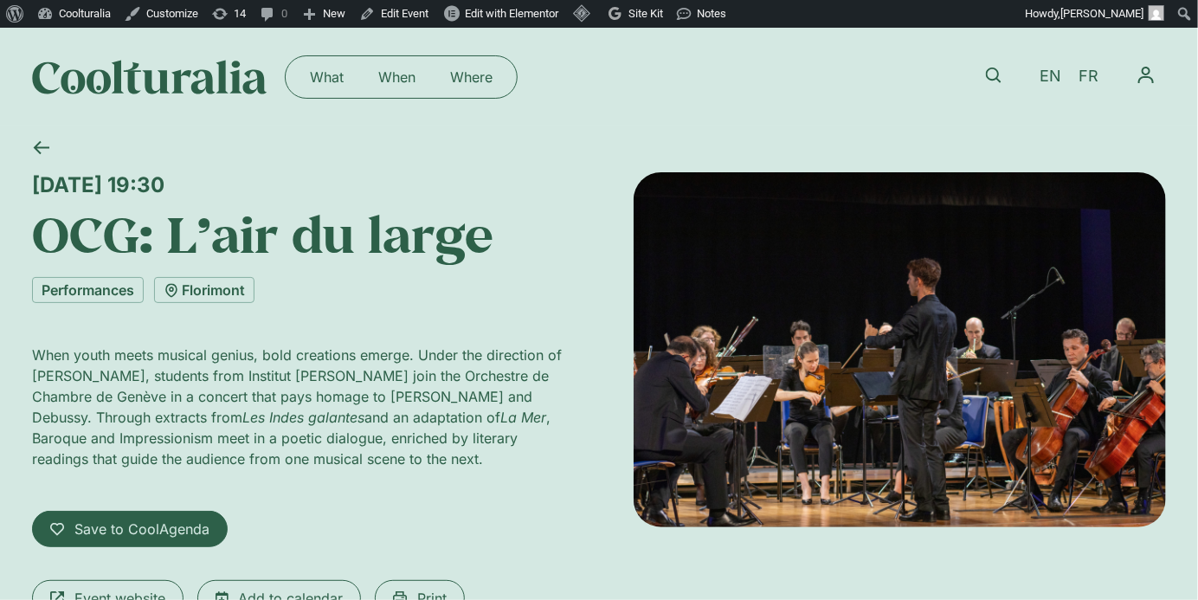
click at [43, 152] on icon at bounding box center [41, 147] width 16 height 16
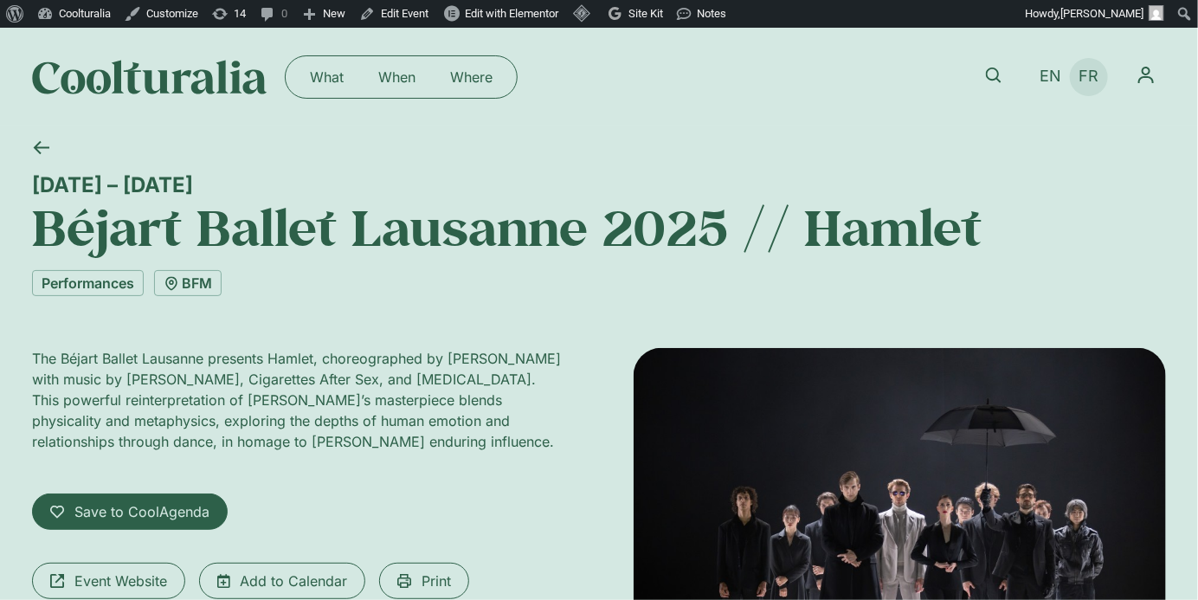
click at [1082, 75] on span "FR" at bounding box center [1090, 77] width 20 height 18
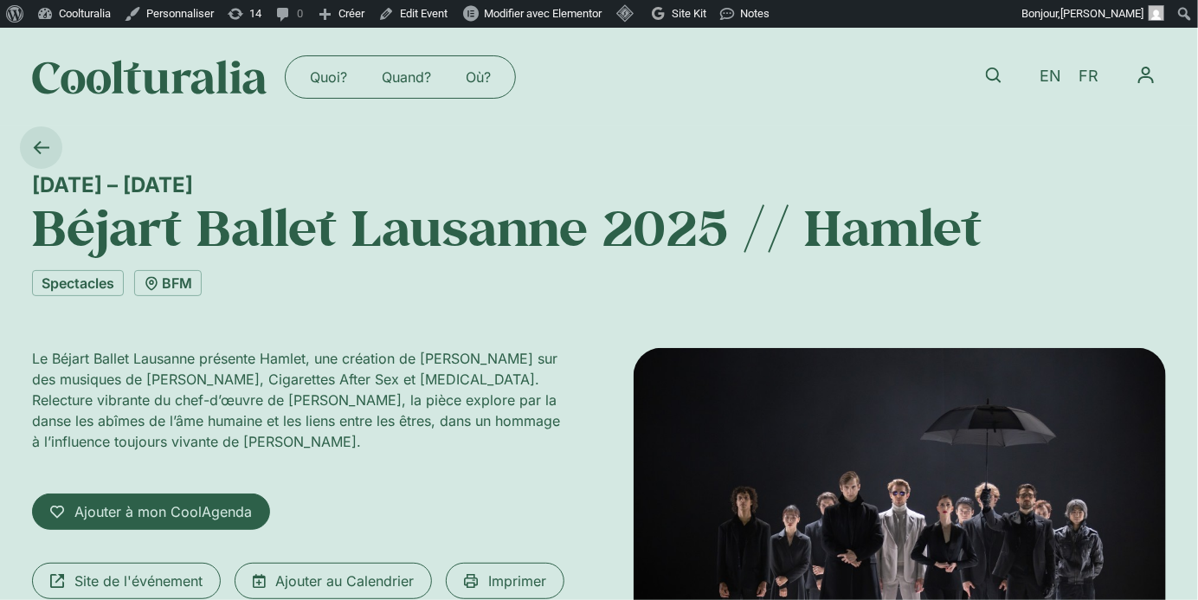
click at [47, 150] on icon at bounding box center [41, 147] width 16 height 16
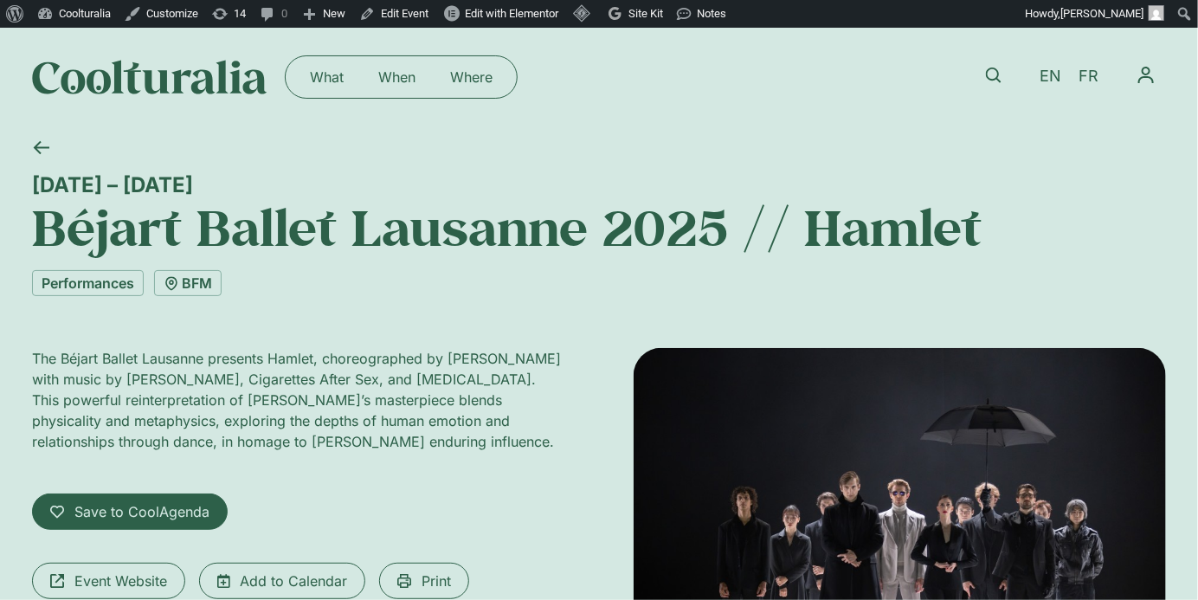
click at [47, 150] on icon at bounding box center [41, 147] width 16 height 16
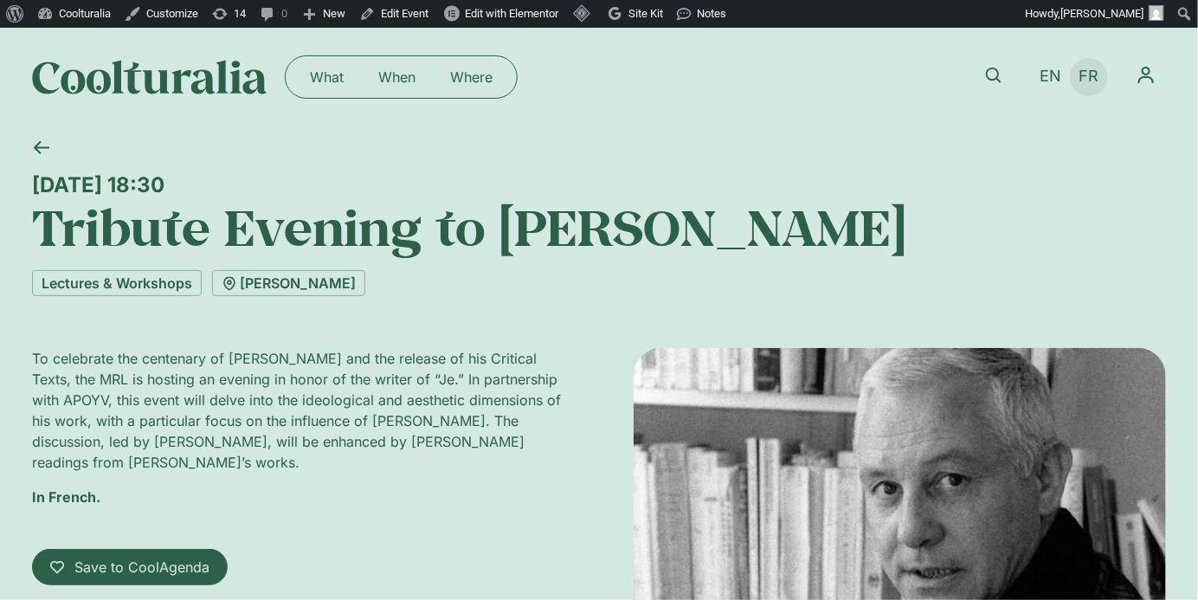
click at [1094, 69] on span "FR" at bounding box center [1090, 77] width 20 height 18
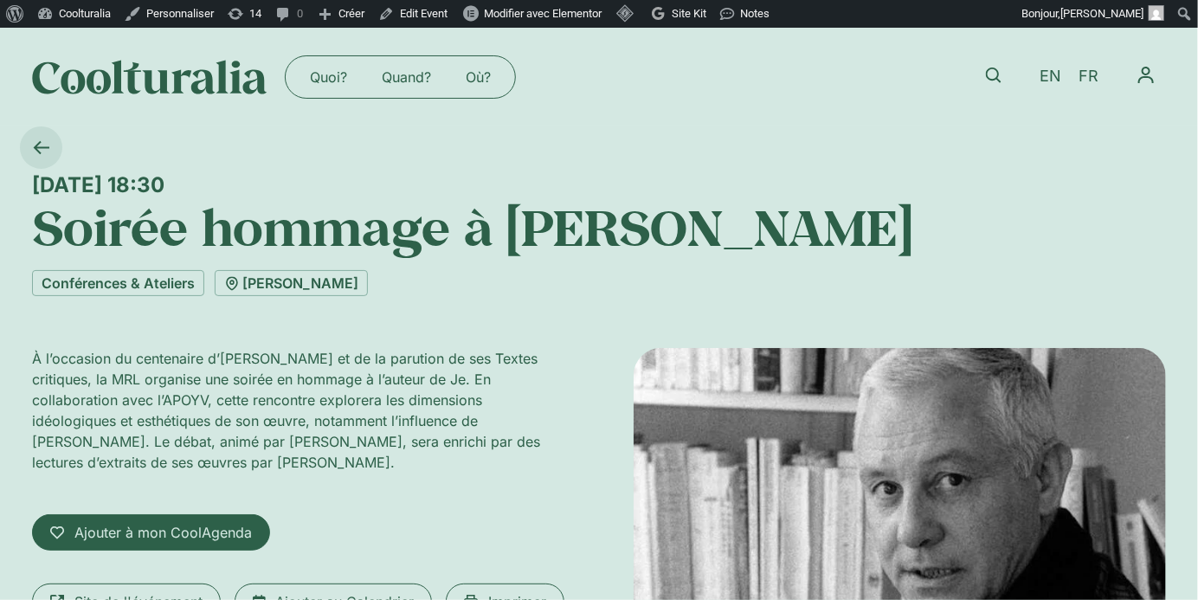
click at [39, 151] on icon at bounding box center [41, 147] width 16 height 16
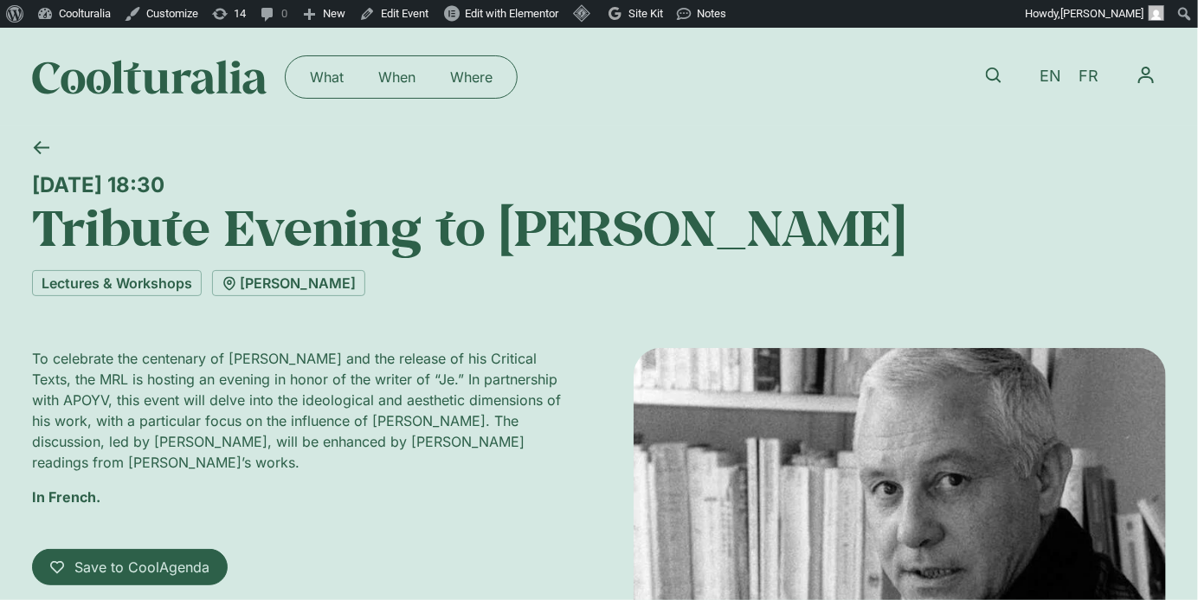
click at [39, 151] on icon at bounding box center [41, 147] width 16 height 16
click at [38, 147] on icon at bounding box center [42, 147] width 16 height 13
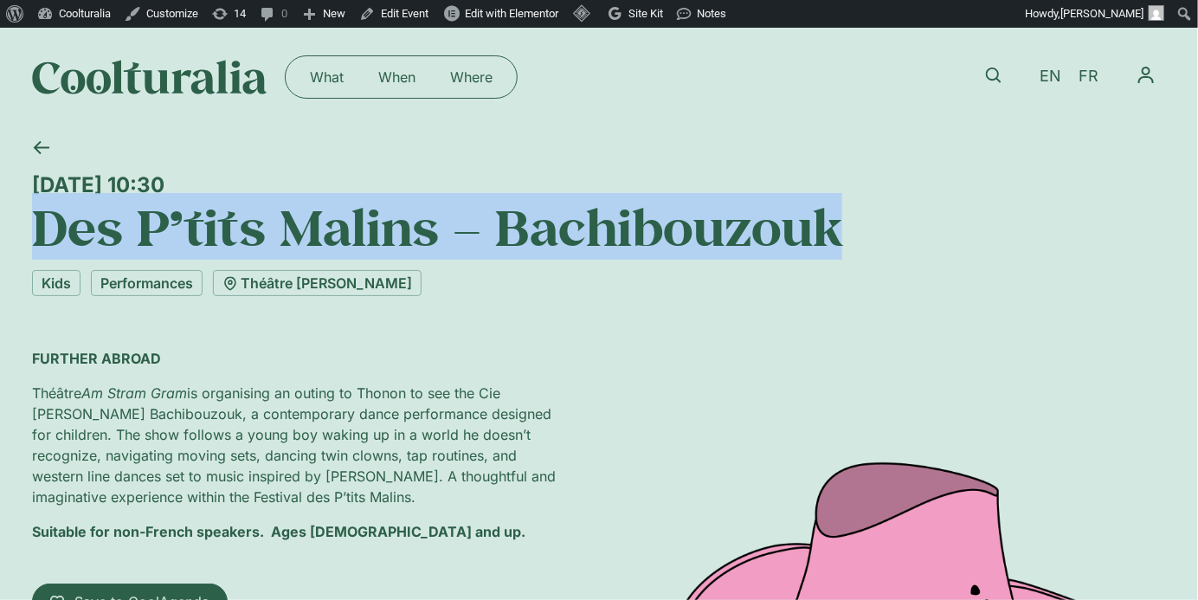
drag, startPoint x: 36, startPoint y: 230, endPoint x: 900, endPoint y: 261, distance: 865.6
click at [900, 261] on div "Saturday 18 October, 10:30 Des P’tits Malins – Bachibouzouk Kids Performances T…" at bounding box center [599, 211] width 1134 height 170
copy h1 "Des P’tits Malins – Bachibouzouk"
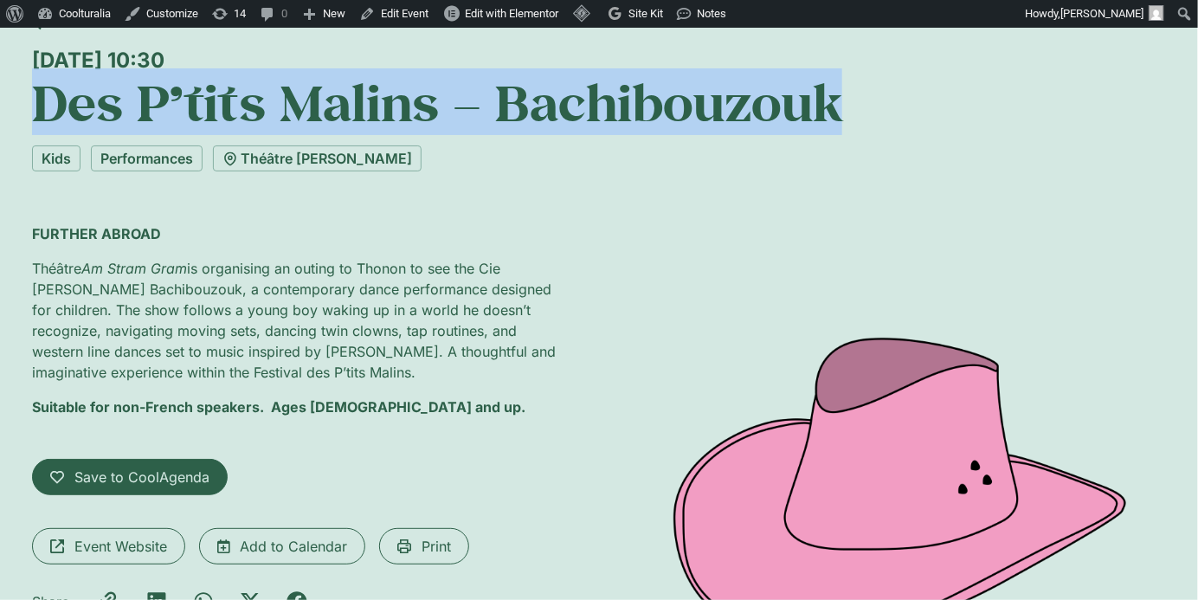
scroll to position [150, 0]
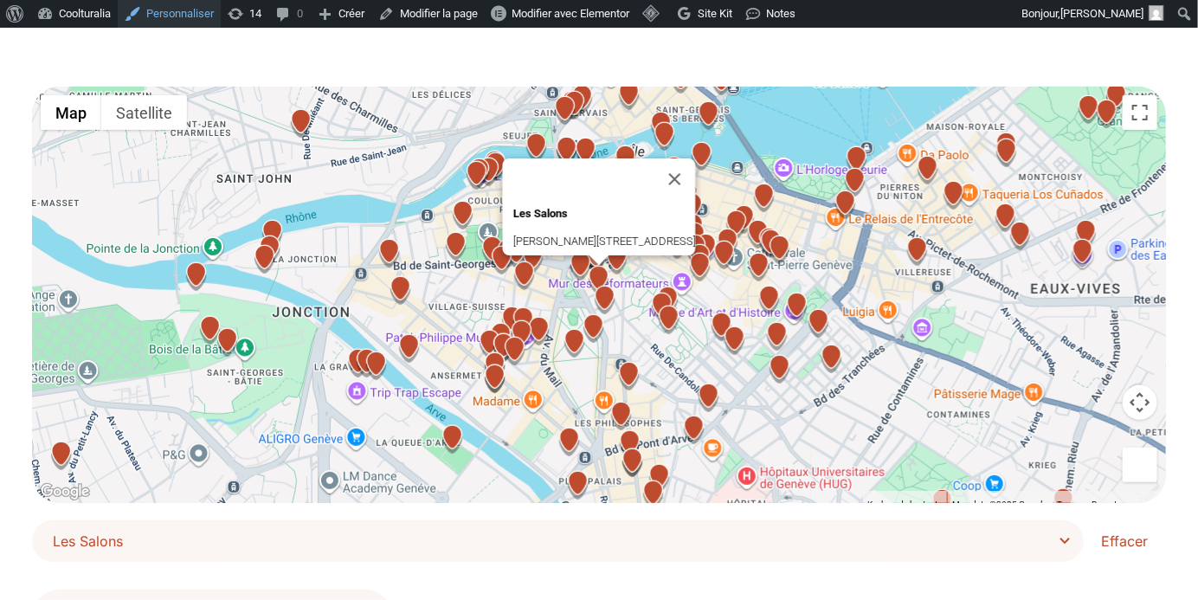
scroll to position [81, 0]
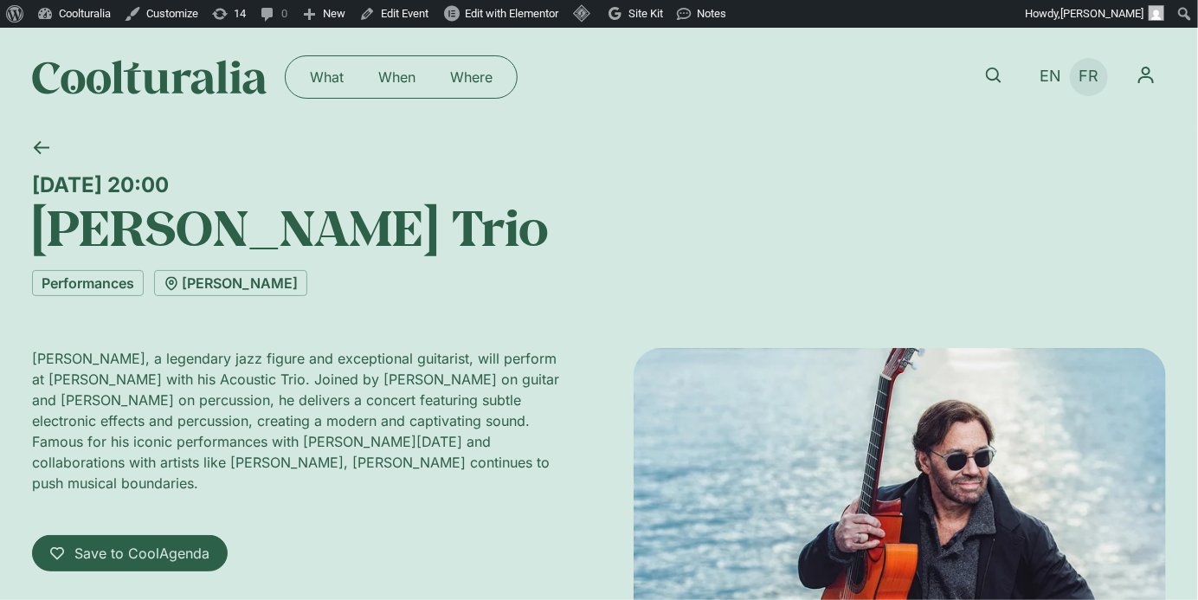
click at [1084, 71] on span "FR" at bounding box center [1090, 77] width 20 height 18
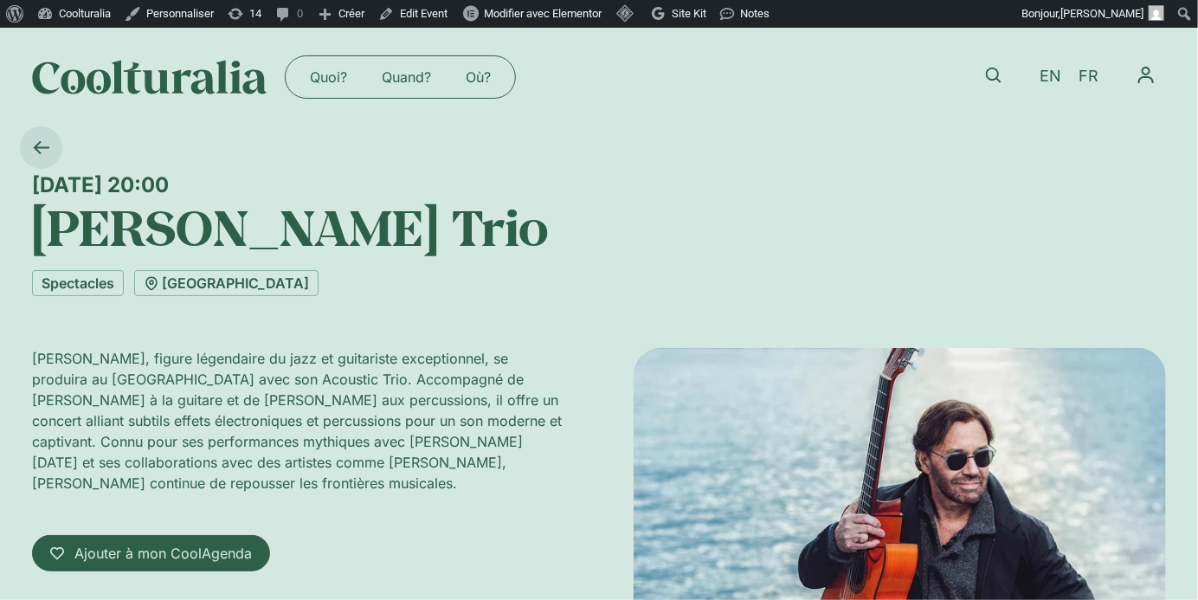
click at [46, 141] on icon at bounding box center [41, 147] width 16 height 16
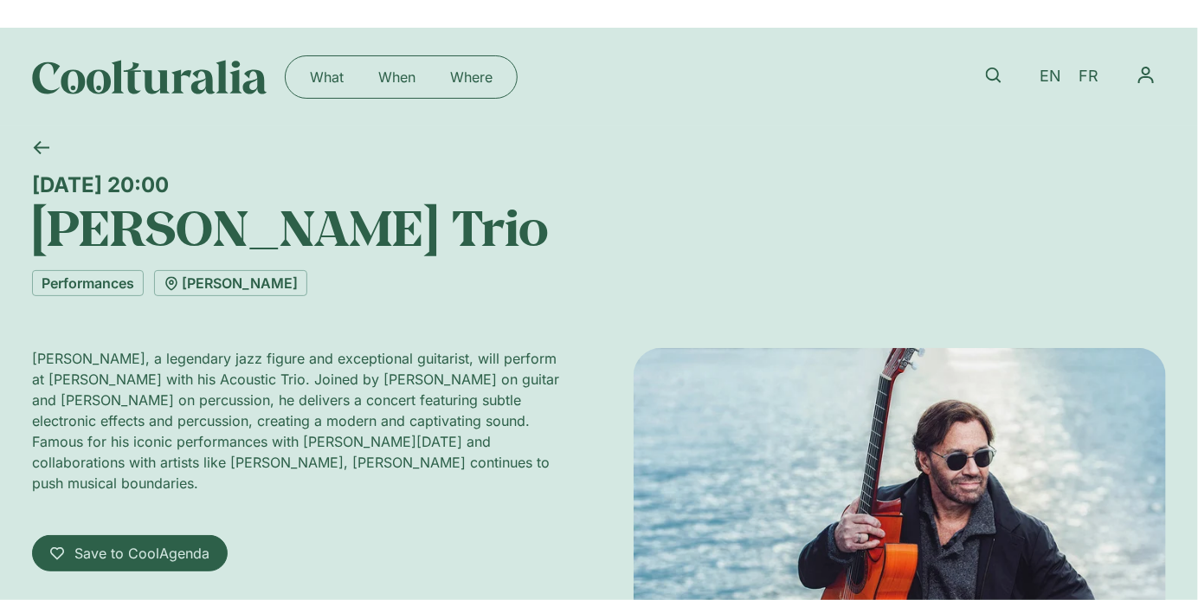
click at [46, 141] on icon at bounding box center [41, 147] width 16 height 16
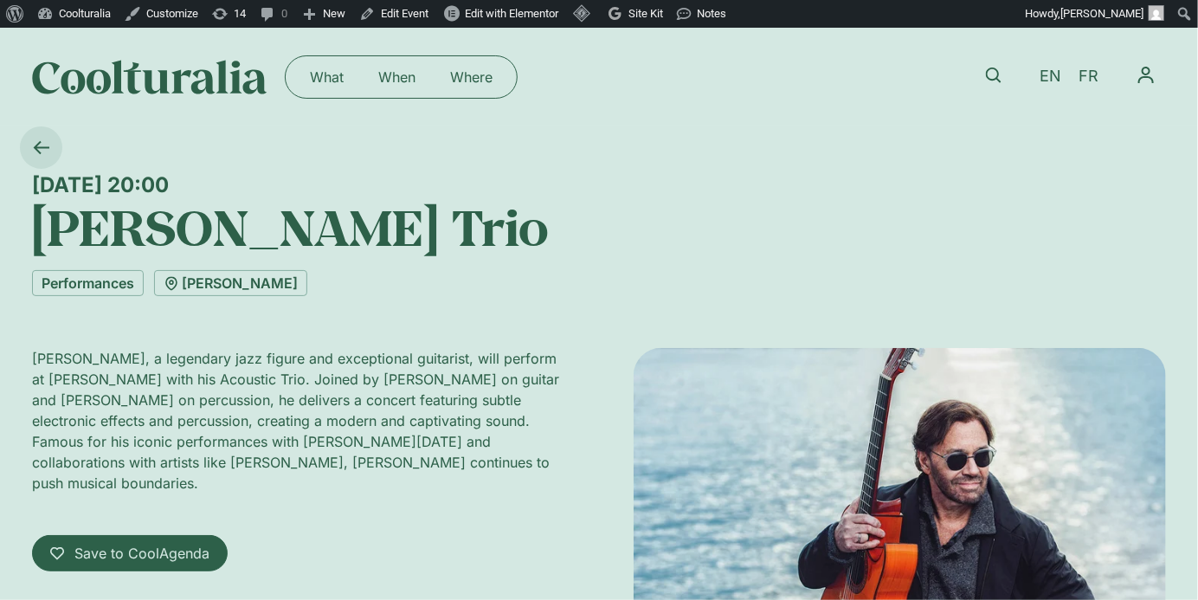
click at [36, 153] on icon at bounding box center [41, 147] width 16 height 16
click at [40, 149] on icon at bounding box center [41, 147] width 16 height 16
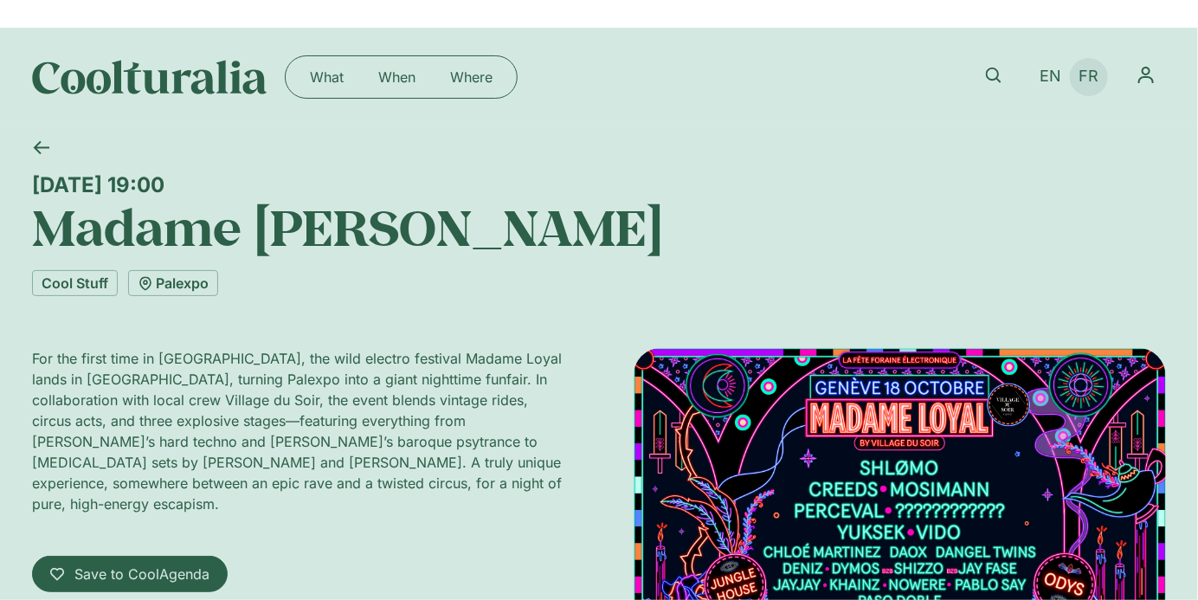
click at [1093, 74] on span "FR" at bounding box center [1090, 77] width 20 height 18
click at [1087, 84] on span "FR" at bounding box center [1090, 77] width 20 height 18
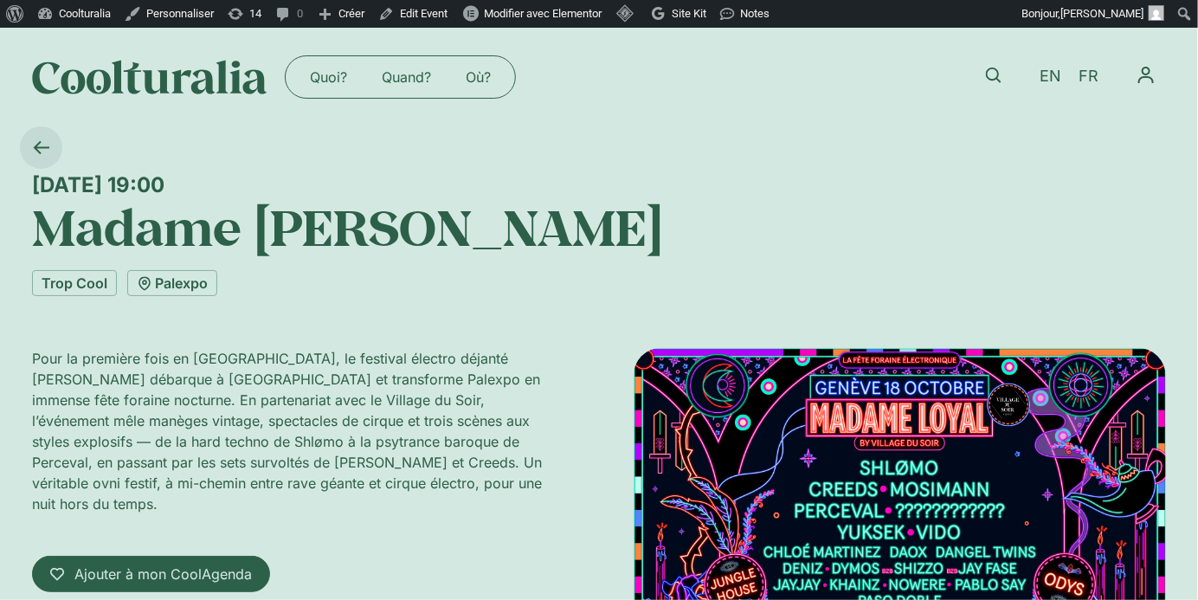
click at [42, 145] on icon at bounding box center [41, 147] width 16 height 16
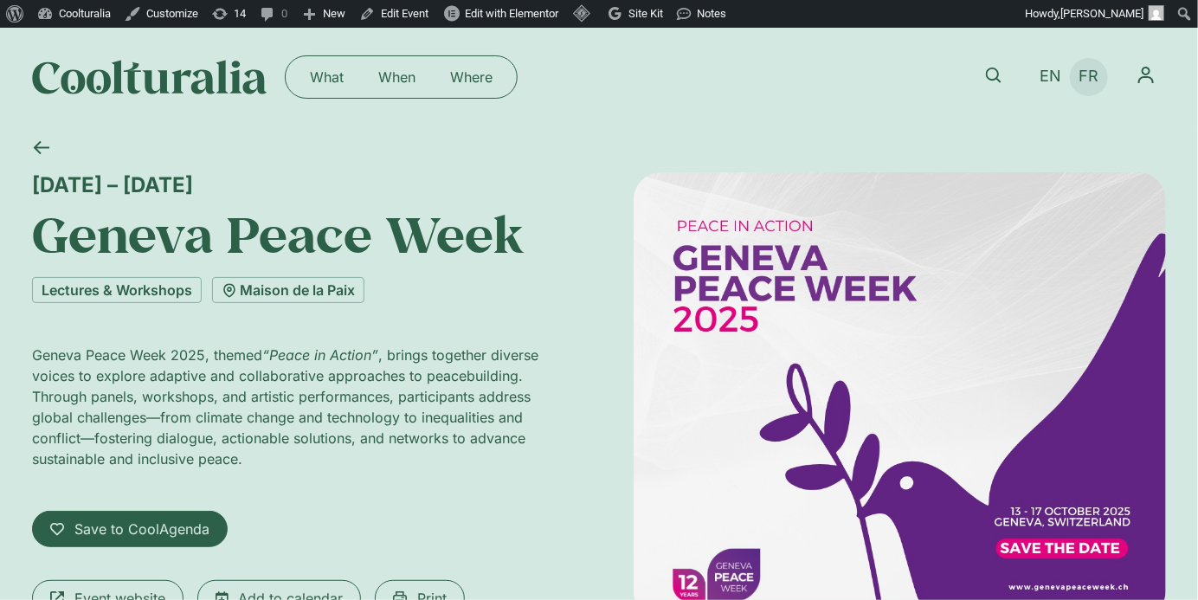
click at [1086, 70] on span "FR" at bounding box center [1090, 77] width 20 height 18
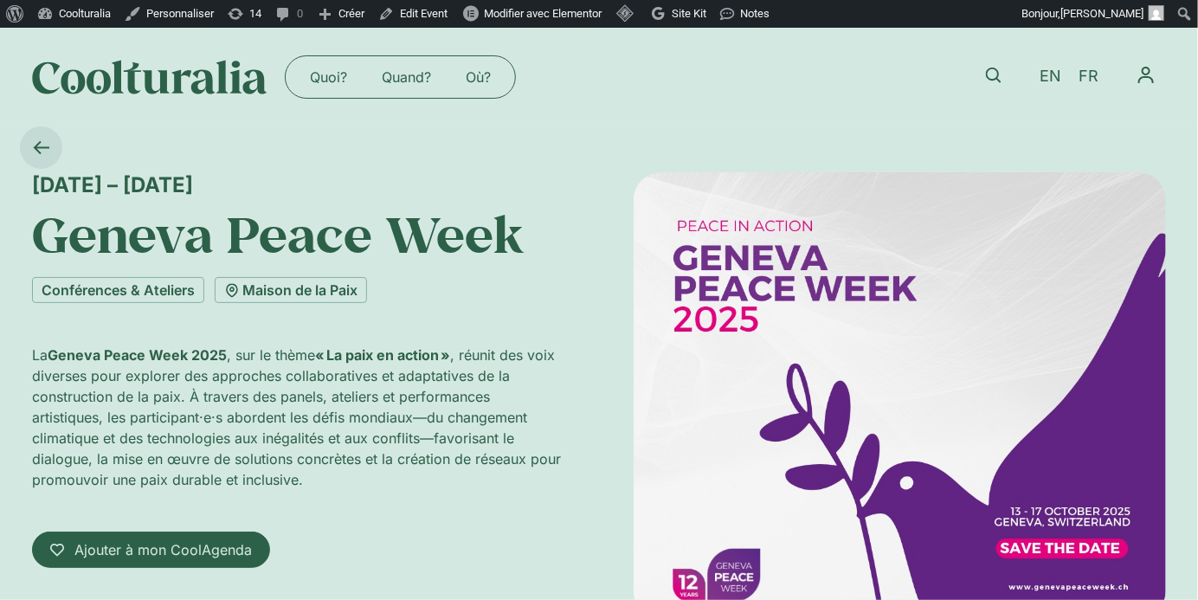
click at [48, 152] on icon at bounding box center [41, 147] width 16 height 16
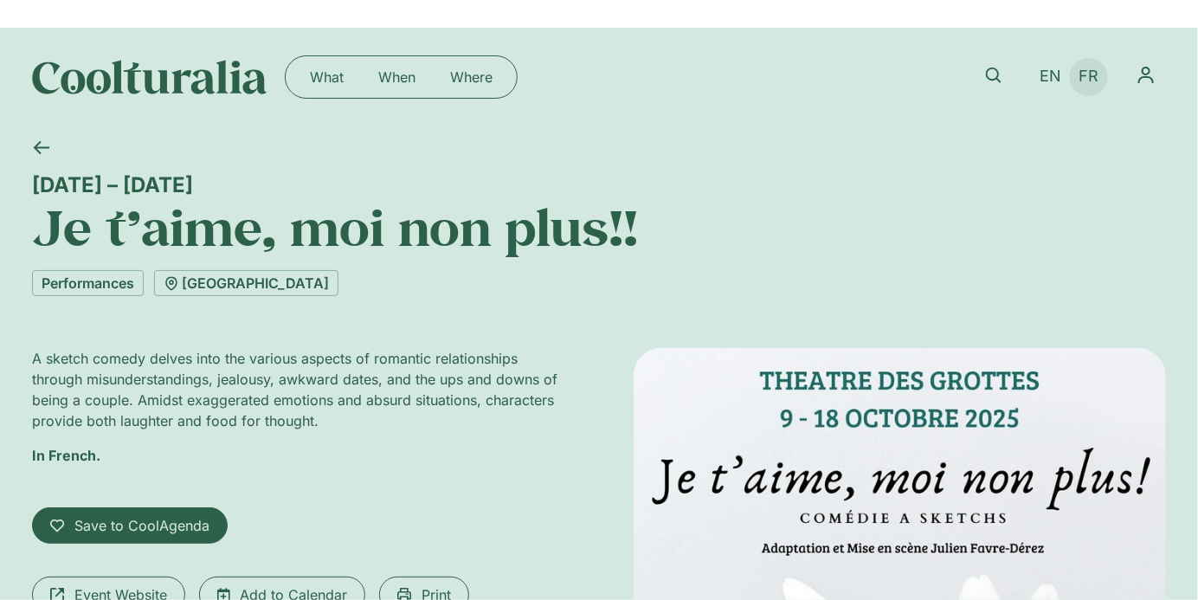
click at [1091, 75] on span "FR" at bounding box center [1090, 77] width 20 height 18
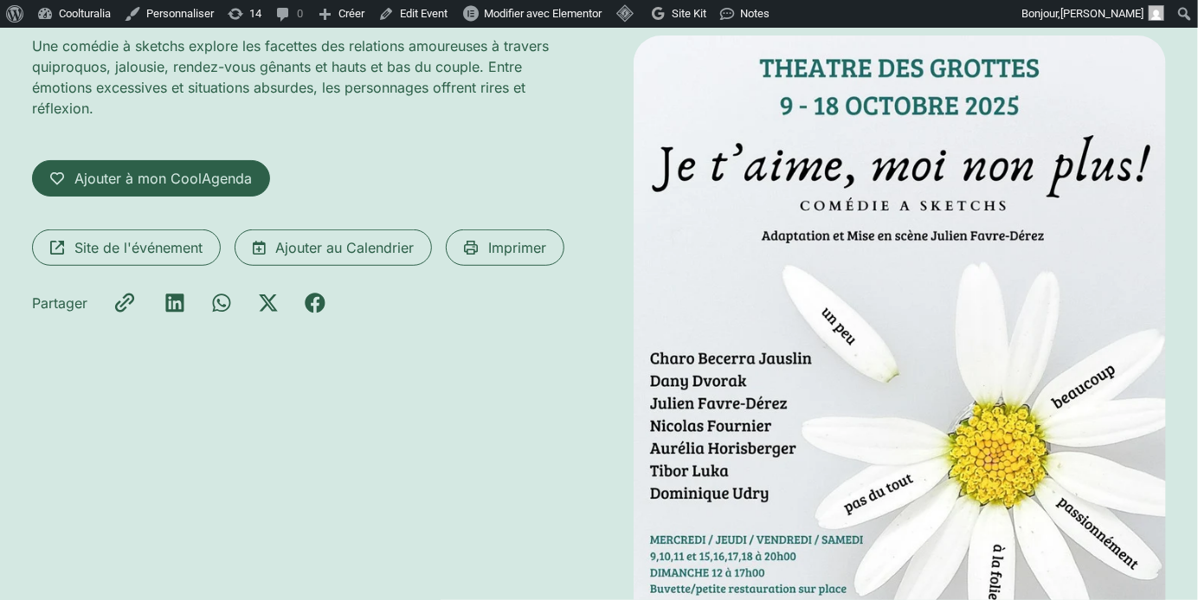
scroll to position [326, 0]
